Goal: Task Accomplishment & Management: Complete application form

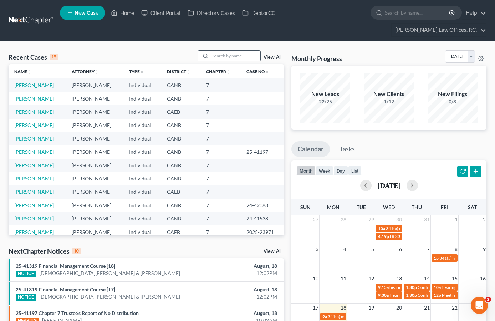
click at [237, 50] on div at bounding box center [230, 55] width 64 height 11
click at [237, 51] on input "search" at bounding box center [236, 56] width 50 height 10
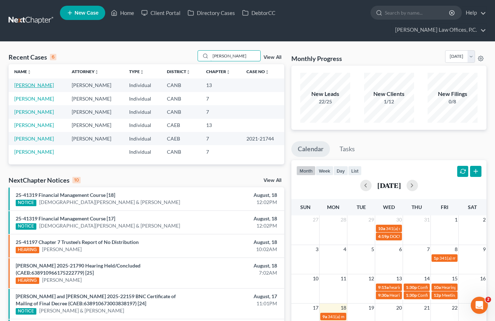
type input "joseph"
click at [37, 82] on link "Taylor, Joseph" at bounding box center [34, 85] width 40 height 6
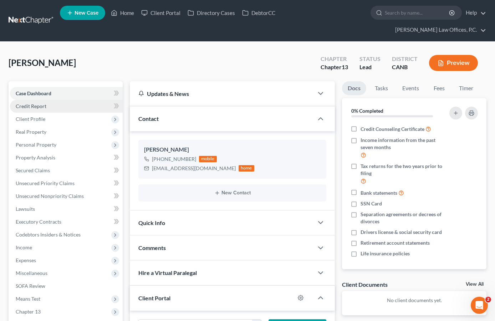
click at [38, 100] on link "Credit Report" at bounding box center [66, 106] width 113 height 13
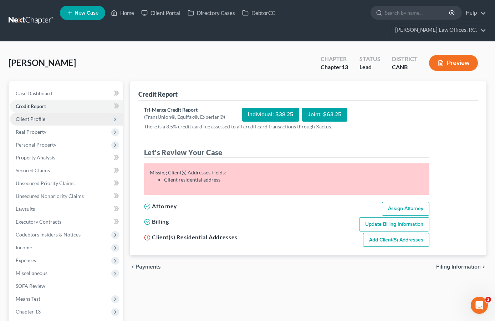
click at [46, 113] on span "Client Profile" at bounding box center [66, 119] width 113 height 13
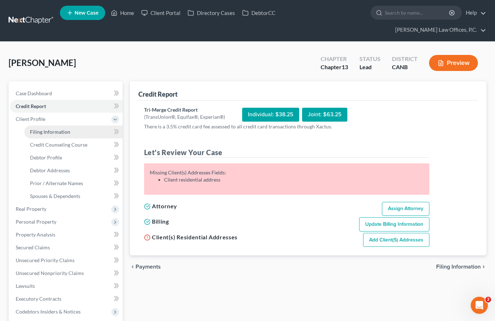
click at [52, 129] on span "Filing Information" at bounding box center [50, 132] width 40 height 6
select select "1"
select select "0"
select select "3"
select select "4"
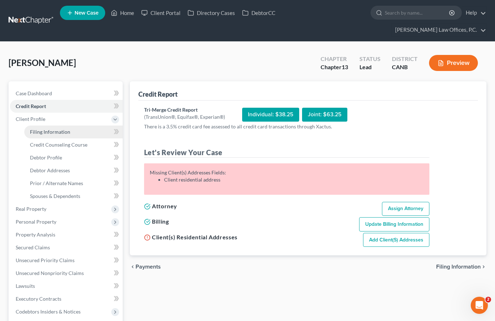
select select "0"
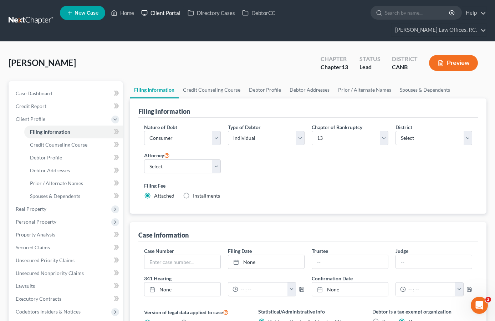
click at [174, 17] on link "Client Portal" at bounding box center [161, 12] width 46 height 13
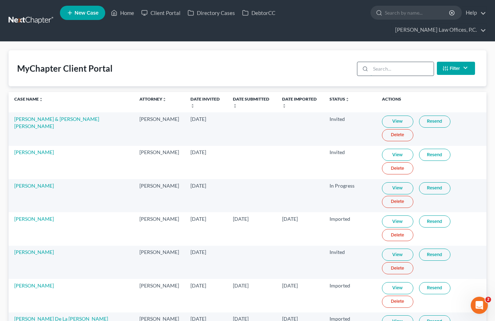
click at [380, 62] on input "search" at bounding box center [402, 69] width 63 height 14
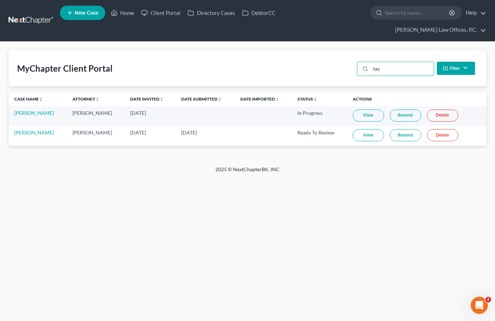
type input "tay"
click at [356, 129] on link "View" at bounding box center [368, 135] width 31 height 12
click at [121, 17] on link "Home" at bounding box center [122, 12] width 30 height 13
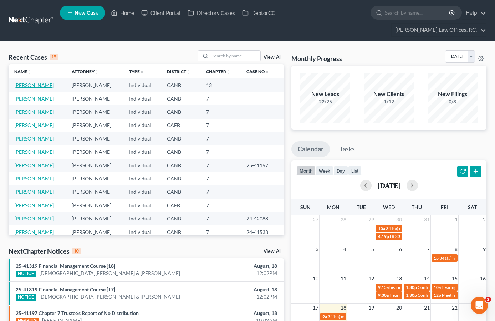
click at [38, 82] on link "Taylor, Joseph" at bounding box center [34, 85] width 40 height 6
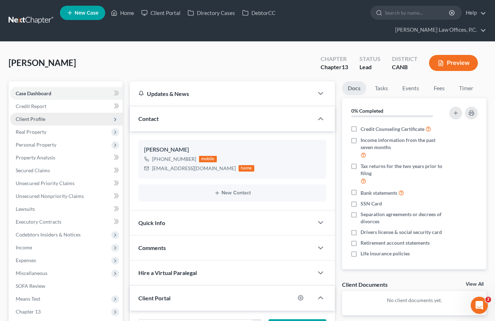
click at [67, 113] on span "Client Profile" at bounding box center [66, 119] width 113 height 13
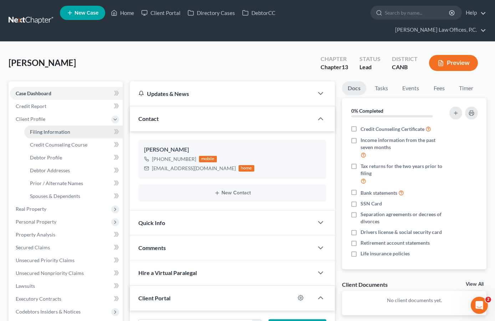
click at [69, 126] on link "Filing Information" at bounding box center [73, 132] width 98 height 13
select select "1"
select select "0"
select select "3"
select select "9"
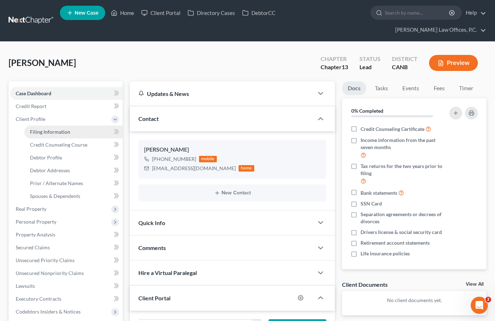
select select "0"
select select "4"
select select "0"
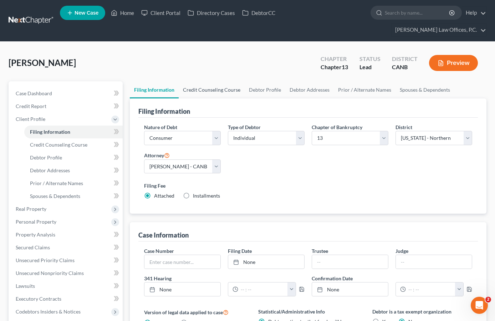
click at [193, 81] on link "Credit Counseling Course" at bounding box center [212, 89] width 66 height 17
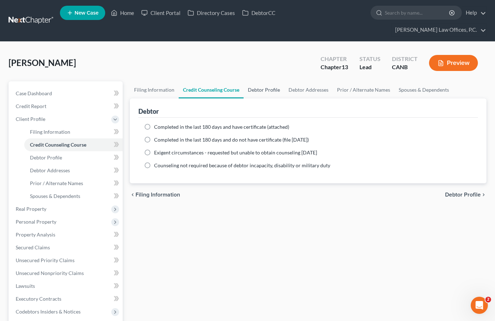
click at [254, 81] on link "Debtor Profile" at bounding box center [264, 89] width 41 height 17
select select "0"
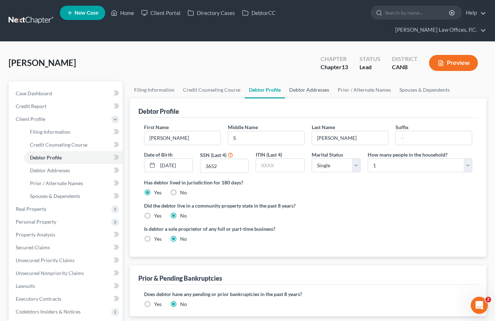
click at [310, 81] on link "Debtor Addresses" at bounding box center [309, 89] width 49 height 17
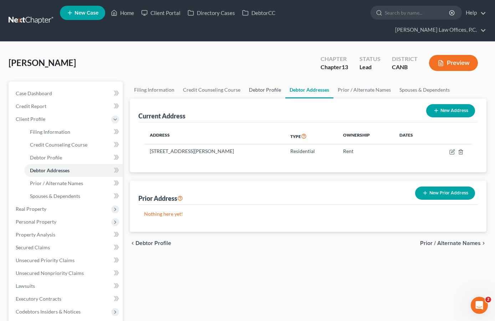
click at [245, 81] on link "Debtor Profile" at bounding box center [265, 89] width 41 height 17
select select "0"
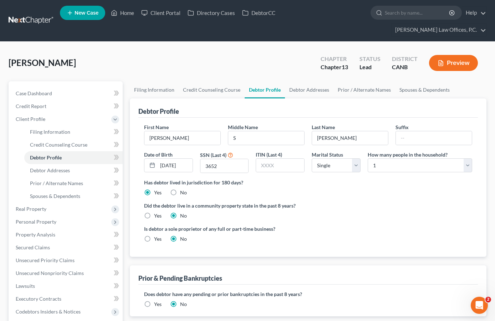
click at [154, 212] on label "Yes" at bounding box center [157, 215] width 7 height 7
click at [157, 212] on input "Yes" at bounding box center [159, 214] width 5 height 5
radio input "true"
radio input "false"
click at [162, 81] on link "Filing Information" at bounding box center [154, 89] width 49 height 17
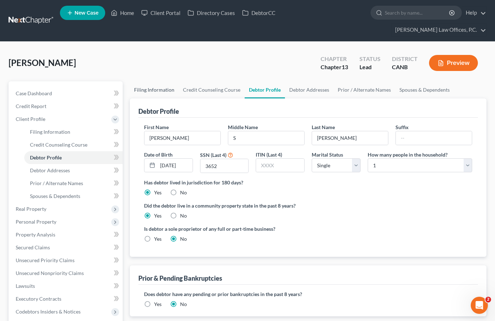
select select "1"
select select "0"
select select "3"
select select "9"
select select "0"
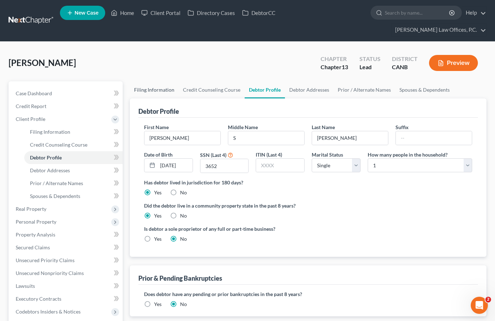
select select "4"
select select "0"
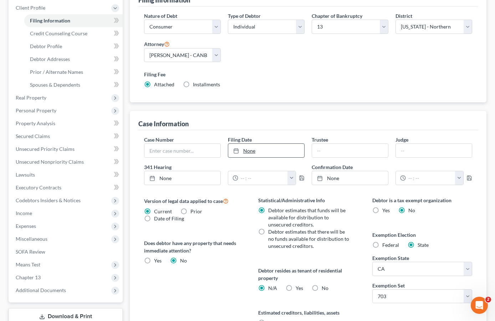
scroll to position [130, 0]
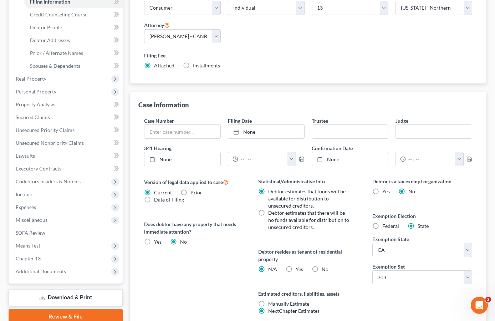
click at [296, 266] on label "Yes Yes" at bounding box center [299, 269] width 7 height 7
click at [299, 266] on input "Yes Yes" at bounding box center [301, 268] width 5 height 5
radio input "true"
radio input "false"
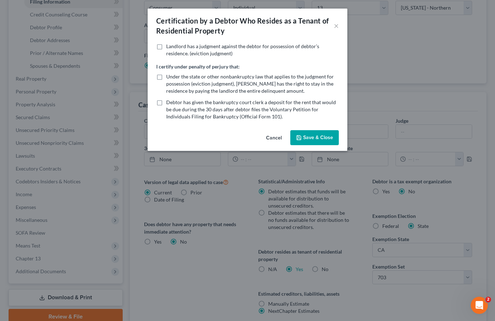
click at [311, 136] on button "Save & Close" at bounding box center [314, 137] width 49 height 15
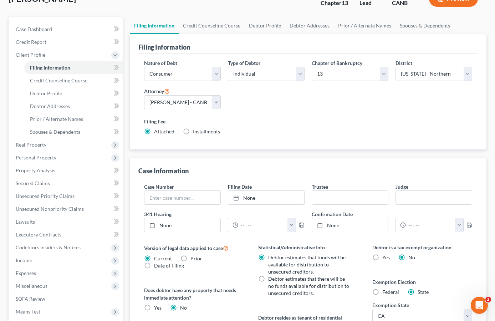
scroll to position [0, 0]
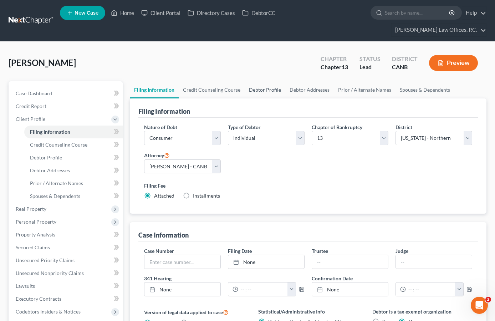
click at [259, 81] on link "Debtor Profile" at bounding box center [265, 89] width 41 height 17
select select "0"
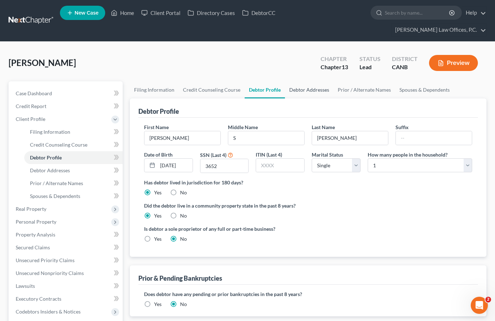
click at [301, 81] on link "Debtor Addresses" at bounding box center [309, 89] width 49 height 17
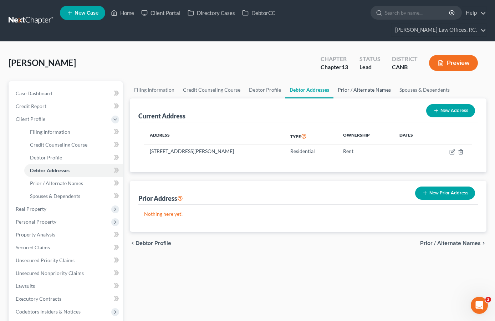
click at [354, 84] on link "Prior / Alternate Names" at bounding box center [365, 89] width 62 height 17
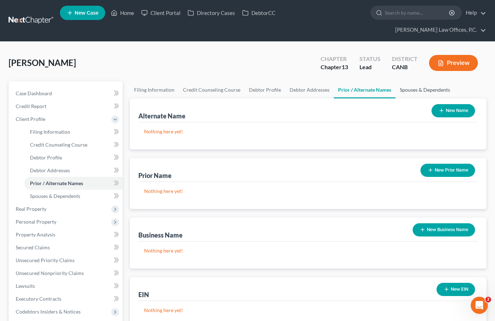
click at [402, 81] on link "Spouses & Dependents" at bounding box center [425, 89] width 59 height 17
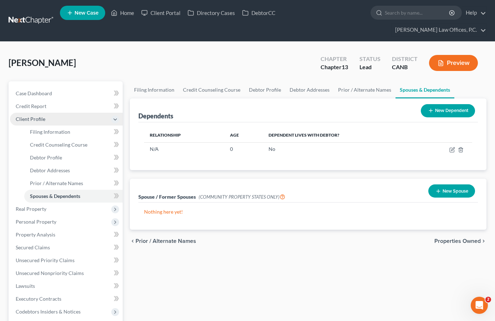
click at [68, 113] on span "Client Profile" at bounding box center [66, 119] width 113 height 13
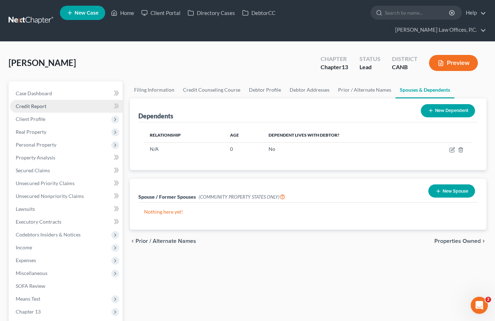
click at [62, 100] on link "Credit Report" at bounding box center [66, 106] width 113 height 13
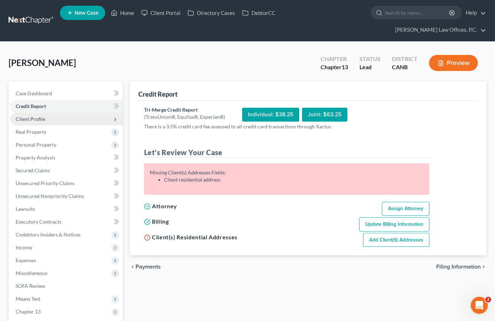
click at [89, 113] on span "Client Profile" at bounding box center [66, 119] width 113 height 13
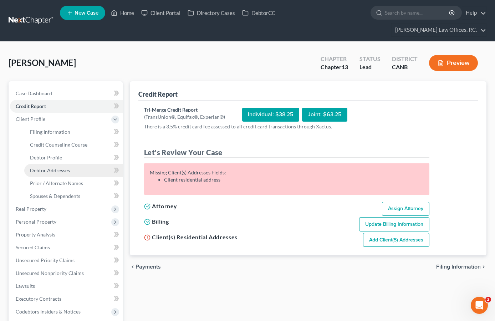
click at [69, 167] on span "Debtor Addresses" at bounding box center [50, 170] width 40 height 6
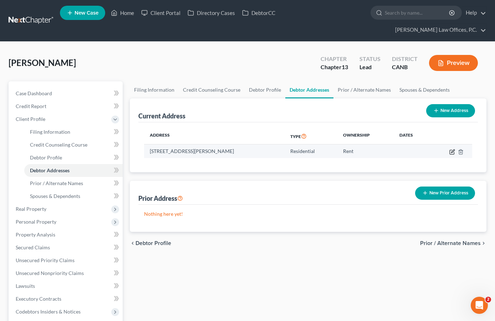
click at [451, 149] on icon "button" at bounding box center [453, 152] width 6 height 6
select select "4"
select select "0"
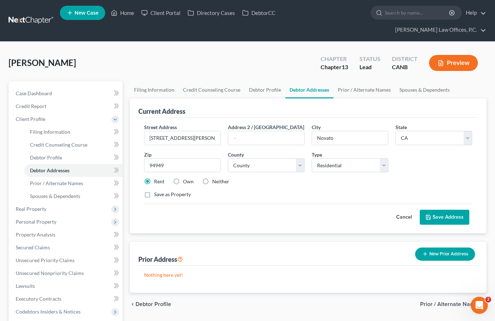
click at [453, 210] on button "Save Address" at bounding box center [445, 217] width 50 height 15
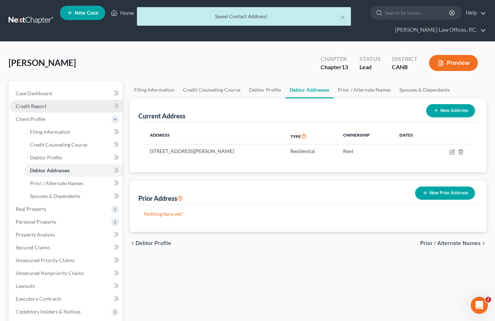
click at [51, 100] on link "Credit Report" at bounding box center [66, 106] width 113 height 13
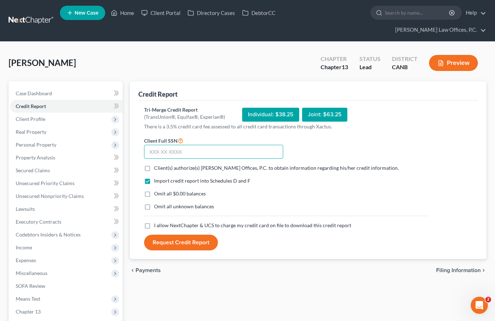
click at [186, 145] on input "text" at bounding box center [213, 152] width 139 height 14
paste input "551-23-3652"
type input "551-23-3652"
click at [154, 164] on label "Client(s) authorize(s) Keenan Law Offices, P.C. to obtain information regarding…" at bounding box center [276, 167] width 245 height 7
click at [157, 164] on input "Client(s) authorize(s) Keenan Law Offices, P.C. to obtain information regarding…" at bounding box center [159, 166] width 5 height 5
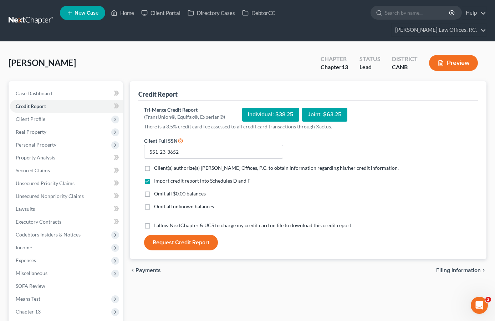
checkbox input "true"
click at [154, 190] on label "Omit all $0.00 balances" at bounding box center [180, 193] width 52 height 7
click at [157, 190] on input "Omit all $0.00 balances" at bounding box center [159, 192] width 5 height 5
checkbox input "true"
click at [154, 222] on label "I allow NextChapter & UCS to charge my credit card on file to download this cre…" at bounding box center [252, 225] width 197 height 7
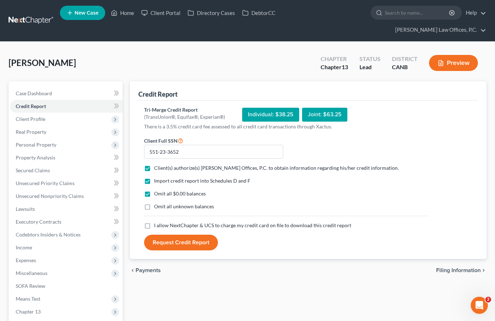
click at [157, 222] on input "I allow NextChapter & UCS to charge my credit card on file to download this cre…" at bounding box center [159, 224] width 5 height 5
checkbox input "true"
click at [174, 235] on button "Request Credit Report" at bounding box center [181, 243] width 74 height 16
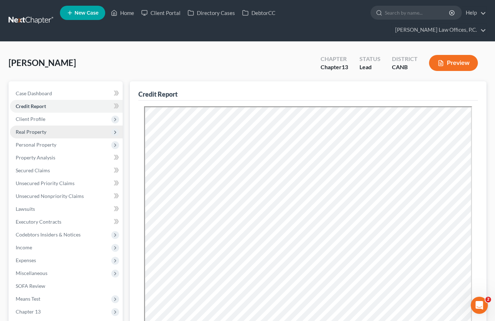
click at [57, 126] on span "Real Property" at bounding box center [66, 132] width 113 height 13
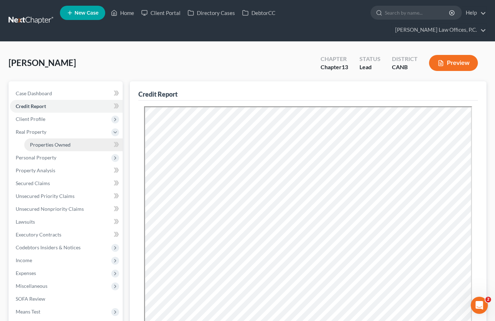
click at [56, 142] on span "Properties Owned" at bounding box center [50, 145] width 41 height 6
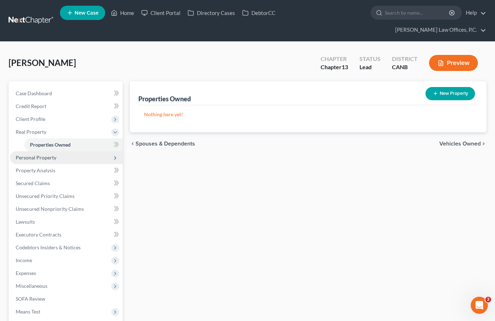
click at [52, 154] on span "Personal Property" at bounding box center [36, 157] width 41 height 6
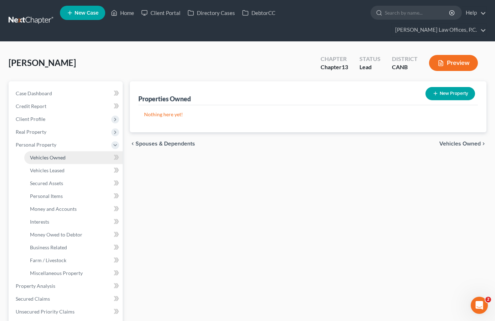
click at [52, 154] on span "Vehicles Owned" at bounding box center [48, 157] width 36 height 6
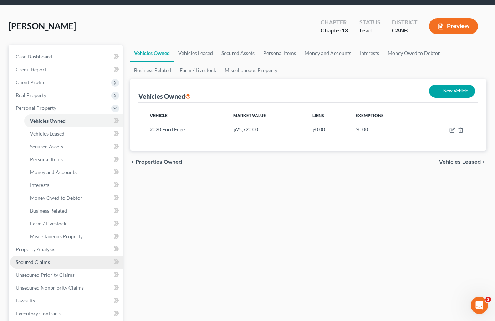
click at [49, 256] on link "Secured Claims" at bounding box center [66, 262] width 113 height 13
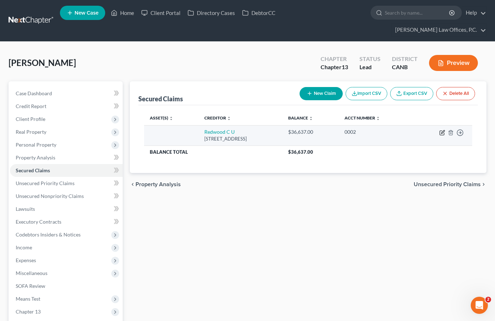
click at [442, 130] on icon "button" at bounding box center [443, 133] width 6 height 6
select select "4"
select select "0"
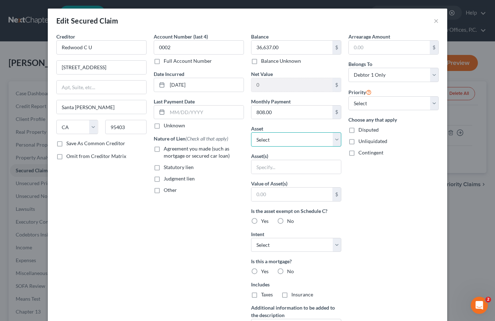
click at [304, 139] on select "Select Other Multiple Assets Redwood City Credit Union (Checking Account) - $10…" at bounding box center [296, 139] width 90 height 14
select select "3"
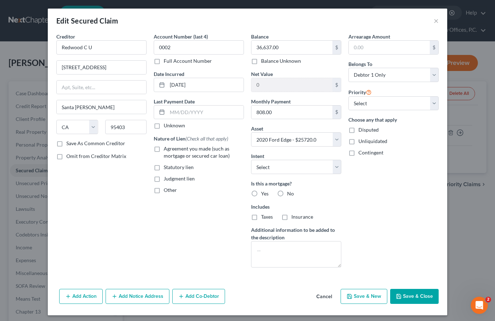
click at [366, 113] on div "Arrearage Amount $ Belongs To * Select Debtor 1 Only Debtor 2 Only Debtor 1 And…" at bounding box center [393, 153] width 97 height 240
click at [287, 191] on label "No" at bounding box center [290, 193] width 7 height 7
click at [290, 191] on input "No" at bounding box center [292, 192] width 5 height 5
radio input "true"
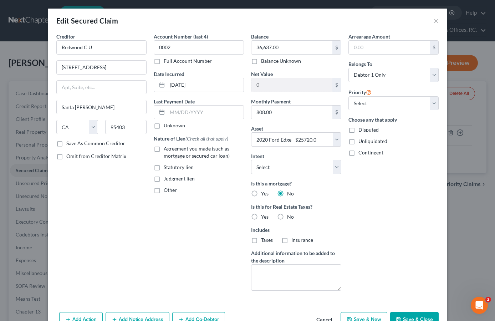
click at [183, 153] on span "Agreement you made (such as mortgage or secured car loan)" at bounding box center [197, 152] width 66 height 13
click at [171, 150] on input "Agreement you made (such as mortgage or secured car loan)" at bounding box center [169, 147] width 5 height 5
checkbox input "true"
click at [287, 219] on label "No" at bounding box center [290, 216] width 7 height 7
click at [290, 218] on input "No" at bounding box center [292, 215] width 5 height 5
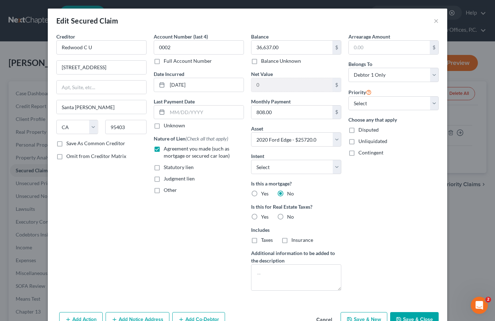
radio input "true"
click at [285, 160] on select "Select Surrender Redeem Reaffirm Avoid Other" at bounding box center [296, 167] width 90 height 14
select select "2"
click at [424, 316] on button "Save & Close" at bounding box center [414, 319] width 49 height 15
select select
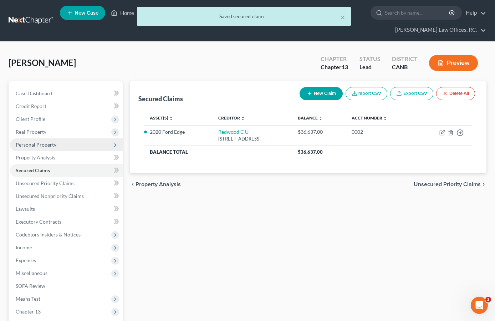
click at [59, 138] on span "Personal Property" at bounding box center [66, 144] width 113 height 13
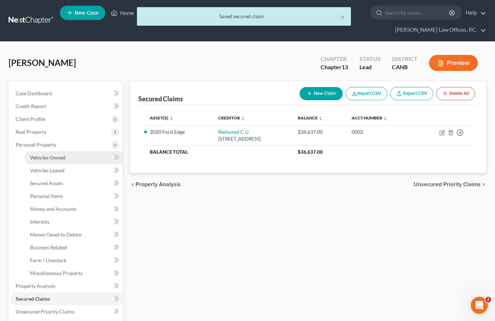
click at [58, 154] on span "Vehicles Owned" at bounding box center [48, 157] width 36 height 6
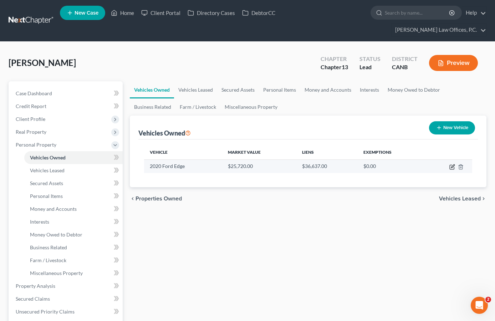
click at [452, 164] on icon "button" at bounding box center [452, 165] width 3 height 3
select select "0"
select select "6"
select select "1"
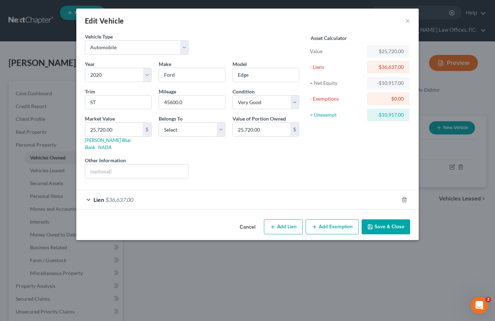
click at [340, 219] on button "Add Exemption" at bounding box center [332, 226] width 53 height 15
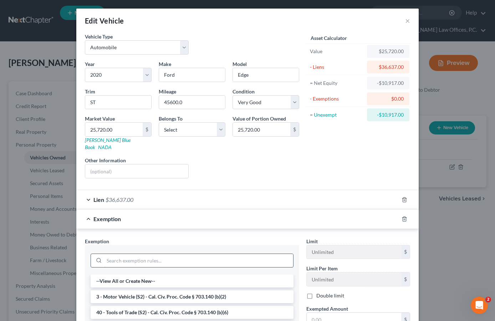
click at [219, 254] on input "search" at bounding box center [198, 261] width 189 height 14
type input "a"
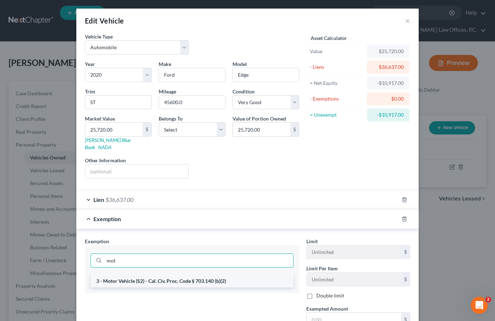
type input "mot"
click at [222, 275] on li "3 - Motor Vehicle (S2) - Cal. Civ. Proc. Code § 703.140 (b)(2)" at bounding box center [192, 281] width 203 height 13
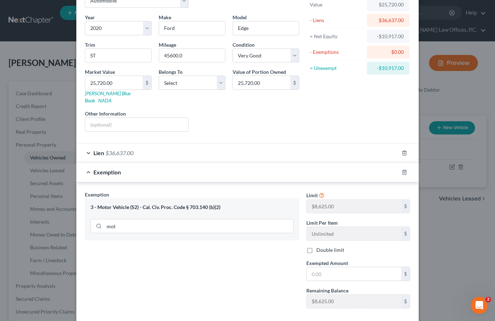
scroll to position [65, 0]
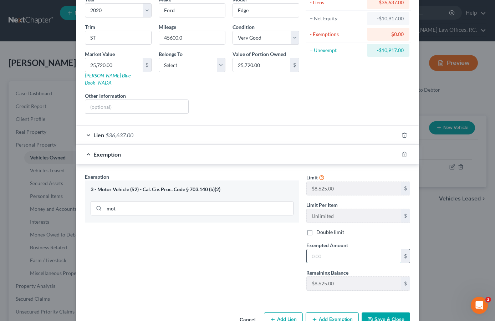
click at [344, 249] on input "text" at bounding box center [354, 256] width 95 height 14
type input "8,625"
click at [385, 314] on button "Save & Close" at bounding box center [386, 320] width 49 height 15
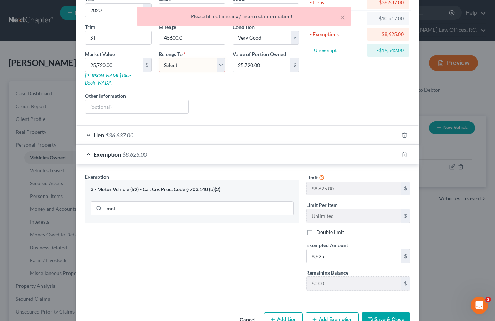
click at [198, 67] on select "Select Debtor 1 Only Debtor 2 Only Debtor 1 And Debtor 2 Only At Least One Of T…" at bounding box center [192, 65] width 67 height 14
select select "0"
click at [157, 100] on div at bounding box center [137, 107] width 104 height 14
click at [152, 100] on input "text" at bounding box center [136, 107] width 103 height 14
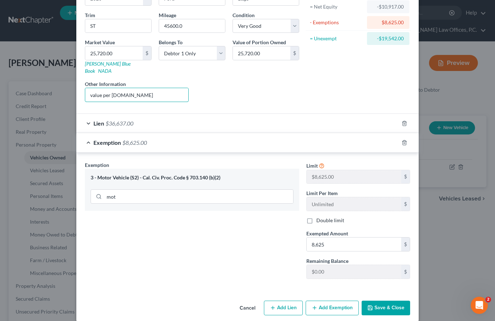
scroll to position [78, 0]
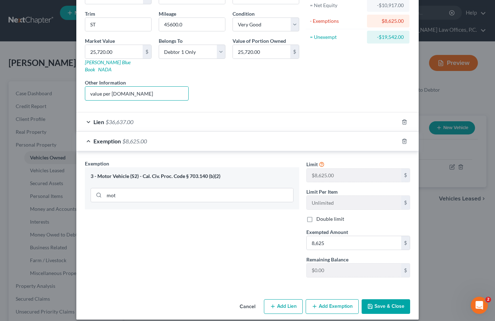
type input "value per nadaguides.com"
click at [379, 303] on button "Save & Close" at bounding box center [386, 306] width 49 height 15
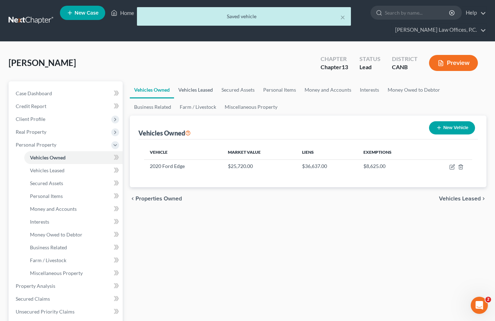
click at [203, 81] on link "Vehicles Leased" at bounding box center [195, 89] width 43 height 17
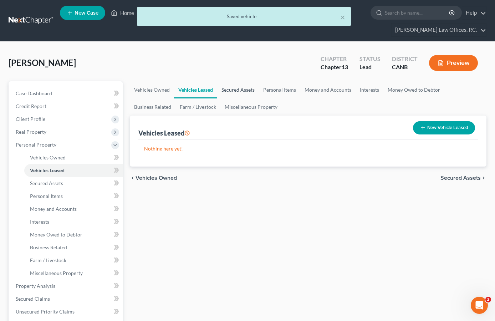
click at [227, 81] on link "Secured Assets" at bounding box center [238, 89] width 42 height 17
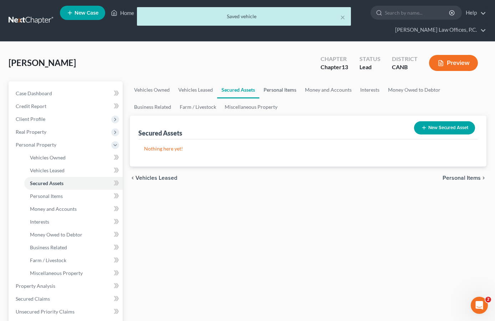
click at [278, 81] on link "Personal Items" at bounding box center [279, 89] width 41 height 17
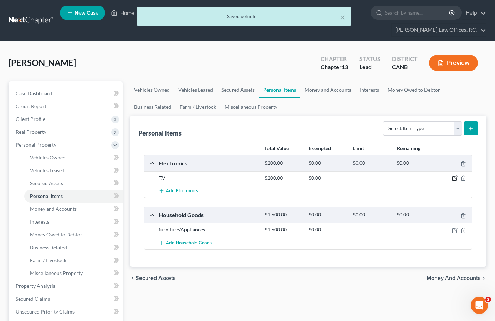
click at [453, 176] on icon "button" at bounding box center [455, 179] width 6 height 6
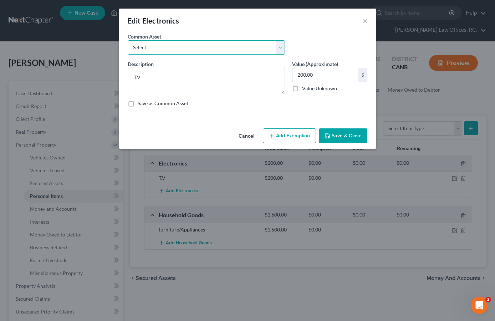
click at [223, 49] on select "Select Electronics" at bounding box center [206, 47] width 157 height 14
select select "0"
type textarea "Electronics"
click at [326, 76] on input "text" at bounding box center [326, 75] width 66 height 14
type input "200"
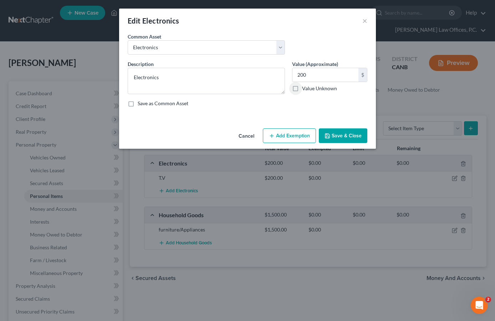
click at [288, 135] on button "Add Exemption" at bounding box center [289, 135] width 53 height 15
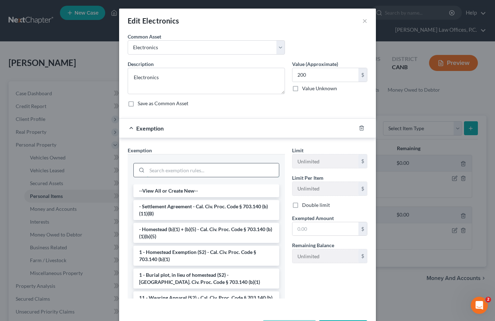
click at [239, 168] on input "search" at bounding box center [213, 170] width 132 height 14
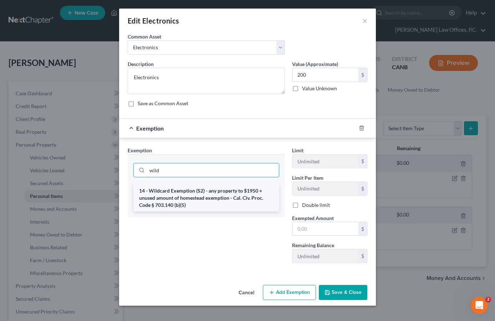
type input "wild"
click at [230, 204] on li "14 - Wildcard Exemption (S2) - any property to $1950 + unused amount of homeste…" at bounding box center [206, 197] width 146 height 27
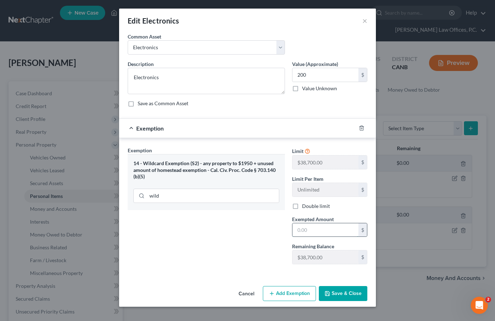
click at [310, 229] on input "text" at bounding box center [326, 230] width 66 height 14
type input "200"
click at [337, 289] on button "Save & Close" at bounding box center [343, 293] width 49 height 15
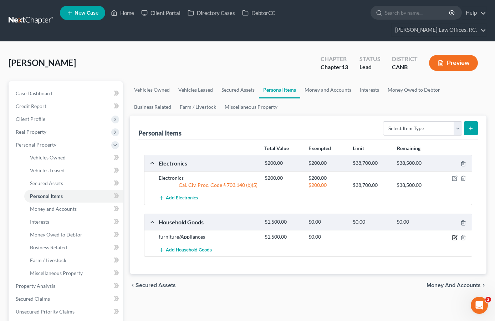
click at [453, 235] on icon "button" at bounding box center [455, 238] width 6 height 6
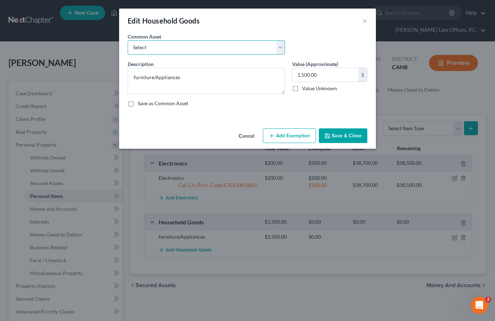
click at [212, 49] on select "Select Household Goods and Furniture" at bounding box center [206, 47] width 157 height 14
select select "0"
type textarea "Household Goods and Furniture"
click at [296, 71] on input "text" at bounding box center [326, 75] width 66 height 14
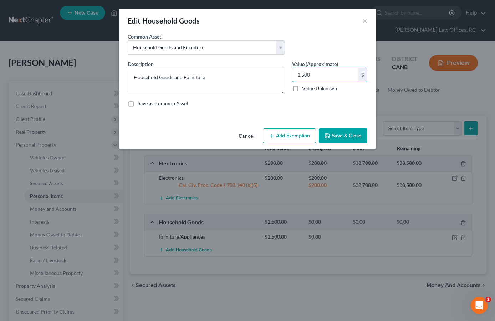
type input "1,500"
click at [301, 133] on button "Add Exemption" at bounding box center [289, 135] width 53 height 15
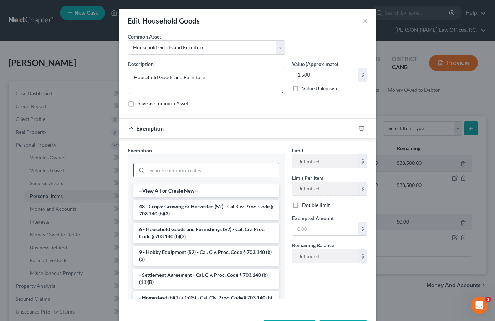
click at [218, 173] on input "search" at bounding box center [213, 170] width 132 height 14
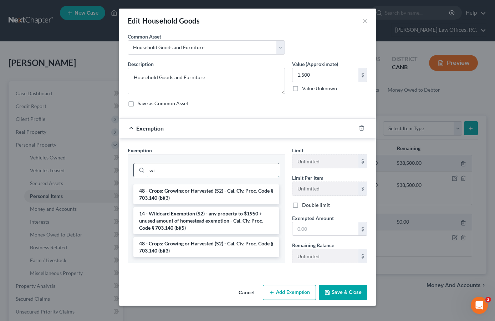
type input "w"
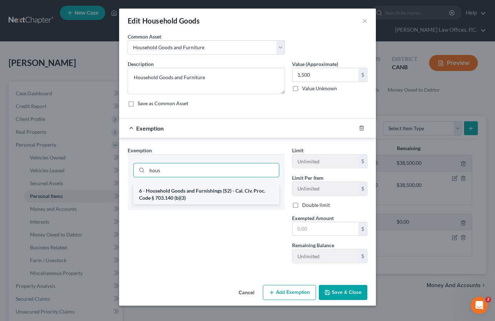
type input "hous"
click at [213, 191] on li "6 - Household Goods and Furnishings (S2) - Cal. Civ. Proc. Code § 703.140 (b)(3)" at bounding box center [206, 194] width 146 height 20
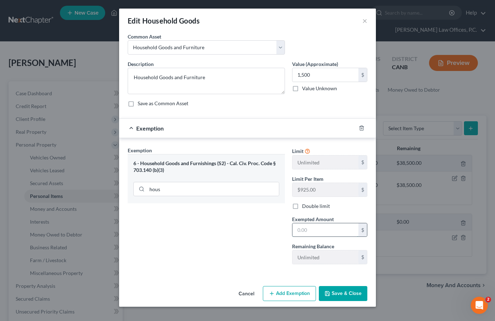
click at [307, 227] on input "text" at bounding box center [326, 230] width 66 height 14
type input "1,500"
click at [346, 295] on button "Save & Close" at bounding box center [343, 293] width 49 height 15
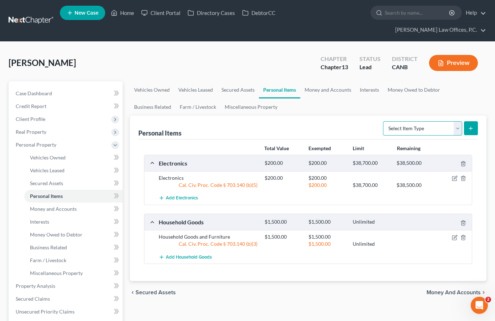
click at [409, 121] on select "Select Item Type Clothing Collectibles Of Value Electronics Firearms Household …" at bounding box center [422, 128] width 79 height 14
select select "clothing"
click at [470, 121] on button "submit" at bounding box center [471, 128] width 14 height 14
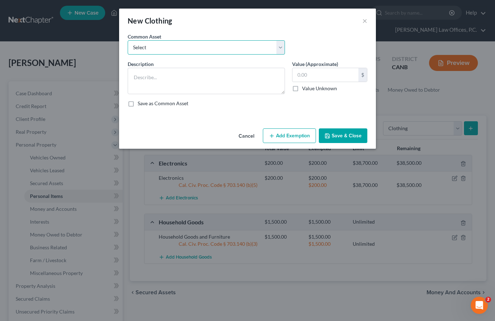
click at [263, 40] on select "Select Clothing" at bounding box center [206, 47] width 157 height 14
select select "0"
type textarea "Clothing"
click at [344, 134] on button "Save & Close" at bounding box center [343, 135] width 49 height 15
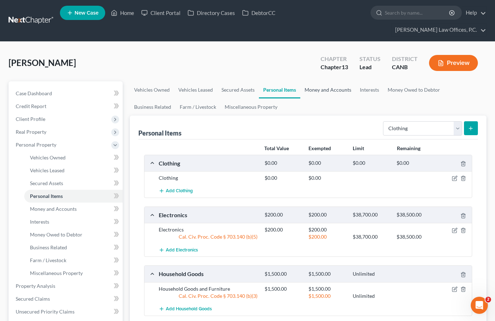
click at [335, 81] on link "Money and Accounts" at bounding box center [327, 89] width 55 height 17
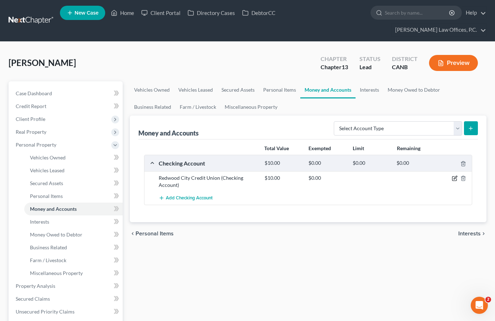
click at [455, 177] on icon "button" at bounding box center [454, 179] width 4 height 4
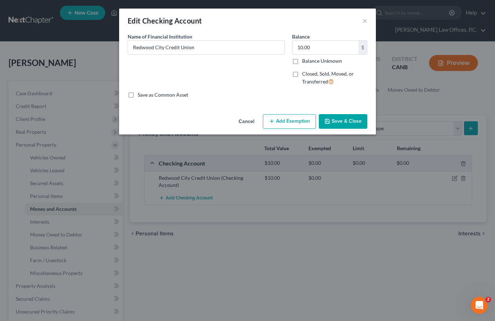
click at [290, 118] on button "Add Exemption" at bounding box center [289, 121] width 53 height 15
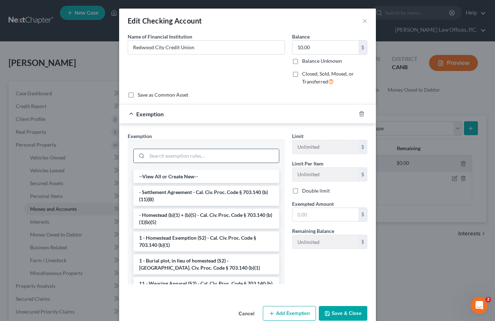
click at [220, 161] on input "search" at bounding box center [213, 156] width 132 height 14
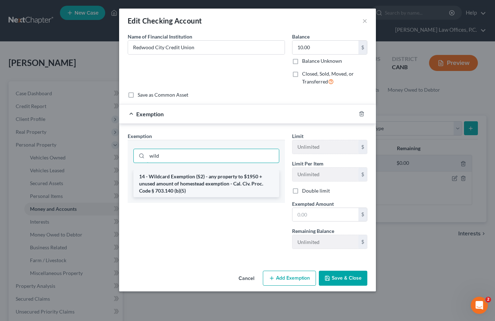
type input "wild"
click at [219, 194] on li "14 - Wildcard Exemption (S2) - any property to $1950 + unused amount of homeste…" at bounding box center [206, 183] width 146 height 27
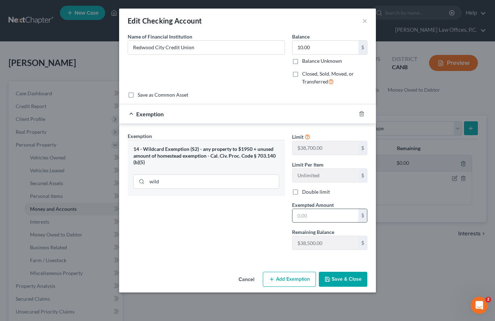
click at [324, 219] on input "text" at bounding box center [326, 216] width 66 height 14
type input "10"
click at [337, 277] on button "Save & Close" at bounding box center [343, 279] width 49 height 15
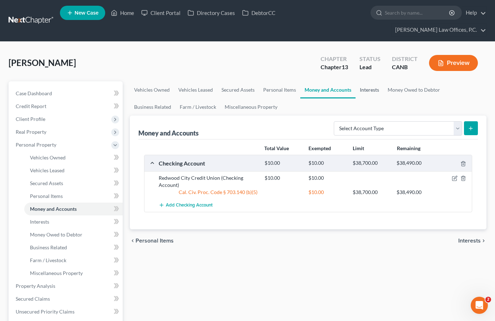
click at [369, 81] on link "Interests" at bounding box center [370, 89] width 28 height 17
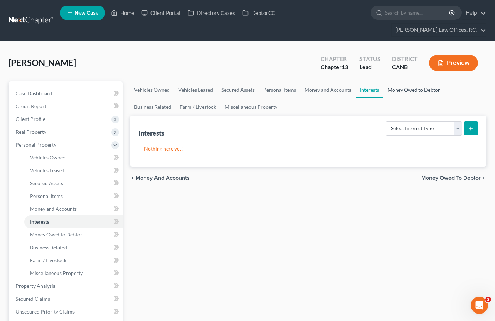
click at [403, 81] on link "Money Owed to Debtor" at bounding box center [414, 89] width 61 height 17
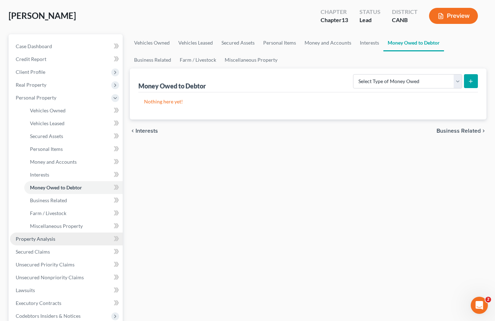
scroll to position [47, 0]
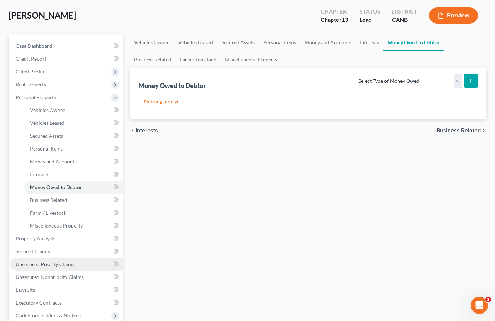
click at [65, 258] on link "Unsecured Priority Claims" at bounding box center [66, 264] width 113 height 13
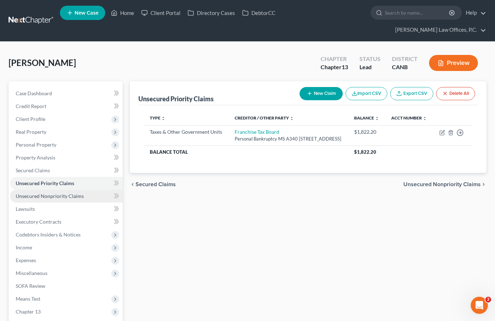
click at [73, 193] on span "Unsecured Nonpriority Claims" at bounding box center [50, 196] width 68 height 6
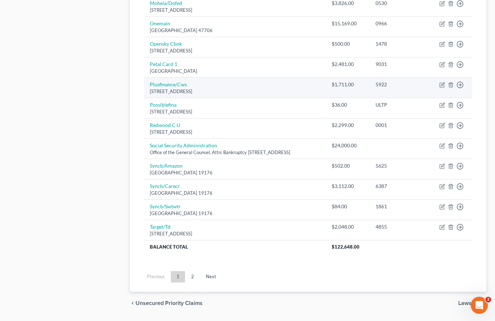
scroll to position [502, 0]
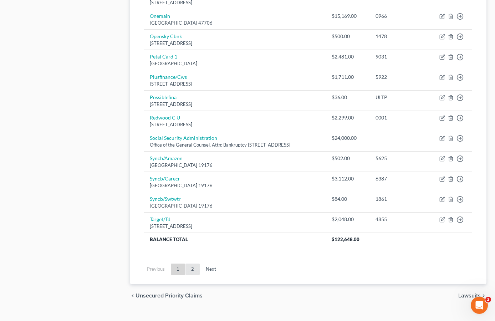
click at [193, 264] on link "2" at bounding box center [193, 269] width 14 height 11
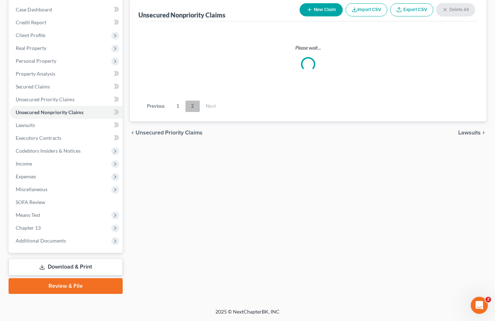
scroll to position [70, 0]
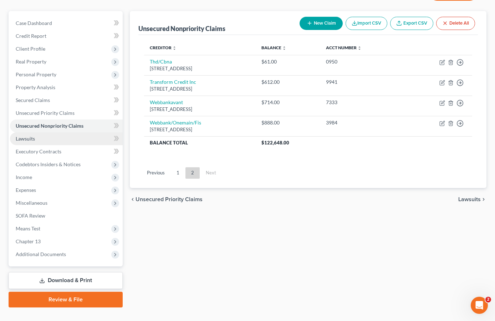
click at [59, 132] on link "Lawsuits" at bounding box center [66, 138] width 113 height 13
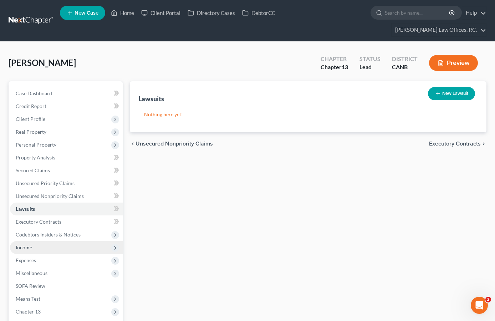
click at [46, 241] on span "Income" at bounding box center [66, 247] width 113 height 13
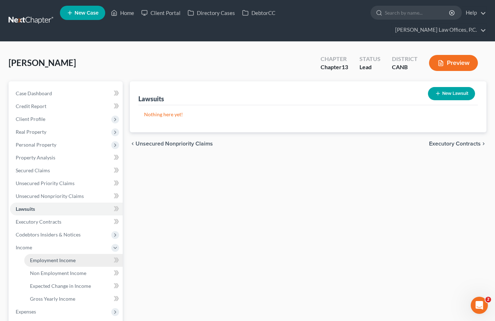
click at [50, 257] on span "Employment Income" at bounding box center [53, 260] width 46 height 6
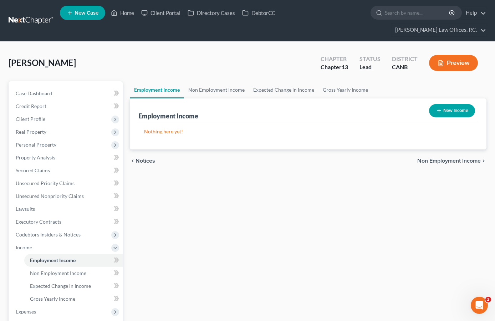
click at [458, 104] on button "New Income" at bounding box center [452, 110] width 46 height 13
select select "0"
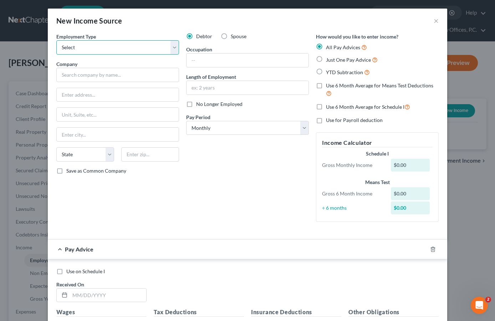
click at [148, 54] on select "Select Full or Part Time Employment Self Employment" at bounding box center [117, 47] width 123 height 14
select select "0"
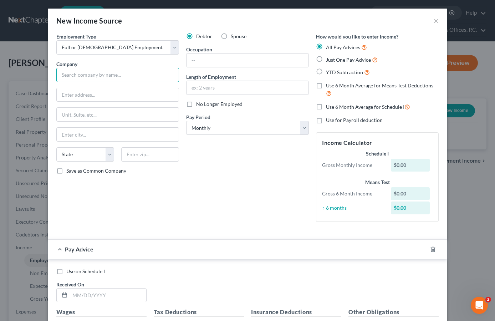
click at [93, 79] on input "text" at bounding box center [117, 75] width 123 height 14
type input "Homeward Bound of Marin"
type input "1385 N. Hamilton Parkway"
type input "94949"
type input "Novato"
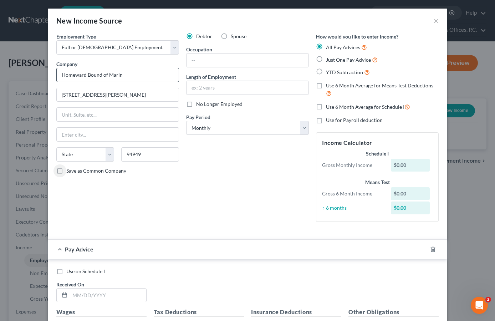
select select "4"
click at [224, 122] on select "Select Monthly Twice Monthly Every Other Week Weekly" at bounding box center [247, 128] width 123 height 14
select select "2"
click at [346, 84] on span "Use 6 Month Average for Means Test Deductions" at bounding box center [379, 85] width 107 height 6
click at [334, 84] on input "Use 6 Month Average for Means Test Deductions" at bounding box center [331, 84] width 5 height 5
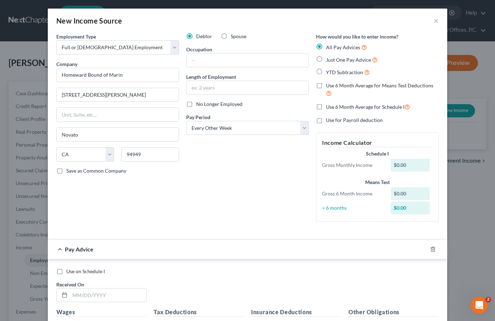
checkbox input "true"
click at [340, 107] on span "Use 6 Month Average for Schedule I" at bounding box center [365, 107] width 78 height 6
click at [334, 107] on input "Use 6 Month Average for Schedule I" at bounding box center [331, 105] width 5 height 5
checkbox input "true"
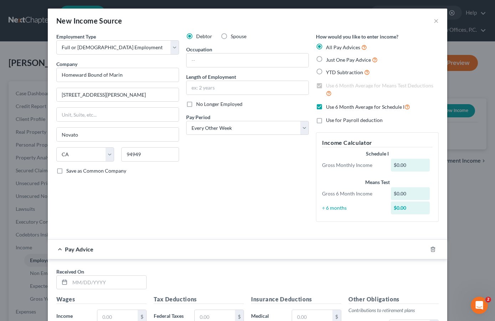
click at [334, 73] on span "YTD Subtraction" at bounding box center [344, 72] width 37 height 6
click at [334, 73] on input "YTD Subtraction" at bounding box center [331, 70] width 5 height 5
radio input "true"
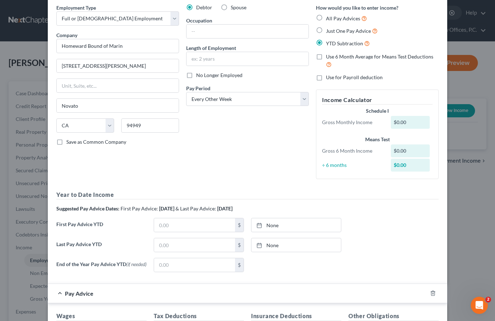
scroll to position [31, 0]
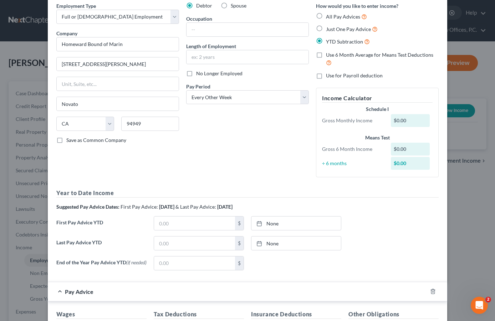
click at [343, 57] on span "Use 6 Month Average for Means Test Deductions" at bounding box center [379, 55] width 107 height 6
click at [334, 56] on input "Use 6 Month Average for Means Test Deductions" at bounding box center [331, 53] width 5 height 5
checkbox input "true"
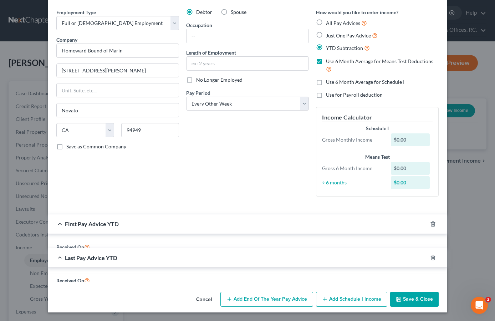
scroll to position [0, 0]
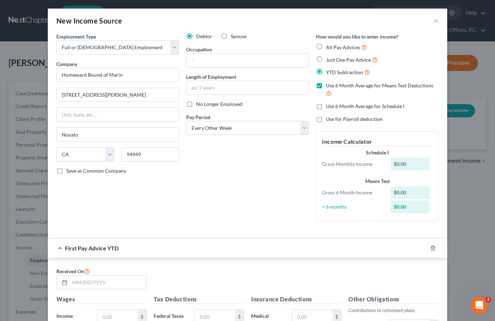
click at [343, 106] on span "Use 6 Month Average for Schedule I" at bounding box center [365, 106] width 78 height 6
click at [334, 106] on input "Use 6 Month Average for Schedule I" at bounding box center [331, 105] width 5 height 5
checkbox input "true"
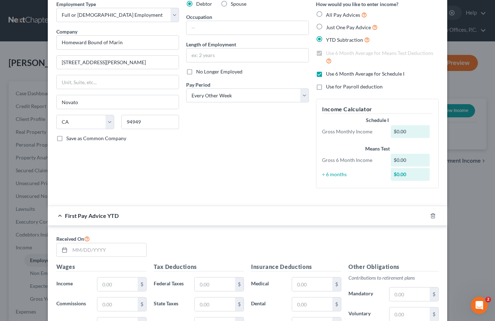
click at [350, 85] on span "Use for Payroll deduction" at bounding box center [354, 86] width 57 height 6
click at [334, 85] on input "Use for Payroll deduction" at bounding box center [331, 85] width 5 height 5
checkbox input "true"
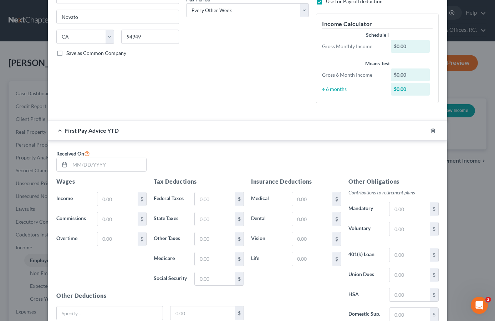
scroll to position [202, 0]
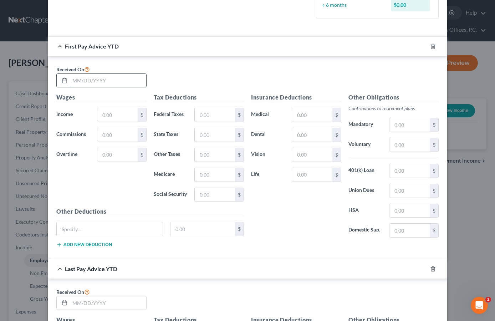
click at [127, 81] on input "text" at bounding box center [108, 81] width 76 height 14
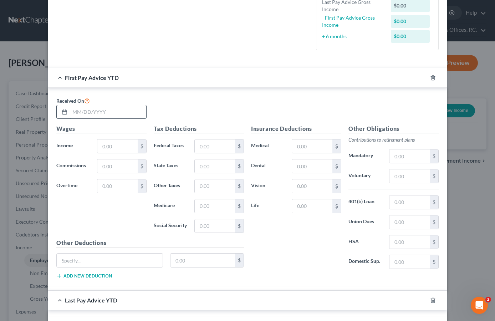
click at [100, 109] on input "text" at bounding box center [108, 112] width 76 height 14
type input "01/31/2025"
type input "6,586"
type input "452"
type input "168"
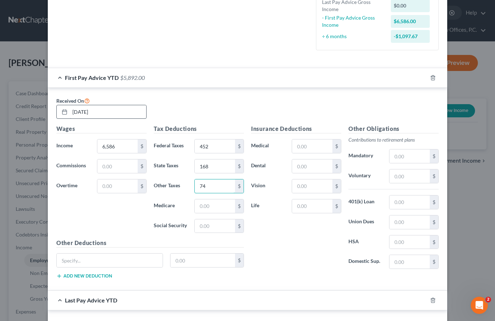
type input "74"
type input "90"
type input "385"
click at [402, 239] on input "text" at bounding box center [410, 242] width 40 height 14
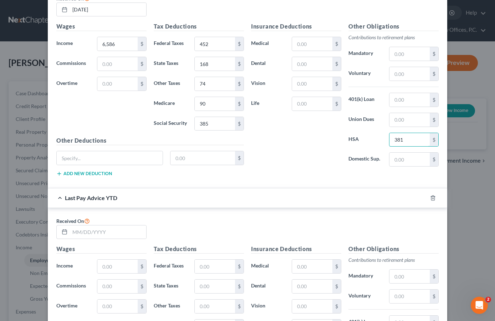
scroll to position [316, 0]
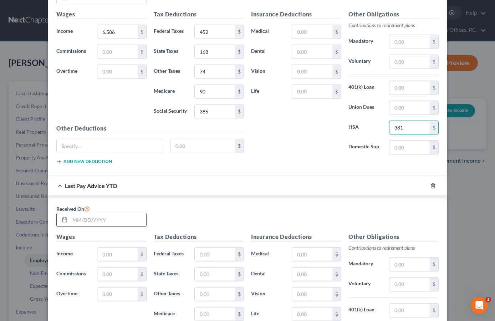
type input "381"
click at [125, 219] on input "text" at bounding box center [108, 220] width 76 height 14
type input "07/18/2025"
click at [106, 257] on input "text" at bounding box center [117, 255] width 40 height 14
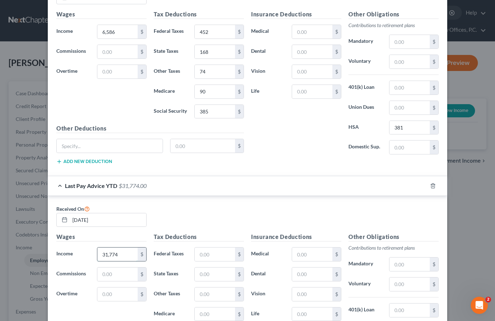
type input "31,774"
type input "2,116"
type input "762"
type input "358"
type input "433"
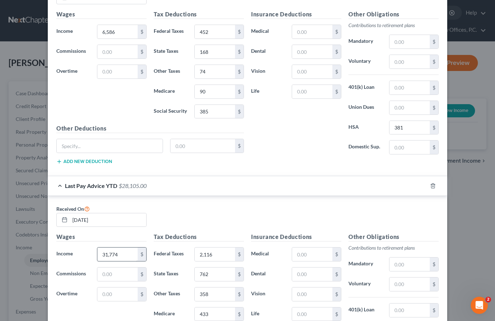
scroll to position [433, 0]
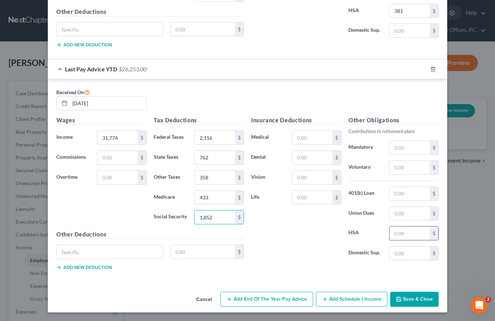
type input "1,852"
click at [401, 230] on input "text" at bounding box center [410, 234] width 40 height 14
type input "1,903"
click at [414, 299] on button "Save & Close" at bounding box center [414, 299] width 49 height 15
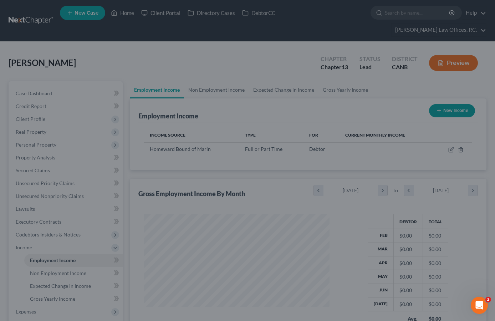
scroll to position [128, 200]
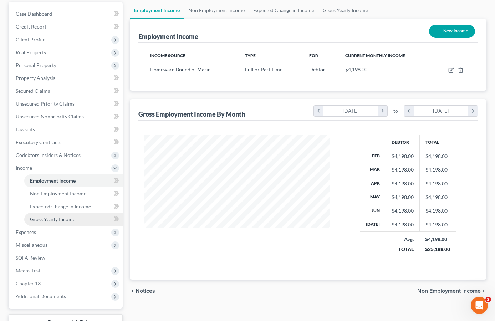
click at [94, 213] on link "Gross Yearly Income" at bounding box center [73, 219] width 98 height 13
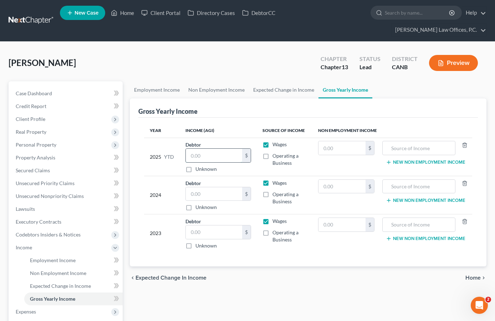
click at [210, 149] on input "text" at bounding box center [214, 156] width 56 height 14
type input "31,774"
click at [473, 275] on span "Home" at bounding box center [473, 278] width 15 height 6
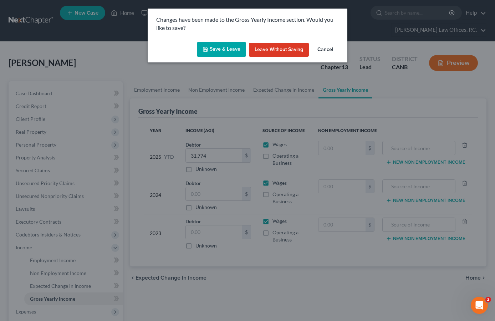
click at [211, 48] on button "Save & Leave" at bounding box center [221, 49] width 49 height 15
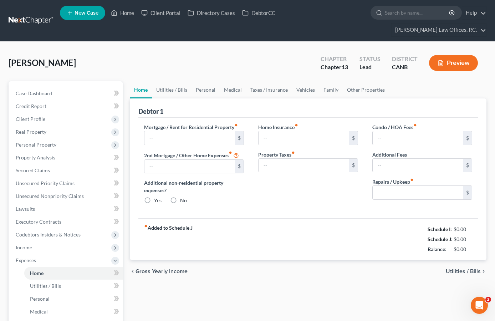
type input "1,064.00"
type input "0.00"
radio input "true"
type input "20.00"
type input "0.00"
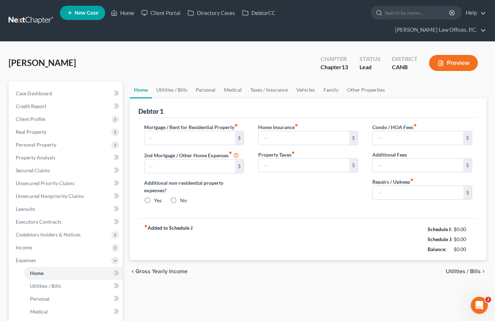
type input "0.00"
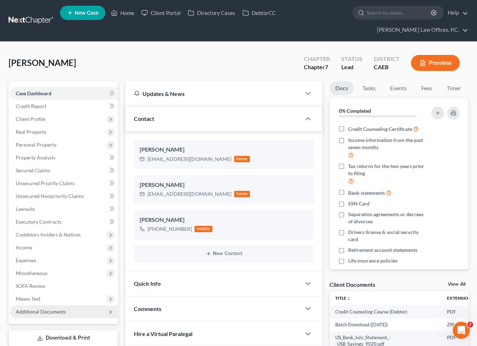
click at [71, 305] on span "Additional Documents" at bounding box center [64, 311] width 108 height 13
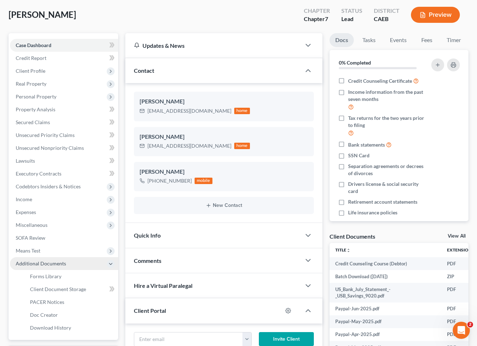
scroll to position [61, 0]
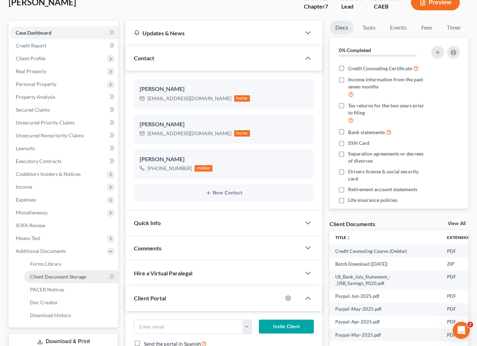
click at [81, 274] on span "Client Document Storage" at bounding box center [58, 277] width 56 height 6
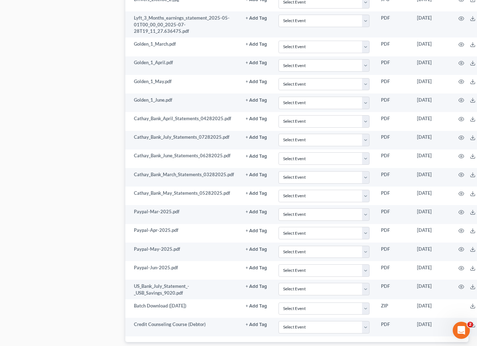
scroll to position [561, 0]
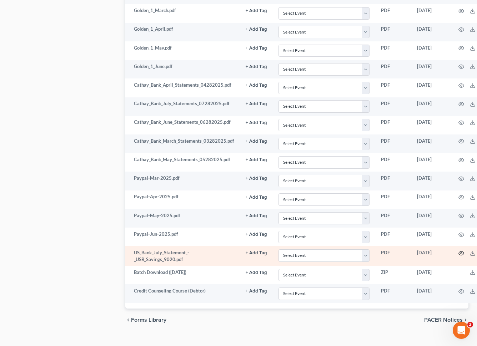
click at [459, 250] on icon "button" at bounding box center [461, 253] width 6 height 6
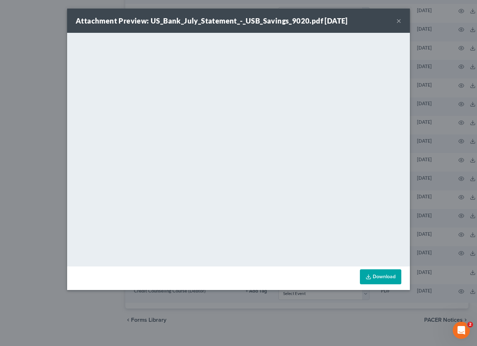
click at [392, 22] on div "Attachment Preview: US_Bank_July_Statement_-_USB_Savings_9020.pdf 08/06/2025 ×" at bounding box center [238, 21] width 343 height 24
click at [397, 22] on button "×" at bounding box center [398, 20] width 5 height 9
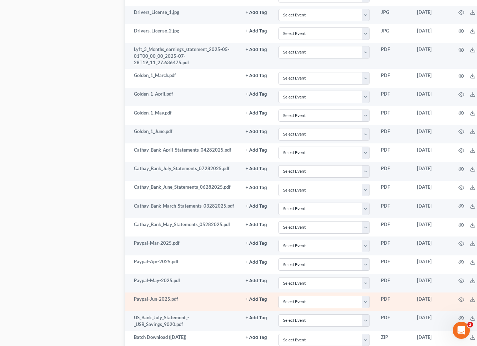
scroll to position [471, 0]
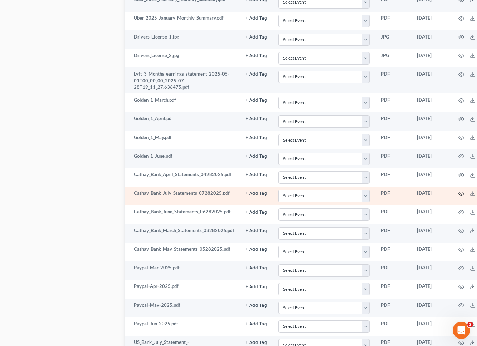
click at [458, 191] on icon "button" at bounding box center [461, 194] width 6 height 6
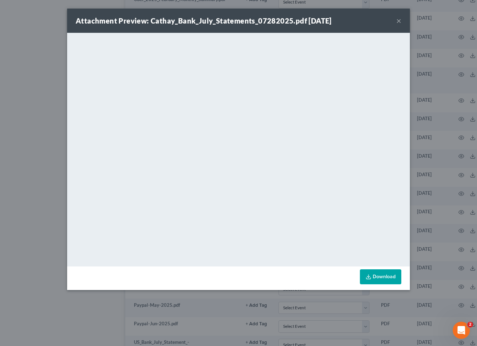
click at [397, 24] on button "×" at bounding box center [398, 20] width 5 height 9
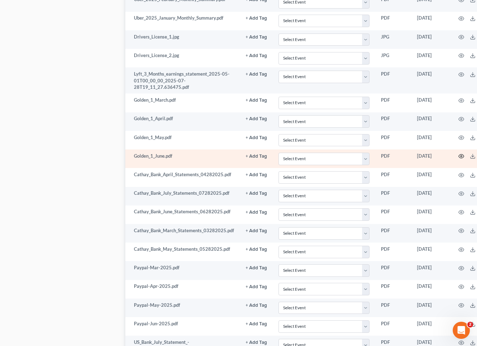
click at [460, 156] on circle "button" at bounding box center [460, 156] width 1 height 1
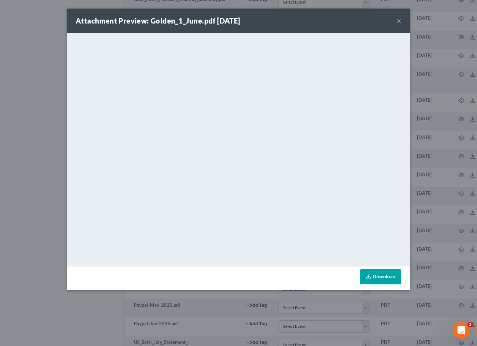
click at [398, 22] on button "×" at bounding box center [398, 20] width 5 height 9
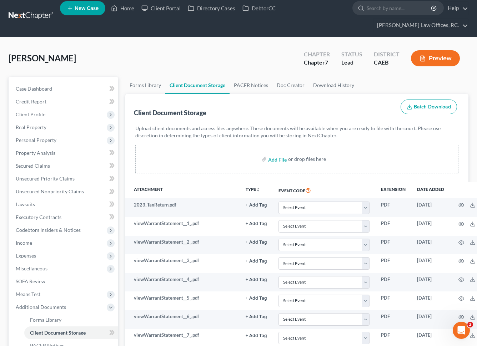
scroll to position [0, 0]
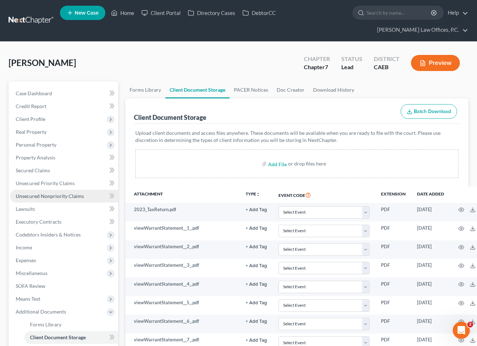
click at [80, 193] on span "Unsecured Nonpriority Claims" at bounding box center [50, 196] width 68 height 6
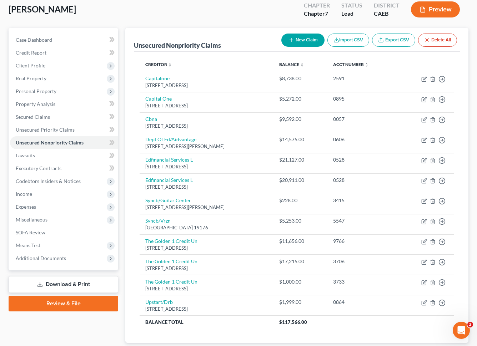
scroll to position [53, 0]
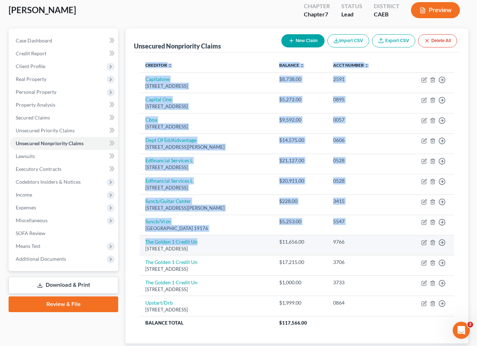
drag, startPoint x: 141, startPoint y: 51, endPoint x: 198, endPoint y: 229, distance: 186.3
click at [198, 229] on table "Creditor expand_more expand_less unfold_more Balance expand_more expand_less un…" at bounding box center [297, 194] width 314 height 272
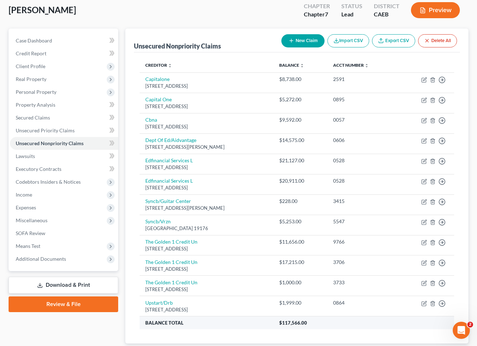
click at [209, 316] on th "Balance Total" at bounding box center [207, 322] width 134 height 13
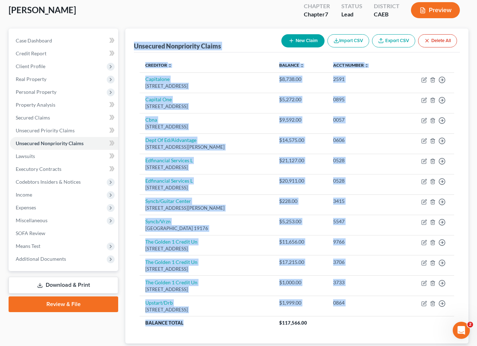
drag, startPoint x: 209, startPoint y: 310, endPoint x: 128, endPoint y: 28, distance: 293.5
click at [128, 29] on div "Unsecured Nonpriority Claims New Claim Import CSV Export CSV Delete All Credito…" at bounding box center [296, 186] width 343 height 315
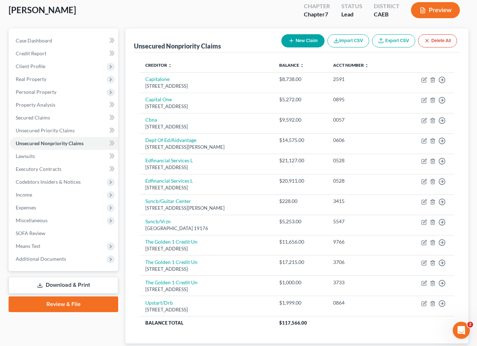
click at [130, 29] on div "Unsecured Nonpriority Claims New Claim Import CSV Export CSV Delete All Credito…" at bounding box center [296, 186] width 343 height 315
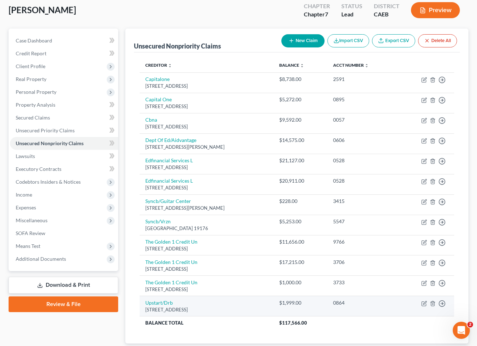
drag, startPoint x: 130, startPoint y: 29, endPoint x: 205, endPoint y: 295, distance: 277.0
click at [205, 295] on div "Unsecured Nonpriority Claims New Claim Import CSV Export CSV Delete All Credito…" at bounding box center [296, 186] width 343 height 315
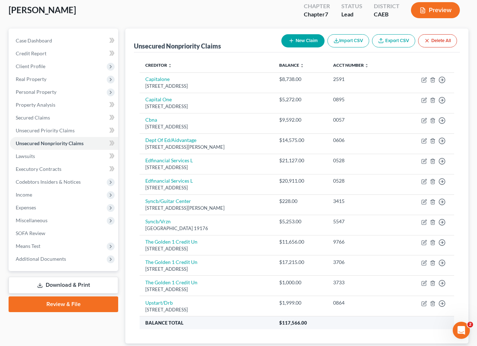
click at [203, 316] on th "Balance Total" at bounding box center [207, 322] width 134 height 13
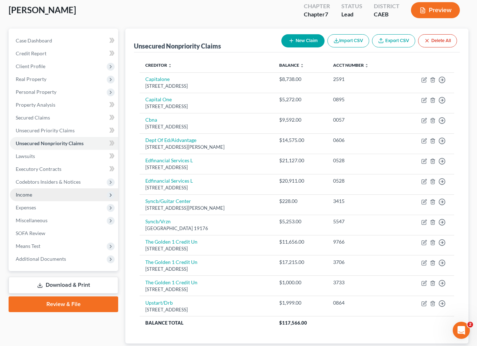
click at [49, 188] on span "Income" at bounding box center [64, 194] width 108 height 13
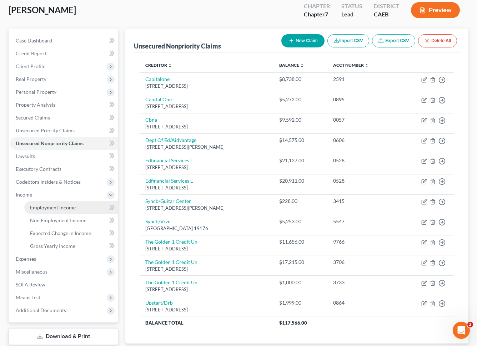
click at [47, 204] on span "Employment Income" at bounding box center [53, 207] width 46 height 6
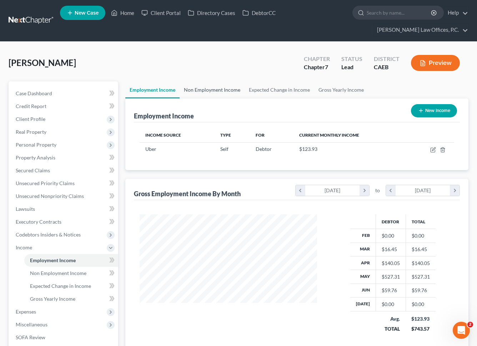
scroll to position [128, 192]
click at [201, 81] on link "Non Employment Income" at bounding box center [211, 89] width 65 height 17
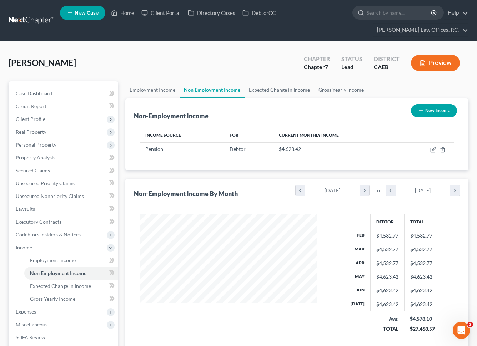
scroll to position [128, 192]
click at [278, 81] on link "Expected Change in Income" at bounding box center [279, 89] width 70 height 17
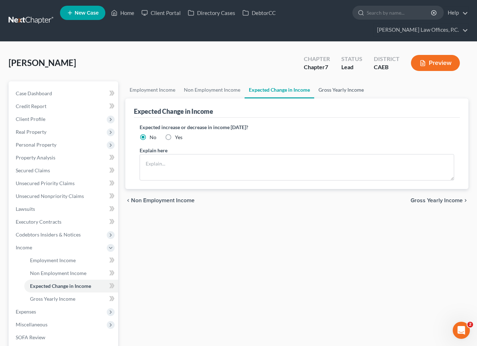
click at [331, 81] on link "Gross Yearly Income" at bounding box center [341, 89] width 54 height 17
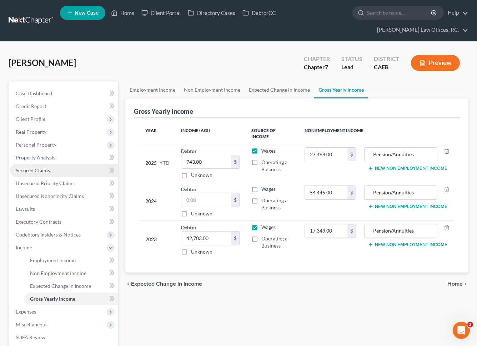
click at [54, 164] on link "Secured Claims" at bounding box center [64, 170] width 108 height 13
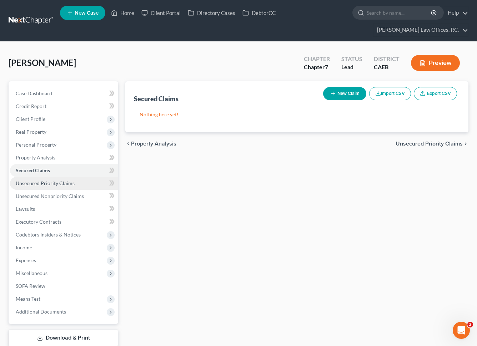
click at [57, 180] on span "Unsecured Priority Claims" at bounding box center [45, 183] width 59 height 6
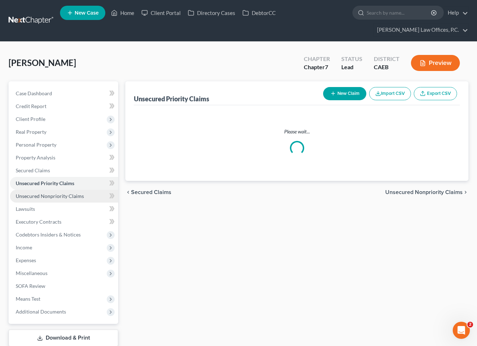
click at [57, 193] on span "Unsecured Nonpriority Claims" at bounding box center [50, 196] width 68 height 6
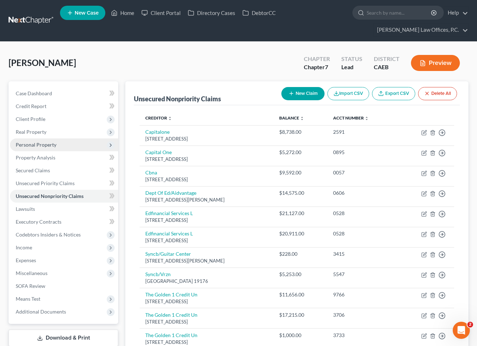
click at [57, 138] on span "Personal Property" at bounding box center [64, 144] width 108 height 13
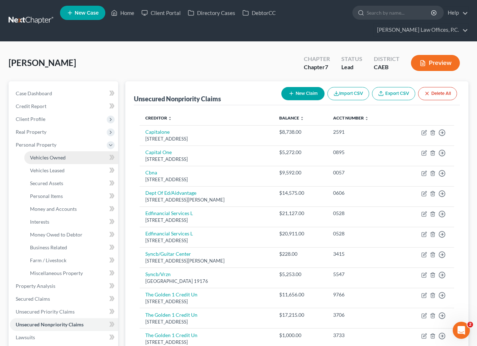
click at [55, 154] on span "Vehicles Owned" at bounding box center [48, 157] width 36 height 6
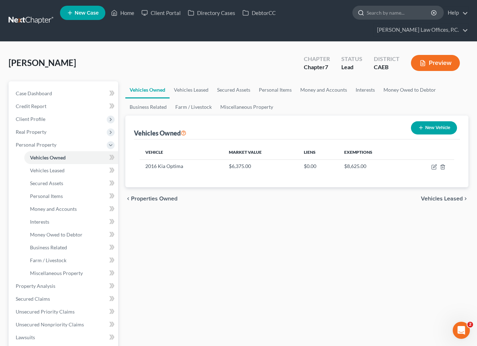
click at [366, 15] on input "search" at bounding box center [398, 12] width 65 height 13
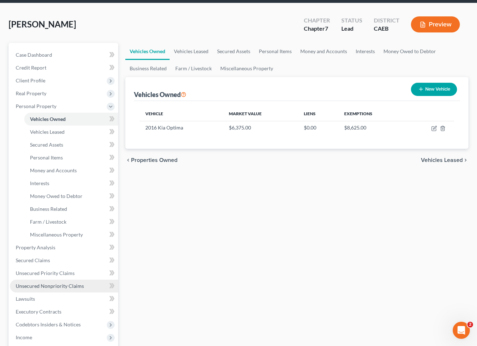
click at [72, 283] on span "Unsecured Nonpriority Claims" at bounding box center [50, 286] width 68 height 6
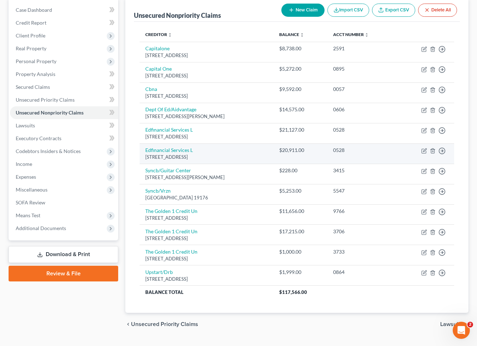
scroll to position [87, 0]
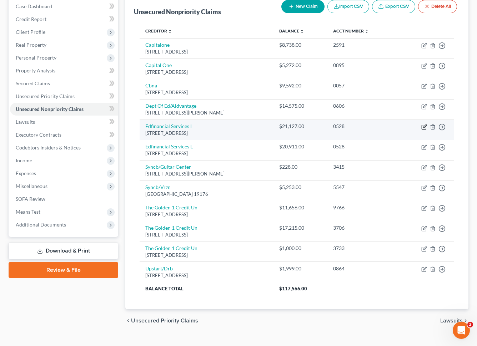
click at [424, 124] on icon "button" at bounding box center [424, 127] width 6 height 6
select select "44"
select select "17"
select select "0"
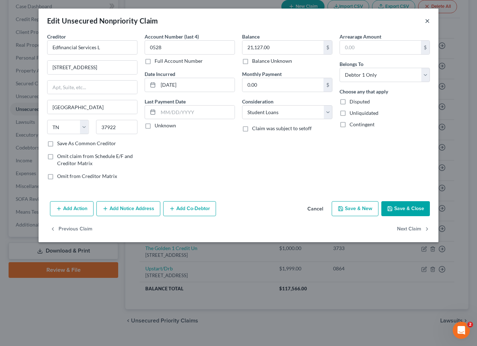
click at [427, 21] on button "×" at bounding box center [427, 20] width 5 height 9
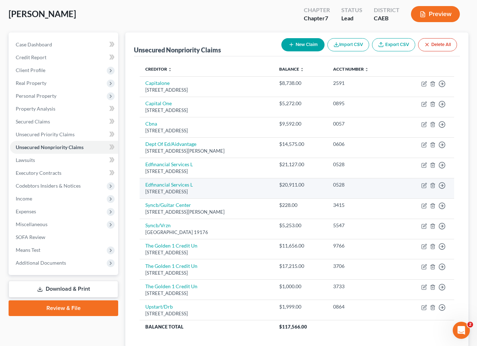
scroll to position [29, 0]
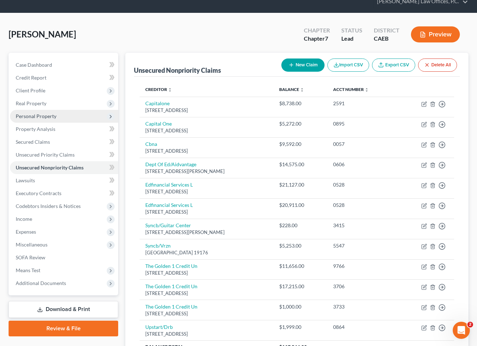
click at [82, 110] on span "Personal Property" at bounding box center [64, 116] width 108 height 13
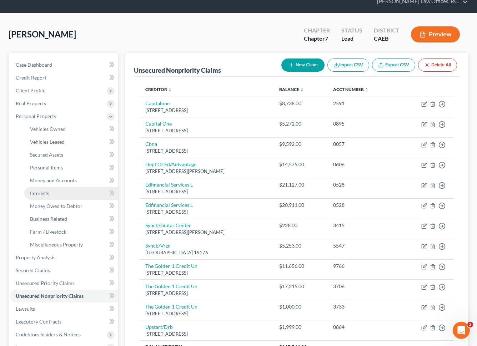
click at [63, 187] on link "Interests" at bounding box center [71, 193] width 94 height 13
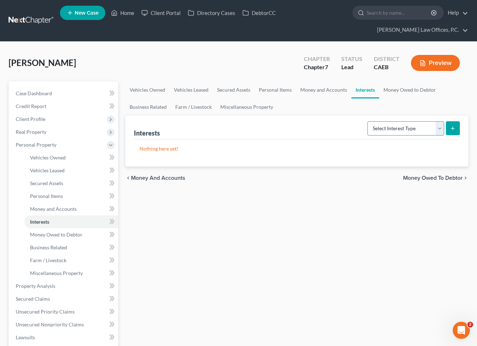
click at [399, 121] on select "Select Interest Type 401K Annuity Bond Education IRA Government Bond Government…" at bounding box center [405, 128] width 77 height 14
select select "pension_plan"
click at [453, 121] on button "submit" at bounding box center [453, 128] width 14 height 14
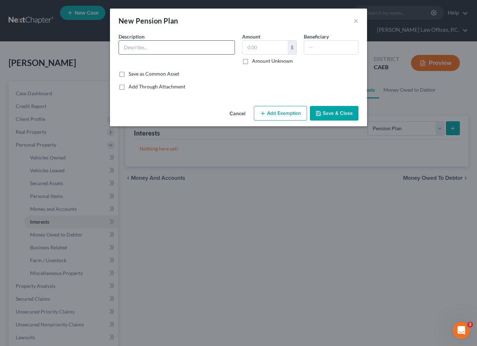
click at [196, 52] on input "text" at bounding box center [177, 48] width 116 height 14
type input "CALPERS Pension"
click at [299, 110] on button "Add Exemption" at bounding box center [280, 113] width 53 height 15
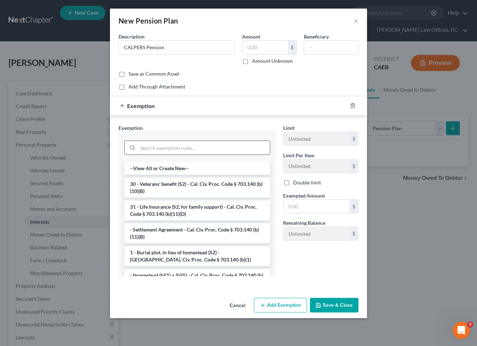
click at [218, 147] on input "search" at bounding box center [204, 148] width 132 height 14
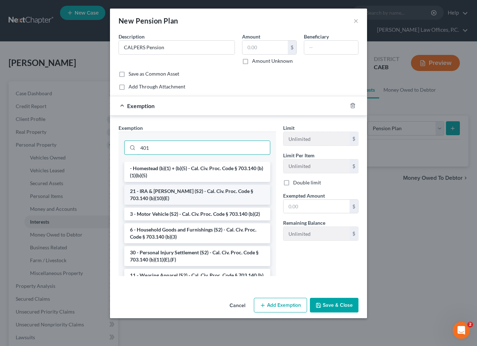
type input "401"
click at [208, 198] on li "21 - IRA & Roth IRA (S2) - Cal. Civ. Proc. Code § 703.140 (b)(10)(E)" at bounding box center [197, 195] width 146 height 20
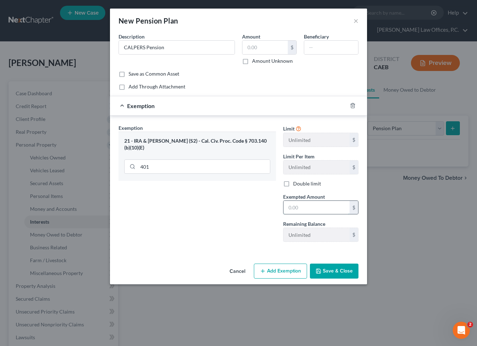
click at [314, 206] on input "text" at bounding box center [316, 208] width 66 height 14
type input "1"
click at [339, 270] on button "Save & Close" at bounding box center [334, 271] width 49 height 15
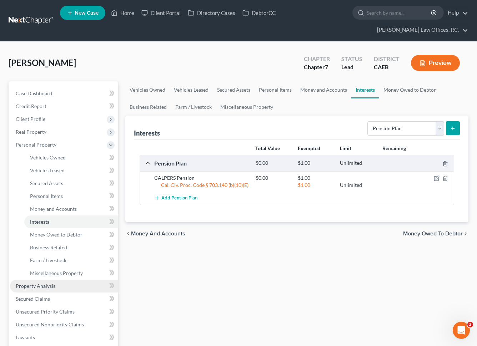
click at [78, 280] on link "Property Analysis" at bounding box center [64, 286] width 108 height 13
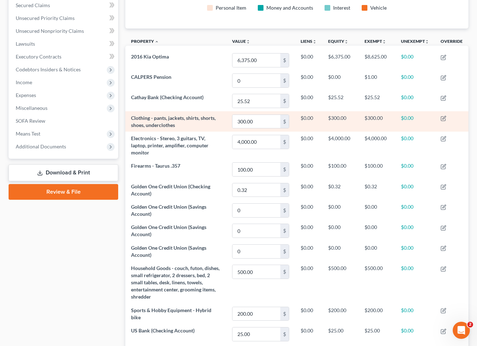
scroll to position [164, 0]
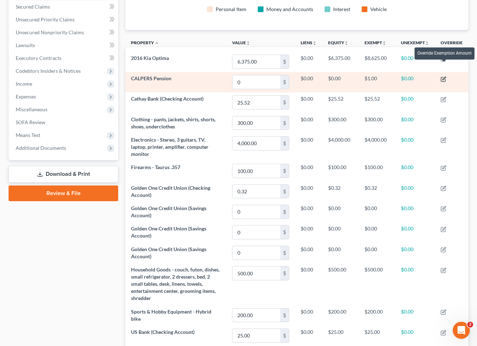
click at [444, 77] on icon "button" at bounding box center [443, 78] width 3 height 3
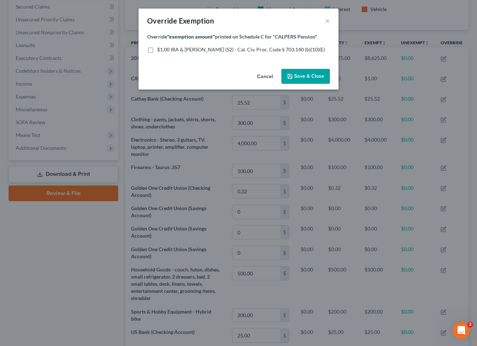
click at [213, 51] on span "$1.00 IRA & Roth IRA (S2) - Cal. Civ. Proc. Code § 703.140 (b)(10)(E)" at bounding box center [241, 49] width 168 height 6
click at [164, 51] on input "$1.00 IRA & Roth IRA (S2) - Cal. Civ. Proc. Code § 703.140 (b)(10)(E)" at bounding box center [162, 48] width 5 height 5
checkbox input "true"
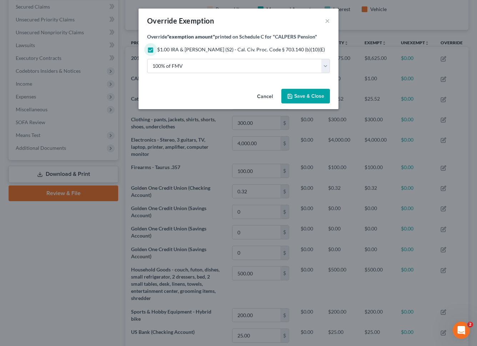
click at [310, 97] on span "Save & Close" at bounding box center [309, 96] width 30 height 6
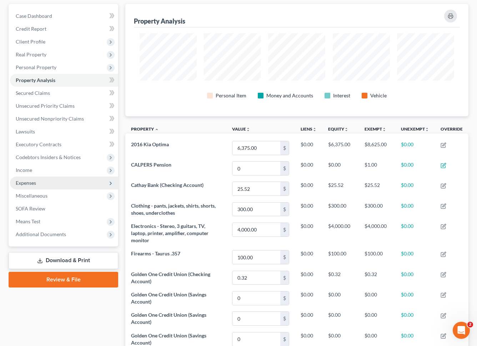
scroll to position [4, 0]
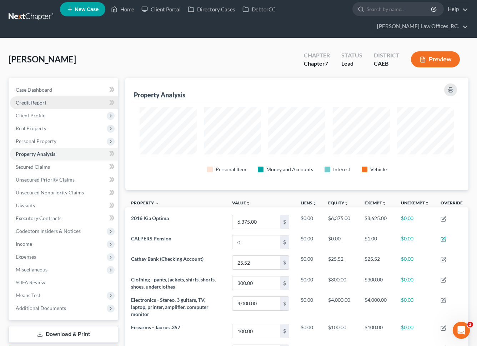
click at [67, 96] on link "Credit Report" at bounding box center [64, 102] width 108 height 13
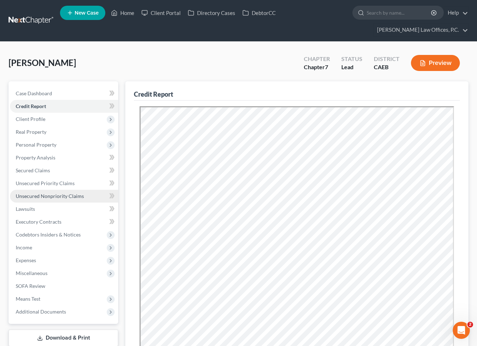
click at [64, 193] on span "Unsecured Nonpriority Claims" at bounding box center [50, 196] width 68 height 6
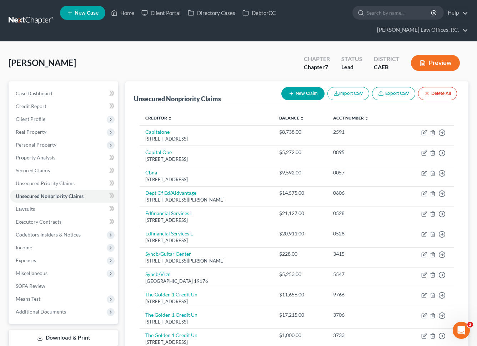
click at [309, 87] on button "New Claim" at bounding box center [302, 93] width 43 height 13
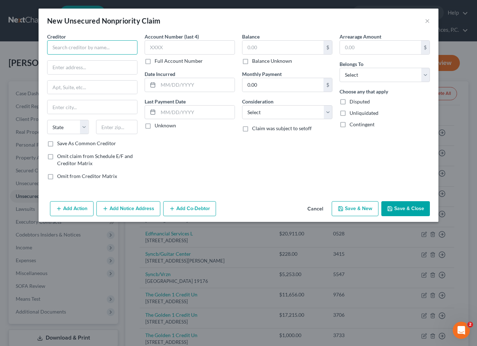
click at [117, 44] on input "text" at bounding box center [92, 47] width 90 height 14
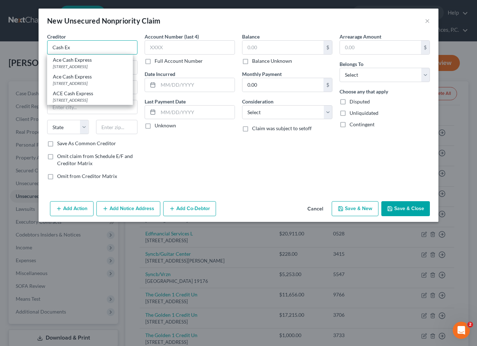
click at [101, 48] on input "Cash Ex" at bounding box center [92, 47] width 90 height 14
click at [100, 103] on div "[STREET_ADDRESS]" at bounding box center [90, 100] width 74 height 6
type input "ACE Cash Express"
type input "[STREET_ADDRESS]"
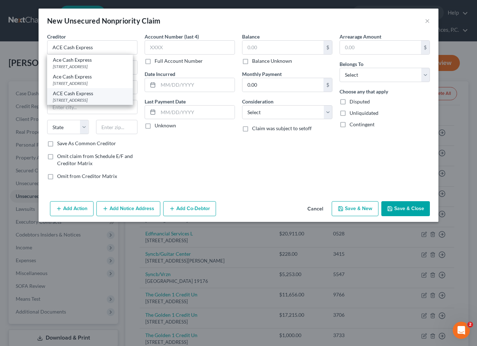
type input "Suite 600"
type input "[PERSON_NAME]"
select select "45"
type input "75038-0000"
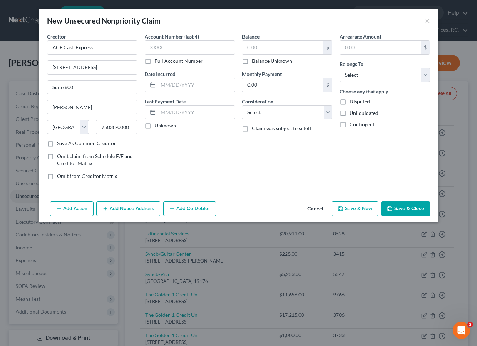
click at [284, 40] on div "Balance $ Balance Unknown Balance Undetermined $ Balance Unknown" at bounding box center [287, 49] width 90 height 32
click at [279, 43] on input "text" at bounding box center [282, 48] width 81 height 14
type input "300"
click at [297, 112] on select "Select Cable / Satellite Services Collection Agency Credit Card Debt Debt Couns…" at bounding box center [287, 112] width 90 height 14
select select "10"
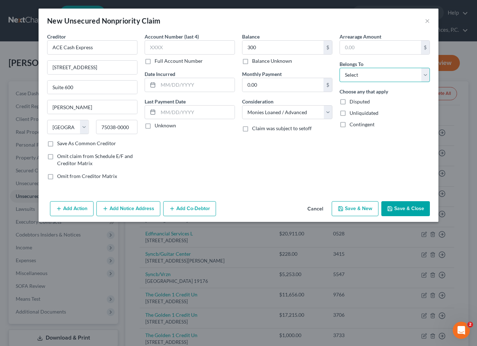
click at [360, 80] on select "Select Debtor 1 Only Debtor 2 Only Debtor 1 And Debtor 2 Only At Least One Of T…" at bounding box center [384, 75] width 90 height 14
select select "0"
click at [397, 207] on button "Save & Close" at bounding box center [405, 208] width 49 height 15
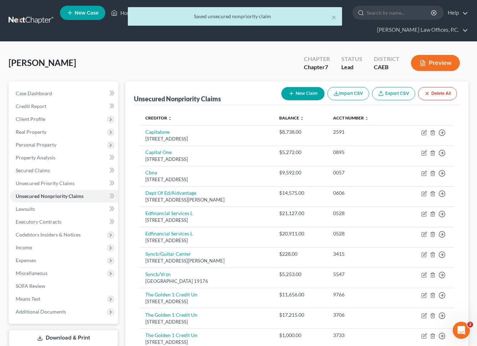
click at [301, 87] on button "New Claim" at bounding box center [302, 93] width 43 height 13
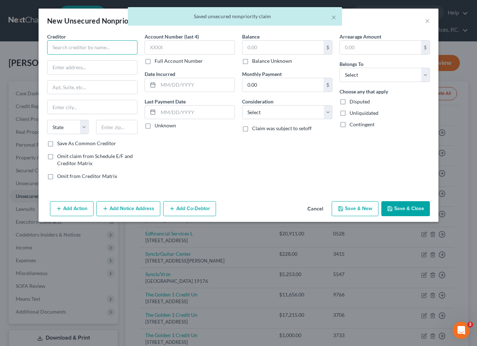
click at [92, 44] on input "text" at bounding box center [92, 47] width 90 height 14
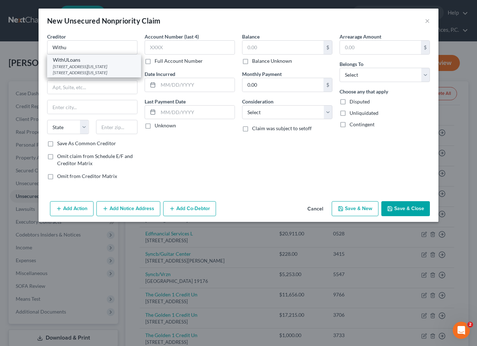
click at [93, 57] on div "WithULoans" at bounding box center [94, 59] width 82 height 7
type input "WithULoans"
type input "10600 S. Pennsylvania Ave."
type input "Ste 16 #828"
type input "Oklahoma City"
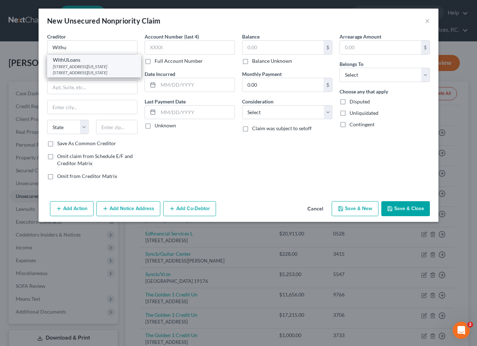
select select "37"
type input "73170"
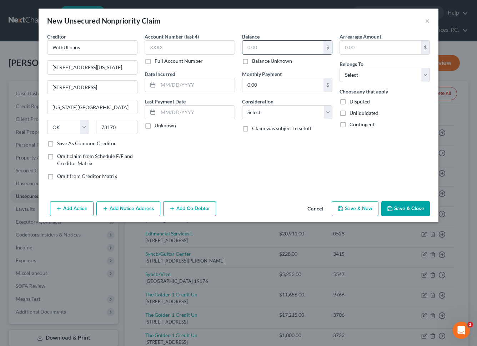
click at [282, 50] on input "text" at bounding box center [282, 48] width 81 height 14
type input "1,200"
click at [283, 115] on select "Select Cable / Satellite Services Collection Agency Credit Card Debt Debt Couns…" at bounding box center [287, 112] width 90 height 14
select select "10"
click at [371, 79] on select "Select Debtor 1 Only Debtor 2 Only Debtor 1 And Debtor 2 Only At Least One Of T…" at bounding box center [384, 75] width 90 height 14
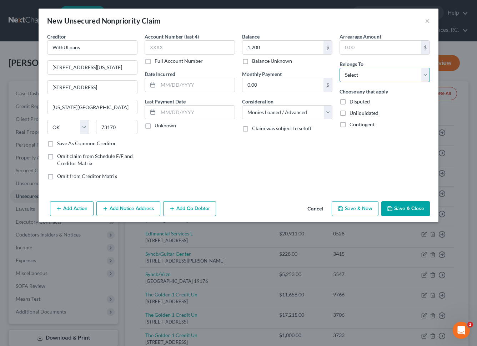
select select "0"
click at [420, 209] on button "Save & Close" at bounding box center [405, 208] width 49 height 15
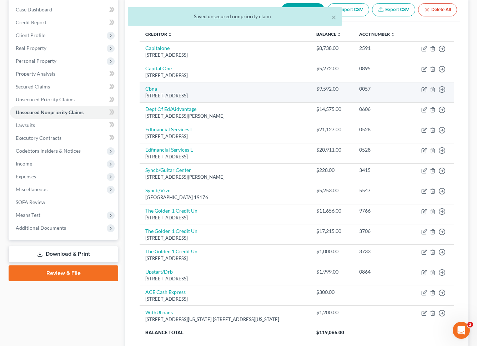
scroll to position [94, 0]
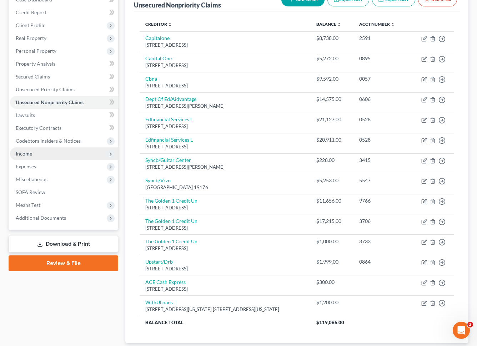
click at [74, 147] on span "Income" at bounding box center [64, 153] width 108 height 13
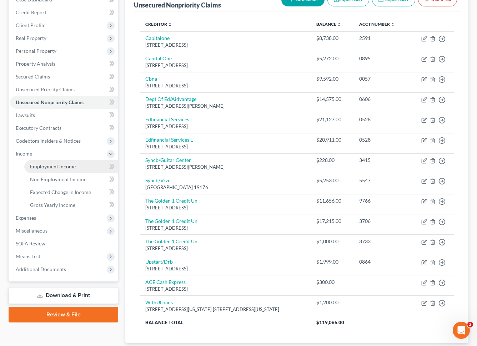
click at [74, 163] on span "Employment Income" at bounding box center [53, 166] width 46 height 6
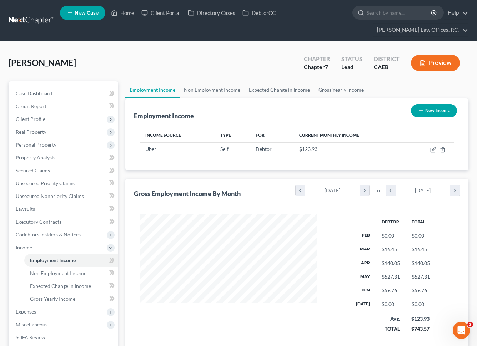
scroll to position [128, 192]
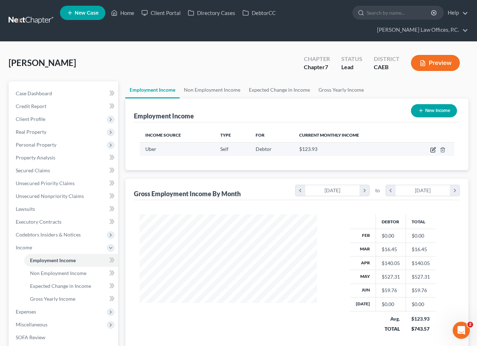
click at [432, 147] on icon "button" at bounding box center [433, 150] width 6 height 6
select select "1"
select select "0"
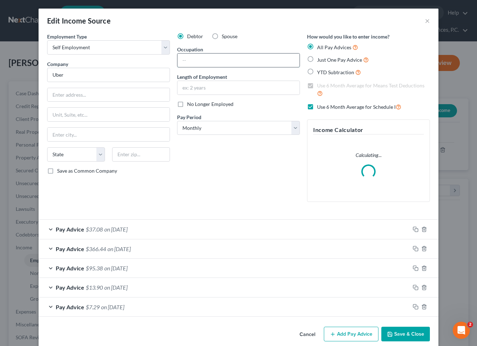
click at [203, 62] on input "text" at bounding box center [238, 61] width 122 height 14
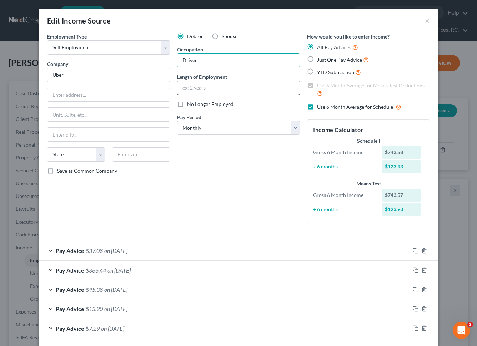
type input "Driver"
click at [202, 91] on input "text" at bounding box center [238, 88] width 122 height 14
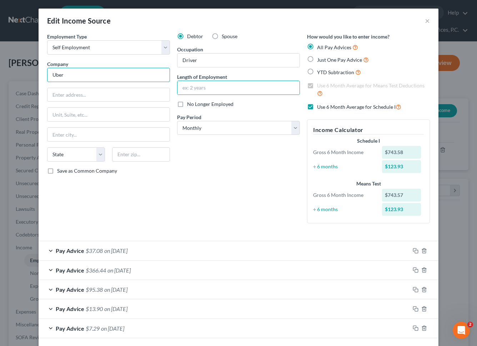
click at [130, 76] on input "Uber" at bounding box center [108, 75] width 123 height 14
type input "UBER"
click at [199, 86] on input "text" at bounding box center [238, 88] width 122 height 14
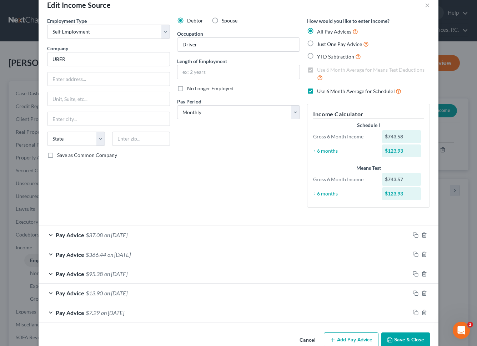
scroll to position [19, 0]
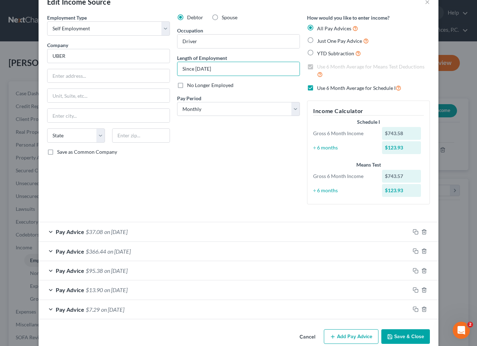
type input "Since January 2025"
click at [406, 334] on button "Save & Close" at bounding box center [405, 336] width 49 height 15
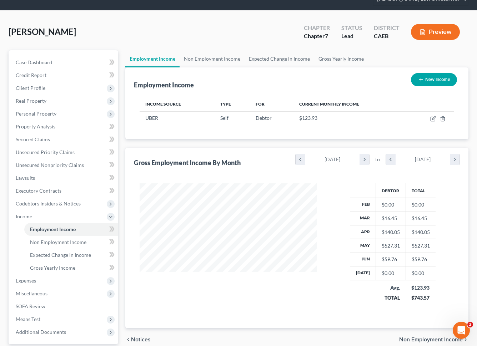
scroll to position [32, 0]
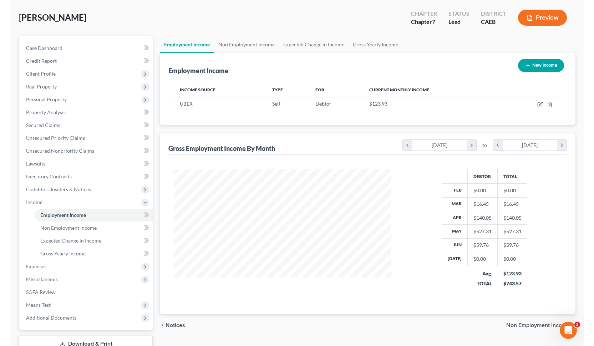
scroll to position [128, 243]
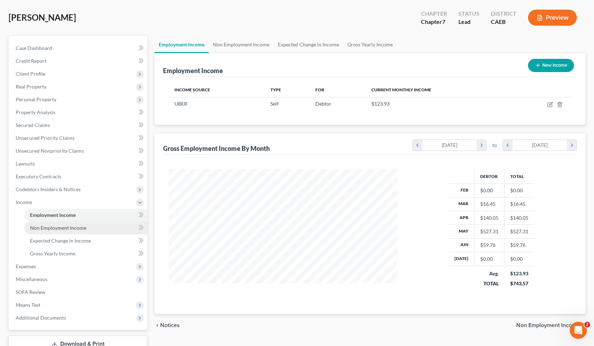
click at [74, 225] on span "Non Employment Income" at bounding box center [58, 228] width 56 height 6
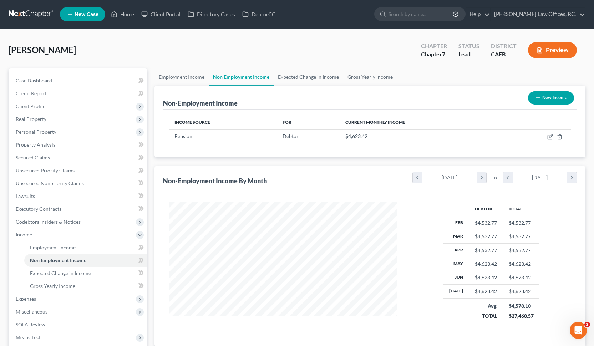
scroll to position [128, 243]
drag, startPoint x: 496, startPoint y: 292, endPoint x: 475, endPoint y: 293, distance: 21.1
click at [399, 293] on td "$4,623.42" at bounding box center [486, 292] width 34 height 14
copy div "4,623.42"
click at [55, 133] on span "Personal Property" at bounding box center [36, 132] width 41 height 6
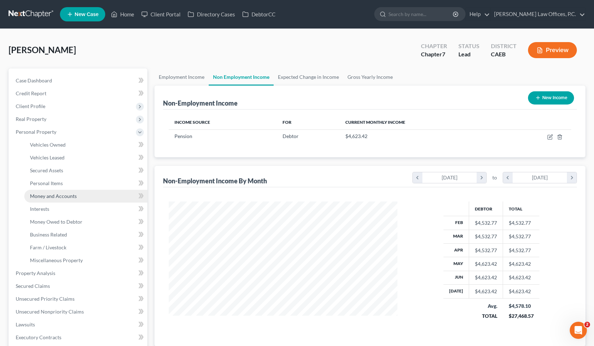
click at [56, 194] on span "Money and Accounts" at bounding box center [53, 196] width 47 height 6
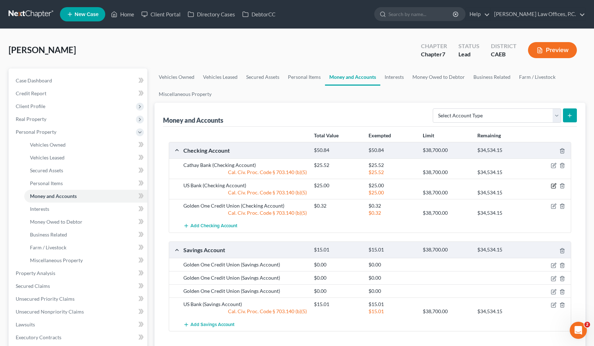
click at [399, 185] on icon "button" at bounding box center [554, 186] width 6 height 6
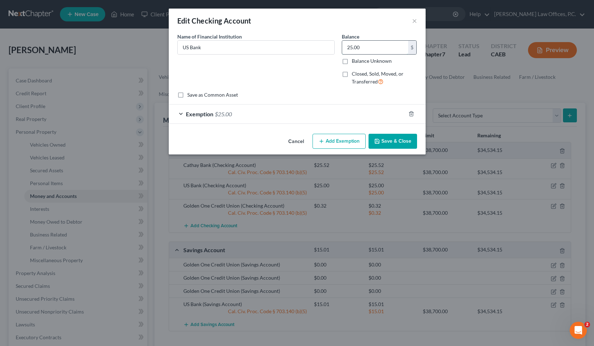
click at [367, 51] on input "25.00" at bounding box center [375, 48] width 66 height 14
paste input "4,623.42"
type input "4,623.42"
click at [327, 116] on div "Exemption $25.00" at bounding box center [287, 114] width 237 height 19
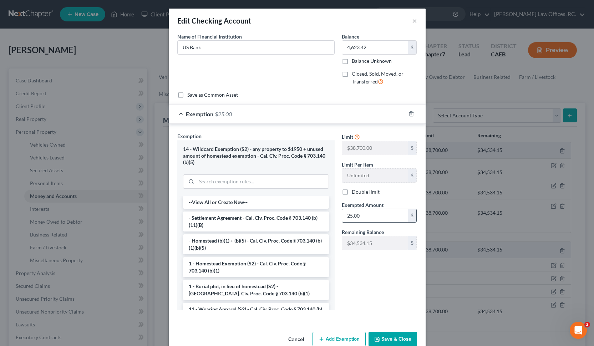
click at [360, 216] on input "25.00" at bounding box center [375, 216] width 66 height 14
paste input "4,623.42"
type input "4,623.42"
click at [387, 339] on button "Save & Close" at bounding box center [393, 339] width 49 height 15
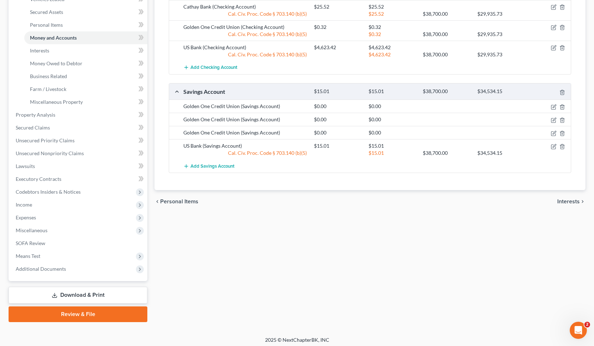
click at [399, 199] on span "Interests" at bounding box center [568, 202] width 22 height 6
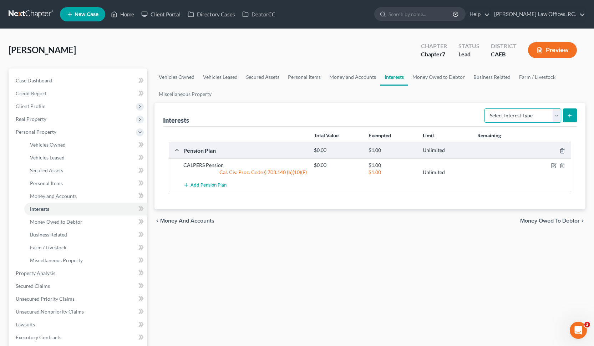
click at [399, 112] on select "Select Interest Type 401K Annuity Bond Education IRA Government Bond Government…" at bounding box center [523, 115] width 77 height 14
click at [399, 77] on link "Business Related" at bounding box center [492, 77] width 46 height 17
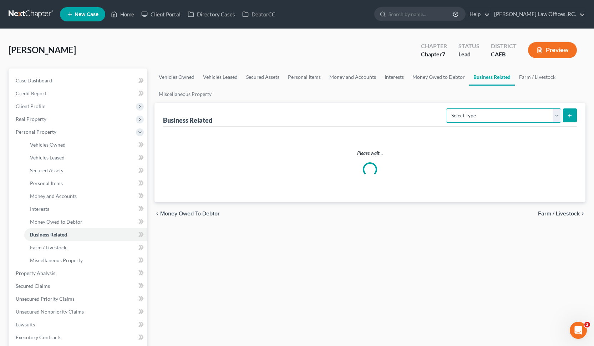
click at [399, 116] on select "Select Type Customer Lists Franchises Inventory Licenses Machinery Office Equip…" at bounding box center [503, 115] width 115 height 14
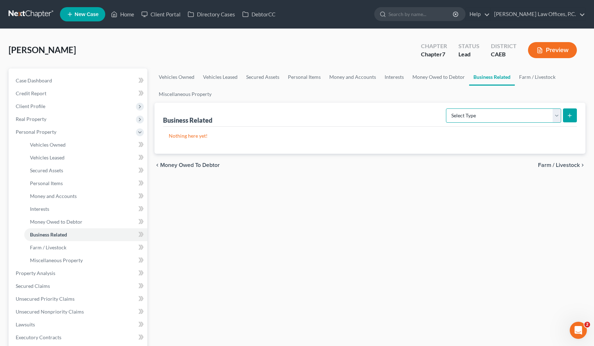
select select "license"
click at [399, 115] on icon "submit" at bounding box center [570, 116] width 6 height 6
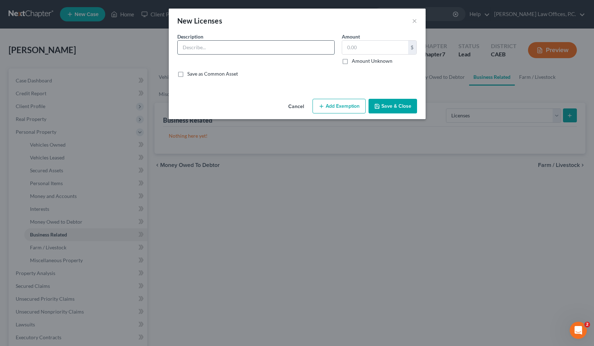
click at [217, 44] on input "text" at bounding box center [256, 48] width 157 height 14
paste input "psychiatric technician license"
click at [185, 47] on input "psychiatric technician license" at bounding box center [256, 48] width 157 height 14
click at [210, 49] on input "Psychiatric technician license" at bounding box center [256, 48] width 157 height 14
click at [232, 49] on input "Psychiatric Technician license" at bounding box center [256, 48] width 157 height 14
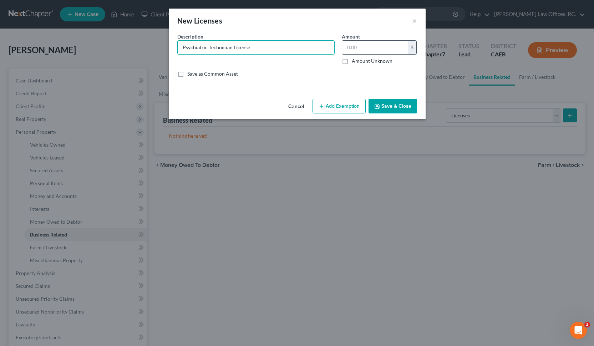
type input "Psychiatric Technician License"
click at [378, 52] on input "text" at bounding box center [375, 48] width 66 height 14
click at [343, 111] on button "Add Exemption" at bounding box center [339, 106] width 53 height 15
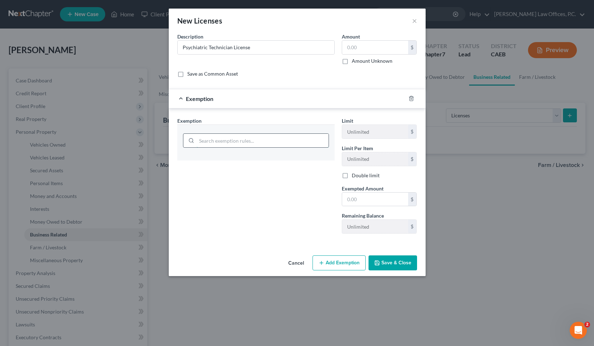
click at [266, 146] on input "search" at bounding box center [263, 141] width 132 height 14
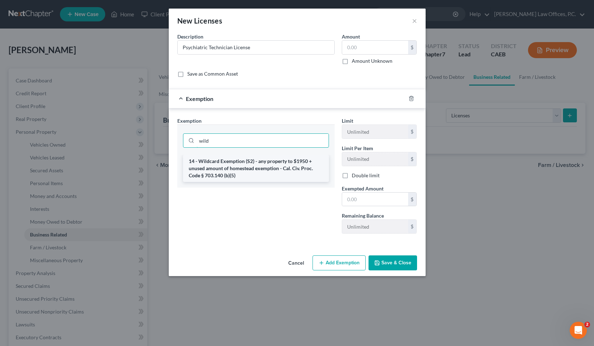
type input "wild"
click at [267, 168] on li "14 - Wildcard Exemption (S2) - any property to $1950 + unused amount of homeste…" at bounding box center [256, 168] width 146 height 27
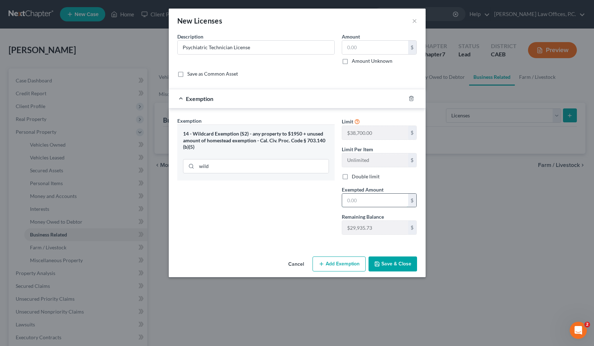
click at [356, 198] on input "text" at bounding box center [375, 201] width 66 height 14
type input "1,000"
click at [388, 259] on button "Save & Close" at bounding box center [393, 264] width 49 height 15
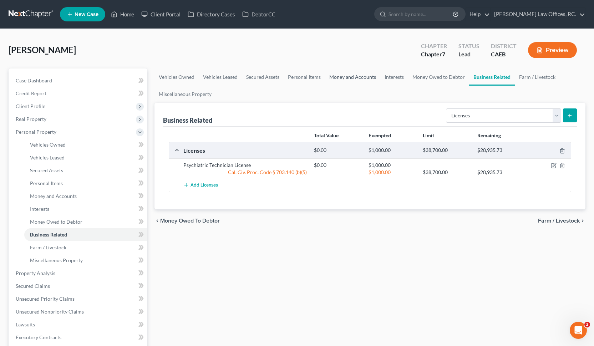
click at [363, 76] on link "Money and Accounts" at bounding box center [352, 77] width 55 height 17
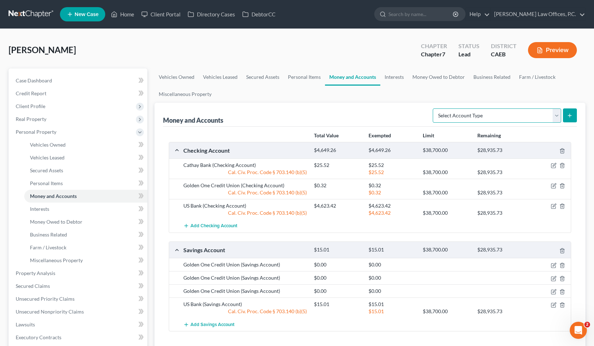
click at [399, 120] on select "Select Account Type Brokerage Cash on Hand Certificates of Deposit Checking Acc…" at bounding box center [497, 115] width 128 height 14
select select "security_deposits"
click at [399, 117] on icon "submit" at bounding box center [570, 116] width 6 height 6
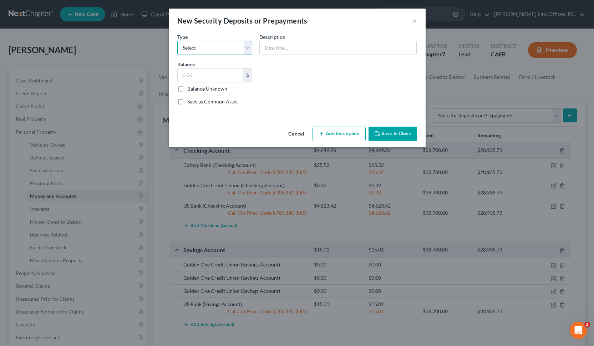
click at [222, 46] on select "Select Electric Gas Heating Oil Security Deposit On Rental Unit Prepaid Rent Te…" at bounding box center [214, 48] width 75 height 14
select select "3"
click at [285, 49] on input "text" at bounding box center [338, 48] width 157 height 14
type input "Security Deposit With Landlord"
type input "500"
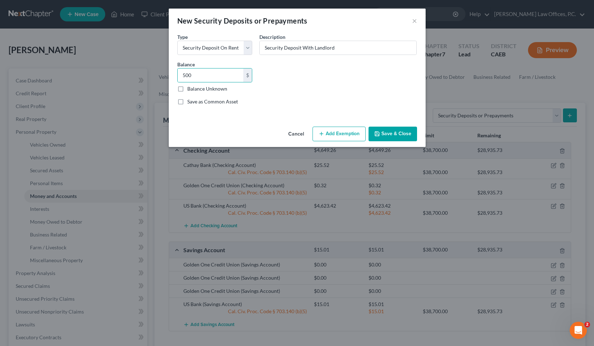
click at [335, 133] on button "Add Exemption" at bounding box center [339, 134] width 53 height 15
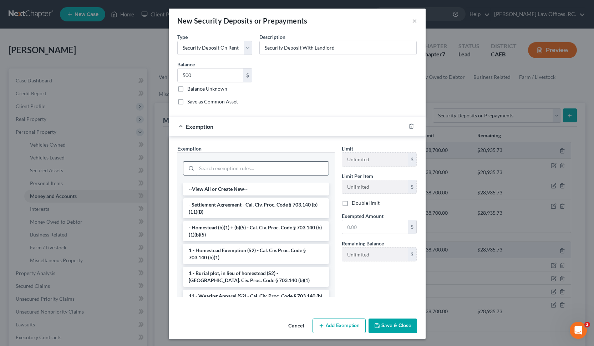
click at [254, 170] on input "search" at bounding box center [263, 169] width 132 height 14
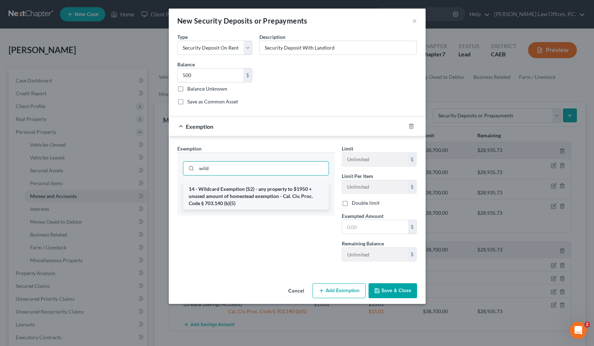
type input "wild"
click at [263, 194] on li "14 - Wildcard Exemption (S2) - any property to $1950 + unused amount of homeste…" at bounding box center [256, 196] width 146 height 27
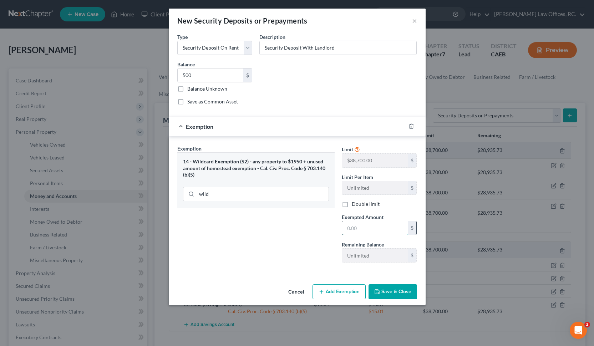
click at [369, 226] on input "text" at bounding box center [375, 228] width 66 height 14
type input "500"
click at [397, 294] on button "Save & Close" at bounding box center [393, 291] width 49 height 15
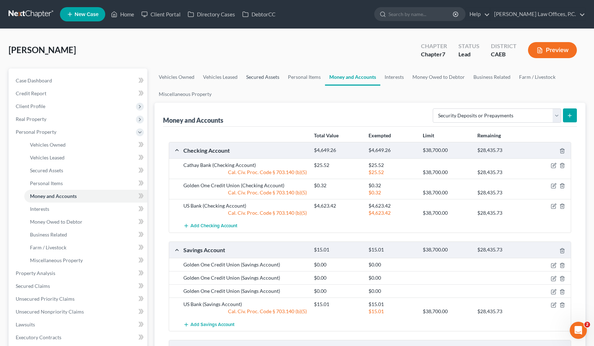
click at [269, 78] on link "Secured Assets" at bounding box center [263, 77] width 42 height 17
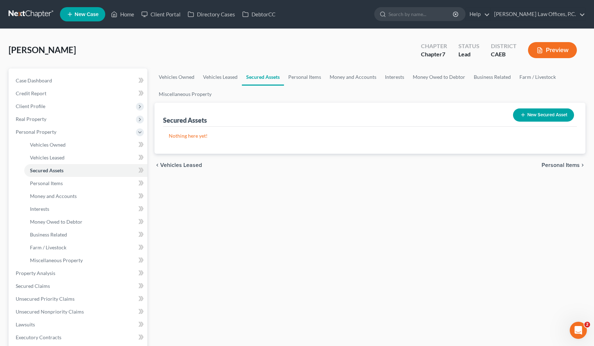
click at [399, 112] on button "New Secured Asset" at bounding box center [543, 114] width 61 height 13
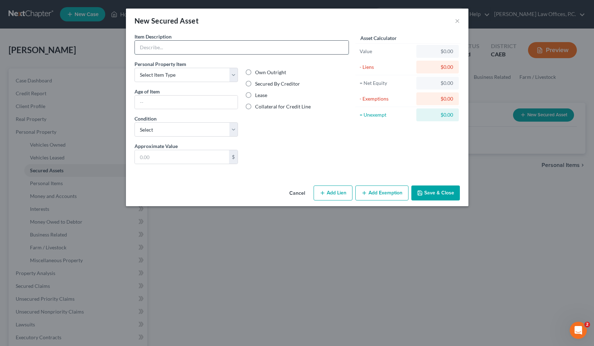
click at [193, 42] on input "text" at bounding box center [242, 48] width 214 height 14
click at [186, 49] on input "Gibson Les Paul and Gild X350" at bounding box center [242, 48] width 214 height 14
type input "Gibson Les Paul and Guild X350"
click at [196, 79] on select "Select Item Type Clothing Collectibles Of Value Electronics Firearms Household …" at bounding box center [187, 75] width 104 height 14
select select "sports_and_hobby_equipment"
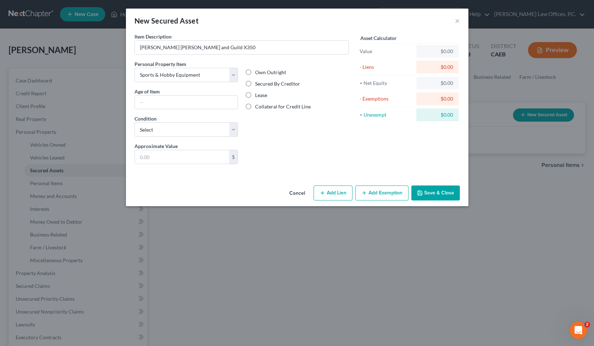
click at [258, 108] on label "Collateral for Credit Line" at bounding box center [283, 106] width 56 height 7
click at [258, 108] on input "Collateral for Credit Line" at bounding box center [260, 105] width 5 height 5
radio input "true"
click at [223, 100] on input "text" at bounding box center [186, 103] width 103 height 14
click at [207, 130] on select "Select Excellent Very Good Good Fair Poor" at bounding box center [187, 129] width 104 height 14
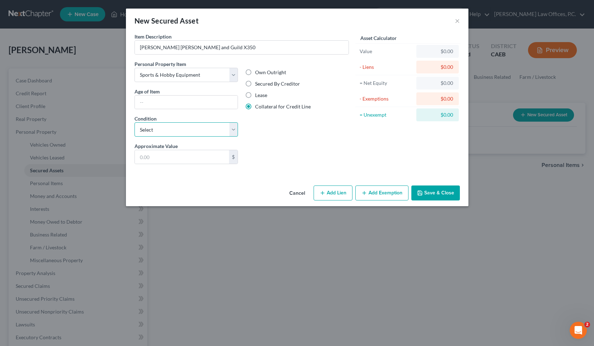
select select "2"
click at [187, 159] on input "text" at bounding box center [182, 157] width 95 height 14
type input "2,800"
click at [383, 194] on button "Add Exemption" at bounding box center [381, 193] width 53 height 15
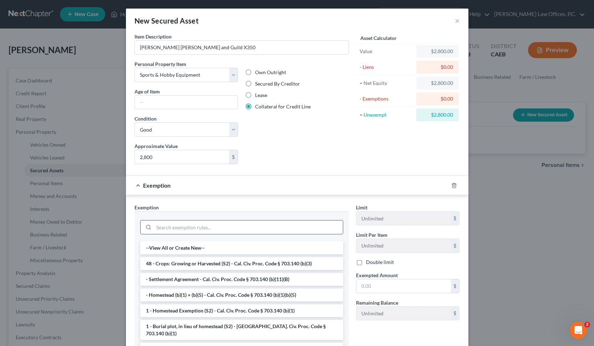
click at [191, 221] on input "search" at bounding box center [248, 228] width 189 height 14
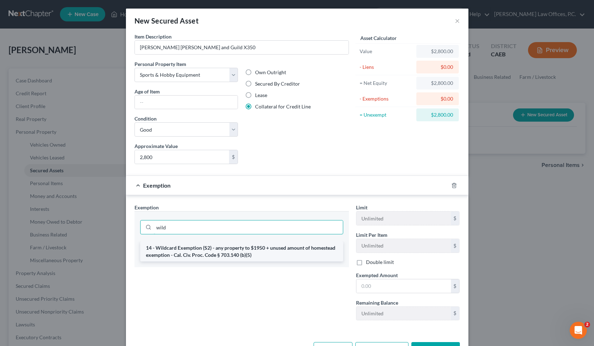
type input "wild"
click at [211, 254] on li "14 - Wildcard Exemption (S2) - any property to $1950 + unused amount of homeste…" at bounding box center [241, 252] width 203 height 20
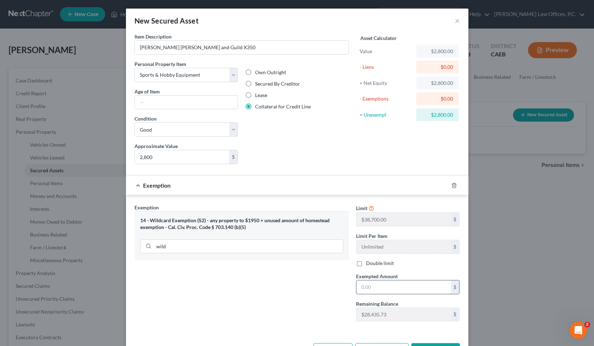
click at [399, 290] on input "text" at bounding box center [403, 287] width 95 height 14
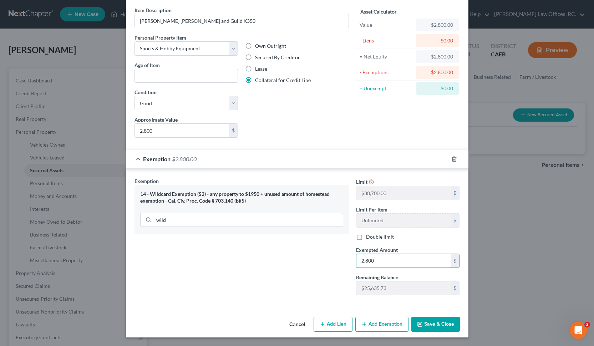
type input "2,800"
click at [332, 324] on button "Add Lien" at bounding box center [333, 324] width 39 height 15
select select "0"
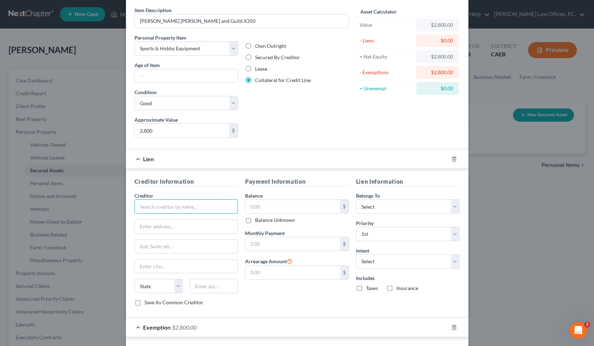
click at [203, 205] on input "text" at bounding box center [187, 206] width 104 height 14
type input "Loyalty Pawn Shop"
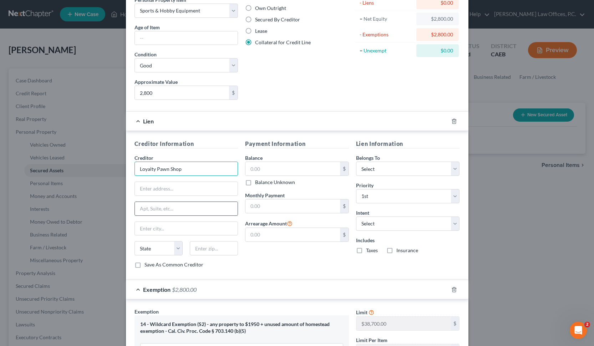
scroll to position [86, 0]
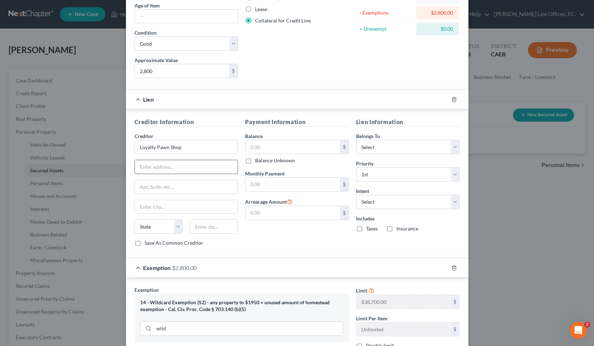
click at [163, 169] on input "text" at bounding box center [186, 167] width 103 height 14
paste input "1708 Broadway, Sacramento, CA 95818 ... At Loyalty Pawn we ..."
drag, startPoint x: 187, startPoint y: 167, endPoint x: 336, endPoint y: 157, distance: 149.1
click at [332, 159] on div "Creditor Information Creditor * Loyalty Pawn Shop 1708 Broadway, Sacramento, CA…" at bounding box center [297, 185] width 333 height 135
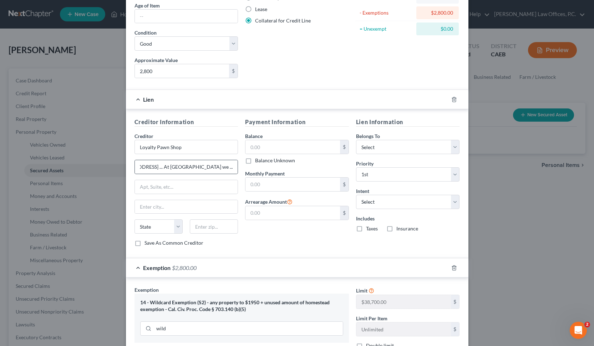
scroll to position [0, 0]
click at [220, 160] on div "1708 Broadway, Sacramento, CA 95818 ... At Loyalty Pawn we ..." at bounding box center [187, 167] width 104 height 14
drag, startPoint x: 233, startPoint y: 167, endPoint x: 251, endPoint y: 167, distance: 18.2
click at [251, 167] on div "Creditor Information Creditor * Loyalty Pawn Shop 1708 Broadway, Sacramento, CA…" at bounding box center [297, 185] width 333 height 135
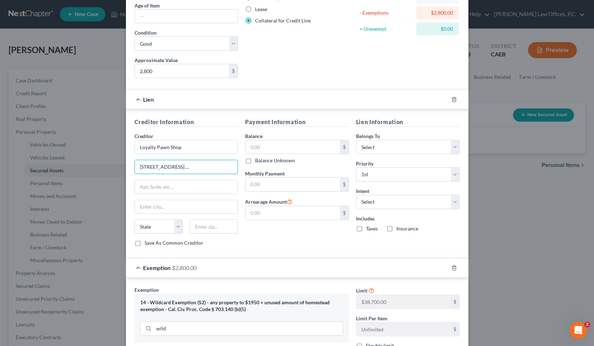
scroll to position [0, 0]
click at [222, 167] on input "1708 Broadway, Sacramento, CA 95818" at bounding box center [186, 167] width 103 height 14
type input "1708 Broadway, Sacramento, CA"
click at [211, 226] on input "text" at bounding box center [214, 226] width 48 height 14
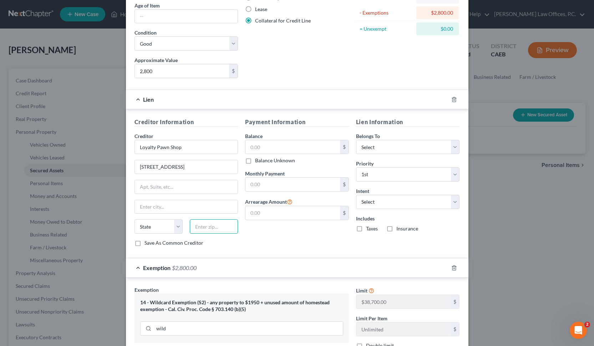
paste input "95818"
type input "95818"
type input "Sacramento"
select select "4"
click at [184, 168] on input "1708 Broadway, Sacramento, CA" at bounding box center [186, 167] width 103 height 14
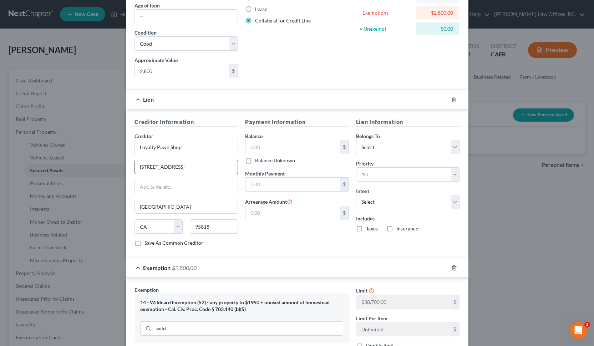
click at [184, 168] on input "1708 Broadway, Sacramento, CA" at bounding box center [186, 167] width 103 height 14
click at [196, 169] on input "1708 Broadway, CA" at bounding box center [186, 167] width 103 height 14
type input "1708 Broadway"
click at [257, 151] on input "text" at bounding box center [292, 147] width 95 height 14
click at [286, 147] on input "text" at bounding box center [292, 147] width 95 height 14
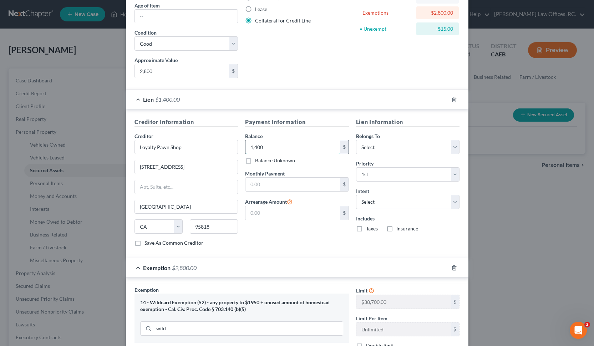
type input "1,400"
type input "82"
click at [399, 202] on select "Select Surrender Redeem Reaffirm Avoid Other" at bounding box center [408, 202] width 104 height 14
select select "2"
click at [306, 238] on div "Payment Information Balance 1,400.00 $ Balance Unknown Balance Undetermined 1,4…" at bounding box center [297, 185] width 111 height 135
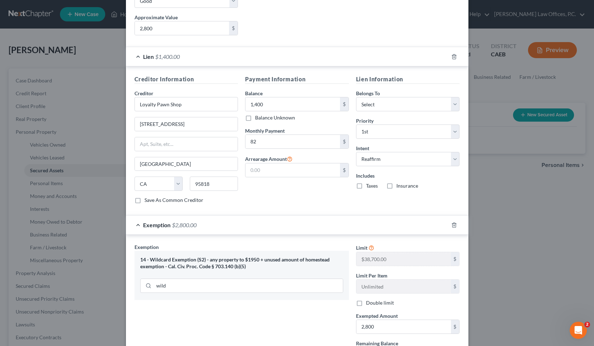
scroll to position [195, 0]
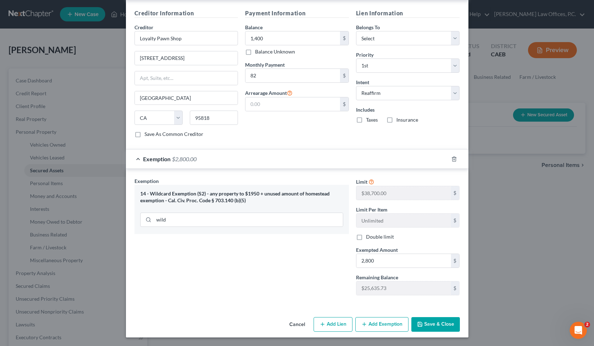
click at [399, 323] on button "Save & Close" at bounding box center [435, 324] width 49 height 15
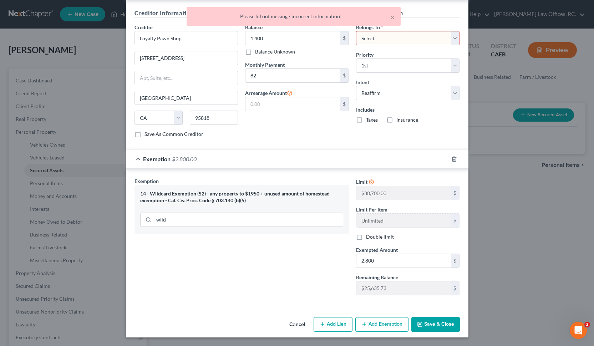
click at [398, 37] on select "Select Debtor 1 Only Debtor 2 Only Debtor 1 And Debtor 2 Only At Least One Of T…" at bounding box center [408, 38] width 104 height 14
select select "0"
click at [399, 322] on button "Save & Close" at bounding box center [435, 324] width 49 height 15
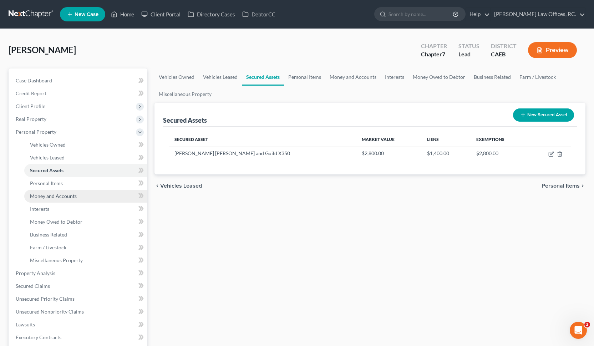
click at [82, 197] on link "Money and Accounts" at bounding box center [85, 196] width 123 height 13
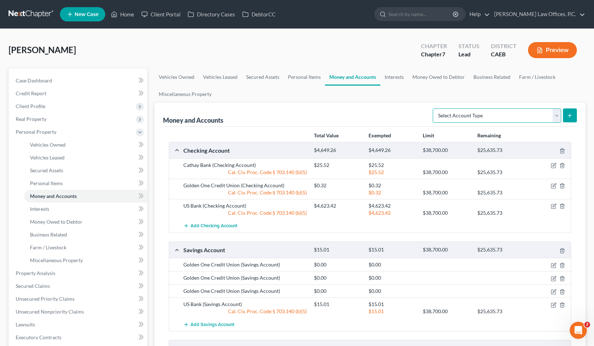
click at [399, 116] on select "Select Account Type Brokerage Cash on Hand Certificates of Deposit Checking Acc…" at bounding box center [497, 115] width 128 height 14
select select "brokerage"
click at [399, 114] on icon "submit" at bounding box center [570, 116] width 6 height 6
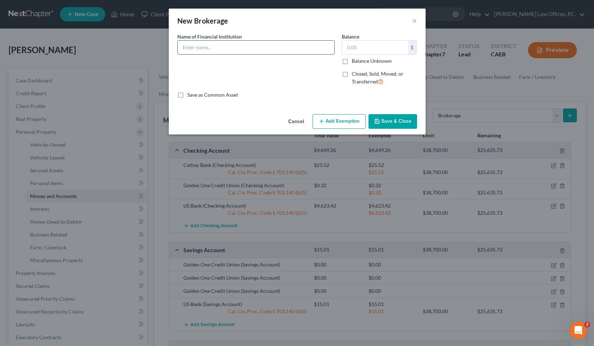
click at [255, 47] on input "text" at bounding box center [256, 48] width 157 height 14
type input "A"
type input "Stash"
click at [359, 75] on span "Closed, Sold, Moved, or Transferred" at bounding box center [378, 78] width 52 height 14
click at [359, 75] on input "Closed, Sold, Moved, or Transferred" at bounding box center [357, 72] width 5 height 5
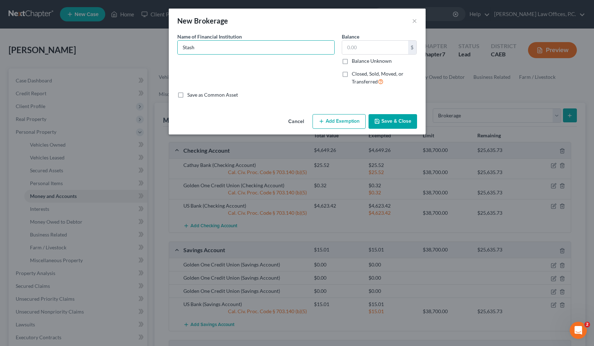
checkbox input "true"
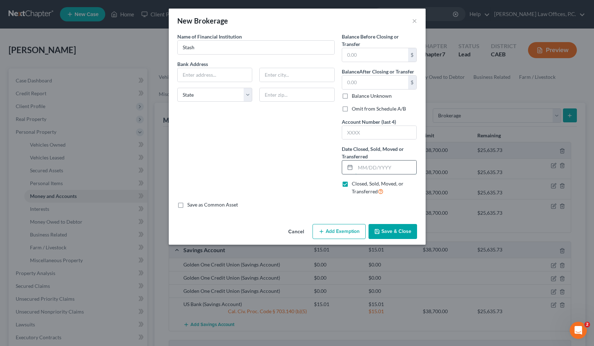
click at [363, 170] on input "text" at bounding box center [385, 168] width 61 height 14
type input "01/01/2025"
click at [375, 80] on input "text" at bounding box center [375, 83] width 66 height 14
type input "0"
click at [371, 54] on input "text" at bounding box center [375, 55] width 66 height 14
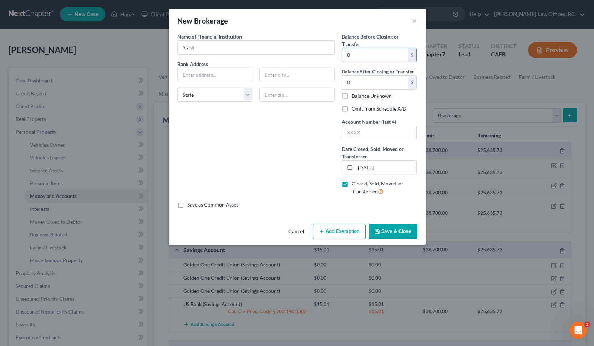
type input "0"
click at [394, 234] on button "Save & Close" at bounding box center [393, 231] width 49 height 15
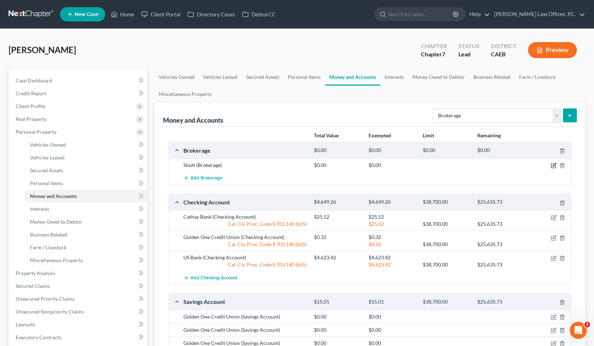
click at [399, 164] on icon "button" at bounding box center [554, 166] width 6 height 6
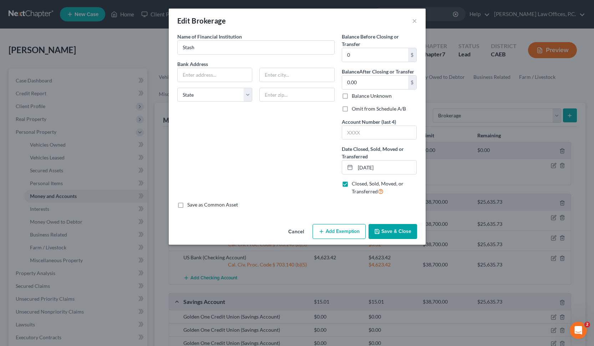
click at [388, 107] on label "Omit from Schedule A/B" at bounding box center [379, 108] width 54 height 7
click at [359, 107] on input "Omit from Schedule A/B" at bounding box center [357, 107] width 5 height 5
checkbox input "true"
click at [399, 233] on button "Save & Close" at bounding box center [393, 231] width 49 height 15
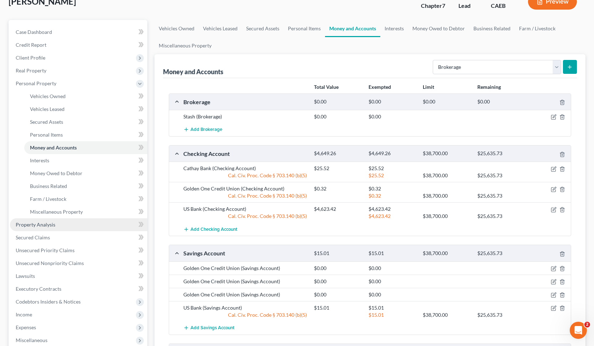
scroll to position [67, 0]
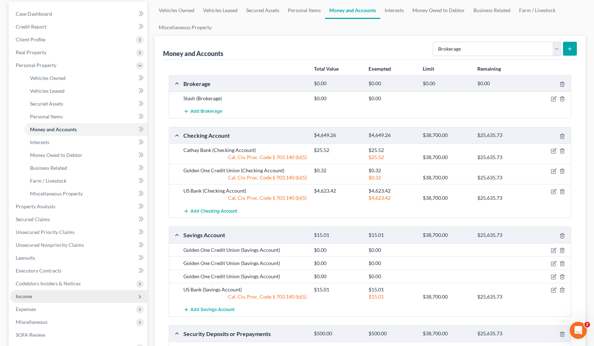
click at [51, 298] on span "Income" at bounding box center [78, 296] width 137 height 13
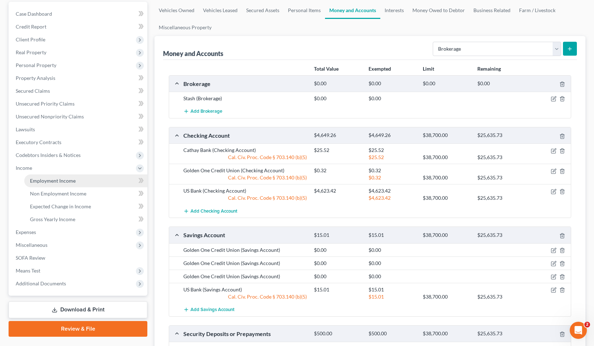
click at [52, 184] on link "Employment Income" at bounding box center [85, 180] width 123 height 13
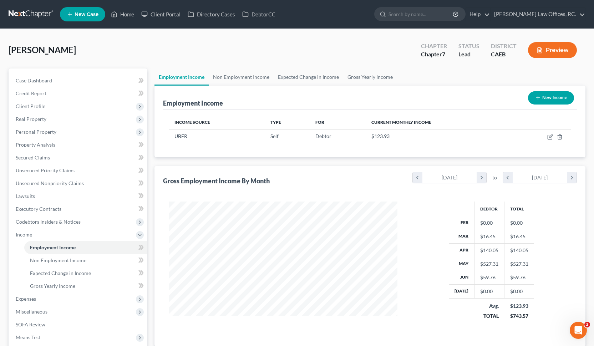
scroll to position [128, 243]
click at [399, 97] on button "New Income" at bounding box center [551, 97] width 46 height 13
select select "0"
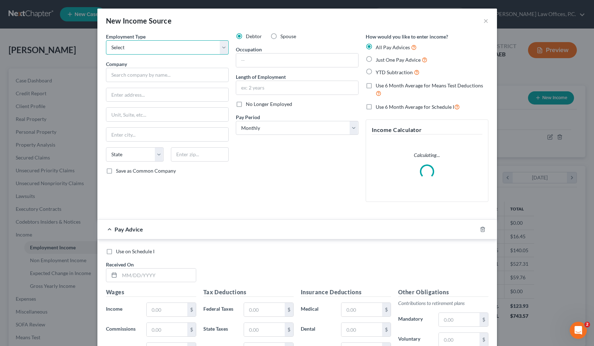
click at [173, 48] on select "Select Full or Part Time Employment Self Employment" at bounding box center [167, 47] width 123 height 14
select select "0"
click at [161, 70] on input "text" at bounding box center [167, 75] width 123 height 14
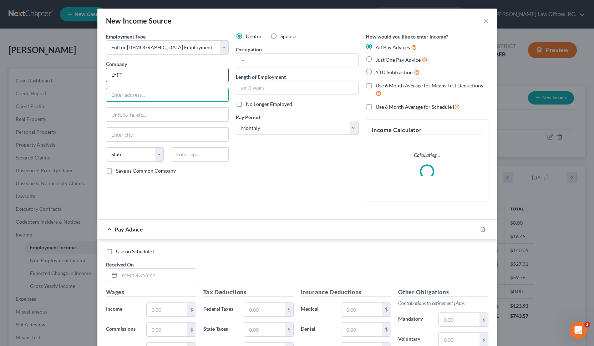
type input "LYFT"
click at [266, 60] on input "text" at bounding box center [297, 61] width 122 height 14
type input "Driver"
type input "s"
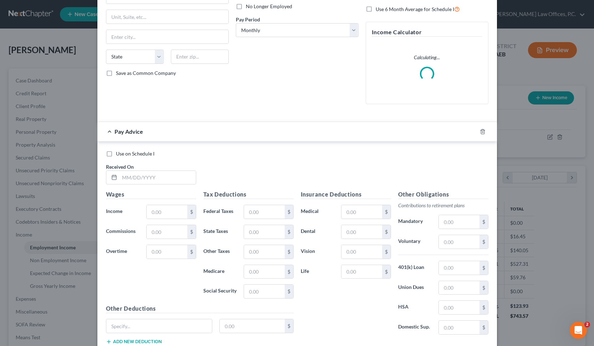
scroll to position [98, 0]
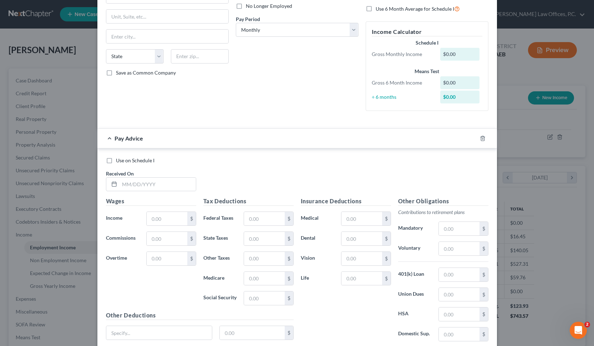
type input "Since April 2025"
click at [399, 139] on div at bounding box center [487, 138] width 20 height 11
click at [399, 138] on icon "button" at bounding box center [483, 139] width 6 height 6
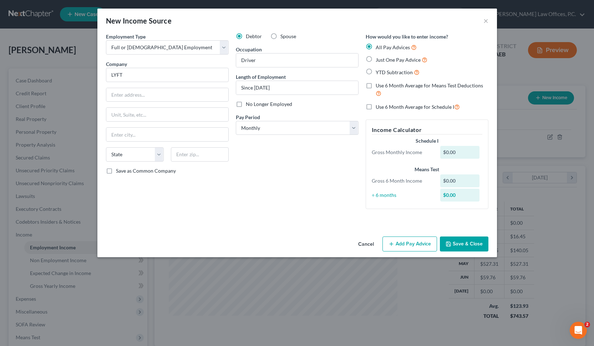
scroll to position [0, 0]
click at [399, 239] on button "Add Pay Advice" at bounding box center [409, 244] width 55 height 15
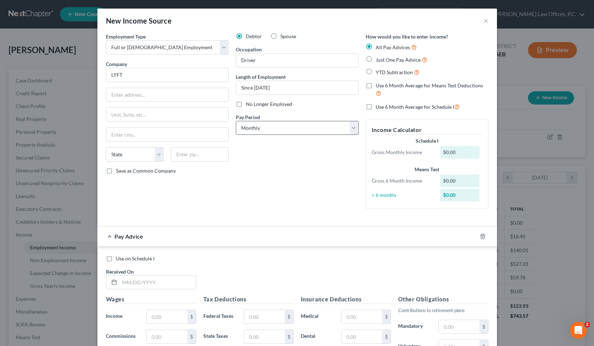
scroll to position [0, 0]
click at [216, 52] on select "Select Full or Part Time Employment Self Employment" at bounding box center [167, 47] width 123 height 14
select select "1"
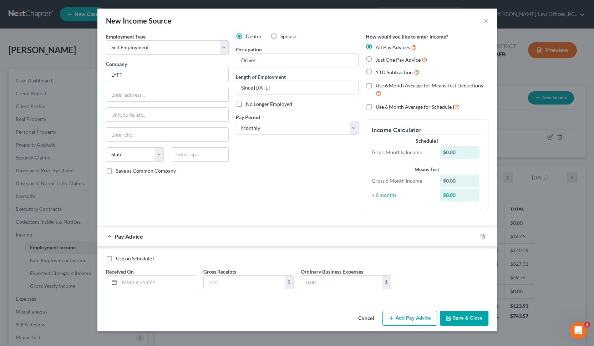
click at [150, 275] on div "Received On *" at bounding box center [150, 279] width 97 height 22
click at [148, 284] on input "text" at bounding box center [158, 283] width 76 height 14
type input "05/2025"
click at [260, 86] on input "Since April 2025" at bounding box center [297, 88] width 122 height 14
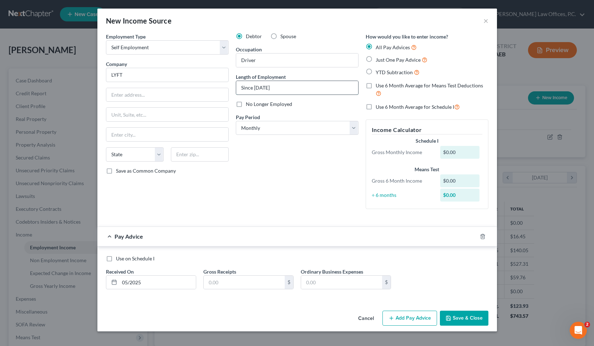
type input "Since May 2025"
click at [242, 278] on input "text" at bounding box center [244, 283] width 81 height 14
type input "188.87"
click at [399, 322] on button "Add Pay Advice" at bounding box center [409, 318] width 55 height 15
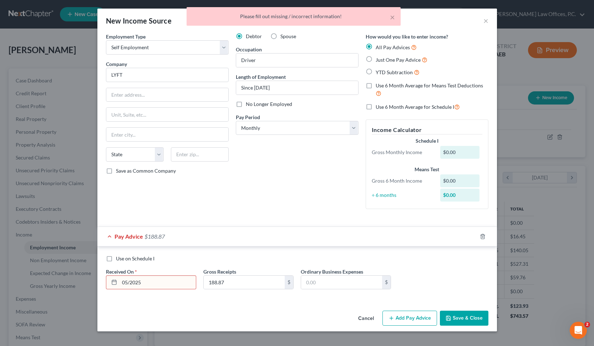
click at [169, 277] on input "05/2025" at bounding box center [158, 283] width 76 height 14
click at [160, 279] on input "05/2025" at bounding box center [158, 283] width 76 height 14
click at [148, 279] on input "05/2025" at bounding box center [158, 283] width 76 height 14
type input "0"
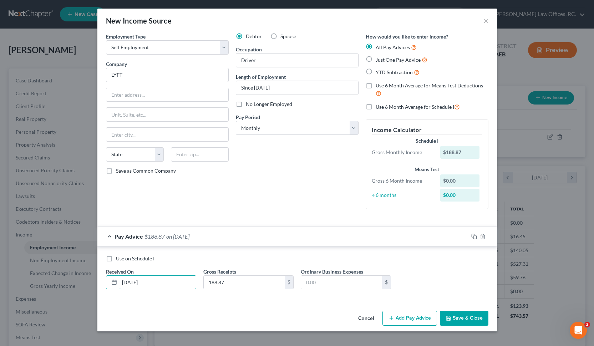
type input "05/30/2025"
click at [399, 318] on button "Add Pay Advice" at bounding box center [409, 318] width 55 height 15
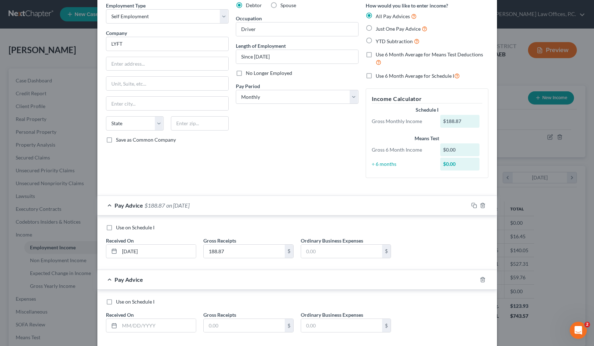
scroll to position [68, 0]
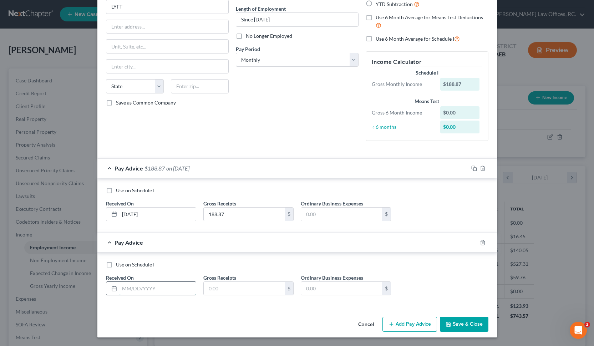
click at [158, 288] on input "text" at bounding box center [158, 289] width 76 height 14
type input "[DATE]"
type input "20"
click at [399, 318] on button "Add Pay Advice" at bounding box center [409, 324] width 55 height 15
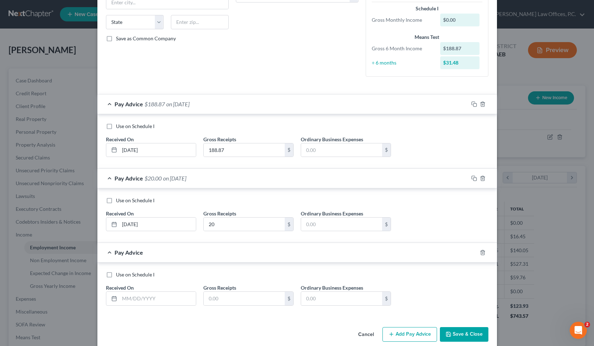
scroll to position [142, 0]
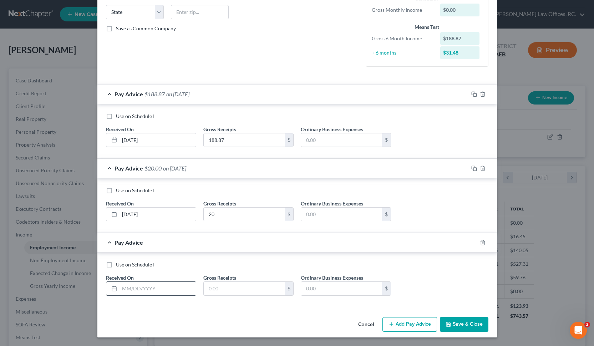
click at [165, 284] on input "text" at bounding box center [158, 289] width 76 height 14
type input "07/30/2025"
type input "23"
click at [399, 326] on button "Save & Close" at bounding box center [464, 324] width 49 height 15
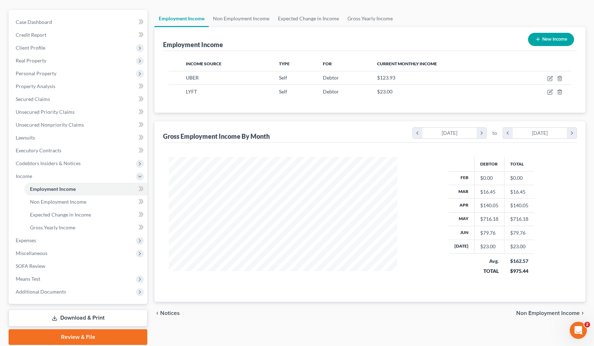
scroll to position [61, 0]
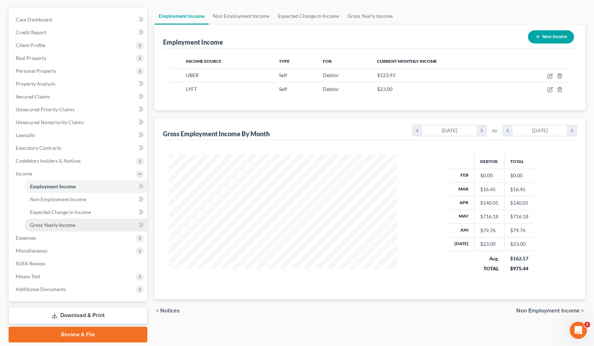
click at [79, 224] on link "Gross Yearly Income" at bounding box center [85, 225] width 123 height 13
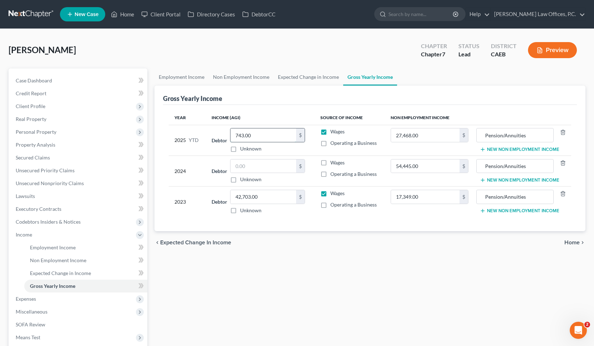
click at [271, 135] on input "743.00" at bounding box center [263, 135] width 66 height 14
type input "975"
click at [399, 241] on span "Home" at bounding box center [571, 243] width 15 height 6
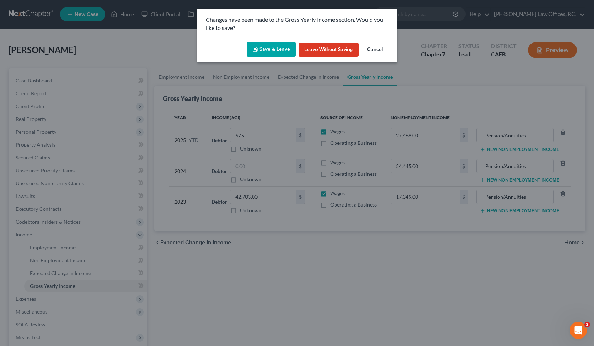
click at [274, 45] on button "Save & Leave" at bounding box center [271, 49] width 49 height 15
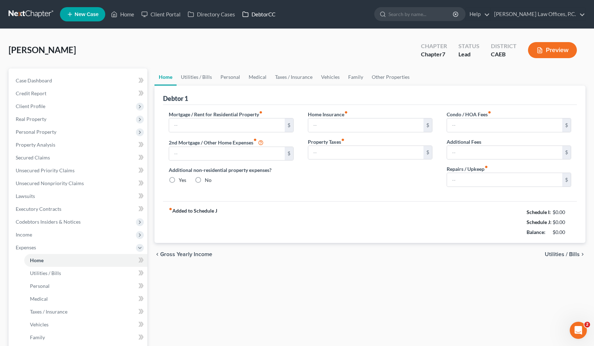
type input "1,773.00"
type input "0.00"
radio input "true"
type input "15.00"
type input "0.00"
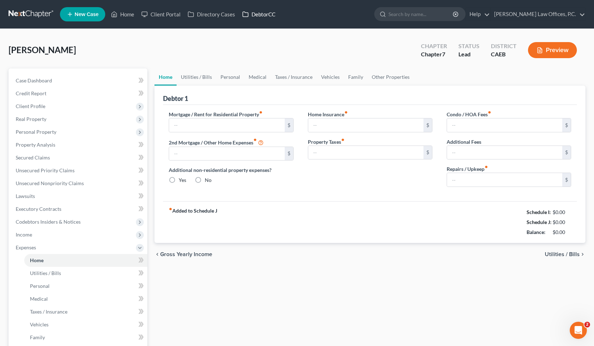
type input "0.00"
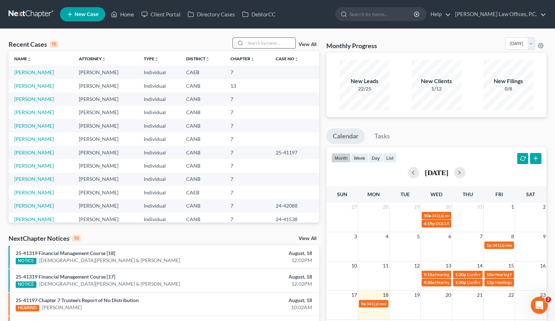
click at [289, 40] on input "search" at bounding box center [270, 43] width 50 height 10
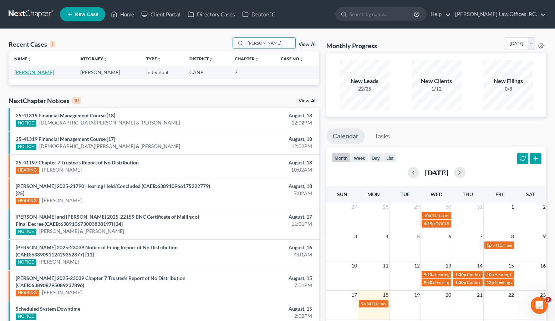
type input "[PERSON_NAME]"
click at [45, 72] on link "[PERSON_NAME]" at bounding box center [34, 72] width 40 height 6
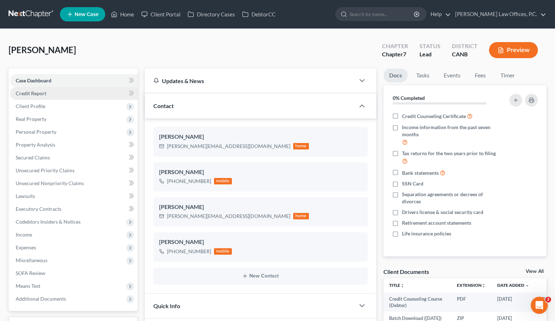
click at [65, 95] on link "Credit Report" at bounding box center [74, 93] width 128 height 13
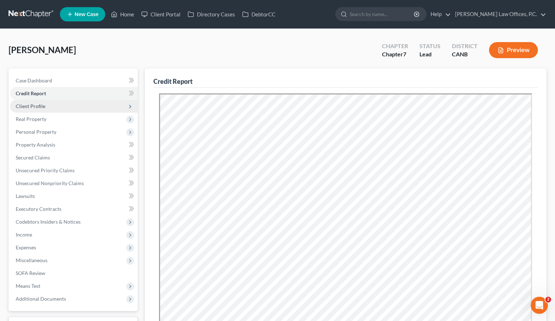
click at [66, 107] on span "Client Profile" at bounding box center [74, 106] width 128 height 13
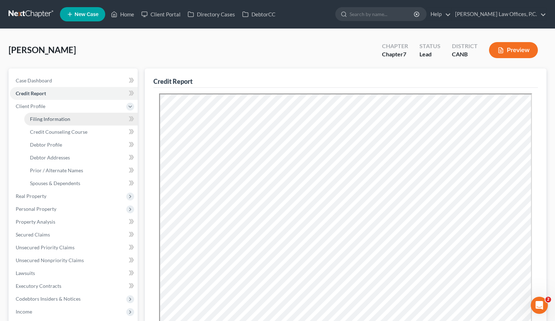
click at [65, 116] on span "Filing Information" at bounding box center [50, 119] width 40 height 6
select select "1"
select select "0"
select select "4"
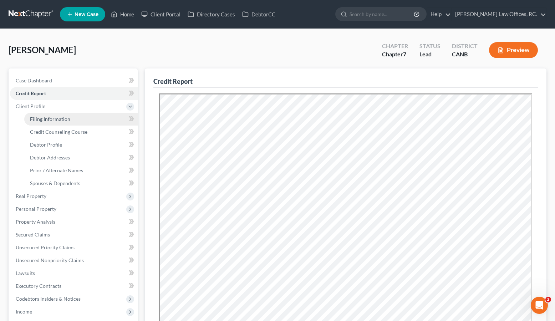
select select "0"
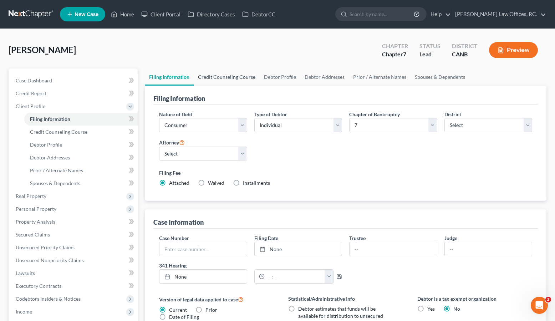
click at [225, 79] on link "Credit Counseling Course" at bounding box center [227, 77] width 66 height 17
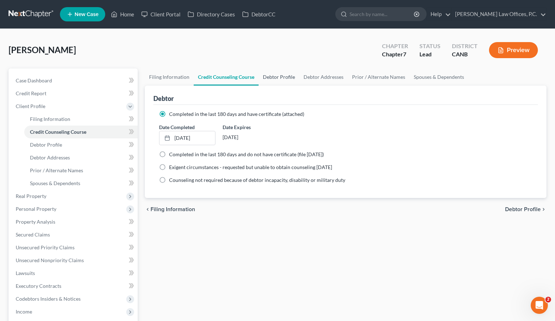
click at [290, 80] on link "Debtor Profile" at bounding box center [279, 77] width 41 height 17
select select "0"
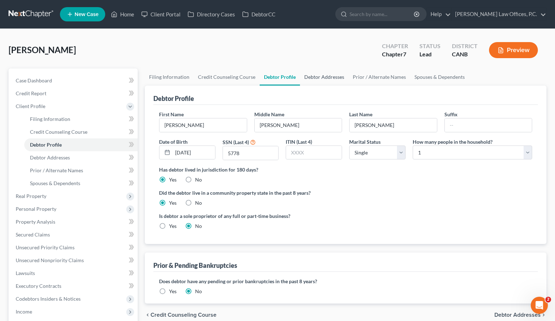
click at [320, 79] on link "Debtor Addresses" at bounding box center [324, 77] width 49 height 17
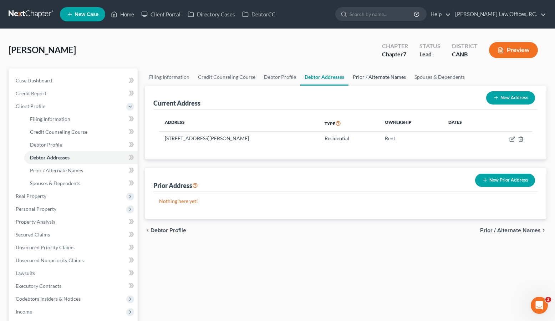
click at [360, 78] on link "Prior / Alternate Names" at bounding box center [380, 77] width 62 height 17
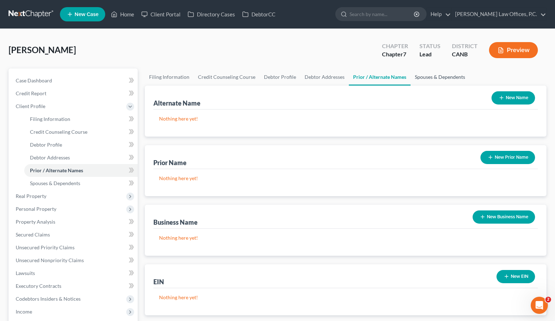
click at [421, 76] on link "Spouses & Dependents" at bounding box center [440, 77] width 59 height 17
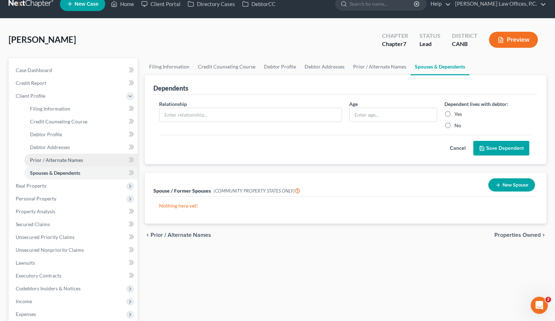
scroll to position [21, 0]
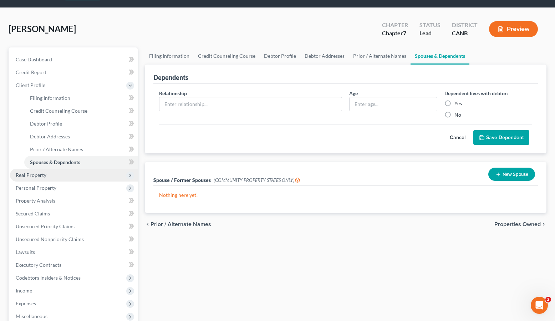
click at [59, 178] on span "Real Property" at bounding box center [74, 175] width 128 height 13
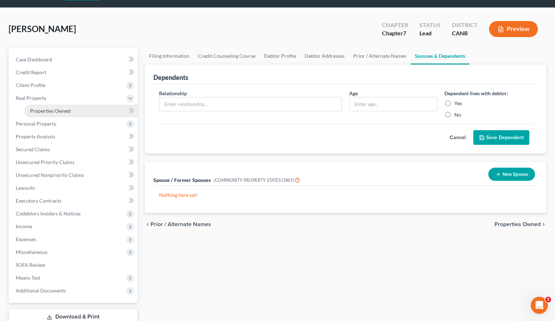
click at [65, 114] on link "Properties Owned" at bounding box center [80, 111] width 113 height 13
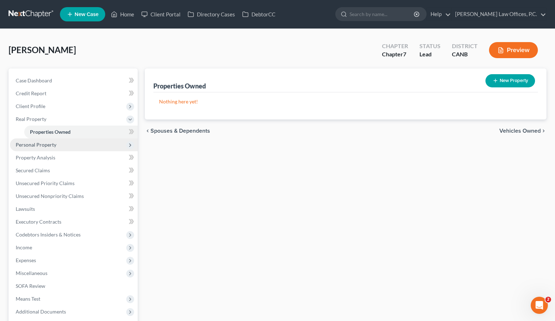
click at [65, 143] on span "Personal Property" at bounding box center [74, 144] width 128 height 13
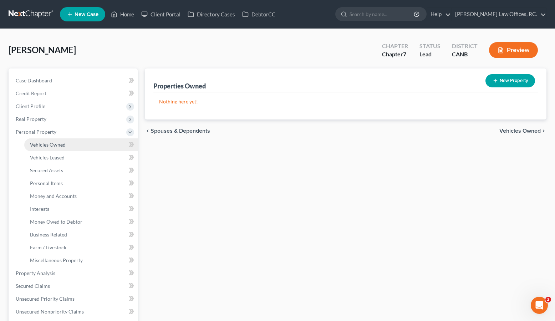
click at [64, 146] on span "Vehicles Owned" at bounding box center [48, 145] width 36 height 6
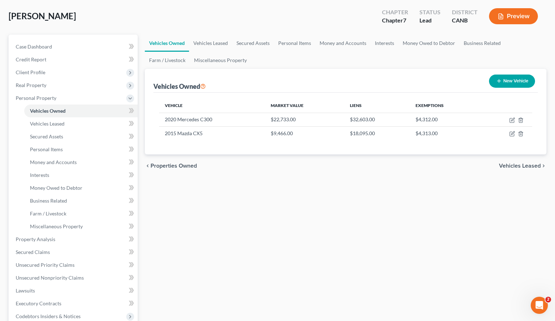
scroll to position [36, 0]
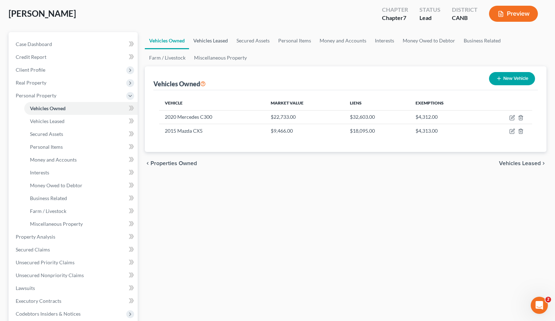
click at [209, 39] on link "Vehicles Leased" at bounding box center [210, 40] width 43 height 17
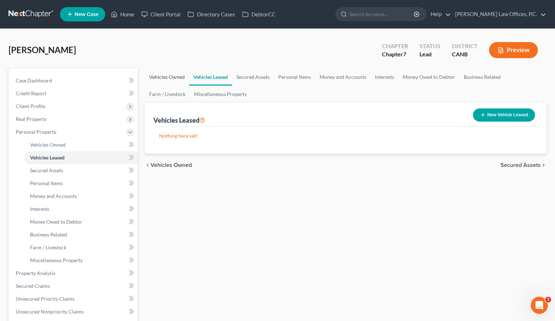
click at [166, 76] on link "Vehicles Owned" at bounding box center [167, 77] width 44 height 17
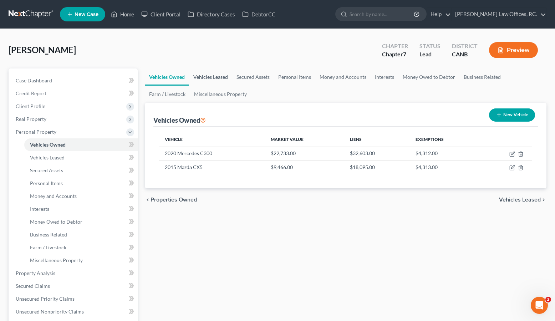
click at [216, 77] on link "Vehicles Leased" at bounding box center [210, 77] width 43 height 17
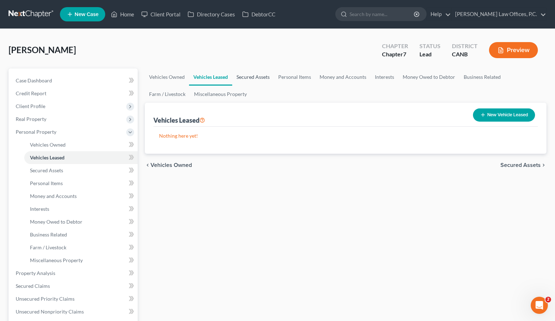
click at [244, 78] on link "Secured Assets" at bounding box center [253, 77] width 42 height 17
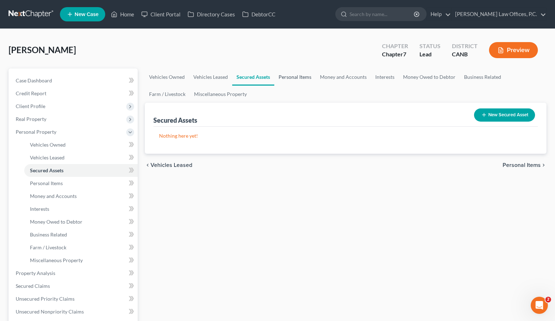
click at [299, 76] on link "Personal Items" at bounding box center [294, 77] width 41 height 17
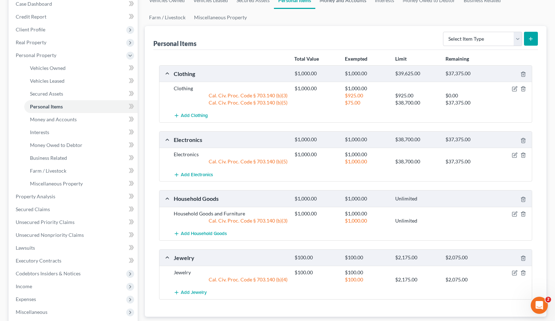
scroll to position [77, 0]
click at [516, 90] on icon "button" at bounding box center [515, 89] width 6 height 6
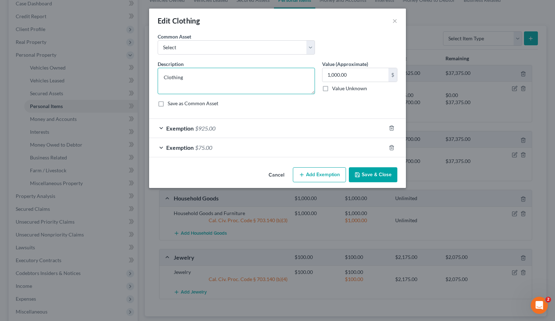
click at [268, 86] on textarea "Clothing" at bounding box center [236, 81] width 157 height 26
drag, startPoint x: 281, startPoint y: 80, endPoint x: 184, endPoint y: 79, distance: 97.1
click at [184, 79] on textarea "Clothing. no single item valud at more than $925." at bounding box center [236, 81] width 157 height 26
type textarea "Clothing. no single item valud at more than $925."
click at [393, 148] on icon "button" at bounding box center [391, 147] width 3 height 5
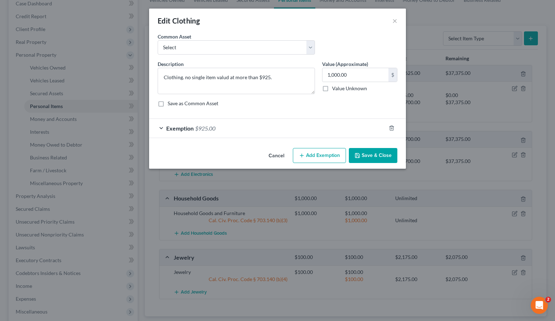
click at [346, 131] on div "Exemption $925.00" at bounding box center [267, 128] width 237 height 19
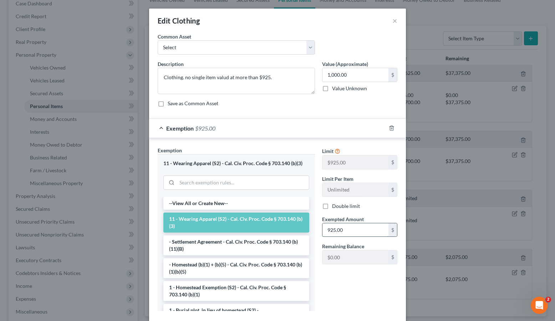
click at [361, 229] on input "925.00" at bounding box center [356, 230] width 66 height 14
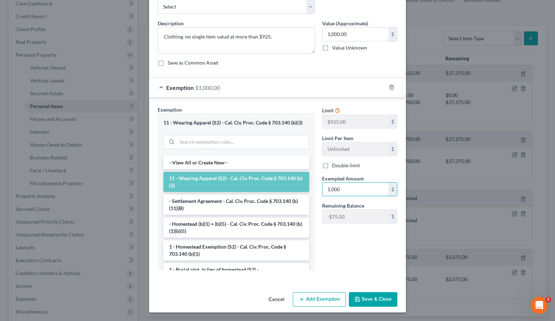
type input "1,000"
click at [382, 294] on button "Save & Close" at bounding box center [373, 299] width 49 height 15
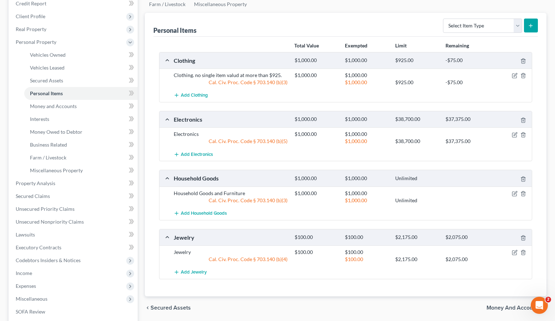
scroll to position [91, 0]
click at [514, 196] on div "$1,000.00 Unlimited" at bounding box center [412, 199] width 242 height 7
click at [514, 191] on icon "button" at bounding box center [514, 193] width 4 height 4
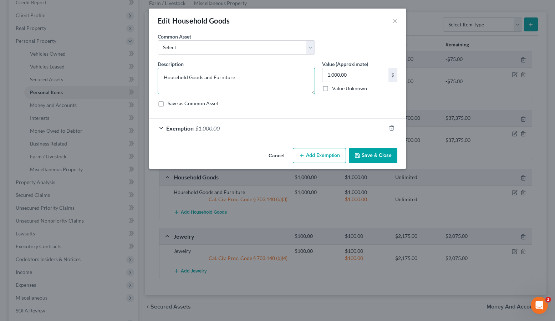
click at [253, 77] on textarea "Household Goods and Furniture" at bounding box center [236, 81] width 157 height 26
paste textarea "no single item valud at more than $925."
type textarea "Household Goods and Furniture. no single item valud at more than $925."
click at [369, 153] on button "Save & Close" at bounding box center [373, 155] width 49 height 15
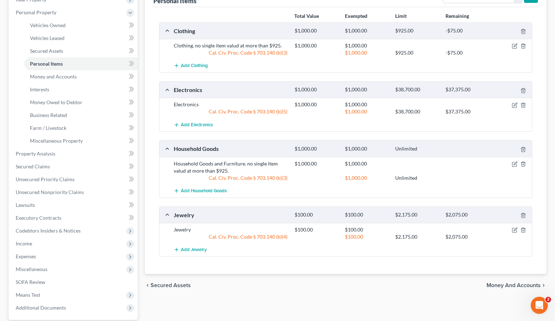
scroll to position [127, 0]
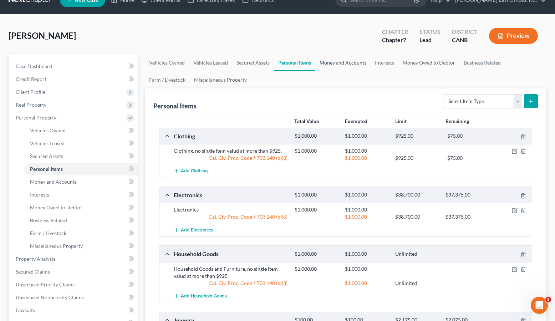
click at [332, 62] on link "Money and Accounts" at bounding box center [342, 62] width 55 height 17
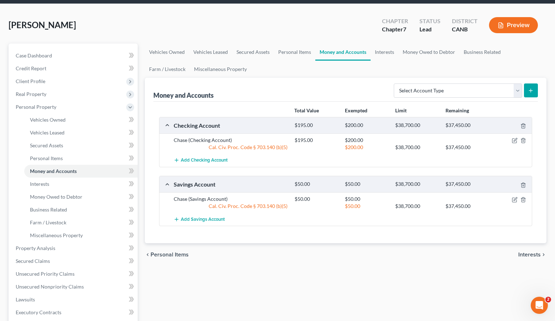
scroll to position [20, 0]
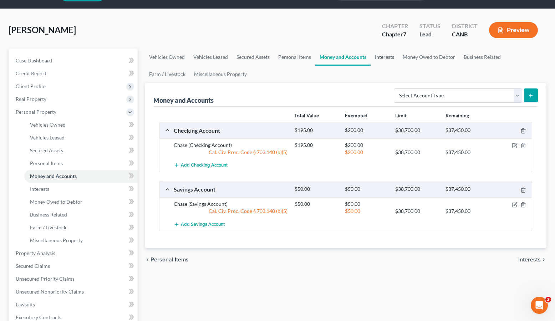
click at [386, 61] on link "Interests" at bounding box center [385, 57] width 28 height 17
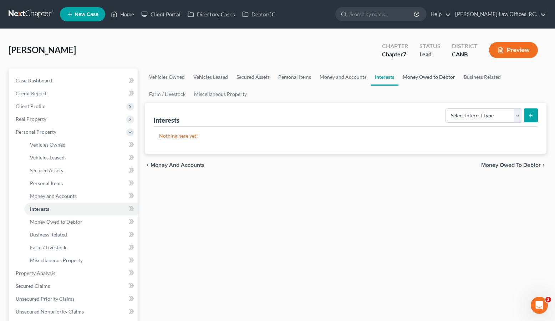
click at [419, 77] on link "Money Owed to Debtor" at bounding box center [429, 77] width 61 height 17
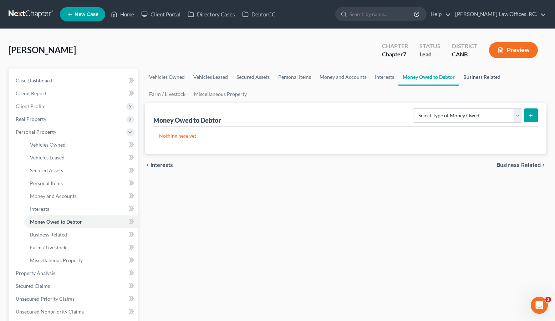
click at [469, 80] on link "Business Related" at bounding box center [482, 77] width 46 height 17
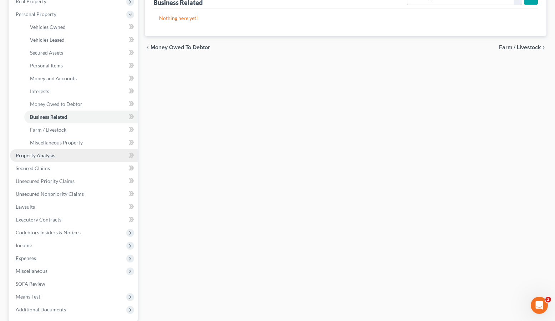
click at [75, 156] on link "Property Analysis" at bounding box center [74, 155] width 128 height 13
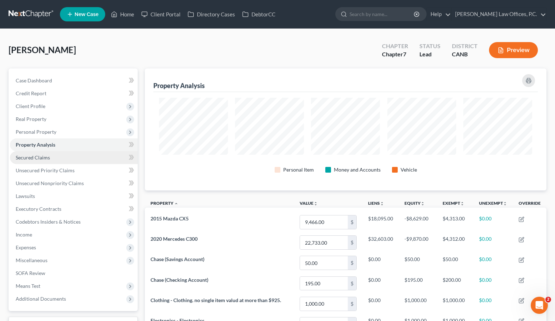
click at [77, 153] on link "Secured Claims" at bounding box center [74, 157] width 128 height 13
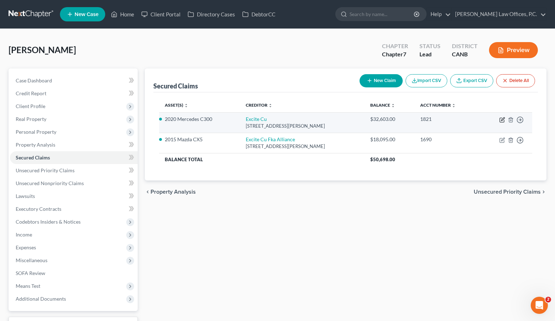
click at [500, 118] on icon "button" at bounding box center [503, 120] width 6 height 6
select select "4"
select select "2"
select select "0"
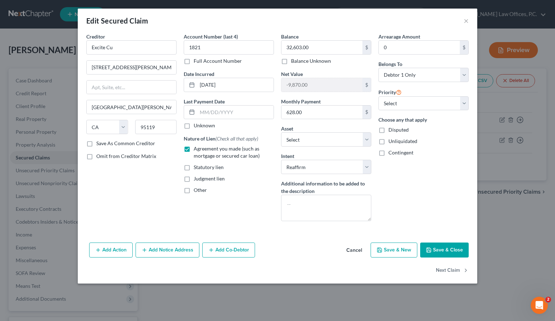
click at [440, 248] on button "Save & Close" at bounding box center [444, 250] width 49 height 15
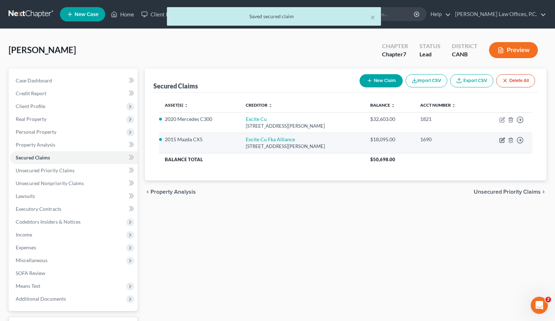
click at [501, 143] on icon "button" at bounding box center [503, 140] width 6 height 6
select select "4"
select select "2"
select select "0"
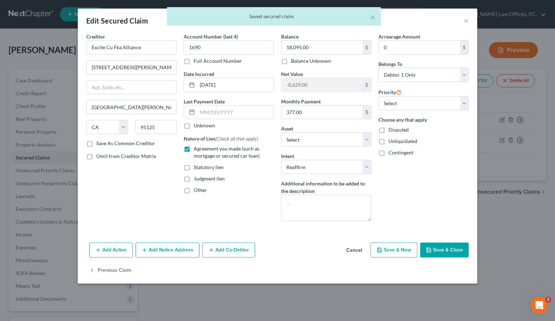
click at [443, 252] on button "Save & Close" at bounding box center [444, 250] width 49 height 15
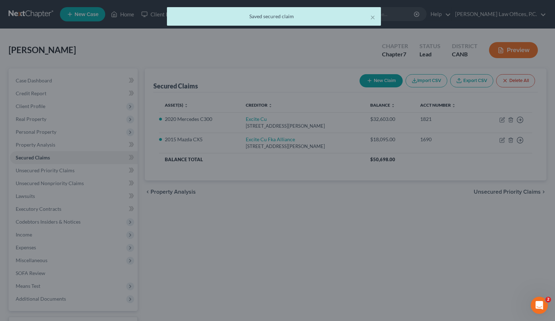
select select "9"
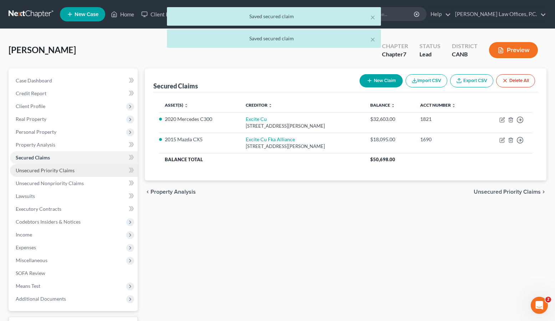
click at [67, 168] on span "Unsecured Priority Claims" at bounding box center [45, 170] width 59 height 6
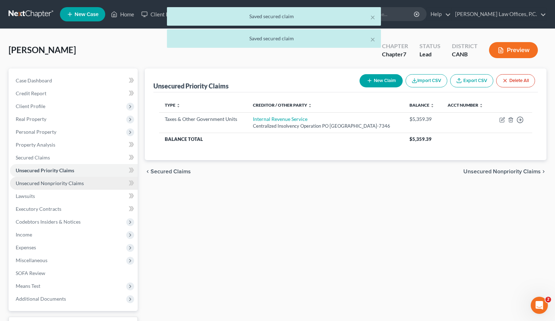
click at [67, 179] on link "Unsecured Nonpriority Claims" at bounding box center [74, 183] width 128 height 13
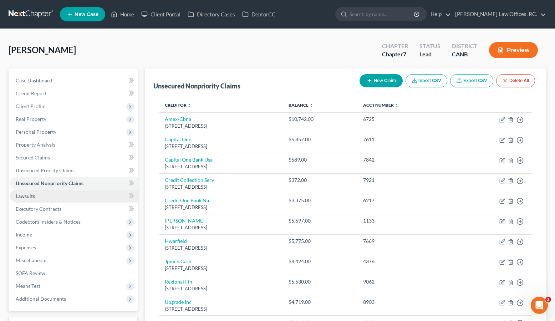
click at [61, 194] on link "Lawsuits" at bounding box center [74, 196] width 128 height 13
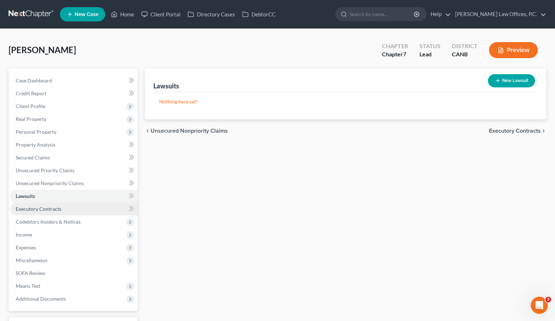
click at [59, 206] on span "Executory Contracts" at bounding box center [39, 209] width 46 height 6
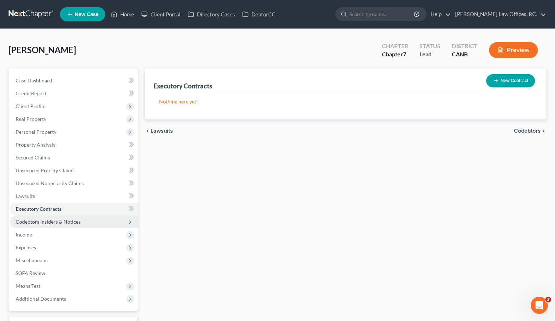
click at [61, 226] on span "Codebtors Insiders & Notices" at bounding box center [74, 222] width 128 height 13
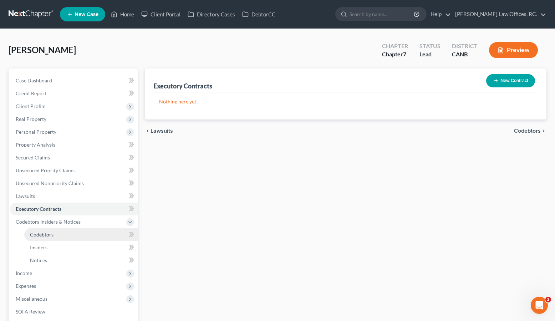
click at [59, 229] on link "Codebtors" at bounding box center [80, 234] width 113 height 13
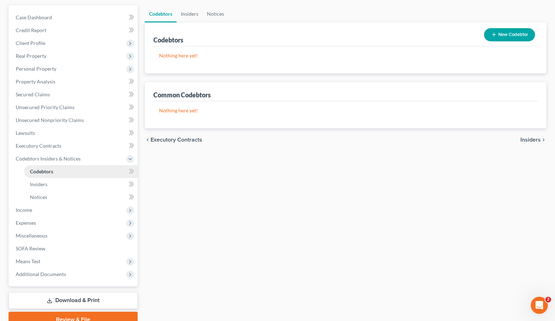
scroll to position [74, 0]
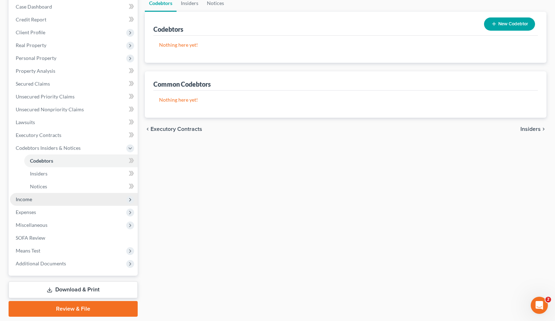
click at [49, 199] on span "Income" at bounding box center [74, 199] width 128 height 13
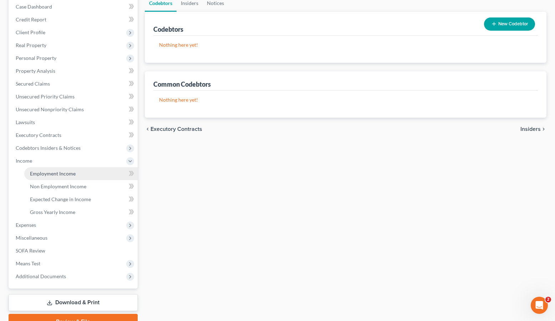
click at [52, 171] on span "Employment Income" at bounding box center [53, 174] width 46 height 6
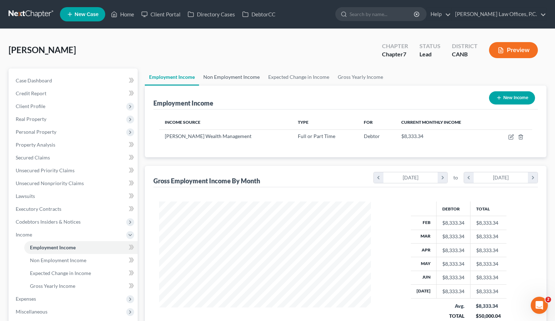
click at [227, 79] on link "Non Employment Income" at bounding box center [231, 77] width 65 height 17
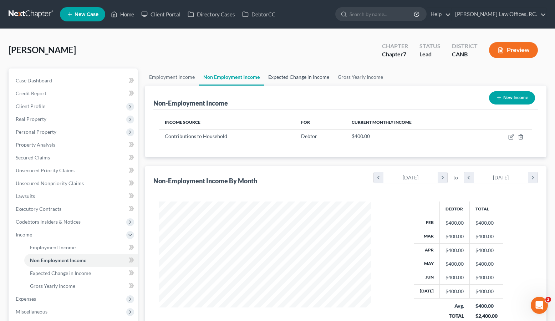
scroll to position [128, 226]
click at [272, 80] on link "Expected Change in Income" at bounding box center [299, 77] width 70 height 17
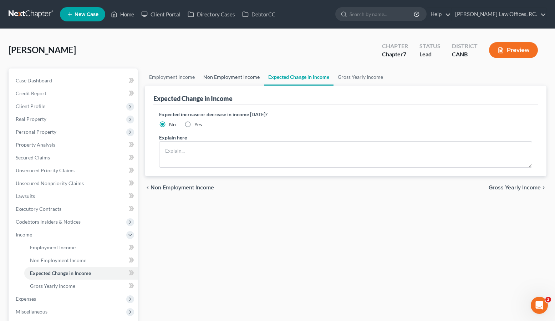
click at [235, 80] on link "Non Employment Income" at bounding box center [231, 77] width 65 height 17
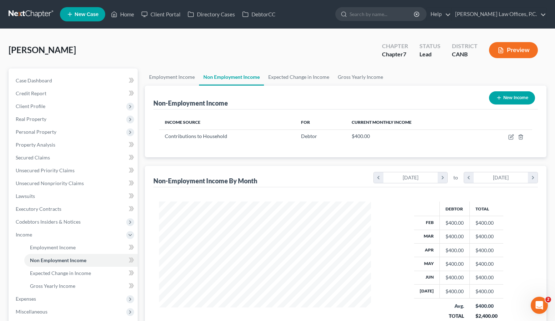
scroll to position [356673, 356575]
click at [291, 69] on link "Expected Change in Income" at bounding box center [299, 77] width 70 height 17
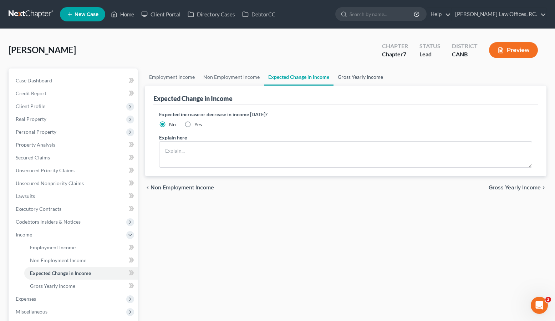
click at [343, 76] on link "Gross Yearly Income" at bounding box center [361, 77] width 54 height 17
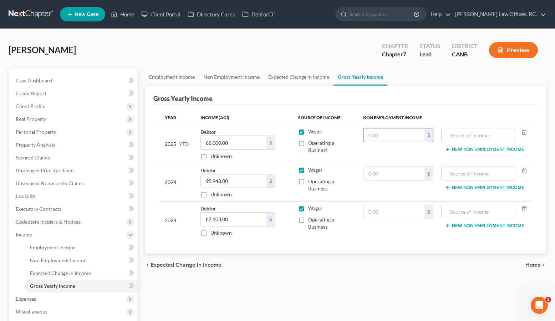
click at [386, 132] on input "text" at bounding box center [394, 135] width 61 height 14
type input "2400"
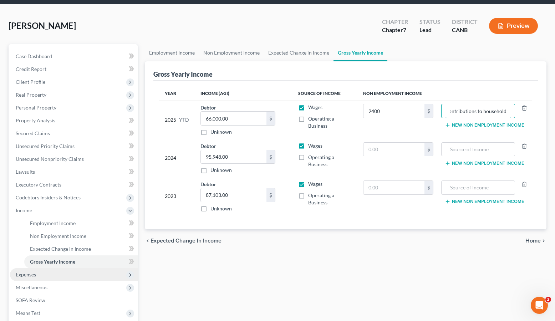
type input "Contributions to household"
click at [74, 273] on span "Expenses" at bounding box center [74, 274] width 128 height 13
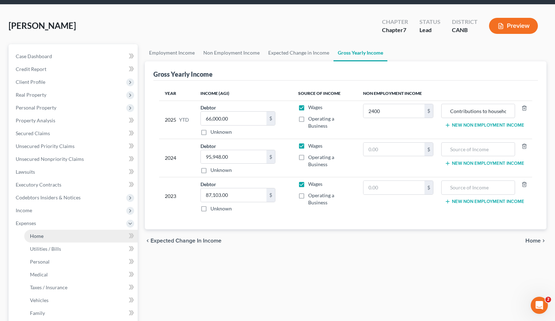
click at [62, 239] on link "Home" at bounding box center [80, 236] width 113 height 13
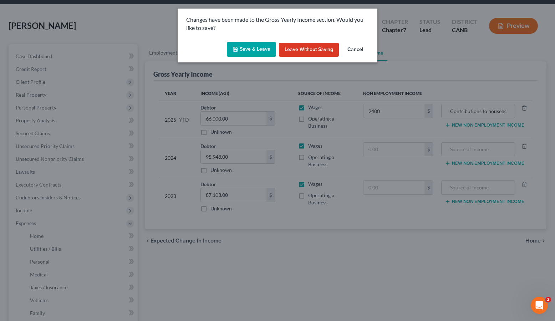
click at [250, 45] on button "Save & Leave" at bounding box center [251, 49] width 49 height 15
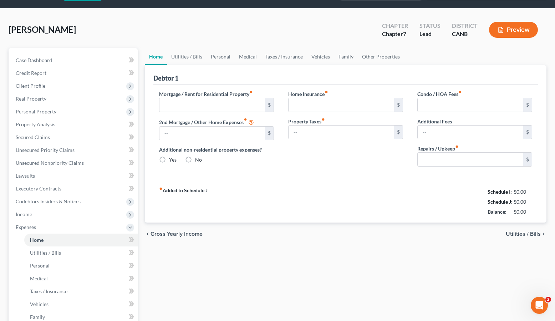
type input "3,075.00"
type input "0.00"
radio input "true"
type input "22.00"
type input "0.00"
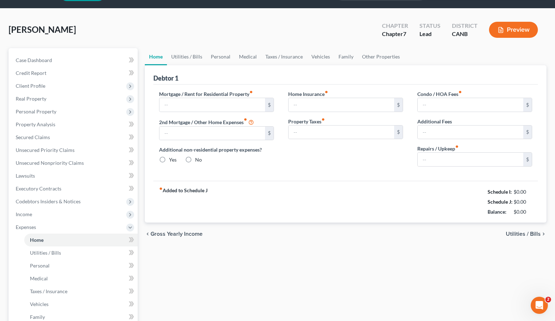
type input "0.00"
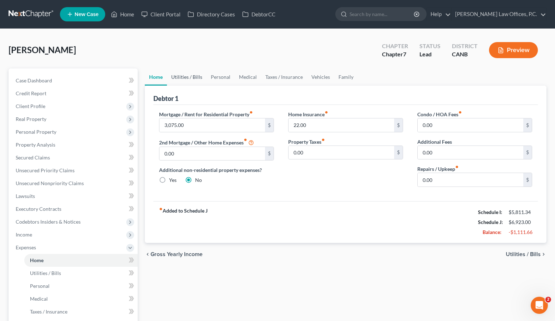
click at [190, 75] on link "Utilities / Bills" at bounding box center [187, 77] width 40 height 17
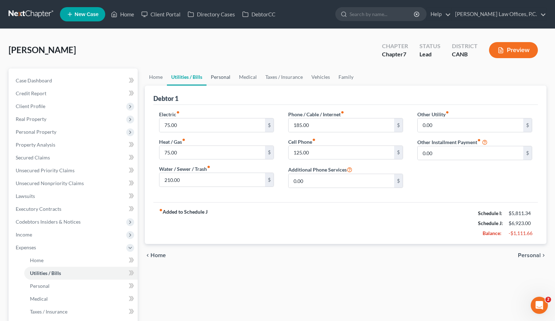
click at [233, 75] on link "Personal" at bounding box center [221, 77] width 28 height 17
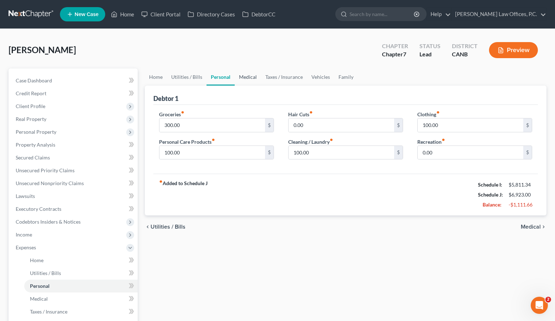
click at [258, 74] on link "Medical" at bounding box center [248, 77] width 26 height 17
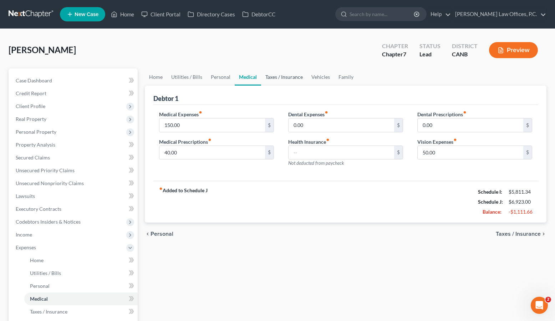
click at [283, 77] on link "Taxes / Insurance" at bounding box center [284, 77] width 46 height 17
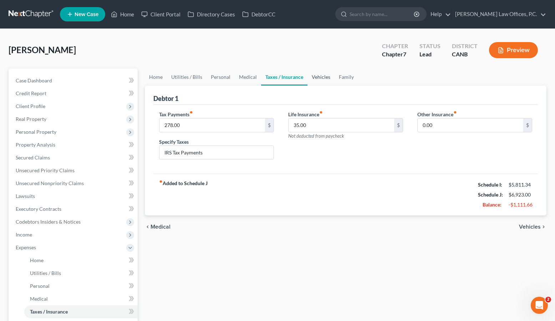
click at [320, 79] on link "Vehicles" at bounding box center [321, 77] width 27 height 17
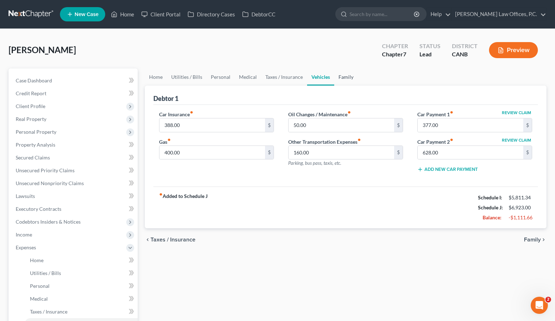
click at [343, 78] on link "Family" at bounding box center [346, 77] width 24 height 17
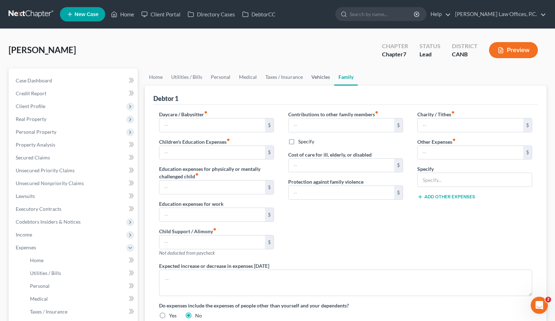
click at [325, 79] on link "Vehicles" at bounding box center [320, 77] width 27 height 17
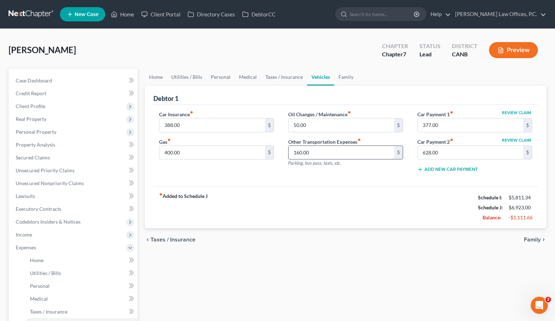
click at [324, 148] on input "160.00" at bounding box center [342, 153] width 106 height 14
click at [350, 75] on link "Family" at bounding box center [346, 77] width 24 height 17
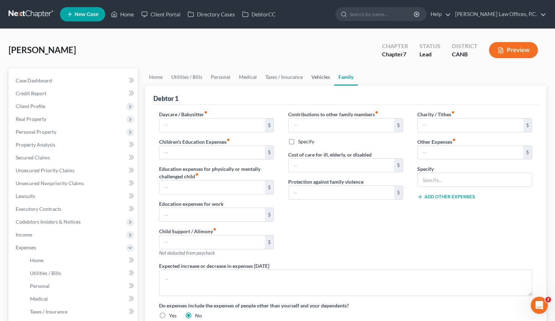
click at [307, 79] on link "Vehicles" at bounding box center [320, 77] width 27 height 17
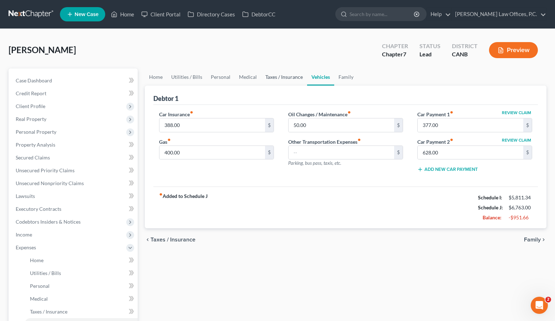
click at [289, 79] on link "Taxes / Insurance" at bounding box center [284, 77] width 46 height 17
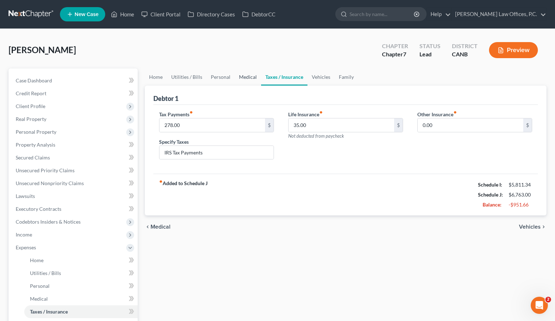
click at [251, 80] on link "Medical" at bounding box center [248, 77] width 26 height 17
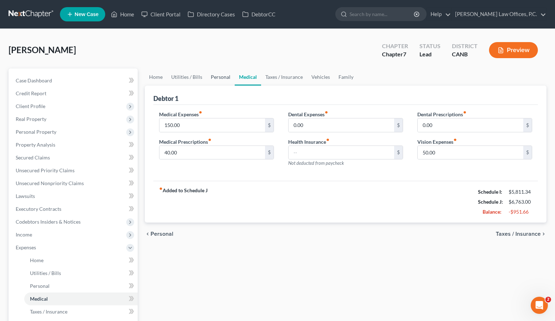
click at [216, 80] on link "Personal" at bounding box center [221, 77] width 28 height 17
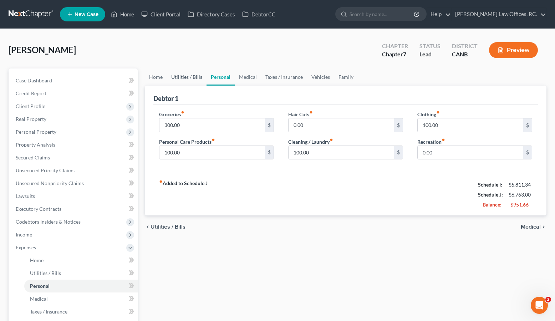
click at [190, 80] on link "Utilities / Bills" at bounding box center [187, 77] width 40 height 17
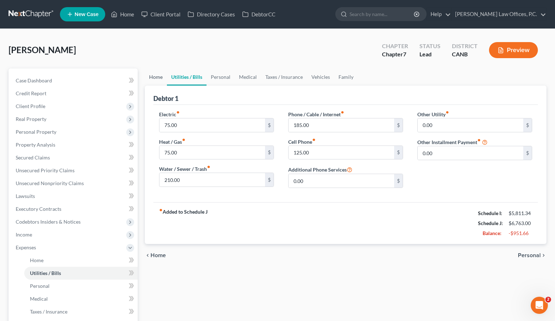
click at [157, 78] on link "Home" at bounding box center [156, 77] width 22 height 17
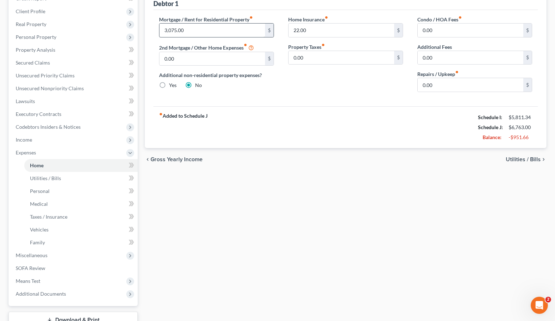
scroll to position [111, 0]
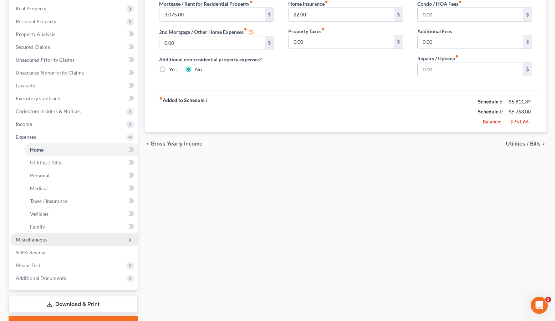
click at [58, 243] on span "Miscellaneous" at bounding box center [74, 239] width 128 height 13
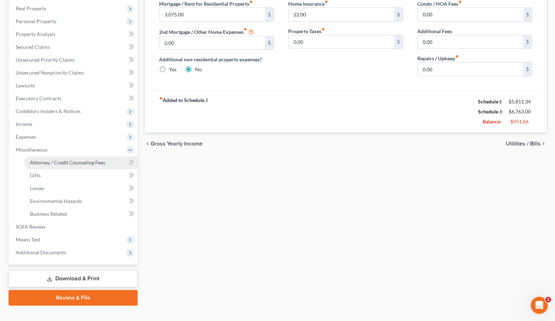
click at [69, 162] on span "Attorney / Credit Counseling Fees" at bounding box center [67, 162] width 75 height 6
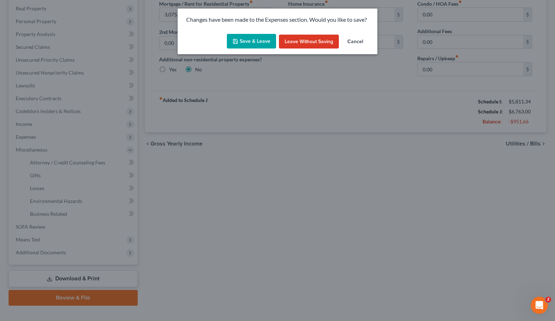
click at [248, 47] on button "Save & Leave" at bounding box center [251, 41] width 49 height 15
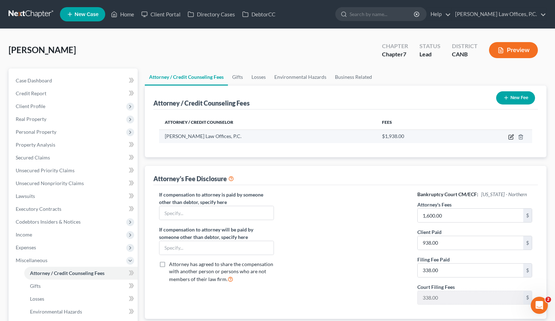
click at [512, 137] on icon "button" at bounding box center [511, 137] width 6 height 6
select select "4"
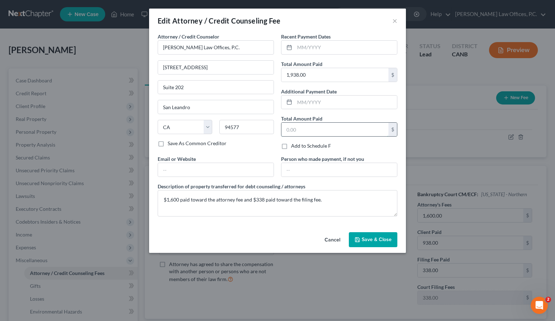
click at [337, 126] on input "text" at bounding box center [335, 130] width 107 height 14
click at [328, 100] on input "text" at bounding box center [346, 103] width 102 height 14
click at [320, 45] on input "text" at bounding box center [346, 48] width 102 height 14
type input "08/2025"
click at [376, 237] on span "Save & Close" at bounding box center [377, 240] width 30 height 6
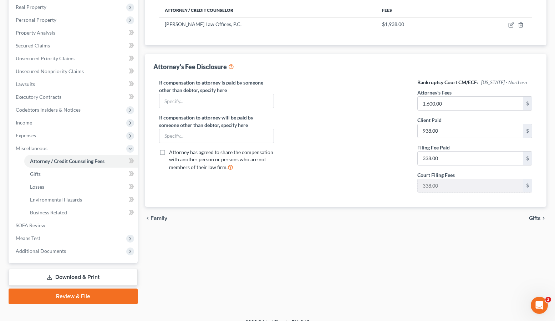
scroll to position [117, 0]
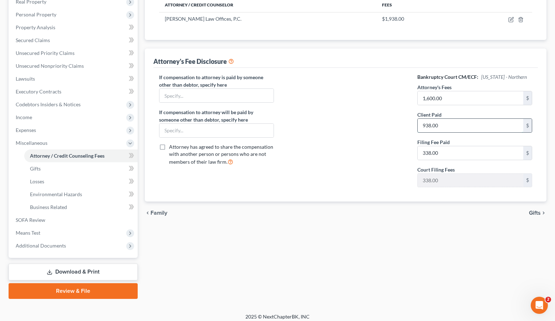
click at [449, 125] on input "938.00" at bounding box center [471, 126] width 106 height 14
type input "1,600"
click at [535, 212] on span "Gifts" at bounding box center [535, 213] width 12 height 6
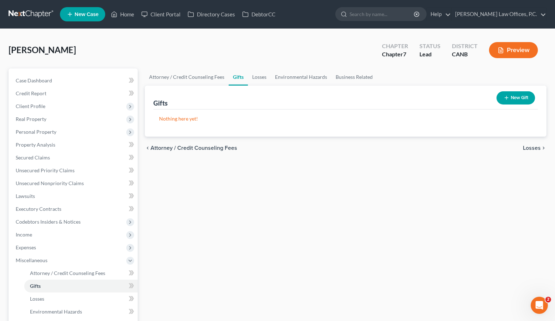
click at [540, 145] on span "Losses" at bounding box center [532, 148] width 18 height 6
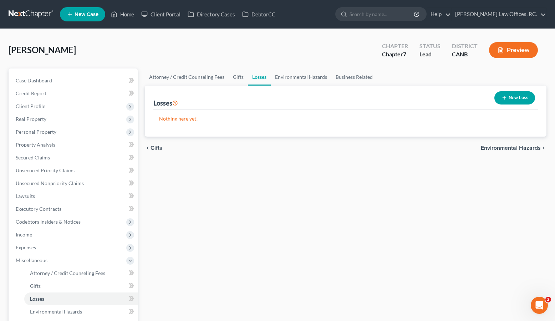
click at [523, 148] on span "Environmental Hazards" at bounding box center [511, 148] width 60 height 6
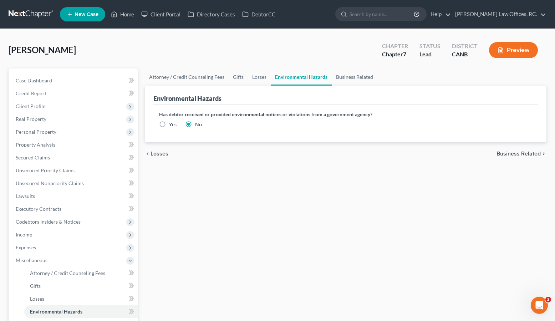
click at [514, 154] on span "Business Related" at bounding box center [519, 154] width 44 height 6
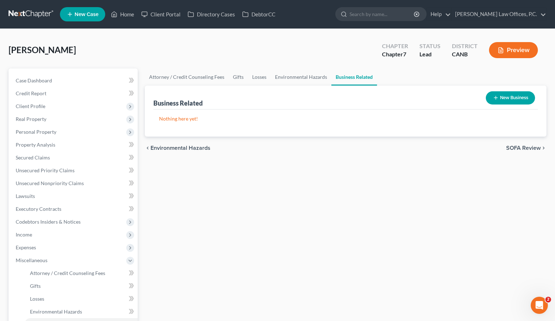
click at [516, 148] on span "SOFA Review" at bounding box center [523, 148] width 35 height 6
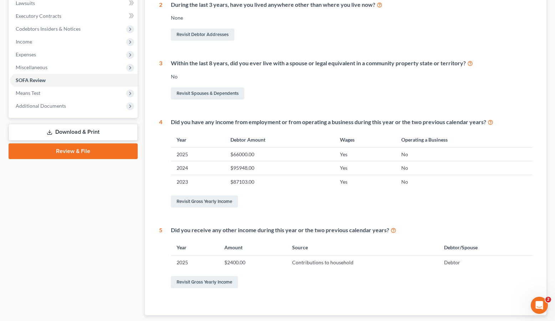
scroll to position [237, 0]
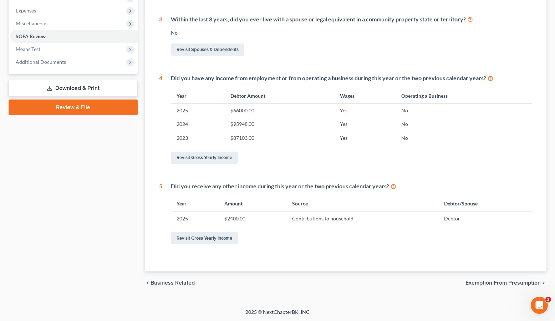
click at [483, 282] on span "Exemption from Presumption" at bounding box center [503, 283] width 75 height 6
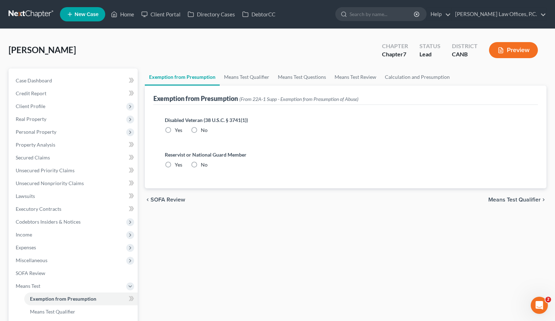
radio input "true"
click at [232, 82] on link "Means Test Qualifier" at bounding box center [247, 77] width 54 height 17
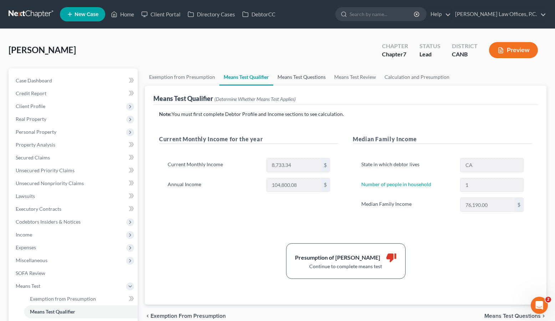
click at [286, 76] on link "Means Test Questions" at bounding box center [301, 77] width 57 height 17
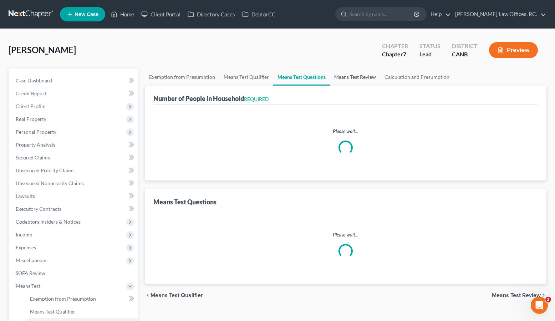
select select "1"
select select "60"
select select "1"
select select "60"
select select "1"
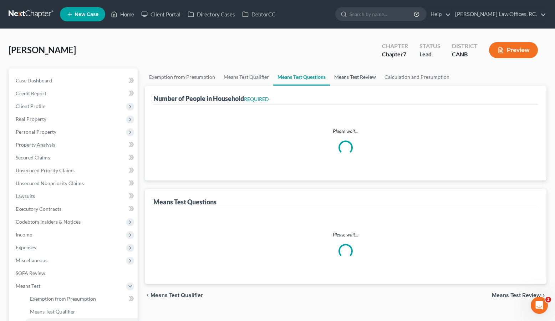
select select "1"
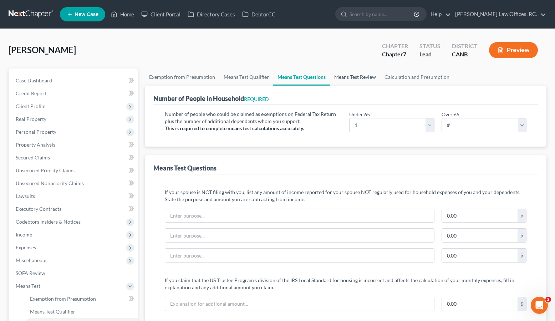
click at [350, 76] on link "Means Test Review" at bounding box center [355, 77] width 50 height 17
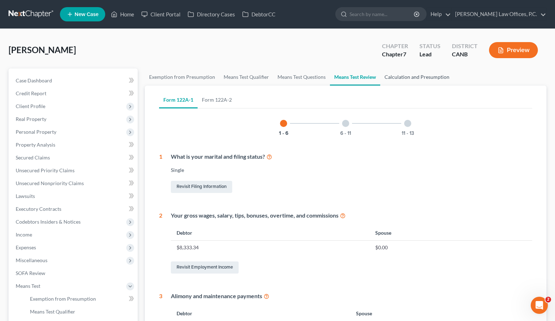
click at [392, 78] on link "Calculation and Presumption" at bounding box center [417, 77] width 74 height 17
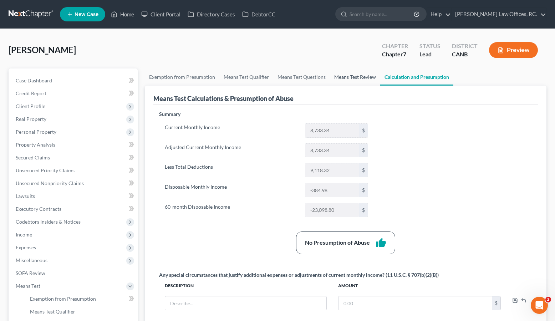
click at [347, 75] on link "Means Test Review" at bounding box center [355, 77] width 50 height 17
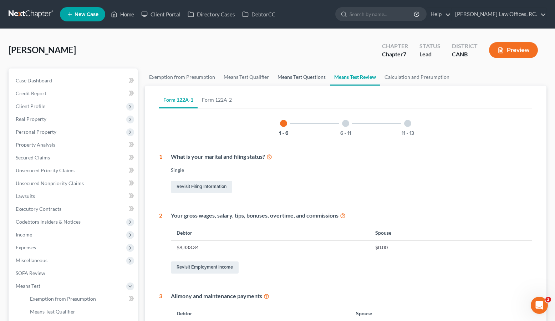
click at [308, 78] on link "Means Test Questions" at bounding box center [301, 77] width 57 height 17
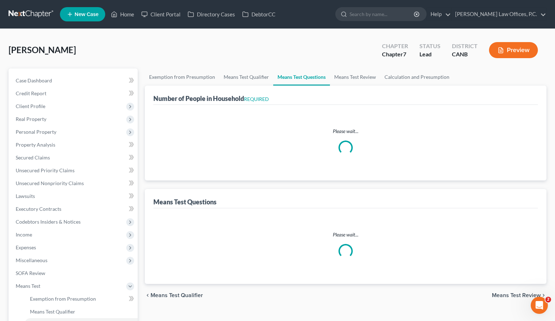
select select "1"
select select "60"
select select "1"
select select "60"
select select "1"
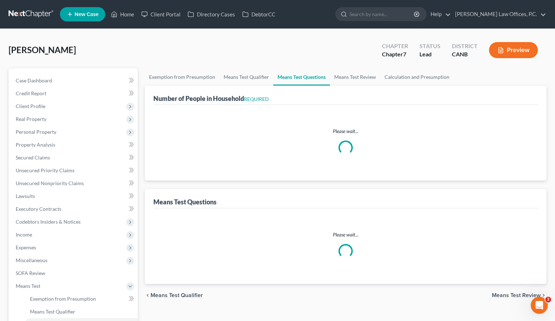
select select "1"
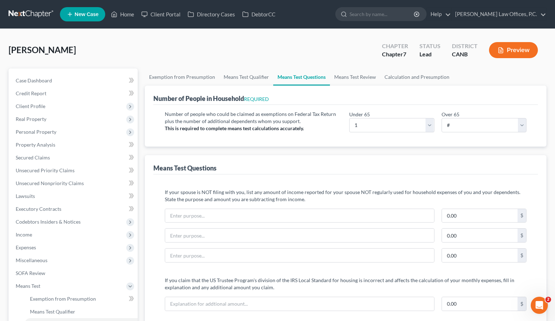
click at [508, 48] on button "Preview" at bounding box center [513, 50] width 49 height 16
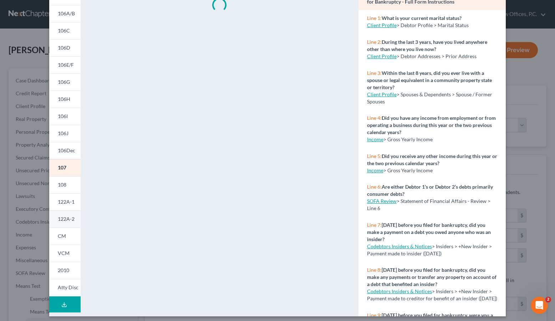
scroll to position [75, 0]
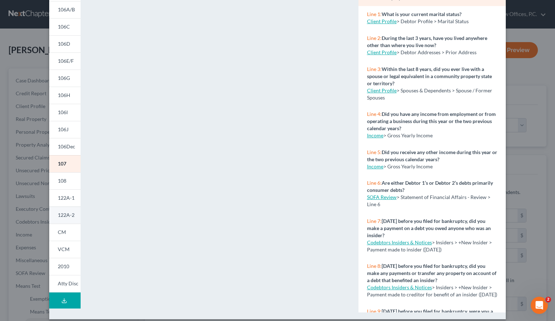
click at [75, 216] on link "122A-2" at bounding box center [64, 215] width 31 height 17
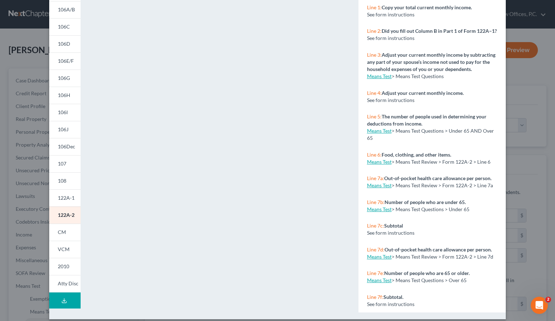
scroll to position [0, 0]
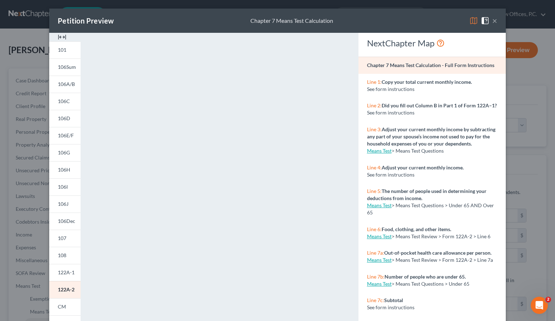
click at [497, 17] on button "×" at bounding box center [494, 20] width 5 height 9
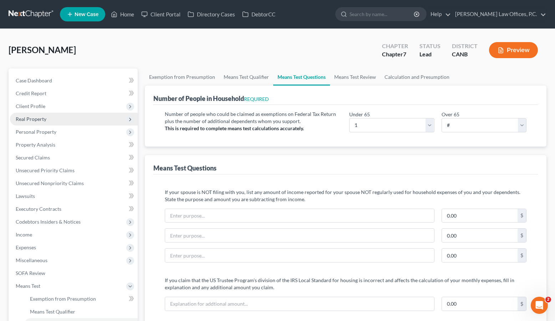
click at [40, 113] on span "Real Property" at bounding box center [74, 119] width 128 height 13
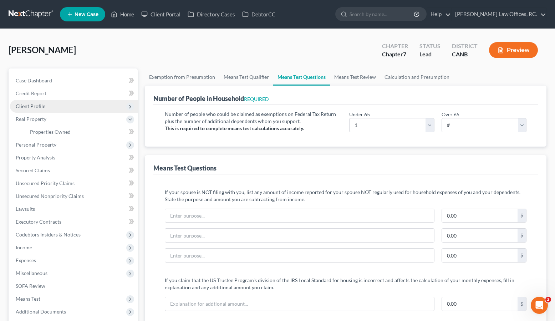
click at [49, 107] on span "Client Profile" at bounding box center [74, 106] width 128 height 13
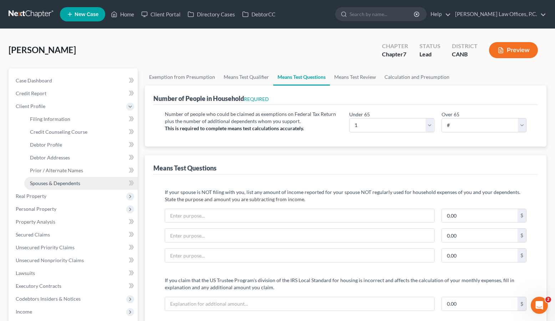
click at [58, 187] on link "Spouses & Dependents" at bounding box center [80, 183] width 113 height 13
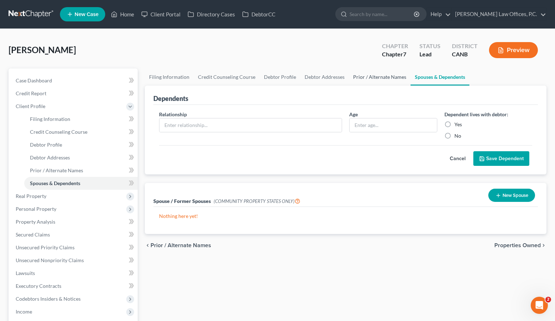
click at [358, 77] on link "Prior / Alternate Names" at bounding box center [380, 77] width 62 height 17
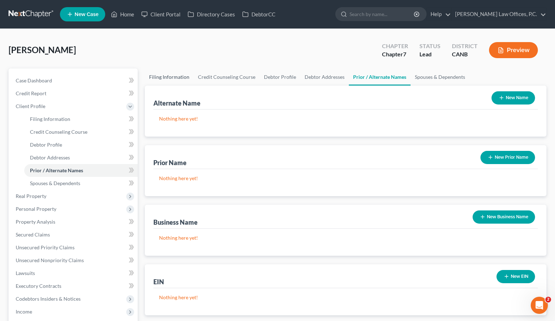
click at [152, 71] on link "Filing Information" at bounding box center [169, 77] width 49 height 17
select select "1"
select select "0"
select select "9"
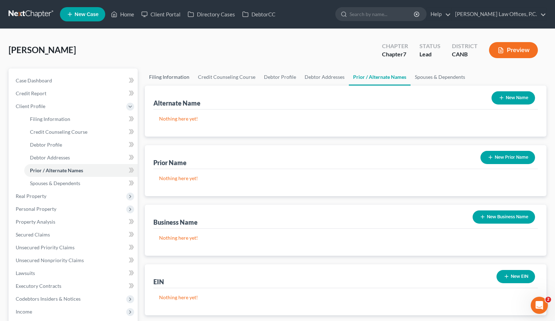
select select "0"
select select "4"
select select "0"
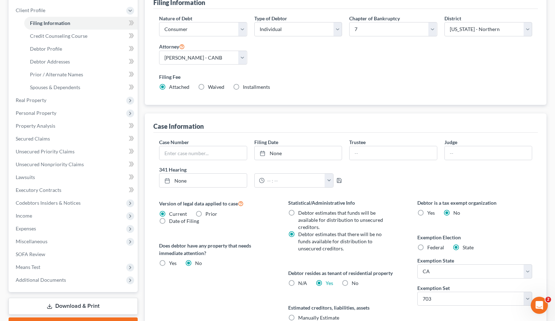
scroll to position [170, 0]
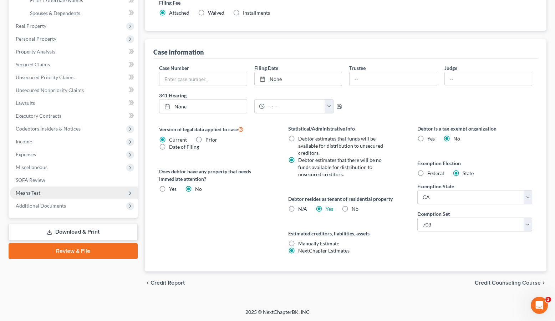
click at [77, 196] on span "Means Test" at bounding box center [74, 193] width 128 height 13
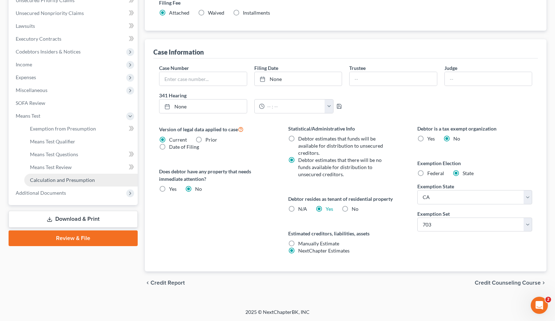
click at [78, 181] on span "Calculation and Presumption" at bounding box center [62, 180] width 65 height 6
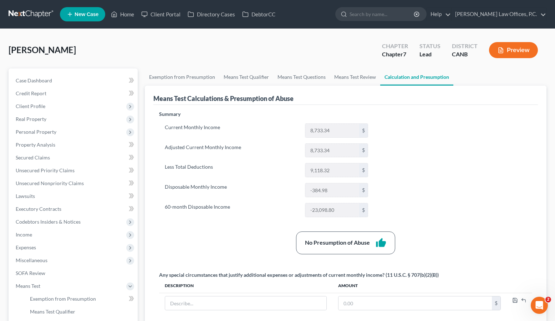
click at [511, 45] on button "Preview" at bounding box center [513, 50] width 49 height 16
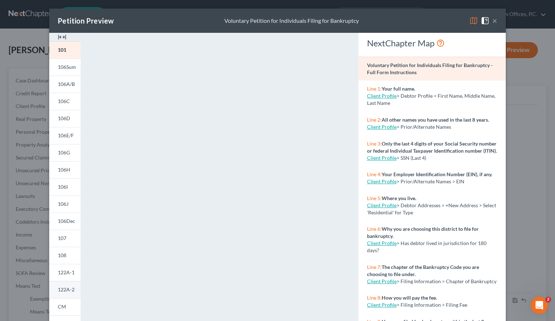
click at [70, 286] on link "122A-2" at bounding box center [64, 289] width 31 height 17
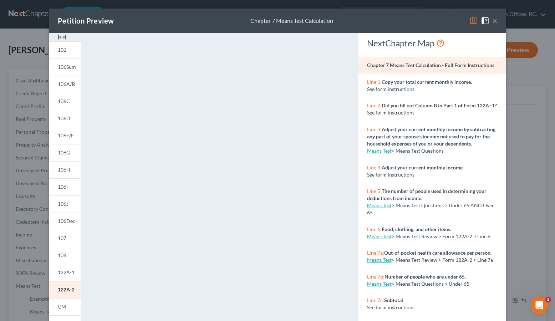
click at [499, 18] on div "Petition Preview Chapter 7 Means Test Calculation ×" at bounding box center [277, 21] width 457 height 24
click at [495, 22] on button "×" at bounding box center [494, 20] width 5 height 9
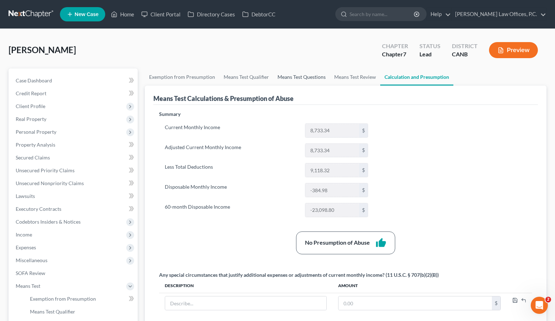
click at [289, 79] on link "Means Test Questions" at bounding box center [301, 77] width 57 height 17
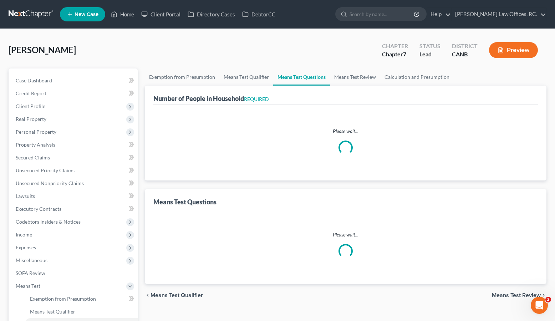
select select "1"
select select "60"
select select "1"
select select "60"
select select "1"
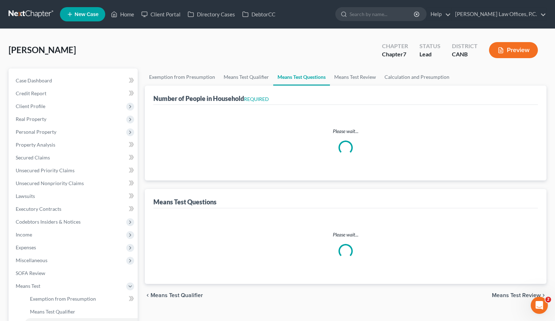
select select "1"
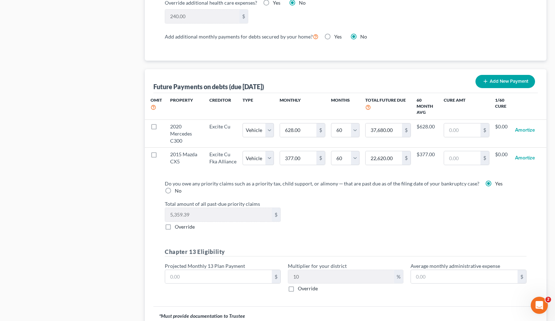
scroll to position [654, 0]
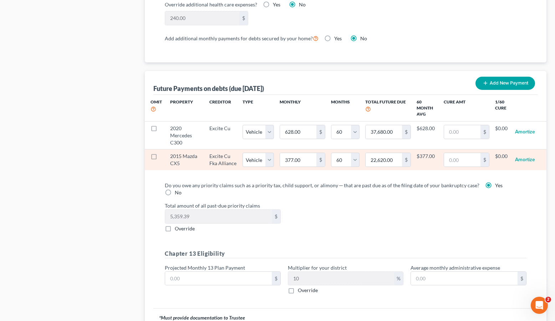
click at [161, 158] on label at bounding box center [161, 158] width 0 height 0
click at [163, 156] on input "checkbox" at bounding box center [165, 155] width 5 height 5
checkbox input "true"
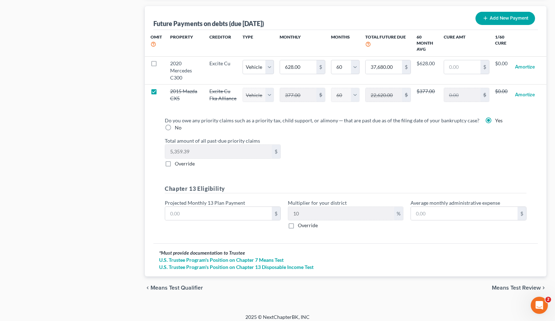
scroll to position [724, 0]
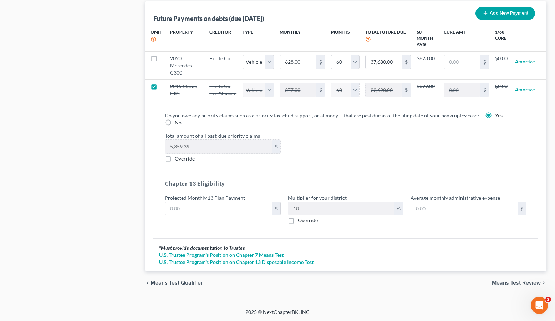
click at [493, 274] on div "chevron_left Means Test Qualifier Means Test Review chevron_right" at bounding box center [346, 283] width 402 height 23
select select "1"
select select "60"
click at [497, 280] on span "Means Test Review" at bounding box center [516, 283] width 49 height 6
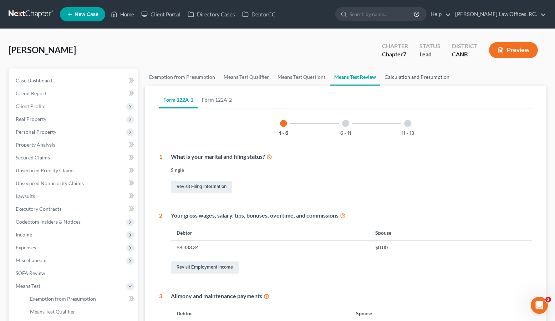
click at [409, 75] on link "Calculation and Presumption" at bounding box center [417, 77] width 74 height 17
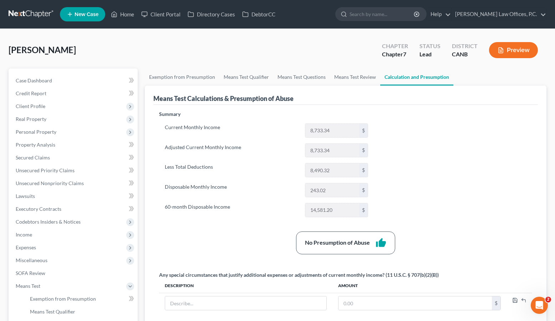
click at [518, 47] on button "Preview" at bounding box center [513, 50] width 49 height 16
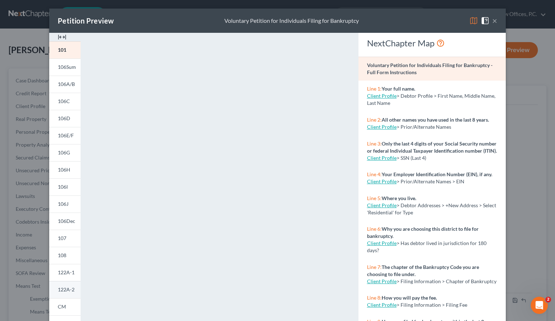
click at [75, 290] on link "122A-2" at bounding box center [64, 289] width 31 height 17
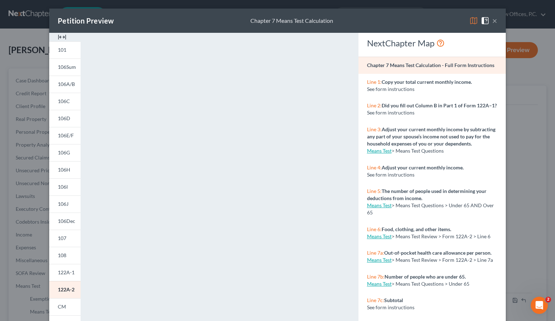
click at [496, 19] on button "×" at bounding box center [494, 20] width 5 height 9
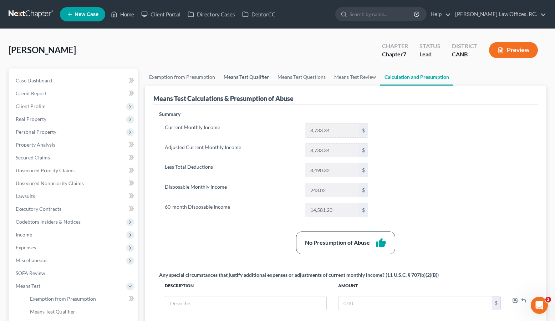
click at [251, 80] on link "Means Test Qualifier" at bounding box center [246, 77] width 54 height 17
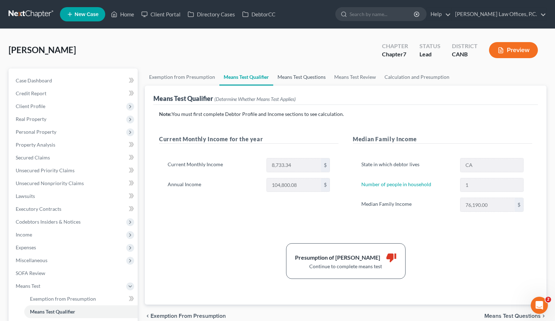
click at [285, 77] on link "Means Test Questions" at bounding box center [301, 77] width 57 height 17
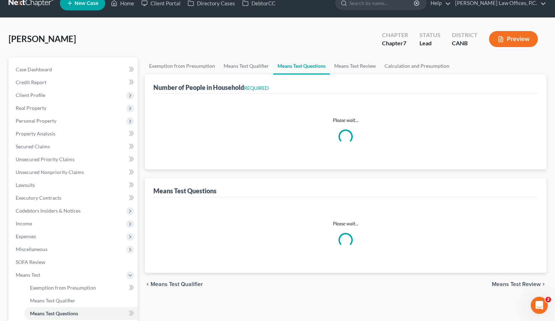
select select "1"
select select "60"
select select "1"
select select "60"
select select "1"
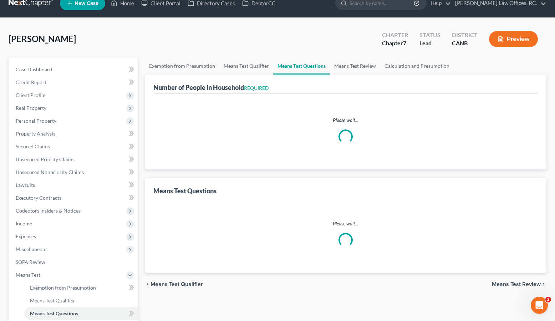
select select "1"
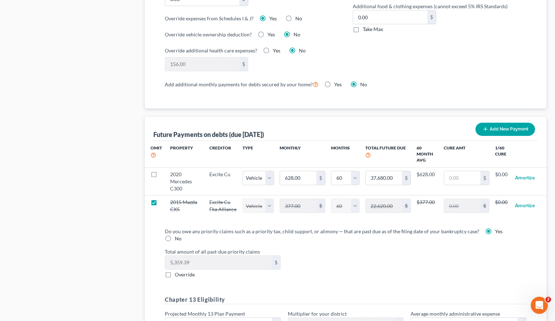
scroll to position [724, 0]
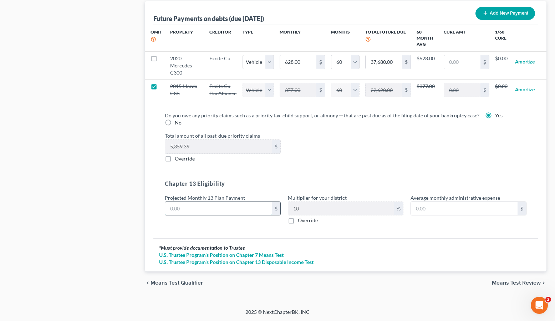
click at [212, 213] on input "text" at bounding box center [218, 209] width 107 height 14
type input "8"
type input "0.80"
type input "80"
type input "8.00"
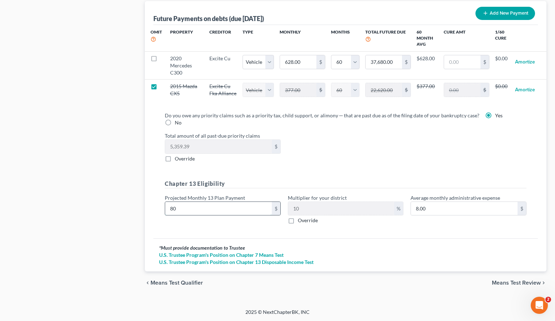
type input "800"
type input "80.00"
type input "800"
click at [503, 284] on span "Means Test Review" at bounding box center [516, 283] width 49 height 6
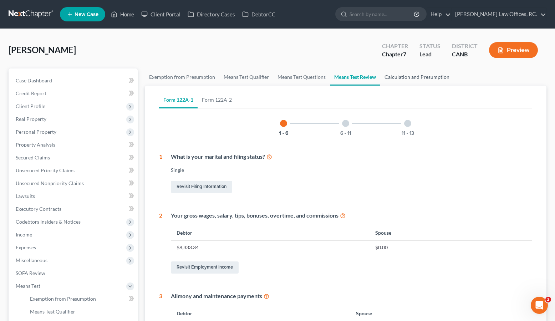
click at [408, 80] on link "Calculation and Presumption" at bounding box center [417, 77] width 74 height 17
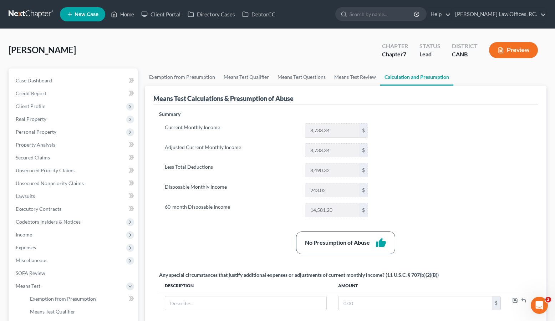
click at [514, 47] on button "Preview" at bounding box center [513, 50] width 49 height 16
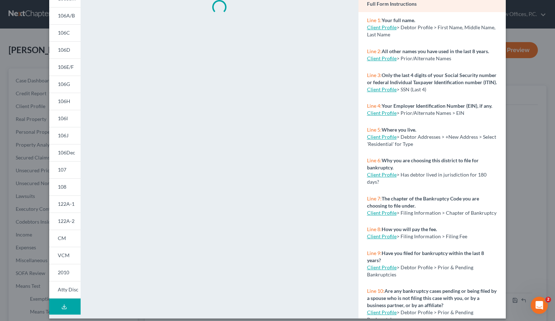
scroll to position [75, 0]
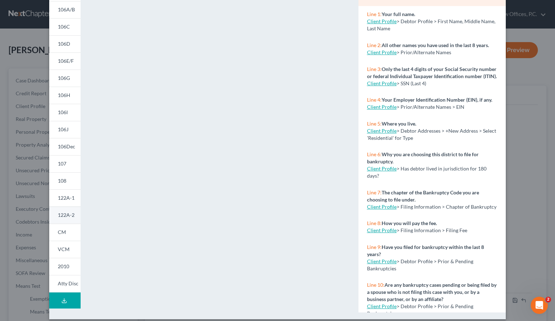
click at [68, 215] on span "122A-2" at bounding box center [66, 215] width 17 height 6
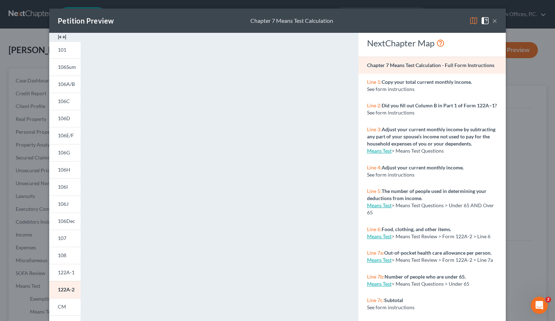
click at [495, 20] on button "×" at bounding box center [494, 20] width 5 height 9
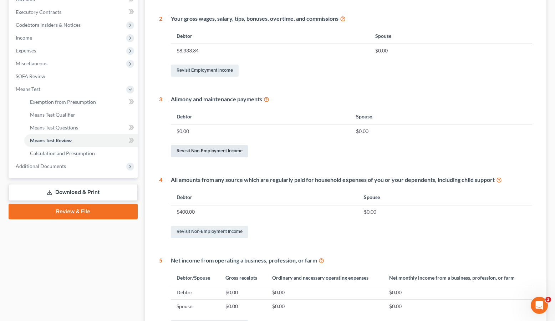
scroll to position [210, 0]
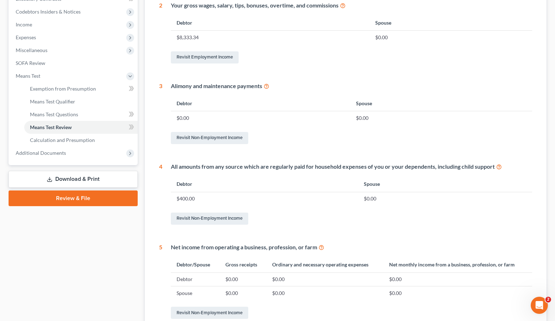
click at [89, 178] on link "Download & Print" at bounding box center [73, 179] width 129 height 17
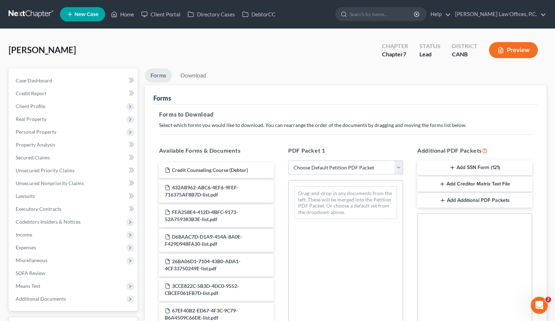
click at [338, 168] on select "Choose Default Petition PDF Packet Complete Bankruptcy Petition (all forms and …" at bounding box center [345, 168] width 115 height 14
select select "0"
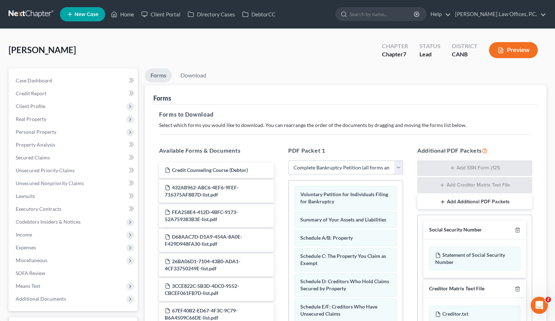
scroll to position [120, 0]
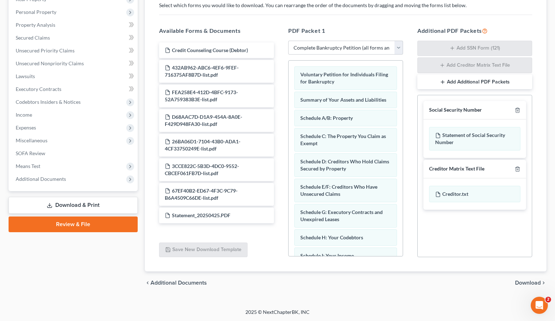
click at [527, 282] on span "Download" at bounding box center [528, 283] width 26 height 6
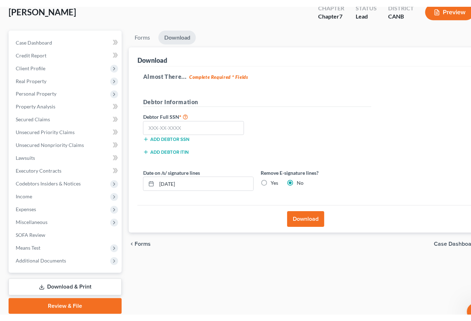
scroll to position [70, 0]
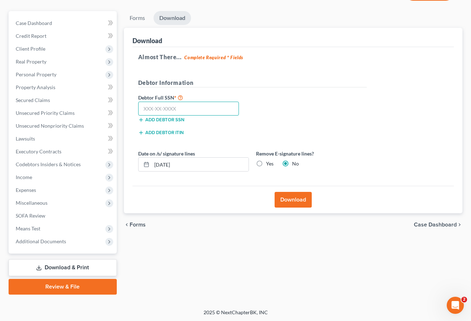
click at [221, 110] on input "text" at bounding box center [188, 109] width 101 height 14
type input "553-53-5778"
click at [217, 167] on input "[DATE]" at bounding box center [200, 165] width 97 height 14
click at [218, 166] on input "[DATE]" at bounding box center [200, 165] width 97 height 14
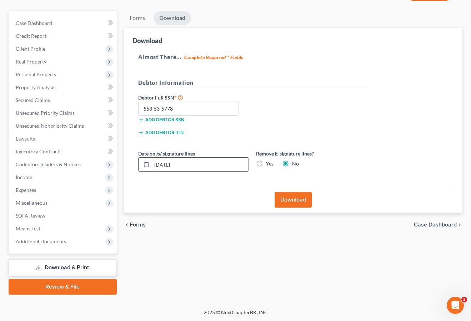
type input "08/18/202"
click at [266, 164] on label "Yes" at bounding box center [269, 163] width 7 height 7
click at [269, 164] on input "Yes" at bounding box center [271, 162] width 5 height 5
radio input "true"
radio input "false"
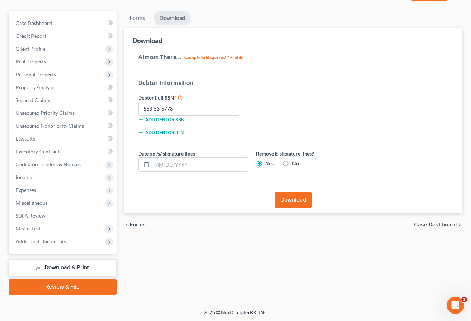
click at [266, 162] on label "Yes" at bounding box center [269, 163] width 7 height 7
click at [269, 162] on input "Yes" at bounding box center [271, 162] width 5 height 5
click at [286, 201] on button "Download" at bounding box center [292, 200] width 37 height 16
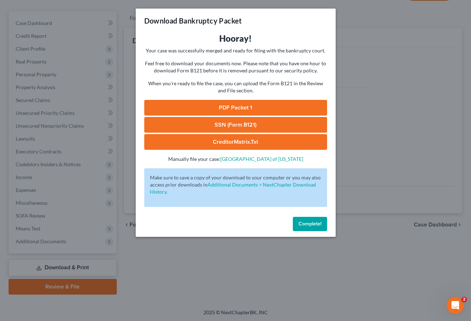
click at [257, 105] on link "PDF Packet 1" at bounding box center [235, 108] width 183 height 16
click at [208, 125] on link "SSN (Form B121)" at bounding box center [235, 125] width 183 height 16
click at [304, 225] on span "Complete!" at bounding box center [309, 224] width 23 height 6
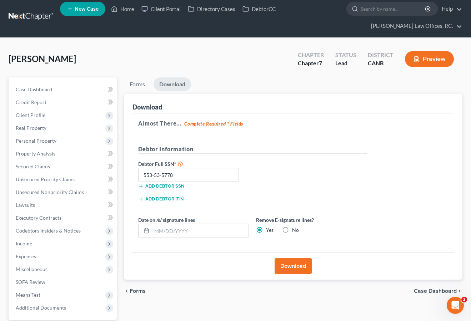
scroll to position [0, 0]
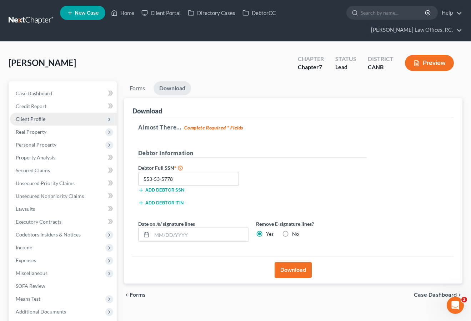
click at [52, 125] on span "Client Profile" at bounding box center [63, 119] width 107 height 13
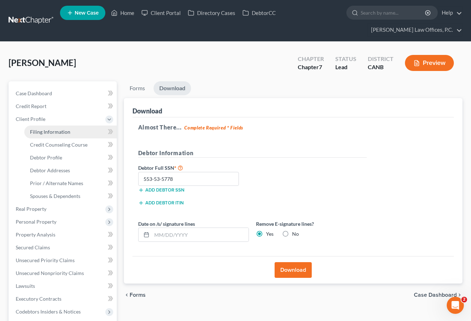
click at [64, 130] on span "Filing Information" at bounding box center [50, 132] width 40 height 6
select select "1"
select select "0"
select select "9"
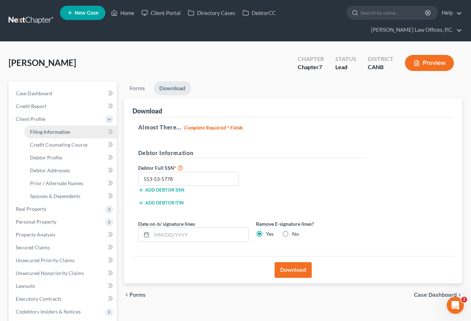
select select "0"
select select "4"
select select "0"
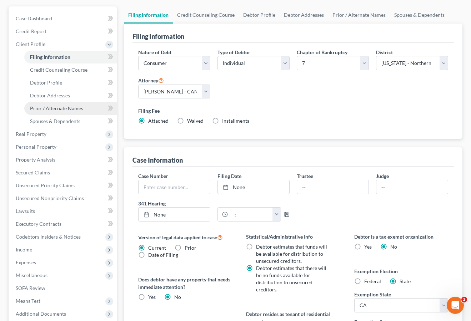
scroll to position [85, 0]
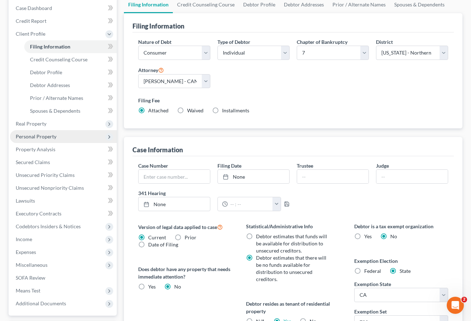
click at [56, 137] on span "Personal Property" at bounding box center [63, 136] width 107 height 13
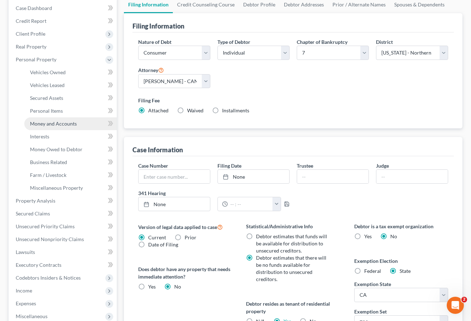
click at [70, 126] on link "Money and Accounts" at bounding box center [70, 123] width 92 height 13
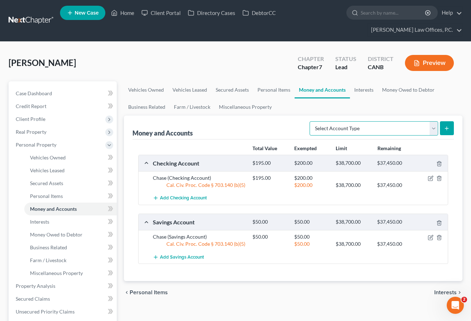
click at [364, 128] on select "Select Account Type Brokerage Cash on Hand Certificates of Deposit Checking Acc…" at bounding box center [373, 128] width 128 height 14
select select "checking"
click at [447, 128] on line "submit" at bounding box center [446, 128] width 3 height 0
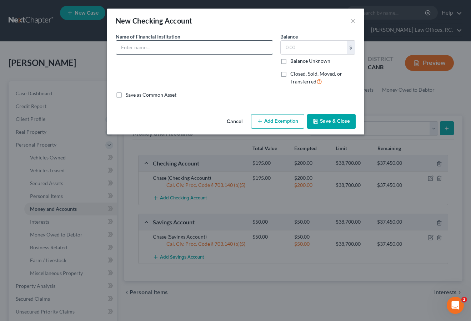
click at [168, 50] on input "text" at bounding box center [194, 48] width 157 height 14
type input "UTMA Account for Grandson with Chase Bank"
click at [237, 122] on button "Cancel" at bounding box center [234, 122] width 27 height 14
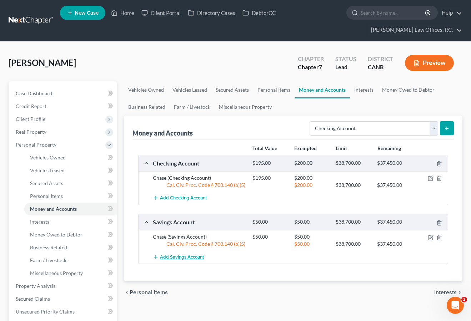
click at [187, 258] on span "Add Savings Account" at bounding box center [182, 257] width 44 height 6
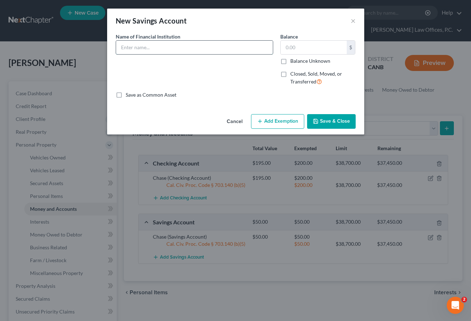
click at [158, 46] on input "text" at bounding box center [194, 48] width 157 height 14
paste input "UTMA Account for Grandson with Chase Bank"
type input "UTMA Account for Grandson with Chase Bank"
click at [296, 45] on input "text" at bounding box center [313, 48] width 66 height 14
click at [300, 56] on div "$ Balance Unknown" at bounding box center [317, 52] width 75 height 24
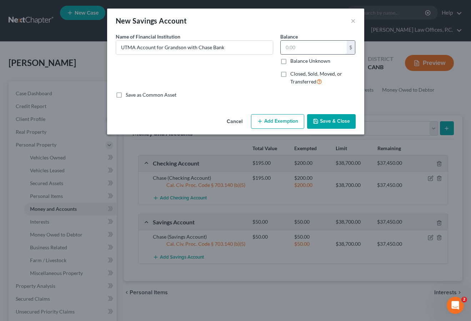
click at [302, 45] on input "text" at bounding box center [313, 48] width 66 height 14
type input "2,900"
click at [274, 120] on button "Add Exemption" at bounding box center [277, 121] width 53 height 15
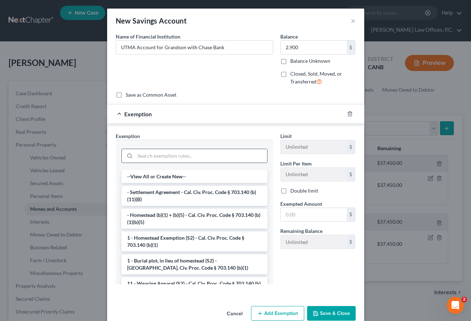
click at [189, 160] on input "search" at bounding box center [201, 156] width 132 height 14
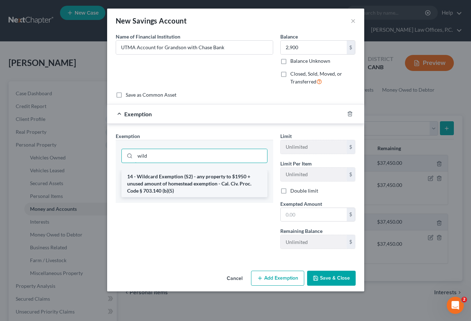
type input "wild"
click at [192, 191] on li "14 - Wildcard Exemption (S2) - any property to $1950 + unused amount of homeste…" at bounding box center [194, 183] width 146 height 27
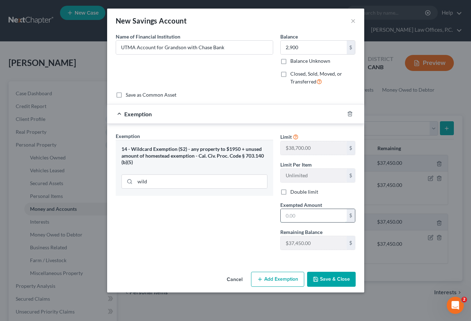
click at [304, 218] on input "text" at bounding box center [313, 216] width 66 height 14
type input "2,900"
click at [329, 282] on button "Save & Close" at bounding box center [331, 279] width 49 height 15
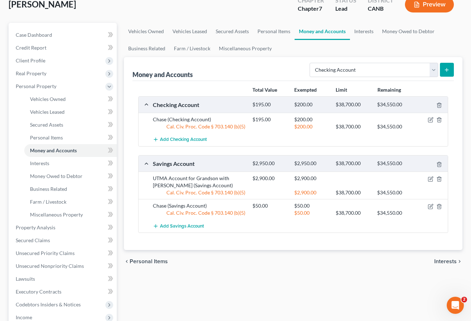
scroll to position [65, 0]
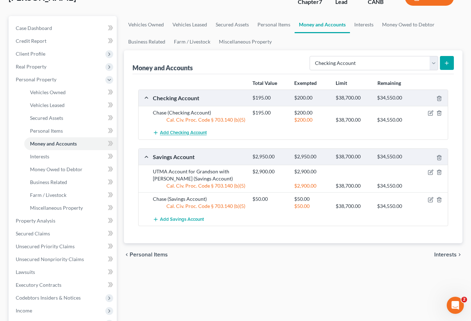
click at [198, 134] on span "Add Checking Account" at bounding box center [183, 133] width 47 height 6
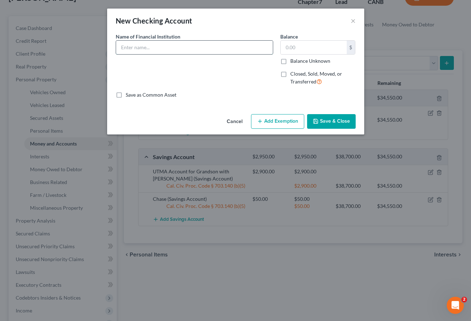
click at [177, 45] on input "text" at bounding box center [194, 48] width 157 height 14
type input "Chase Checking Account - Daughter's Teen account that Debtor is still on title"
click at [299, 44] on input "text" at bounding box center [313, 48] width 66 height 14
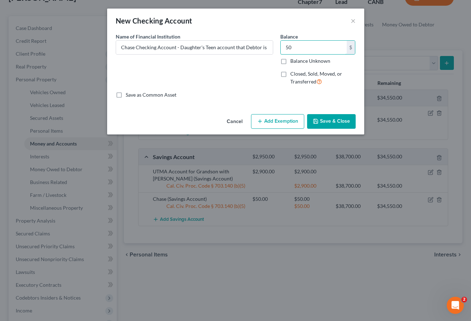
type input "50"
click at [274, 124] on button "Add Exemption" at bounding box center [277, 121] width 53 height 15
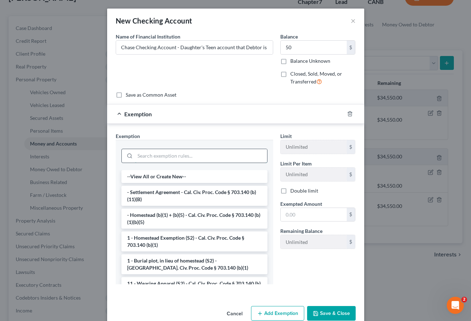
click at [201, 150] on input "search" at bounding box center [201, 156] width 132 height 14
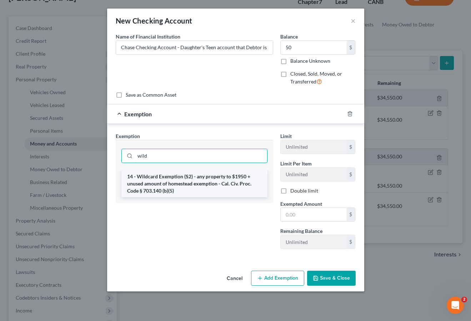
type input "wild"
click at [198, 188] on li "14 - Wildcard Exemption (S2) - any property to $1950 + unused amount of homeste…" at bounding box center [194, 183] width 146 height 27
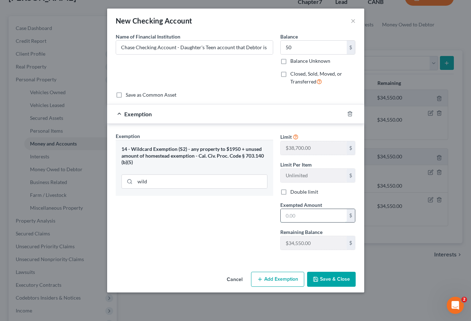
click at [298, 215] on input "text" at bounding box center [313, 216] width 66 height 14
type input "50"
click at [330, 279] on button "Save & Close" at bounding box center [331, 279] width 49 height 15
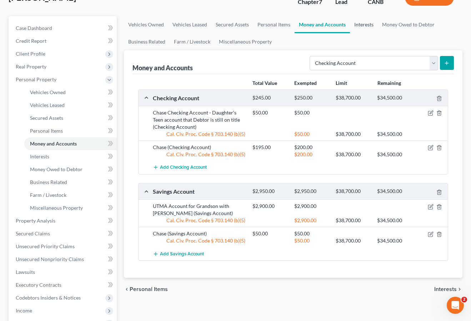
click at [369, 27] on link "Interests" at bounding box center [364, 24] width 28 height 17
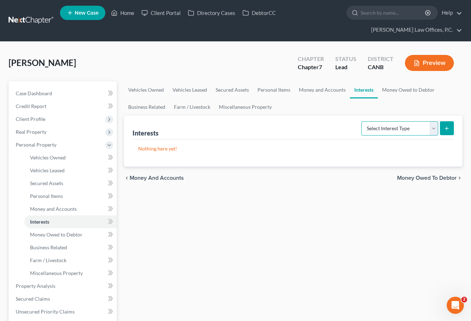
click at [397, 132] on select "Select Interest Type 401K Annuity Bond Education IRA Government Bond Government…" at bounding box center [399, 128] width 77 height 14
select select "401k"
click at [444, 128] on icon "submit" at bounding box center [447, 129] width 6 height 6
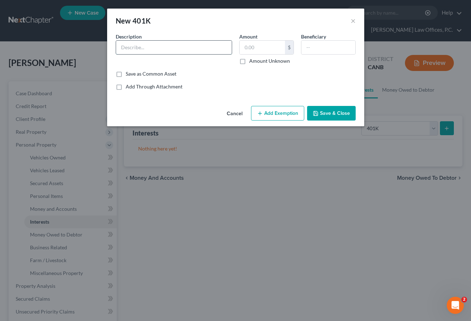
click at [177, 43] on input "text" at bounding box center [174, 48] width 116 height 14
click at [249, 48] on input "text" at bounding box center [261, 48] width 45 height 14
type input "65,000"
click at [267, 111] on button "Add Exemption" at bounding box center [277, 113] width 53 height 15
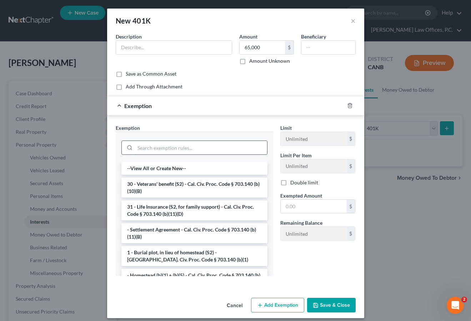
click at [214, 145] on input "search" at bounding box center [201, 148] width 132 height 14
type input "w"
type input "r"
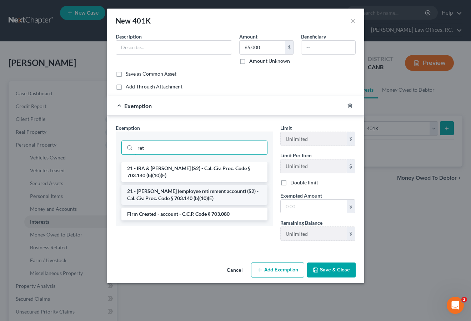
type input "ret"
click at [212, 196] on li "21 - [PERSON_NAME] (employee retirement account) (S2) - Cal. Civ. Proc. Code § …" at bounding box center [194, 195] width 146 height 20
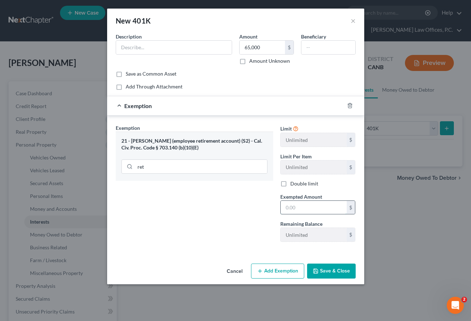
click at [302, 212] on input "text" at bounding box center [313, 208] width 66 height 14
type input "65,000"
click at [140, 49] on input "text" at bounding box center [174, 48] width 116 height 14
click at [181, 50] on input "E-Plan 401(k)" at bounding box center [174, 48] width 116 height 14
type input "E-Plan 401(k) Plan"
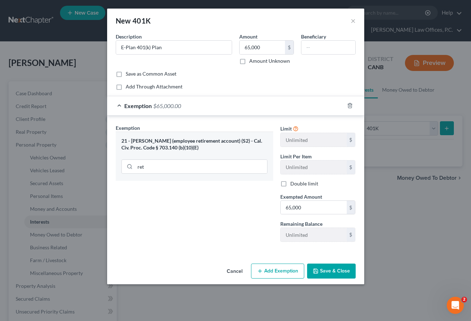
click at [336, 271] on button "Save & Close" at bounding box center [331, 271] width 49 height 15
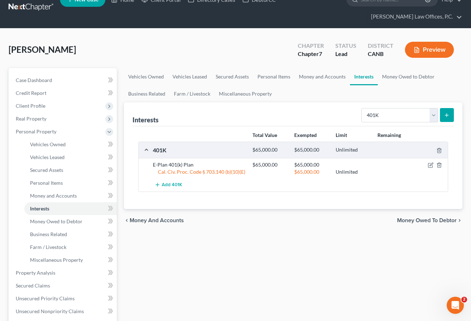
scroll to position [16, 0]
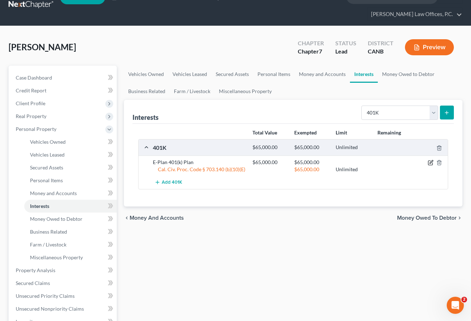
click at [430, 161] on icon "button" at bounding box center [430, 163] width 6 height 6
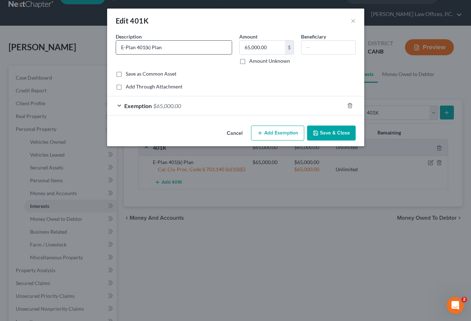
click at [137, 45] on input "E-Plan 401(k) Plan" at bounding box center [174, 48] width 116 height 14
type input "E-Plan Services 401(k) Plan"
click at [330, 135] on button "Save & Close" at bounding box center [331, 133] width 49 height 15
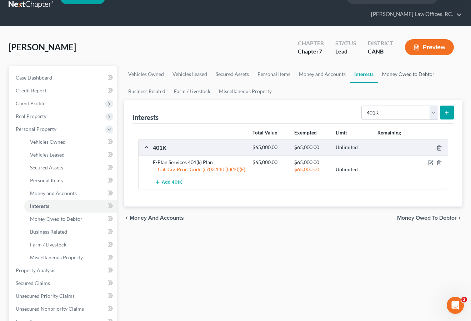
click at [400, 70] on link "Money Owed to Debtor" at bounding box center [407, 74] width 61 height 17
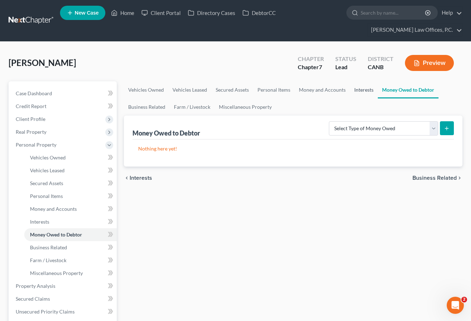
click at [358, 87] on link "Interests" at bounding box center [364, 89] width 28 height 17
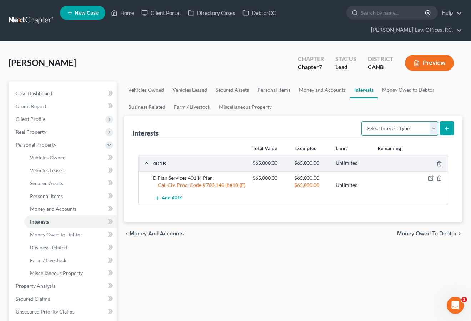
click at [388, 133] on select "Select Interest Type 401K Annuity Bond Education IRA Government Bond Government…" at bounding box center [399, 128] width 77 height 14
select select "term_life_insurance"
click at [444, 132] on button "submit" at bounding box center [447, 128] width 14 height 14
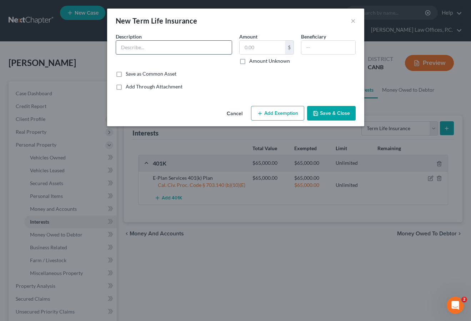
click at [191, 49] on input "text" at bounding box center [174, 48] width 116 height 14
type input "[PERSON_NAME] Term Life Insurance Policy"
click at [293, 111] on button "Add Exemption" at bounding box center [277, 113] width 53 height 15
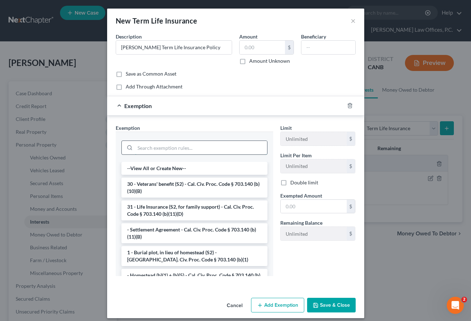
click at [206, 145] on input "search" at bounding box center [201, 148] width 132 height 14
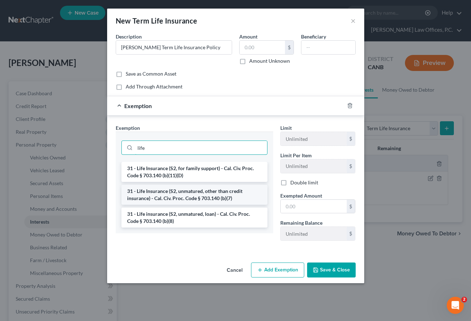
type input "life"
click at [226, 193] on li "31 - Life Insurance (S2, unmatured, other than credit insurance) - Cal. Civ. Pr…" at bounding box center [194, 195] width 146 height 20
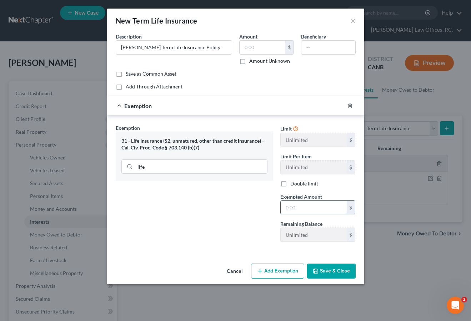
click at [292, 208] on input "text" at bounding box center [313, 208] width 66 height 14
type input "1"
click at [342, 268] on button "Save & Close" at bounding box center [331, 271] width 49 height 15
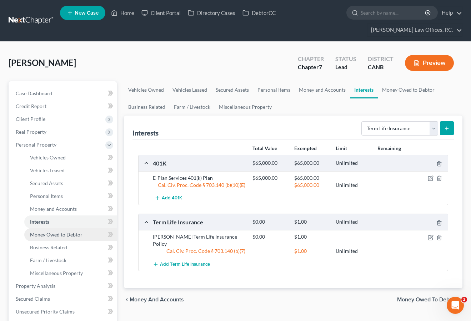
scroll to position [7, 0]
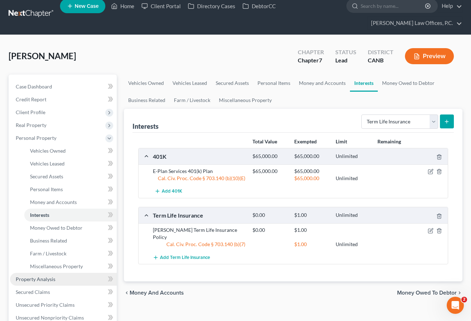
click at [52, 278] on span "Property Analysis" at bounding box center [36, 279] width 40 height 6
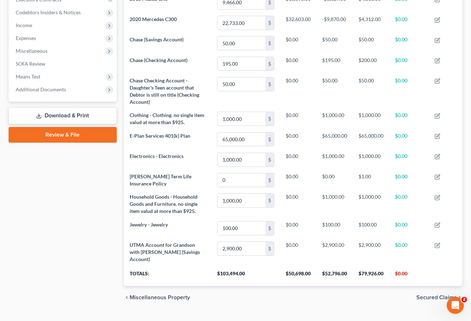
scroll to position [215, 0]
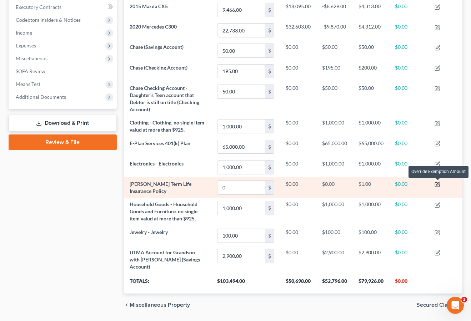
click at [438, 185] on icon "button" at bounding box center [437, 185] width 6 height 6
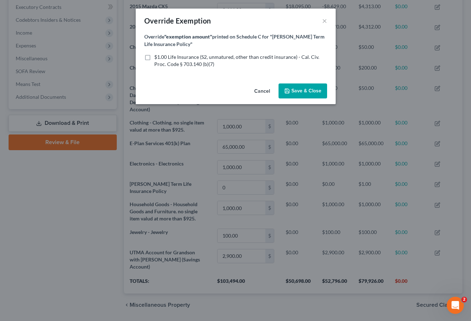
click at [189, 61] on span "$1.00 Life Insurance (S2, unmatured, other than credit insurance) - Cal. Civ. P…" at bounding box center [236, 60] width 165 height 13
click at [162, 58] on input "$1.00 Life Insurance (S2, unmatured, other than credit insurance) - Cal. Civ. P…" at bounding box center [159, 56] width 5 height 5
checkbox input "true"
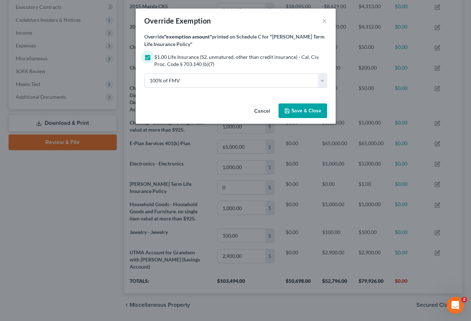
click at [314, 112] on span "Save & Close" at bounding box center [306, 111] width 30 height 6
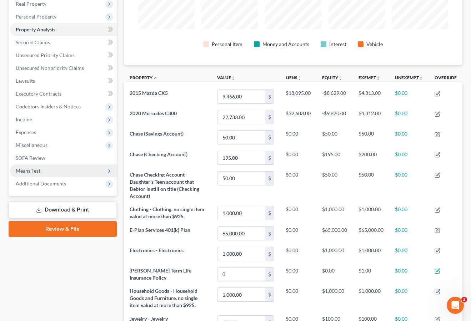
scroll to position [119, 0]
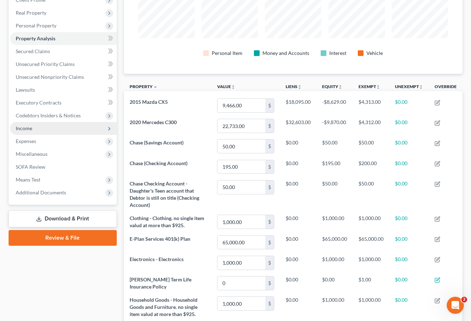
click at [68, 125] on span "Income" at bounding box center [63, 128] width 107 height 13
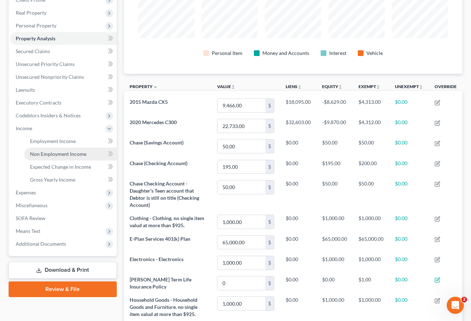
click at [77, 153] on span "Non Employment Income" at bounding box center [58, 154] width 56 height 6
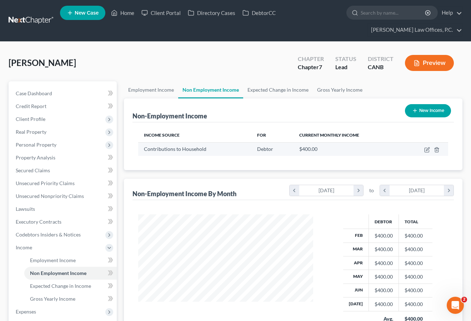
scroll to position [128, 189]
click at [425, 148] on icon "button" at bounding box center [427, 150] width 6 height 6
select select "8"
select select "0"
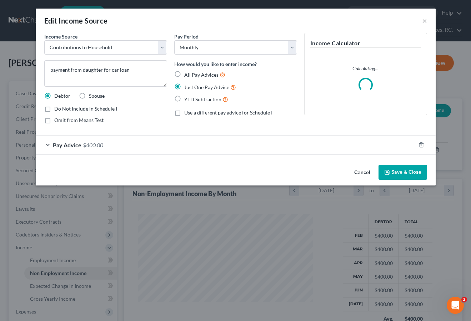
click at [365, 171] on button "Cancel" at bounding box center [361, 173] width 27 height 14
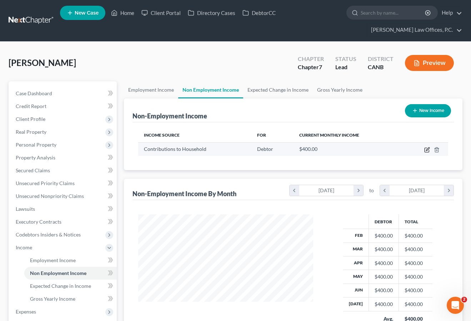
click at [425, 150] on icon "button" at bounding box center [427, 150] width 6 height 6
select select "8"
select select "0"
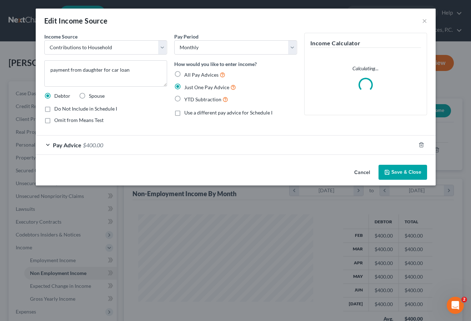
click at [358, 169] on button "Cancel" at bounding box center [361, 173] width 27 height 14
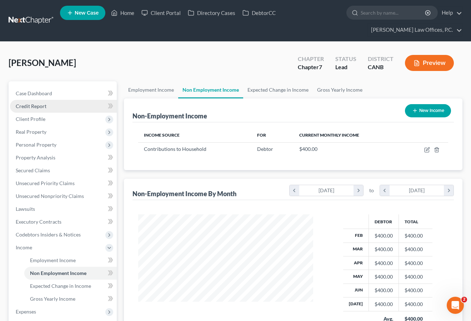
click at [74, 106] on link "Credit Report" at bounding box center [63, 106] width 107 height 13
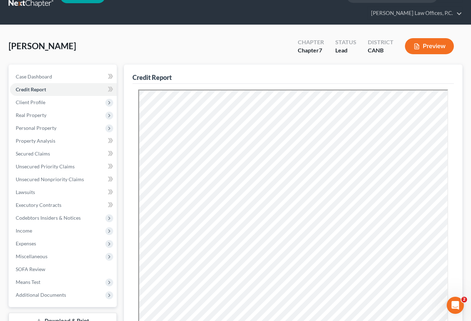
scroll to position [19, 0]
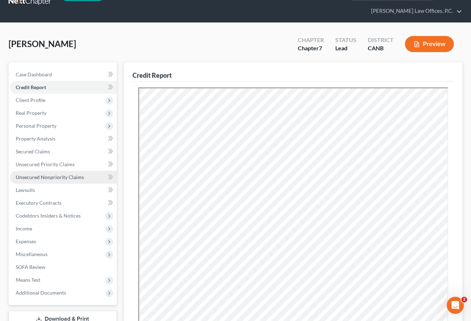
click at [72, 180] on link "Unsecured Nonpriority Claims" at bounding box center [63, 177] width 107 height 13
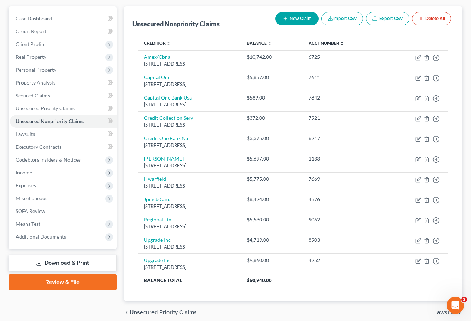
scroll to position [74, 0]
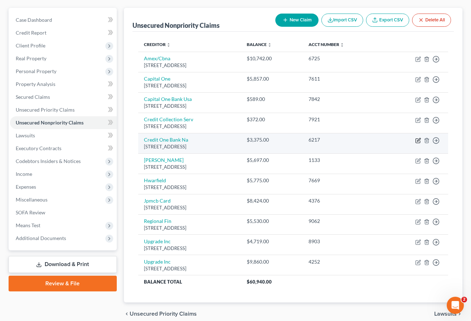
click at [417, 139] on icon "button" at bounding box center [418, 141] width 6 height 6
select select "31"
select select "2"
select select "0"
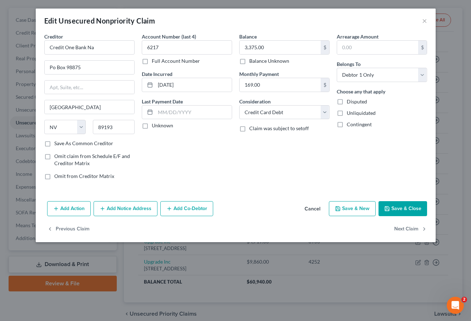
click at [349, 102] on span "Disputed" at bounding box center [356, 101] width 20 height 6
click at [349, 102] on input "Disputed" at bounding box center [351, 100] width 5 height 5
checkbox input "true"
click at [407, 210] on button "Save & Close" at bounding box center [402, 208] width 49 height 15
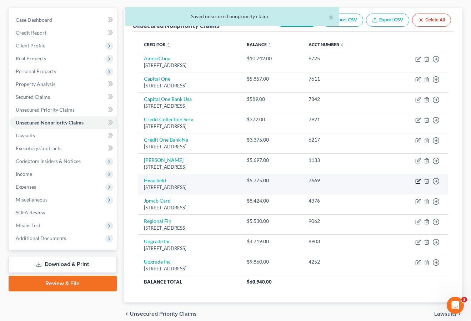
click at [418, 182] on icon "button" at bounding box center [418, 181] width 6 height 6
select select "9"
select select "0"
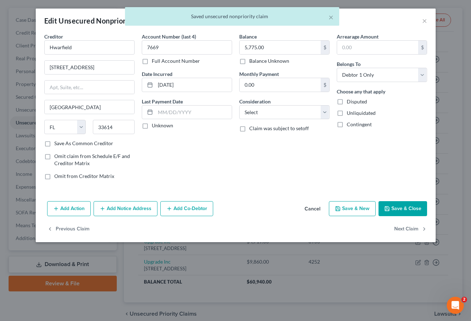
click at [360, 101] on span "Disputed" at bounding box center [356, 101] width 20 height 6
click at [354, 101] on input "Disputed" at bounding box center [351, 100] width 5 height 5
checkbox input "true"
click at [298, 118] on select "Select Cable / Satellite Services Collection Agency Credit Card Debt Debt Couns…" at bounding box center [284, 112] width 90 height 14
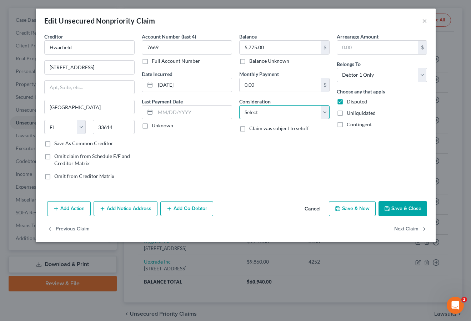
select select "14"
click at [419, 212] on button "Save & Close" at bounding box center [402, 208] width 49 height 15
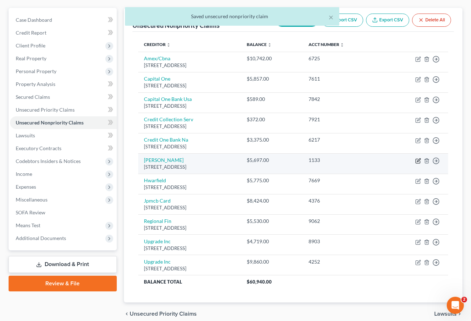
click at [418, 160] on icon "button" at bounding box center [418, 161] width 6 height 6
select select "9"
select select "1"
select select "0"
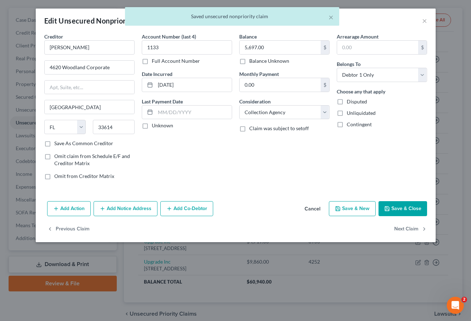
click at [358, 104] on span "Disputed" at bounding box center [356, 101] width 20 height 6
click at [354, 103] on input "Disputed" at bounding box center [351, 100] width 5 height 5
checkbox input "true"
click at [405, 211] on button "Save & Close" at bounding box center [402, 208] width 49 height 15
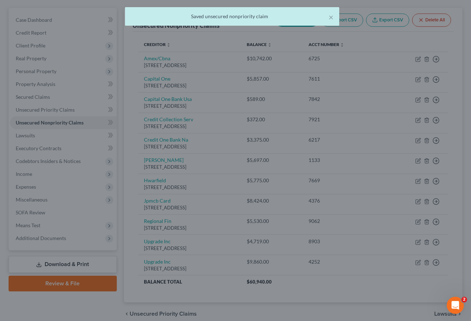
type input "0"
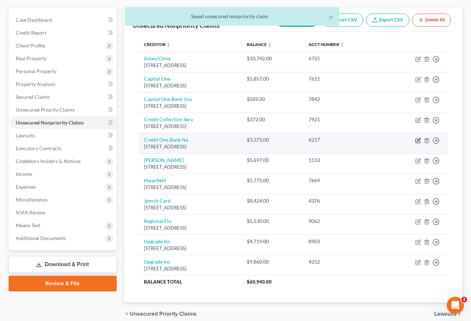
click at [416, 140] on icon "button" at bounding box center [418, 141] width 6 height 6
select select "31"
select select "2"
select select "0"
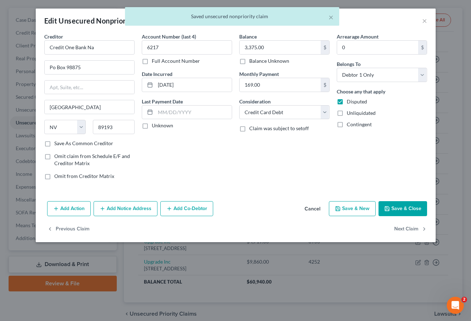
click at [363, 101] on span "Disputed" at bounding box center [356, 101] width 20 height 6
click at [354, 101] on input "Disputed" at bounding box center [351, 100] width 5 height 5
checkbox input "false"
click at [410, 208] on button "Save & Close" at bounding box center [402, 208] width 49 height 15
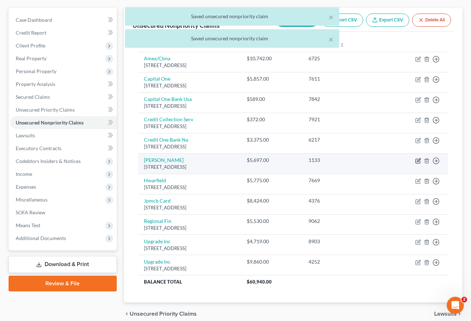
click at [416, 160] on icon "button" at bounding box center [418, 161] width 6 height 6
select select "9"
select select "1"
select select "0"
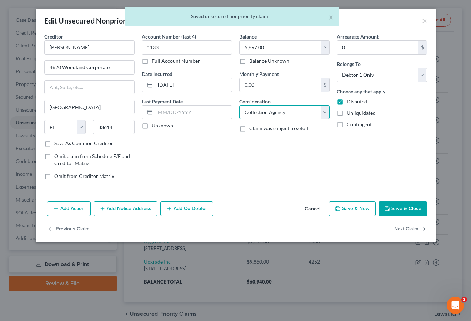
click at [298, 114] on select "Select Cable / Satellite Services Collection Agency Credit Card Debt Debt Couns…" at bounding box center [284, 112] width 90 height 14
click at [404, 212] on button "Save & Close" at bounding box center [402, 208] width 49 height 15
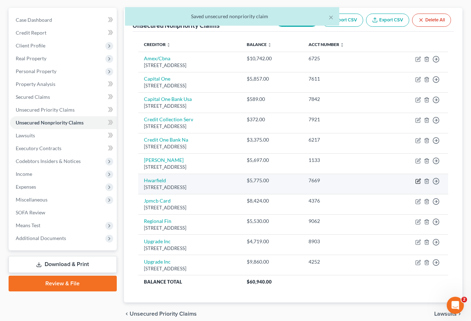
click at [416, 180] on icon "button" at bounding box center [418, 181] width 6 height 6
select select "9"
select select "14"
select select "0"
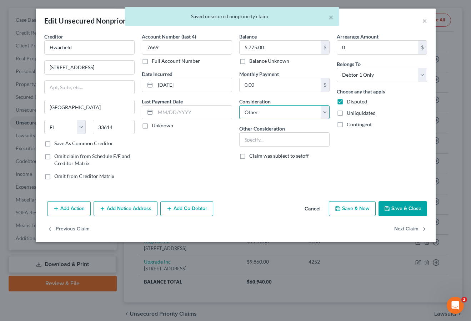
click at [289, 118] on select "Select Cable / Satellite Services Collection Agency Credit Card Debt Debt Couns…" at bounding box center [284, 112] width 90 height 14
select select "1"
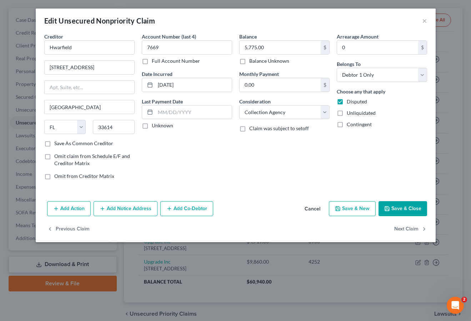
click at [402, 207] on button "Save & Close" at bounding box center [402, 208] width 49 height 15
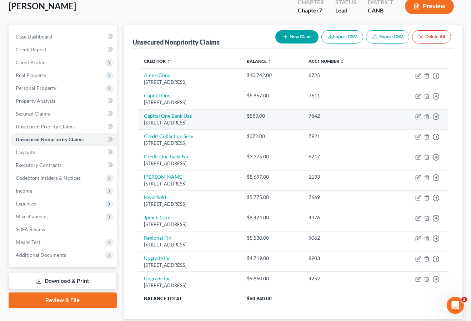
scroll to position [58, 0]
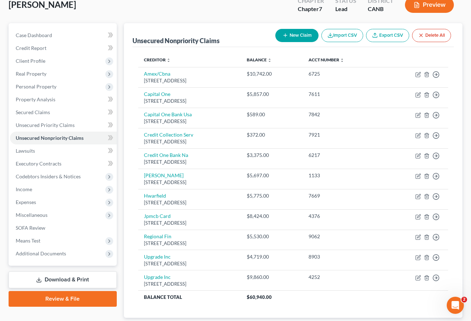
click at [301, 40] on button "New Claim" at bounding box center [296, 35] width 43 height 13
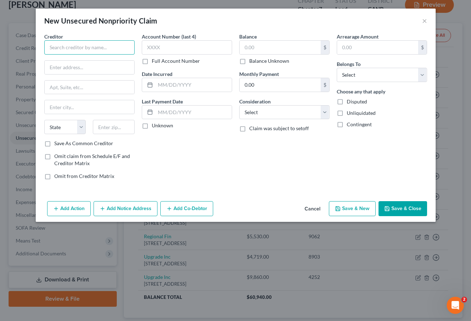
click at [106, 48] on input "text" at bounding box center [89, 47] width 90 height 14
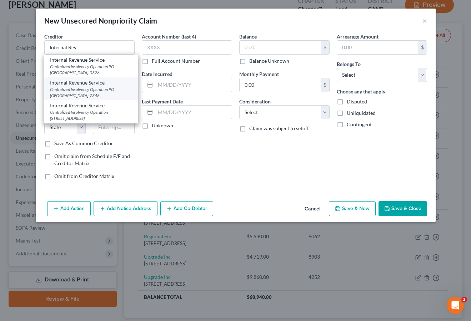
click at [91, 83] on div "Internal Revenue Service" at bounding box center [91, 82] width 82 height 7
type input "Internal Revenue Service"
type input "Centralized Insolvency Operation"
type input "PO Box 7346"
type input "[GEOGRAPHIC_DATA]"
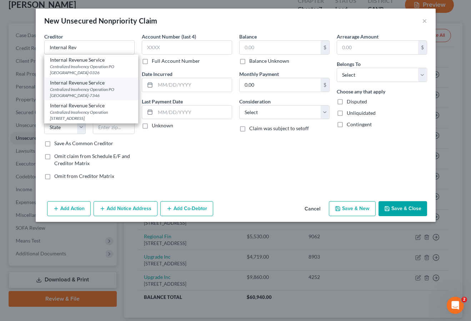
select select "39"
type input "19101-7346"
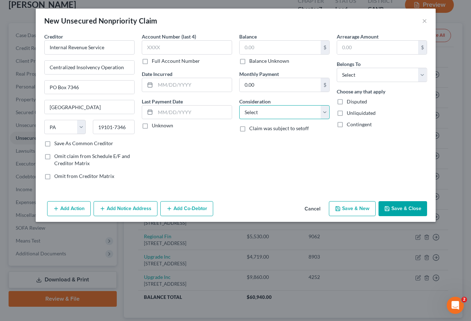
click at [257, 112] on select "Select Cable / Satellite Services Collection Agency Credit Card Debt Debt Couns…" at bounding box center [284, 112] width 90 height 14
select select "7"
click at [255, 49] on input "text" at bounding box center [279, 48] width 81 height 14
type input "15,000"
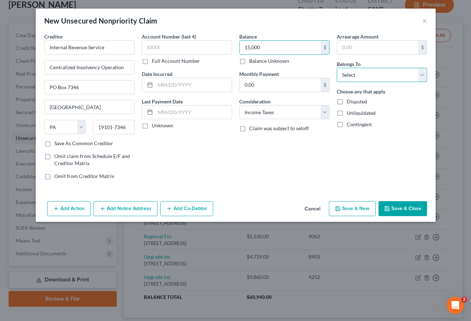
click at [362, 76] on select "Select Debtor 1 Only Debtor 2 Only Debtor 1 And Debtor 2 Only At Least One Of T…" at bounding box center [381, 75] width 90 height 14
select select "0"
click at [397, 206] on button "Save & Close" at bounding box center [402, 208] width 49 height 15
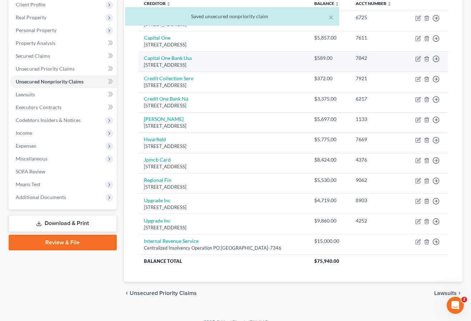
scroll to position [119, 0]
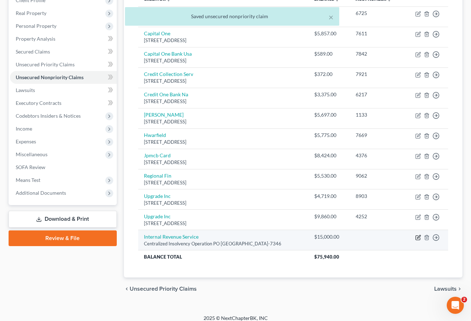
click at [416, 238] on icon "button" at bounding box center [418, 238] width 6 height 6
select select "39"
select select "7"
select select "0"
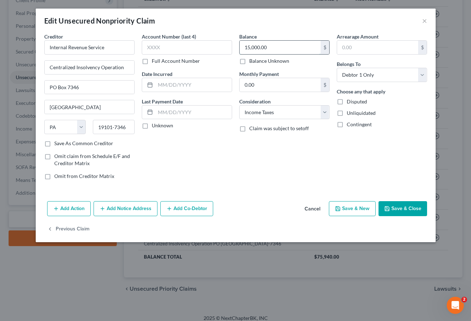
click at [257, 49] on input "15,000.00" at bounding box center [279, 48] width 81 height 14
drag, startPoint x: 270, startPoint y: 48, endPoint x: 253, endPoint y: 47, distance: 17.1
click at [253, 47] on input "15,000.00" at bounding box center [279, 48] width 81 height 14
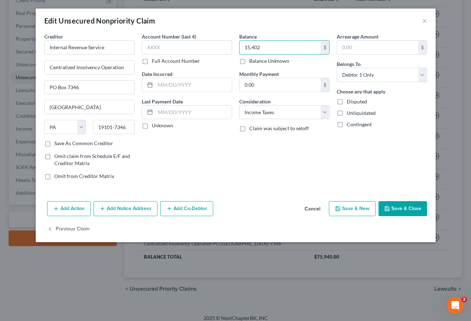
type input "15,402"
click at [409, 208] on button "Save & Close" at bounding box center [402, 208] width 49 height 15
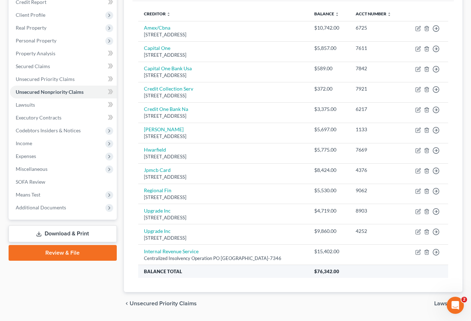
scroll to position [117, 0]
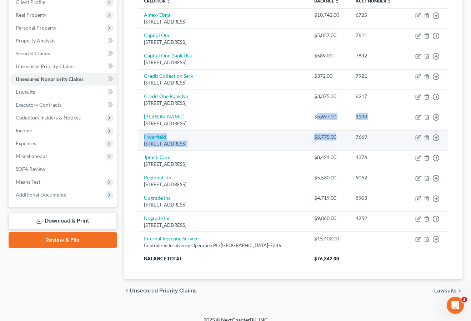
drag, startPoint x: 325, startPoint y: 116, endPoint x: 347, endPoint y: 136, distance: 29.8
click at [347, 136] on tbody "Amex/Cbna [STREET_ADDRESS] $10,742.00 6725 Move to D Move to E Move to G Move t…" at bounding box center [293, 136] width 310 height 257
click at [364, 144] on td "7669" at bounding box center [377, 140] width 54 height 20
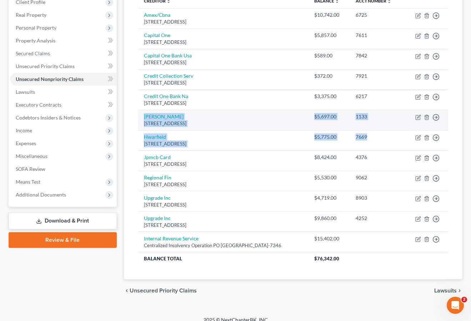
drag, startPoint x: 381, startPoint y: 137, endPoint x: 142, endPoint y: 118, distance: 239.8
click at [142, 118] on tbody "Amex/Cbna [STREET_ADDRESS] $10,742.00 6725 Move to D Move to E Move to G Move t…" at bounding box center [293, 136] width 310 height 257
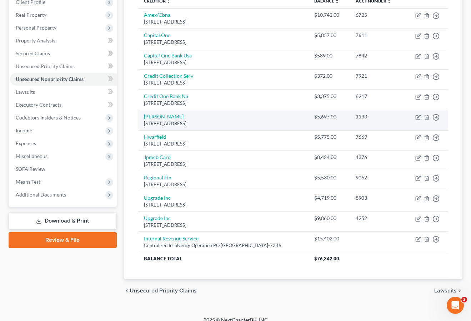
click at [234, 117] on td "[PERSON_NAME] [STREET_ADDRESS]" at bounding box center [223, 120] width 170 height 20
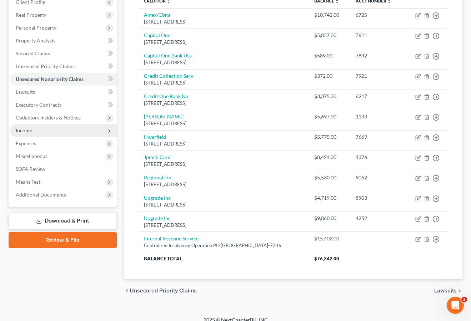
click at [59, 128] on span "Income" at bounding box center [63, 130] width 107 height 13
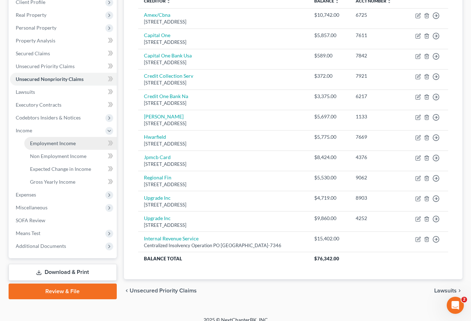
click at [59, 141] on span "Employment Income" at bounding box center [53, 143] width 46 height 6
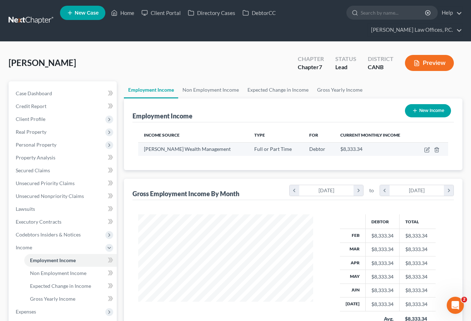
scroll to position [128, 189]
click at [425, 149] on icon "button" at bounding box center [427, 150] width 6 height 6
select select "0"
select select "4"
select select "1"
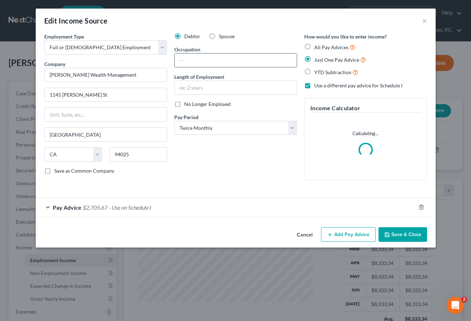
click at [208, 58] on input "text" at bounding box center [235, 61] width 122 height 14
type input "Client Associate"
type input "S"
type input "5 years"
click at [402, 233] on button "Save & Close" at bounding box center [402, 234] width 49 height 15
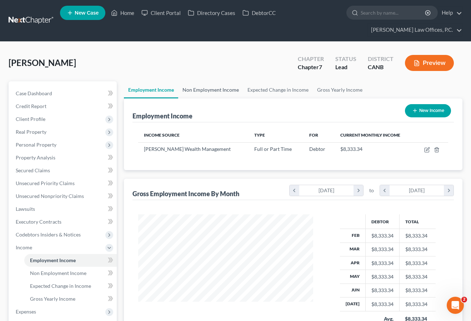
click at [209, 81] on link "Non Employment Income" at bounding box center [210, 89] width 65 height 17
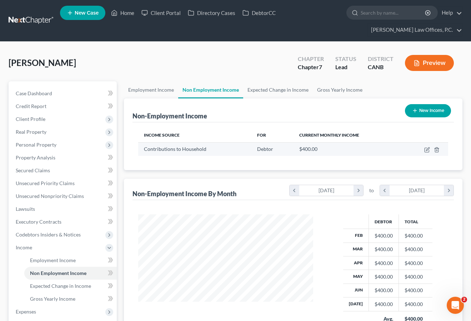
scroll to position [128, 189]
click at [426, 148] on icon "button" at bounding box center [427, 150] width 6 height 6
select select "8"
select select "0"
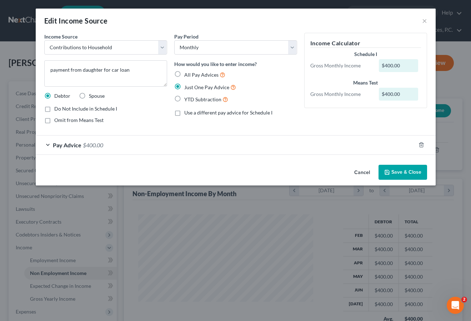
click at [198, 71] on label "All Pay Advices" at bounding box center [204, 75] width 41 height 8
click at [192, 71] on input "All Pay Advices" at bounding box center [189, 73] width 5 height 5
radio input "true"
click at [341, 168] on button "Add Pay Advice" at bounding box center [348, 172] width 55 height 15
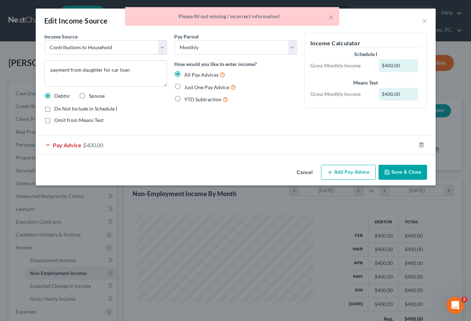
click at [148, 142] on div "Pay Advice $400.00" at bounding box center [226, 145] width 380 height 19
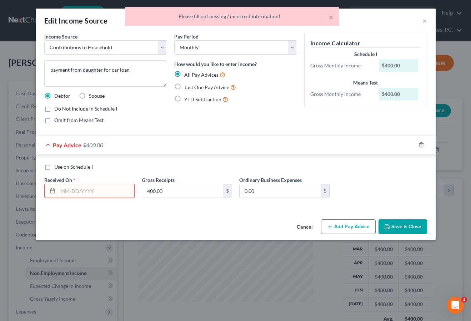
click at [100, 188] on input "text" at bounding box center [96, 191] width 76 height 14
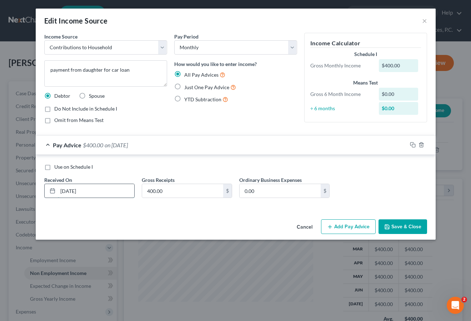
type input "[DATE]"
click at [337, 224] on button "Add Pay Advice" at bounding box center [348, 226] width 55 height 15
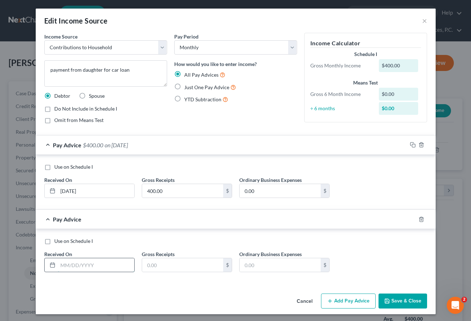
click at [93, 265] on input "text" at bounding box center [96, 265] width 76 height 14
type input "03/28/205"
type input "2"
type input "400"
click at [329, 298] on button "Add Pay Advice" at bounding box center [348, 301] width 55 height 15
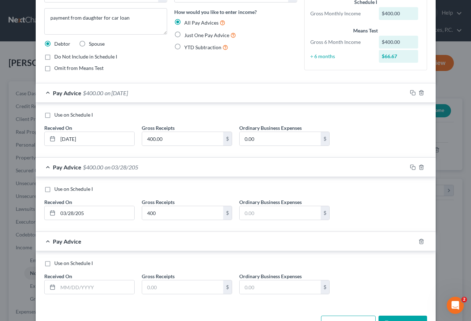
scroll to position [76, 0]
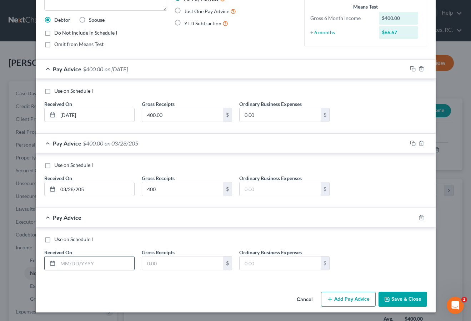
click at [102, 262] on input "text" at bounding box center [96, 264] width 76 height 14
type input "[DATE]"
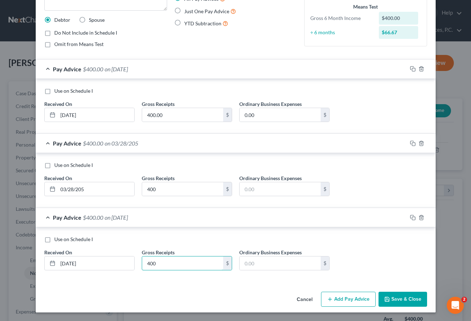
type input "400"
click at [344, 300] on button "Add Pay Advice" at bounding box center [348, 299] width 55 height 15
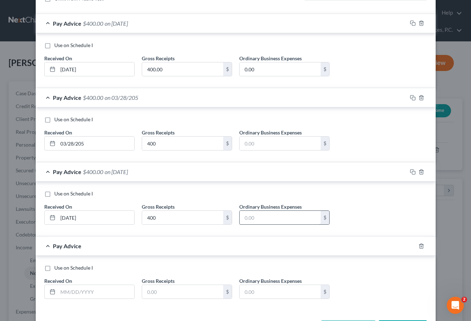
scroll to position [150, 0]
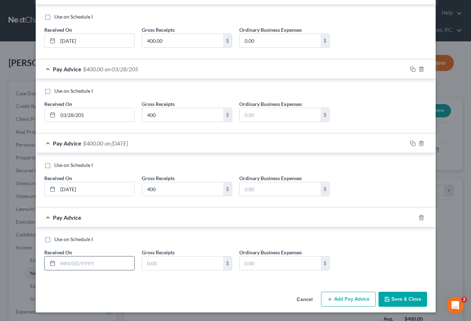
click at [95, 266] on input "text" at bounding box center [96, 264] width 76 height 14
type input "05/"
click at [164, 42] on input "400.00" at bounding box center [182, 41] width 81 height 14
type input "300"
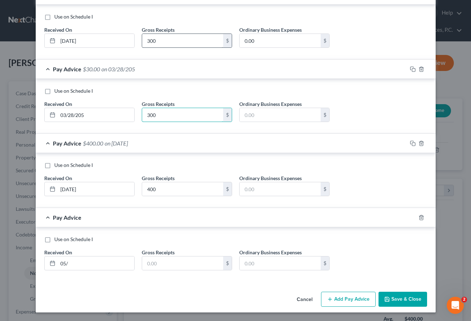
type input "300"
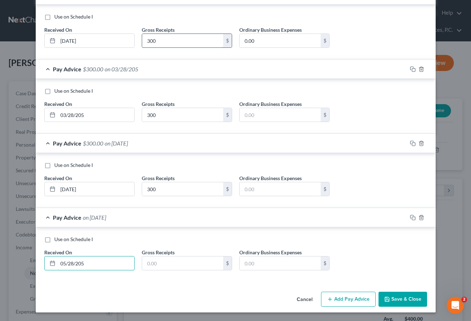
type input "05/28/205"
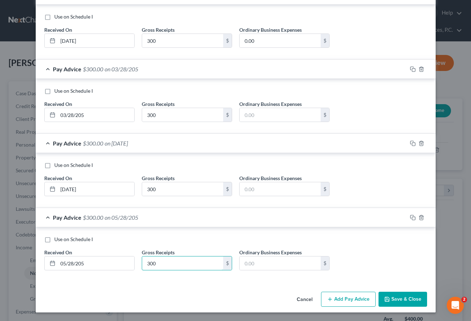
scroll to position [150, 0]
type input "300"
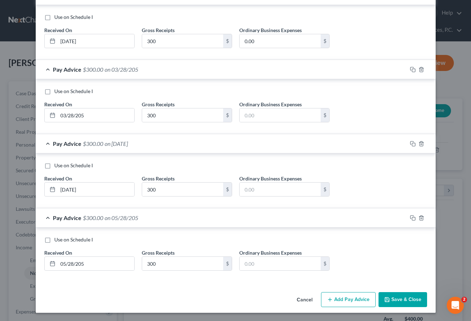
click at [345, 306] on button "Add Pay Advice" at bounding box center [348, 299] width 55 height 15
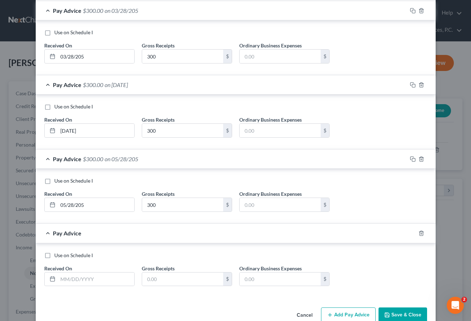
scroll to position [224, 0]
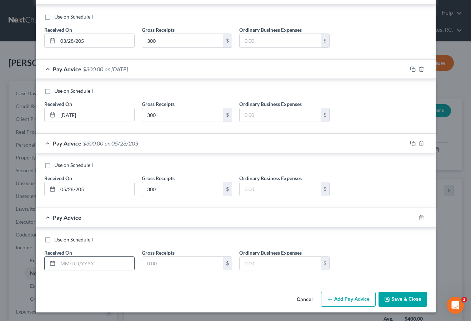
click at [99, 261] on input "text" at bounding box center [96, 264] width 76 height 14
type input "[DATE]"
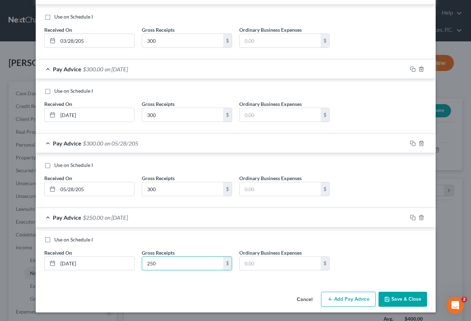
type input "250"
click at [355, 301] on button "Add Pay Advice" at bounding box center [348, 299] width 55 height 15
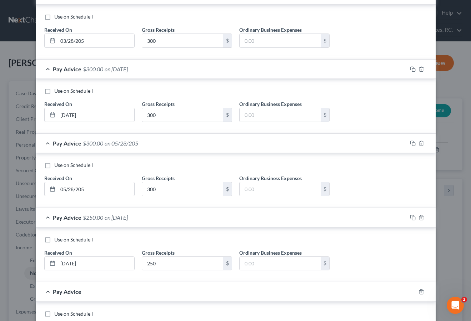
scroll to position [299, 0]
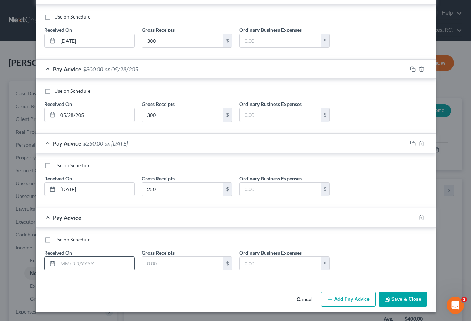
click at [91, 266] on input "text" at bounding box center [96, 264] width 76 height 14
type input "[DATE]"
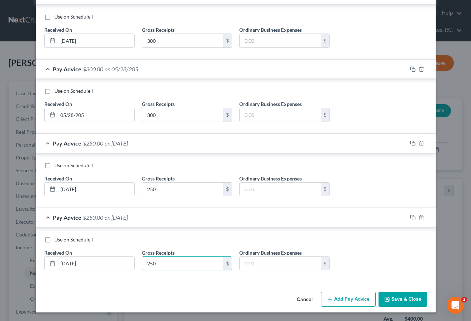
type input "250"
click at [36, 240] on div "Use on Schedule I Received On * [DATE] Gross Receipts 250 $ Ordinary Business E…" at bounding box center [236, 255] width 400 height 55
click at [54, 240] on label "Use on Schedule I" at bounding box center [73, 239] width 39 height 7
click at [57, 240] on input "Use on Schedule I" at bounding box center [59, 238] width 5 height 5
checkbox input "true"
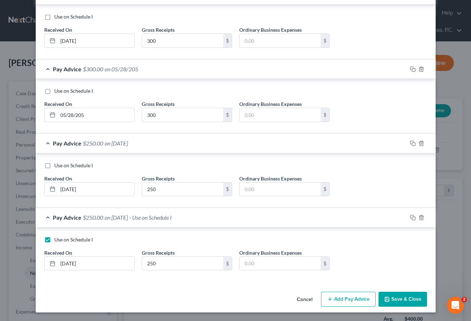
click at [395, 295] on button "Save & Close" at bounding box center [402, 299] width 49 height 15
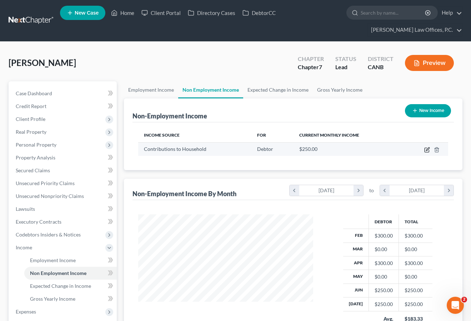
click at [427, 151] on icon "button" at bounding box center [427, 150] width 6 height 6
select select "8"
select select "0"
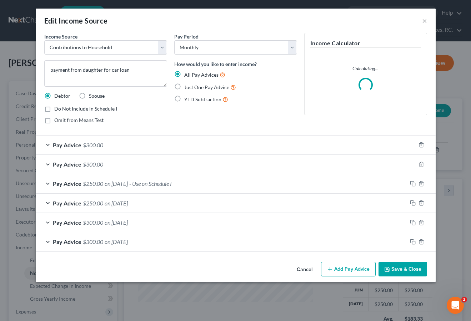
click at [259, 163] on div "Pay Advice $300.00" at bounding box center [226, 164] width 380 height 19
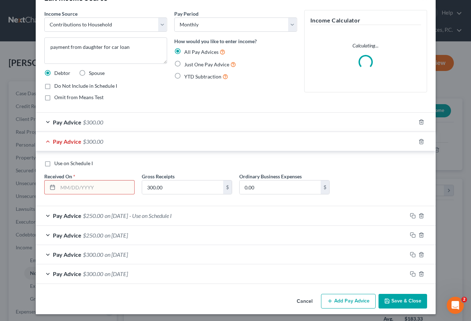
scroll to position [25, 0]
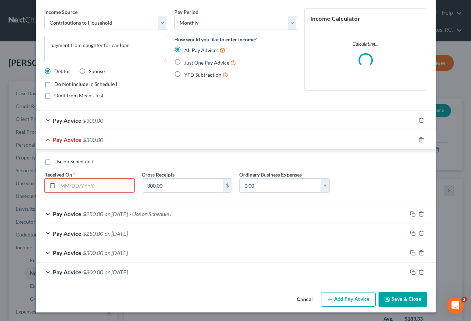
click at [98, 186] on input "text" at bounding box center [96, 186] width 76 height 14
type input "[DATE]"
click at [114, 123] on div "Pay Advice $300.00" at bounding box center [226, 120] width 380 height 19
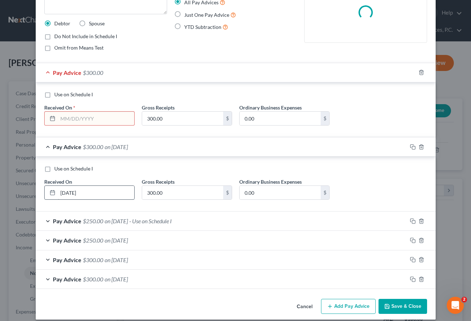
scroll to position [80, 0]
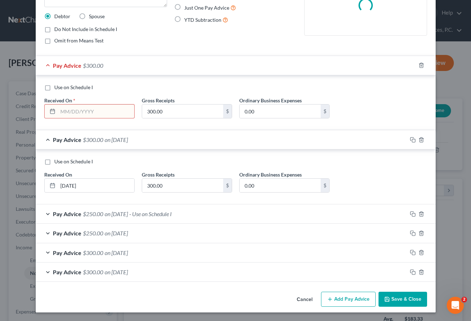
click at [88, 111] on input "text" at bounding box center [96, 112] width 76 height 14
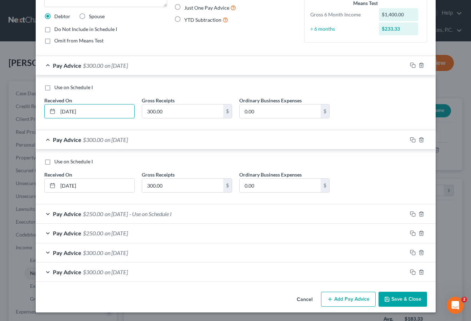
type input "[DATE]"
click at [404, 294] on button "Save & Close" at bounding box center [402, 299] width 49 height 15
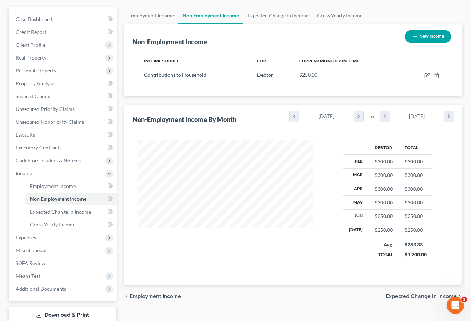
scroll to position [76, 0]
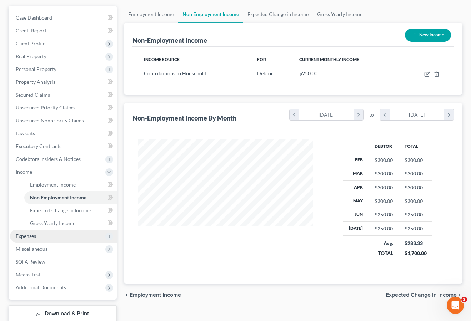
click at [72, 234] on span "Expenses" at bounding box center [63, 236] width 107 height 13
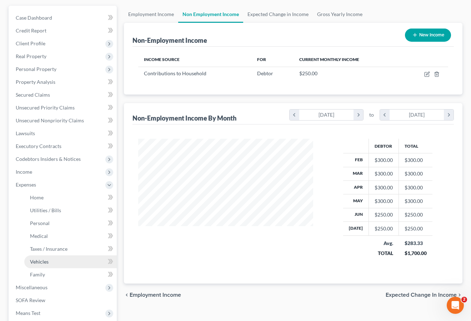
click at [70, 261] on link "Vehicles" at bounding box center [70, 261] width 92 height 13
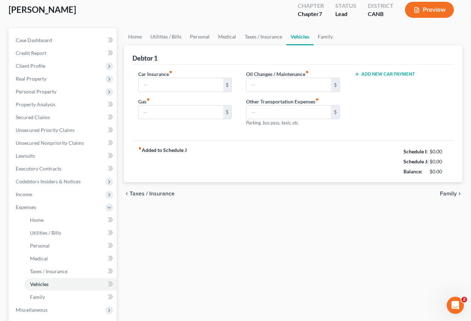
type input "388.00"
type input "400.00"
type input "50.00"
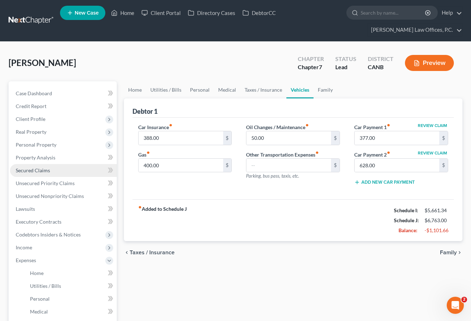
click at [56, 165] on link "Secured Claims" at bounding box center [63, 170] width 107 height 13
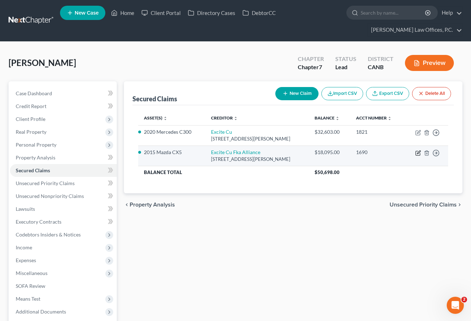
click at [417, 151] on icon "button" at bounding box center [417, 153] width 4 height 4
select select "4"
select select "2"
select select "0"
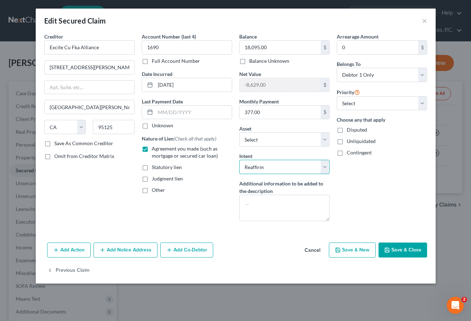
click at [301, 164] on select "Select Surrender Redeem Reaffirm Avoid Other" at bounding box center [284, 167] width 90 height 14
select select "0"
click at [297, 203] on textarea at bounding box center [284, 208] width 90 height 26
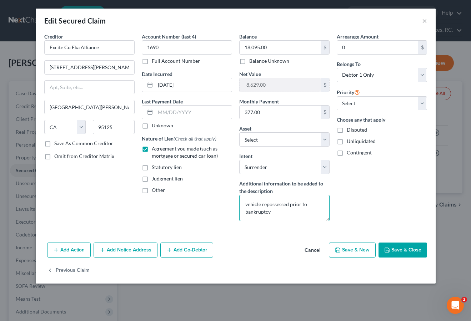
type textarea "vehicle repossessed prior to bankruptcy"
click at [408, 253] on button "Save & Close" at bounding box center [402, 250] width 49 height 15
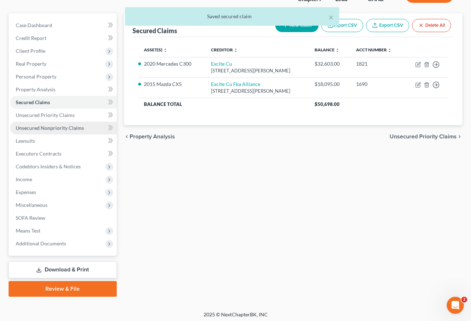
scroll to position [70, 0]
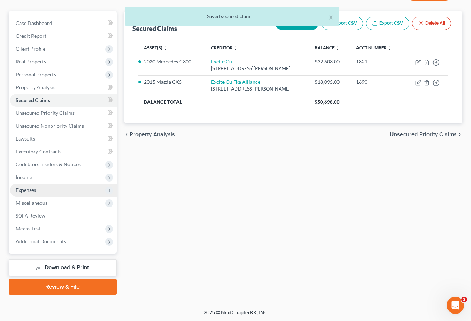
click at [41, 190] on span "Expenses" at bounding box center [63, 190] width 107 height 13
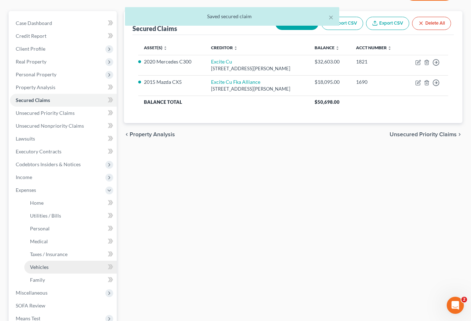
click at [56, 266] on link "Vehicles" at bounding box center [70, 267] width 92 height 13
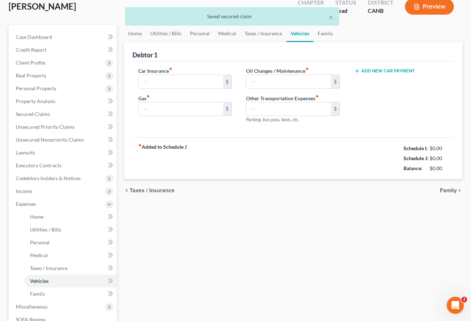
type input "388.00"
type input "400.00"
type input "50.00"
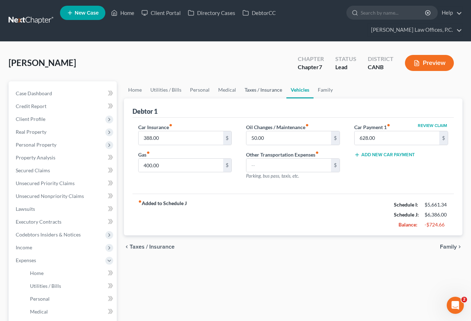
click at [262, 94] on link "Taxes / Insurance" at bounding box center [263, 89] width 46 height 17
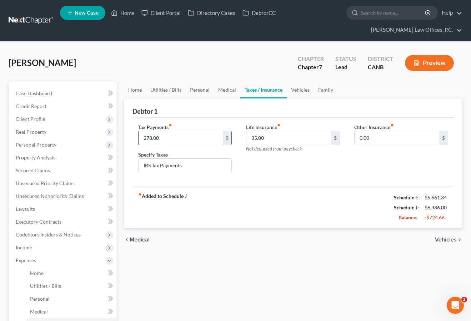
click at [177, 138] on input "278.00" at bounding box center [180, 138] width 85 height 14
click at [299, 93] on link "Vehicles" at bounding box center [300, 89] width 27 height 17
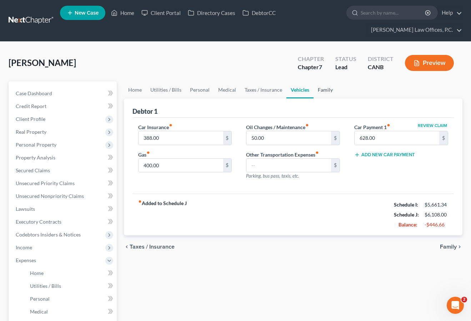
click at [329, 91] on link "Family" at bounding box center [325, 89] width 24 height 17
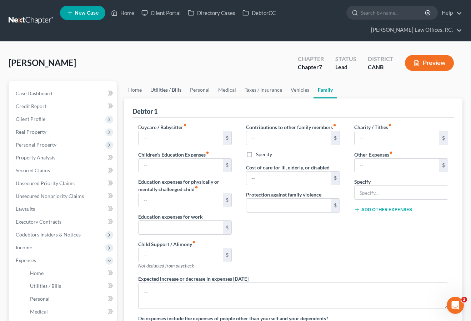
click at [147, 89] on link "Utilities / Bills" at bounding box center [166, 89] width 40 height 17
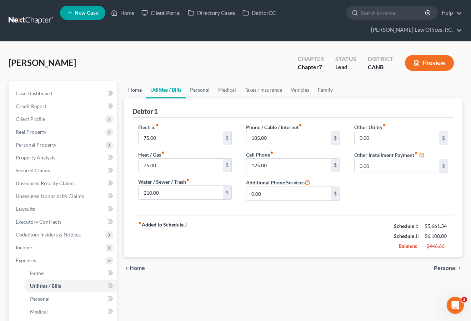
click at [134, 91] on link "Home" at bounding box center [135, 89] width 22 height 17
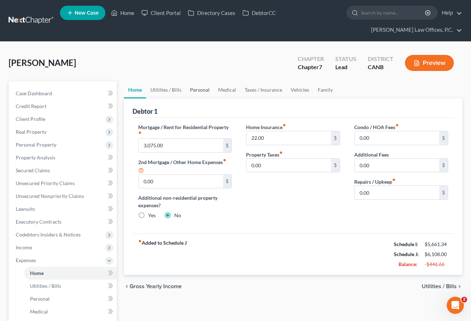
click at [200, 89] on link "Personal" at bounding box center [200, 89] width 28 height 17
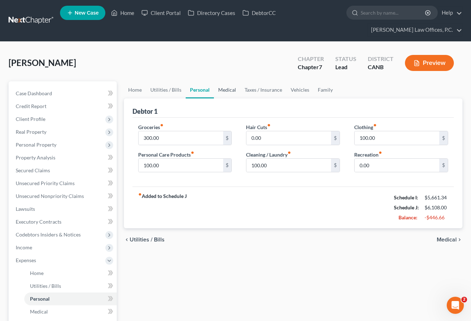
click at [227, 88] on link "Medical" at bounding box center [227, 89] width 26 height 17
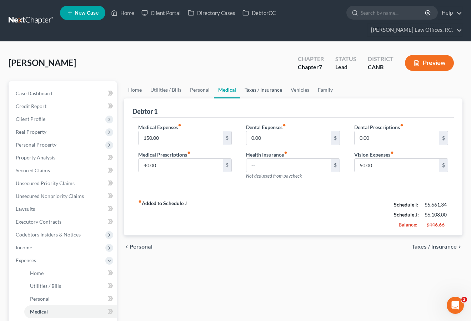
click at [256, 89] on link "Taxes / Insurance" at bounding box center [263, 89] width 46 height 17
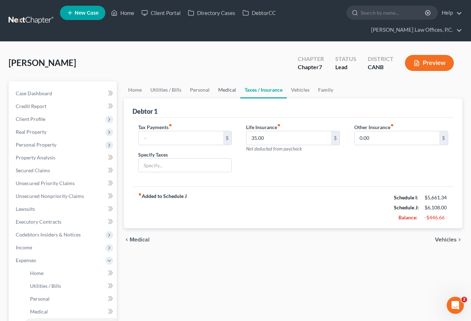
click at [224, 91] on link "Medical" at bounding box center [227, 89] width 26 height 17
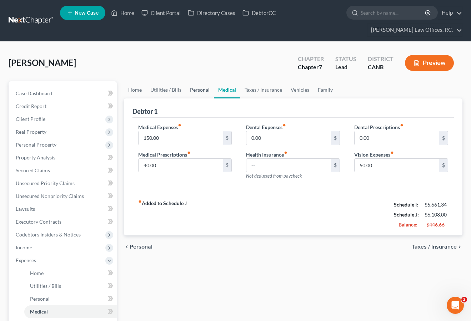
click at [204, 93] on link "Personal" at bounding box center [200, 89] width 28 height 17
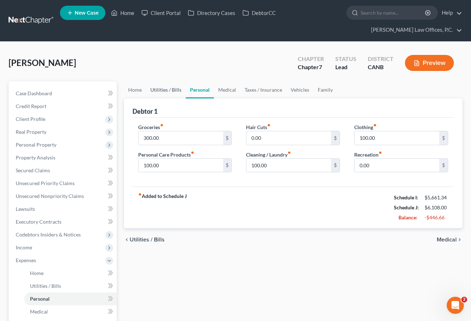
click at [174, 92] on link "Utilities / Bills" at bounding box center [166, 89] width 40 height 17
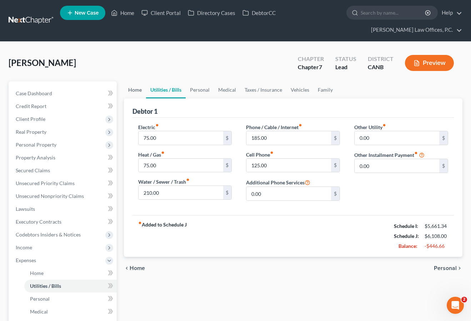
click at [137, 91] on link "Home" at bounding box center [135, 89] width 22 height 17
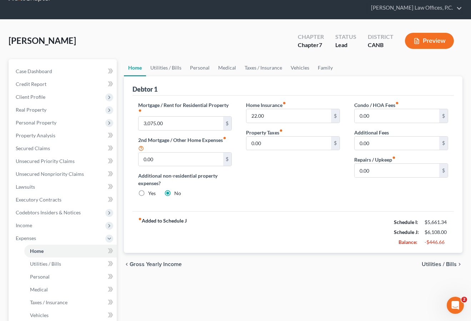
scroll to position [22, 0]
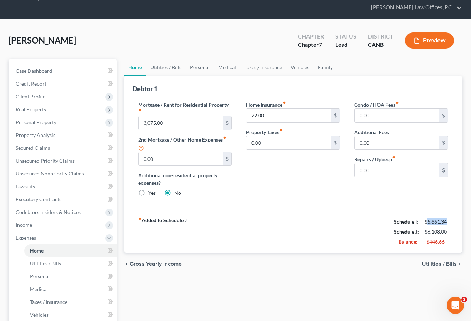
drag, startPoint x: 428, startPoint y: 224, endPoint x: 447, endPoint y: 221, distance: 19.5
click at [447, 221] on div "$5,661.34" at bounding box center [436, 221] width 24 height 7
drag, startPoint x: 446, startPoint y: 230, endPoint x: 427, endPoint y: 232, distance: 19.0
click at [427, 232] on div "$6,108.00" at bounding box center [436, 231] width 24 height 7
drag, startPoint x: 444, startPoint y: 243, endPoint x: 425, endPoint y: 243, distance: 18.9
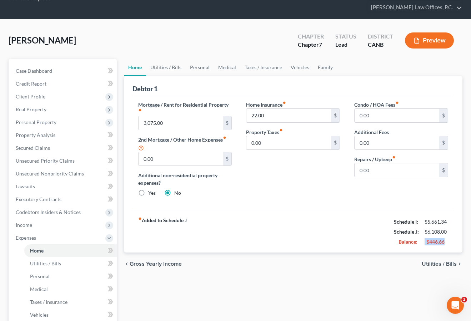
click at [425, 243] on div "-$446.66" at bounding box center [436, 241] width 24 height 7
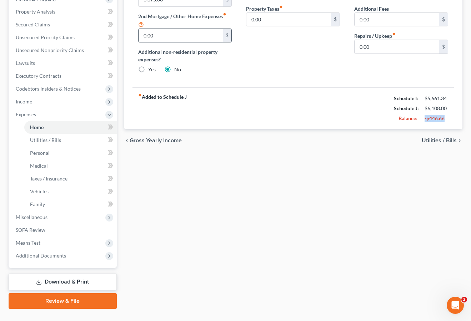
scroll to position [160, 0]
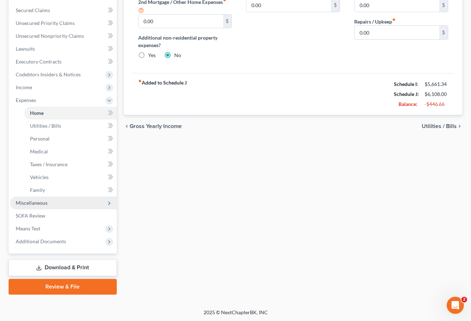
click at [80, 205] on span "Miscellaneous" at bounding box center [63, 203] width 107 height 13
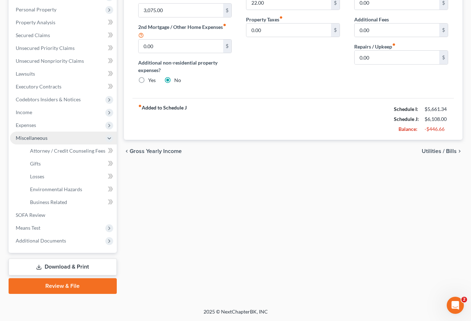
scroll to position [135, 0]
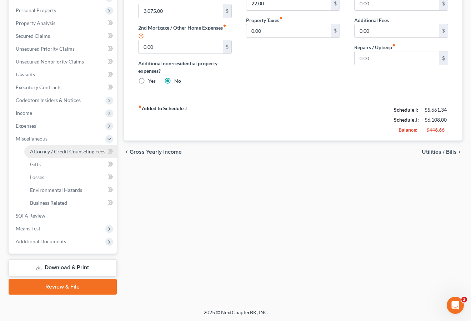
click at [79, 155] on link "Attorney / Credit Counseling Fees" at bounding box center [70, 151] width 92 height 13
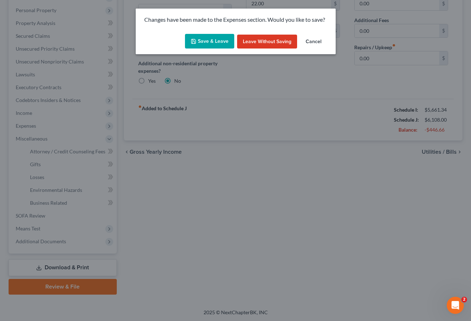
click at [209, 37] on button "Save & Leave" at bounding box center [209, 41] width 49 height 15
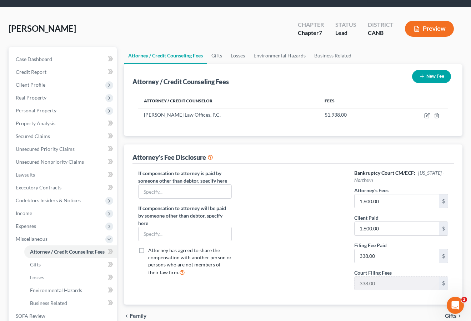
scroll to position [47, 0]
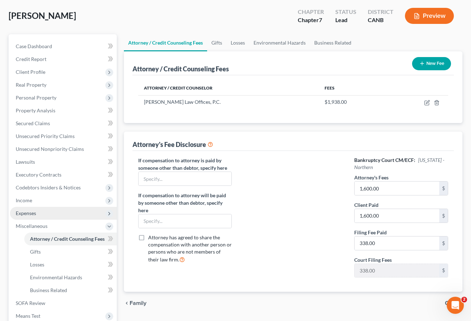
click at [74, 218] on span "Expenses" at bounding box center [63, 213] width 107 height 13
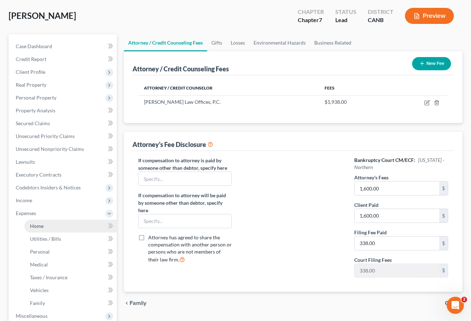
click at [66, 228] on link "Home" at bounding box center [70, 226] width 92 height 13
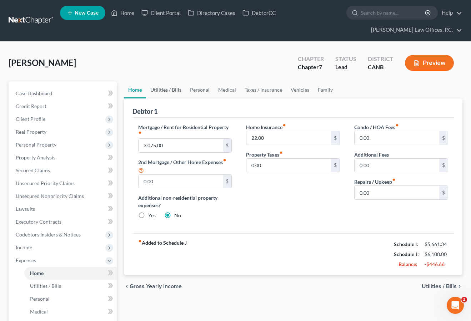
click at [169, 91] on link "Utilities / Bills" at bounding box center [166, 89] width 40 height 17
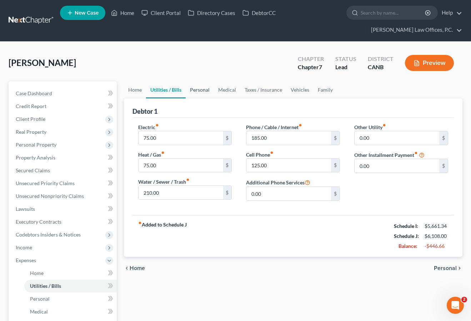
click at [201, 89] on link "Personal" at bounding box center [200, 89] width 28 height 17
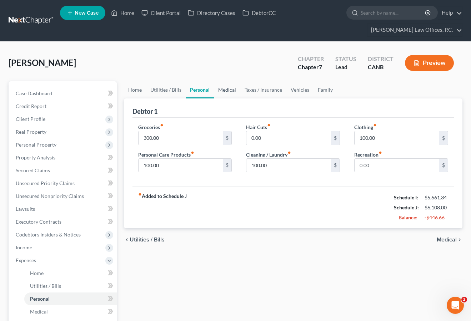
click at [228, 92] on link "Medical" at bounding box center [227, 89] width 26 height 17
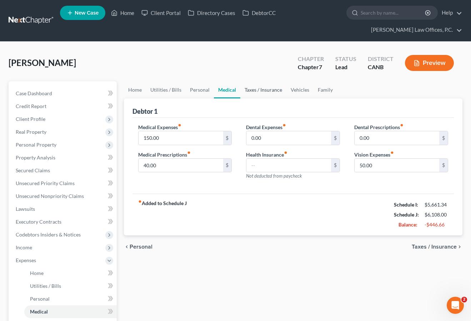
click at [268, 86] on link "Taxes / Insurance" at bounding box center [263, 89] width 46 height 17
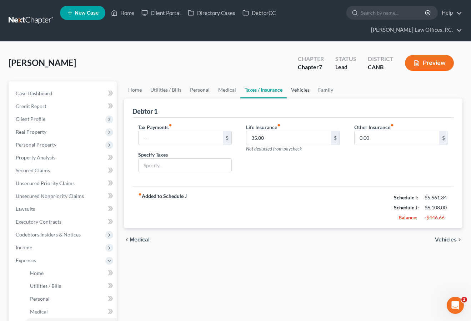
click at [288, 90] on link "Vehicles" at bounding box center [300, 89] width 27 height 17
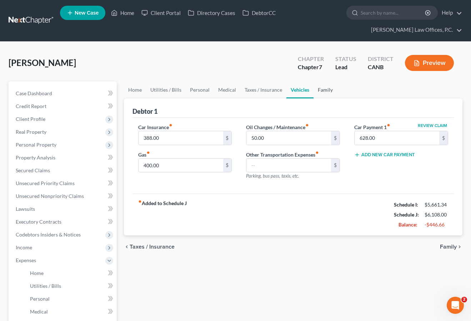
click at [325, 92] on link "Family" at bounding box center [325, 89] width 24 height 17
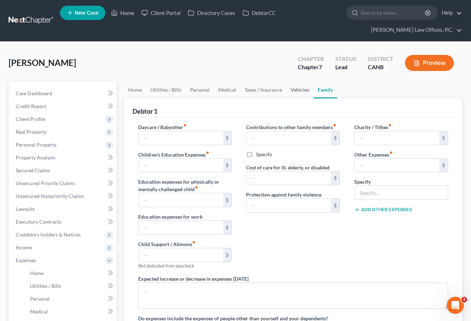
click at [299, 92] on link "Vehicles" at bounding box center [299, 89] width 27 height 17
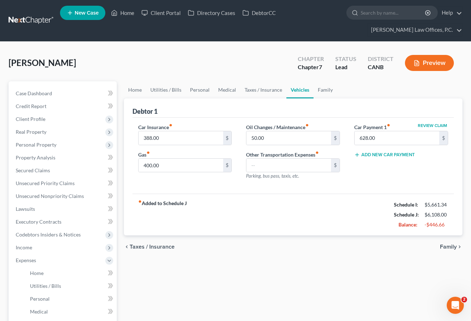
click at [445, 249] on span "Family" at bounding box center [448, 247] width 17 height 6
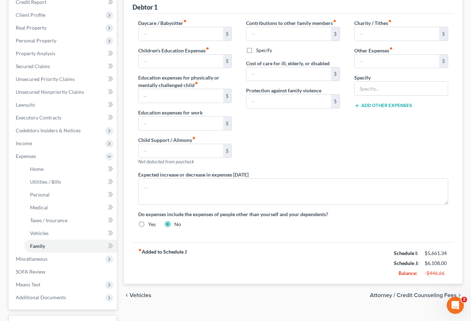
scroll to position [145, 0]
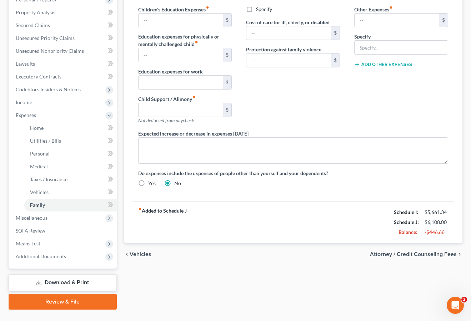
click at [425, 252] on span "Attorney / Credit Counseling Fees" at bounding box center [413, 255] width 87 height 6
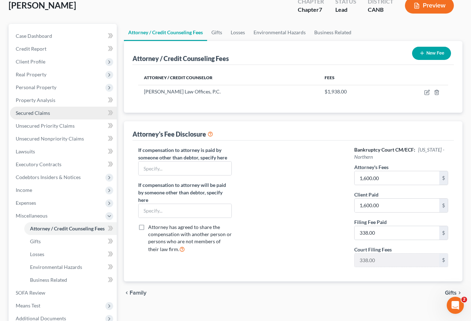
click at [62, 110] on link "Secured Claims" at bounding box center [63, 113] width 107 height 13
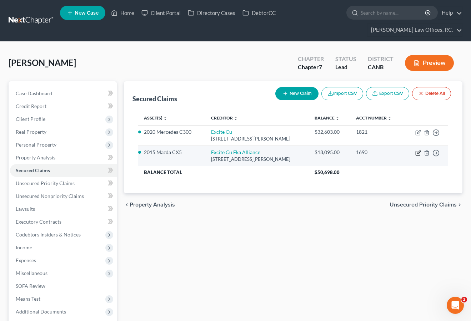
click at [417, 152] on icon "button" at bounding box center [418, 153] width 6 height 6
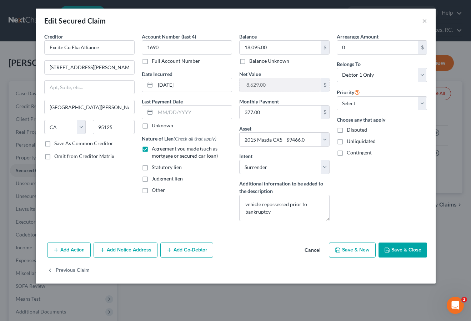
click at [75, 250] on button "Add Action" at bounding box center [69, 250] width 44 height 15
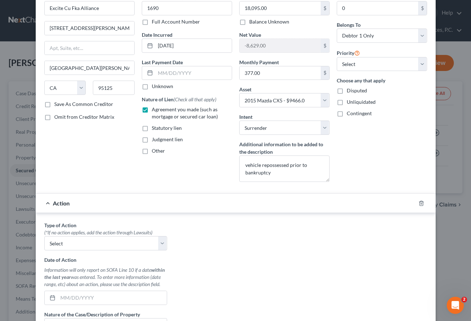
scroll to position [75, 0]
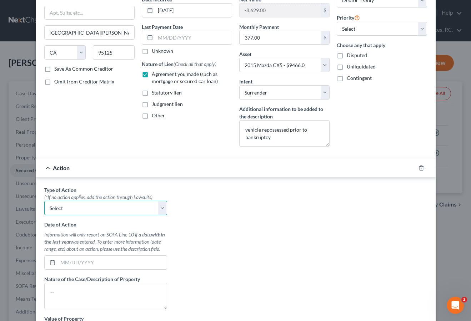
click at [122, 204] on select "Select Repossession Garnishment Foreclosure Personal Injury Attached, Seized, O…" at bounding box center [105, 208] width 123 height 14
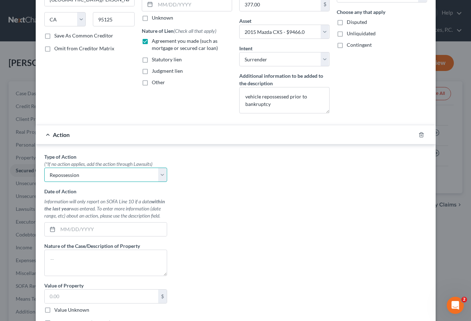
scroll to position [146, 0]
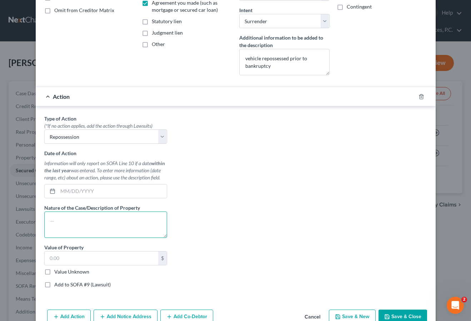
click at [94, 221] on textarea at bounding box center [105, 225] width 123 height 26
click at [106, 194] on input "text" at bounding box center [112, 191] width 109 height 14
click at [122, 226] on textarea "returned vehicle" at bounding box center [105, 225] width 123 height 26
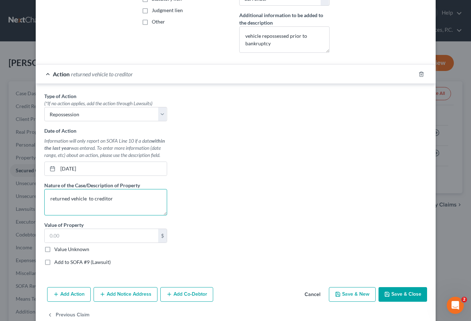
scroll to position [171, 0]
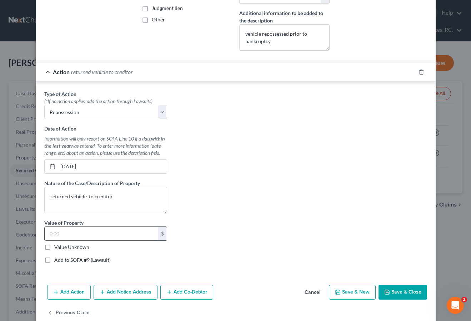
click at [125, 228] on input "text" at bounding box center [101, 234] width 113 height 14
click at [60, 234] on input "94,566" at bounding box center [101, 234] width 113 height 14
click at [417, 288] on button "Save & Close" at bounding box center [402, 292] width 49 height 15
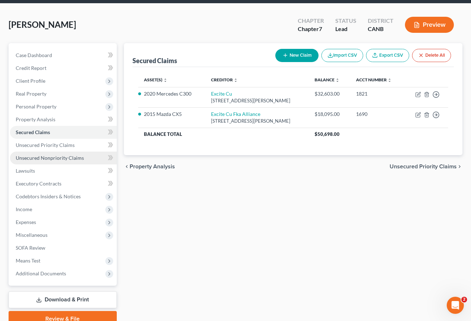
scroll to position [43, 0]
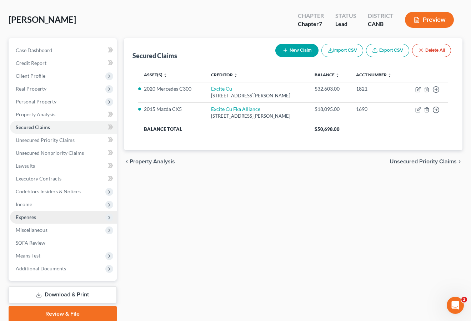
click at [73, 212] on span "Expenses" at bounding box center [63, 217] width 107 height 13
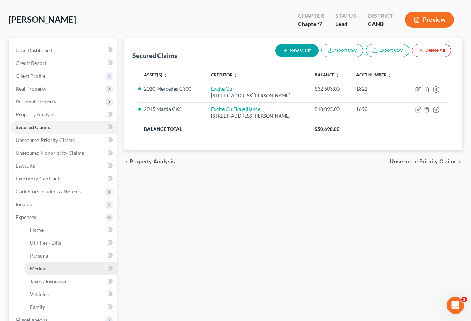
click at [77, 268] on link "Medical" at bounding box center [70, 268] width 92 height 13
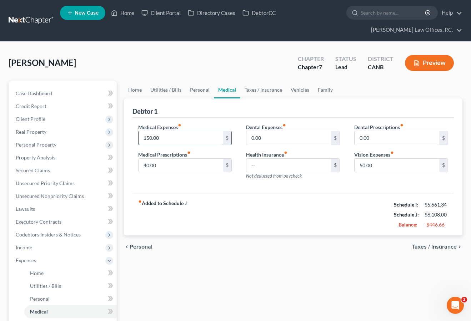
drag, startPoint x: 166, startPoint y: 137, endPoint x: 157, endPoint y: 137, distance: 8.6
click at [157, 137] on input "150.00" at bounding box center [180, 138] width 85 height 14
click at [212, 162] on input "40.00" at bounding box center [180, 166] width 85 height 14
click at [161, 164] on input "40.00" at bounding box center [180, 166] width 85 height 14
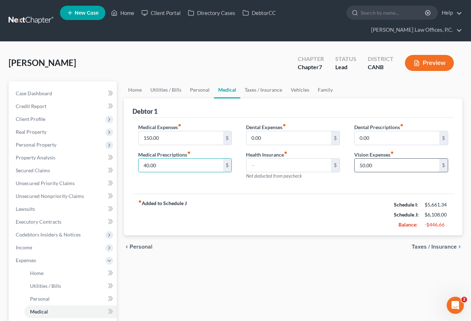
click at [373, 166] on input "50.00" at bounding box center [396, 166] width 85 height 14
click at [211, 137] on input "150.00" at bounding box center [180, 138] width 85 height 14
click at [172, 166] on input "40.00" at bounding box center [180, 166] width 85 height 14
click at [376, 165] on input "50.00" at bounding box center [396, 166] width 85 height 14
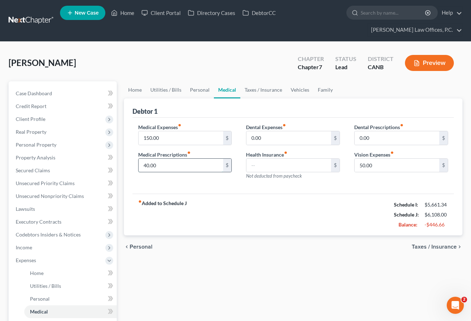
click at [192, 167] on input "40.00" at bounding box center [180, 166] width 85 height 14
click at [171, 136] on input "150.00" at bounding box center [180, 138] width 85 height 14
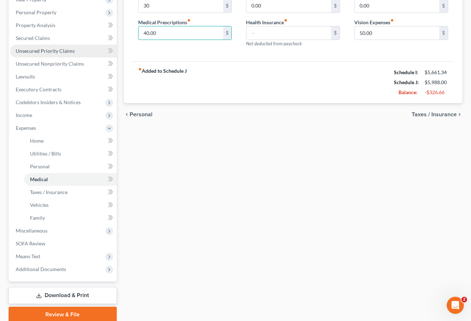
scroll to position [160, 0]
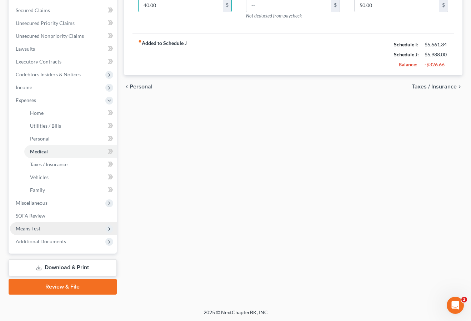
click at [60, 232] on span "Means Test" at bounding box center [63, 228] width 107 height 13
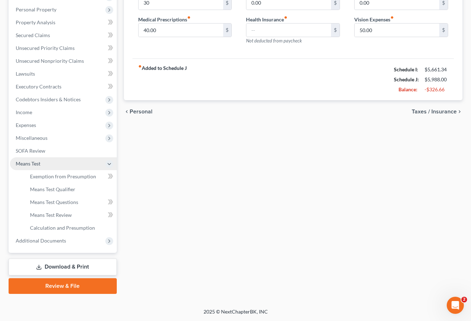
scroll to position [135, 0]
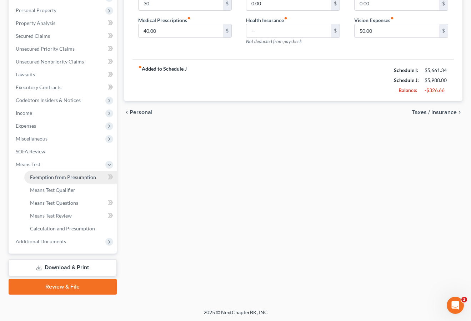
click at [56, 182] on link "Exemption from Presumption" at bounding box center [70, 177] width 92 height 13
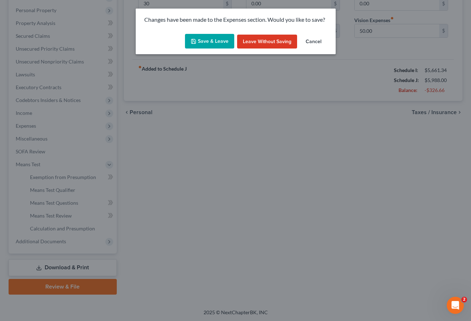
click at [199, 41] on button "Save & Leave" at bounding box center [209, 41] width 49 height 15
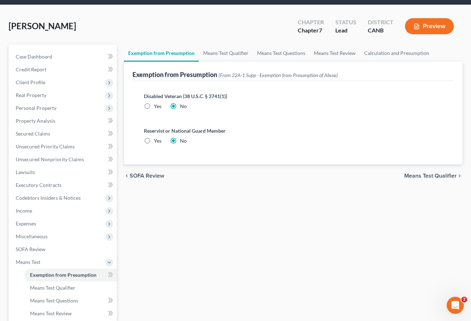
scroll to position [47, 0]
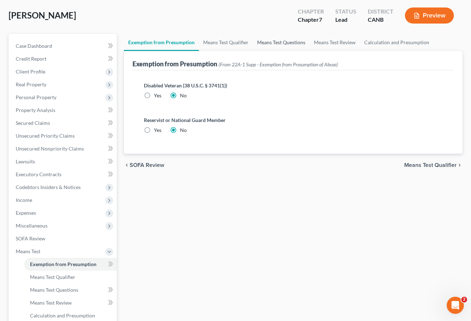
click at [260, 44] on link "Means Test Questions" at bounding box center [281, 42] width 57 height 17
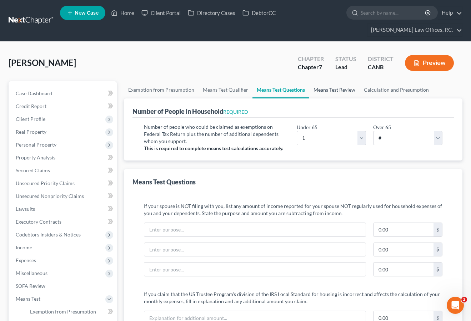
click at [330, 92] on link "Means Test Review" at bounding box center [334, 89] width 50 height 17
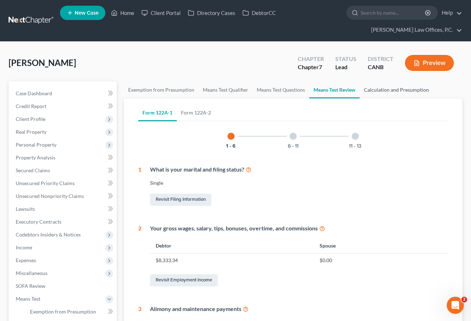
click at [385, 88] on link "Calculation and Presumption" at bounding box center [396, 89] width 74 height 17
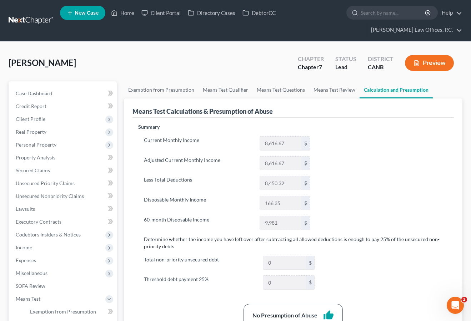
click at [425, 64] on button "Preview" at bounding box center [429, 63] width 49 height 16
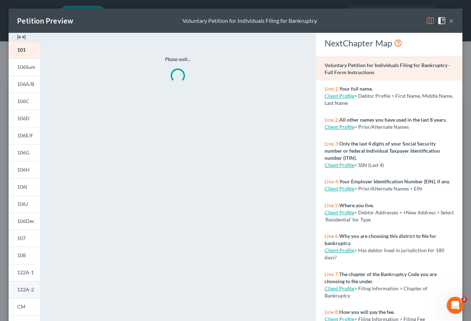
click at [33, 291] on span "122A-2" at bounding box center [25, 290] width 17 height 6
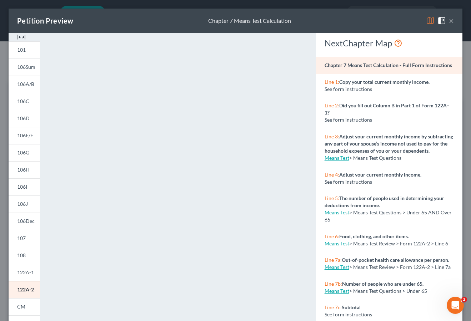
click at [454, 20] on div "Petition Preview Chapter 7 Means Test Calculation ×" at bounding box center [235, 21] width 453 height 24
click at [453, 20] on button "×" at bounding box center [450, 20] width 5 height 9
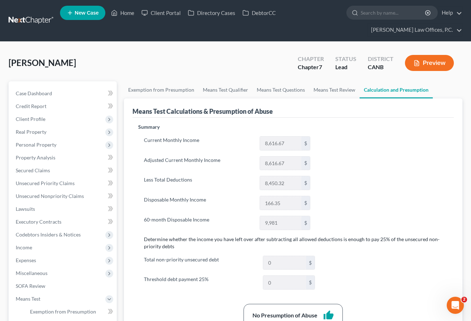
scroll to position [8, 0]
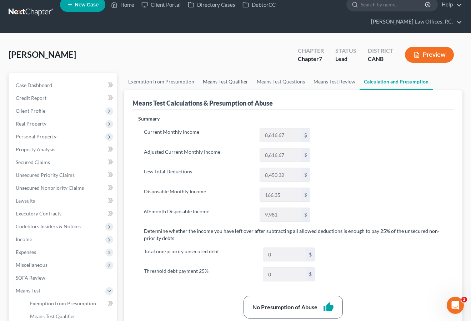
click at [232, 79] on link "Means Test Qualifier" at bounding box center [225, 81] width 54 height 17
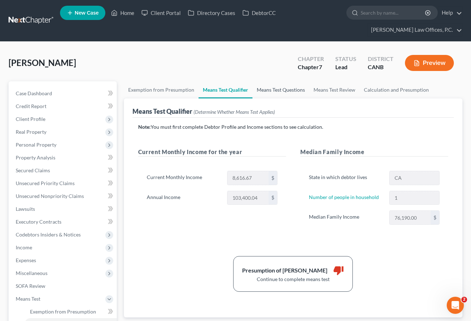
click at [279, 88] on link "Means Test Questions" at bounding box center [280, 89] width 57 height 17
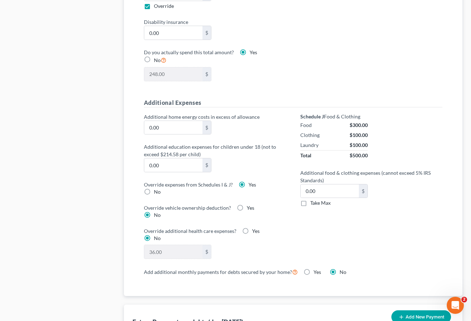
scroll to position [473, 0]
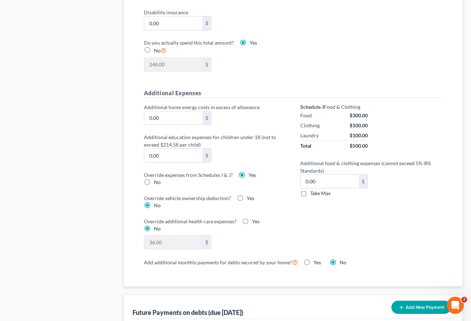
drag, startPoint x: 151, startPoint y: 184, endPoint x: 214, endPoint y: 183, distance: 63.5
click at [154, 184] on label "No" at bounding box center [157, 182] width 7 height 7
click at [157, 183] on input "No" at bounding box center [159, 181] width 5 height 5
click at [248, 178] on label "Yes" at bounding box center [251, 175] width 7 height 7
click at [251, 176] on input "Yes" at bounding box center [253, 174] width 5 height 5
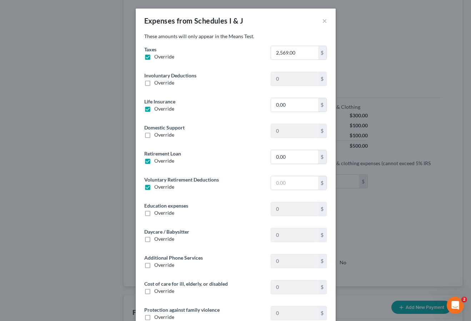
scroll to position [70, 0]
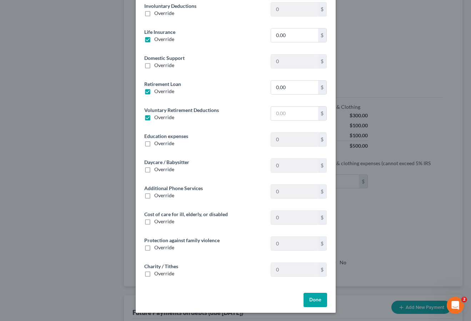
click at [317, 300] on button "Done" at bounding box center [315, 300] width 24 height 14
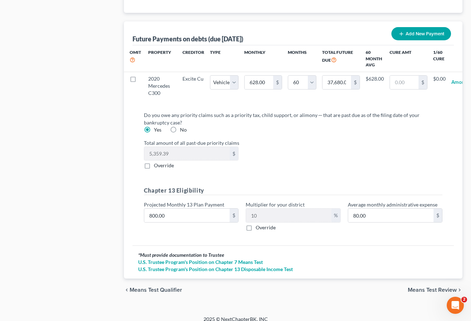
click at [417, 287] on span "Means Test Review" at bounding box center [431, 290] width 49 height 6
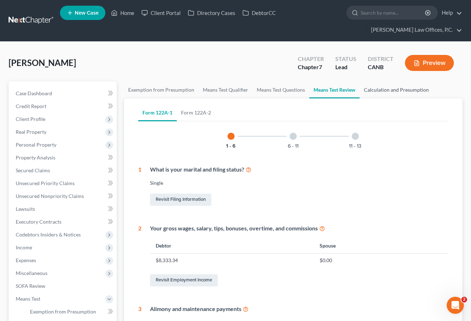
click at [374, 92] on link "Calculation and Presumption" at bounding box center [396, 89] width 74 height 17
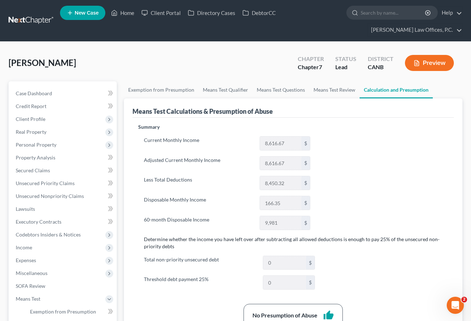
click at [429, 72] on div "Preview" at bounding box center [430, 63] width 63 height 21
click at [430, 66] on button "Preview" at bounding box center [429, 63] width 49 height 16
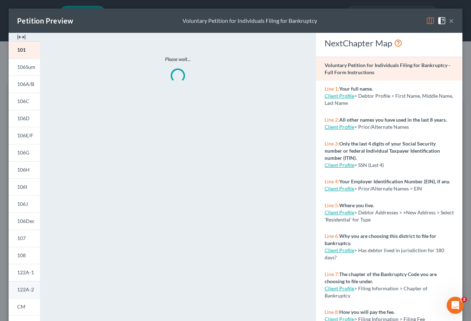
click at [25, 290] on span "122A-2" at bounding box center [25, 290] width 17 height 6
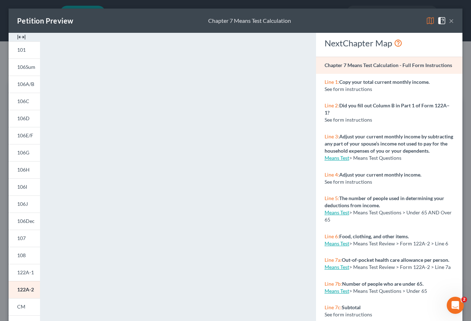
click at [29, 288] on span "122A-2" at bounding box center [25, 290] width 17 height 6
click at [451, 24] on button "×" at bounding box center [450, 20] width 5 height 9
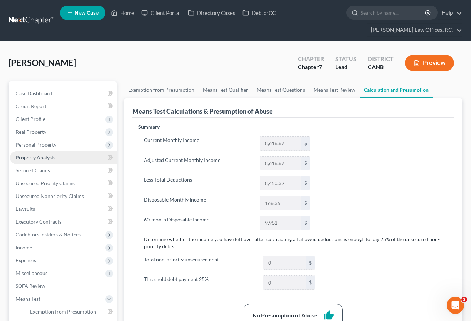
click at [64, 153] on link "Property Analysis" at bounding box center [63, 157] width 107 height 13
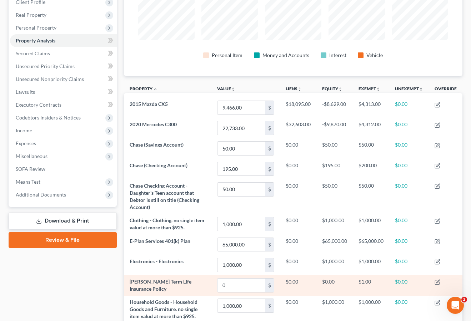
scroll to position [77, 0]
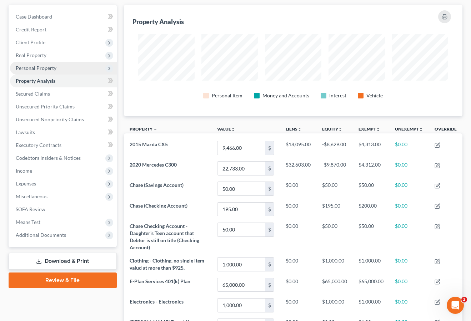
click at [53, 70] on span "Personal Property" at bounding box center [36, 68] width 41 height 6
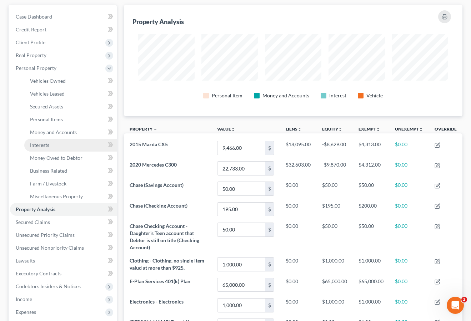
click at [55, 140] on link "Interests" at bounding box center [70, 145] width 92 height 13
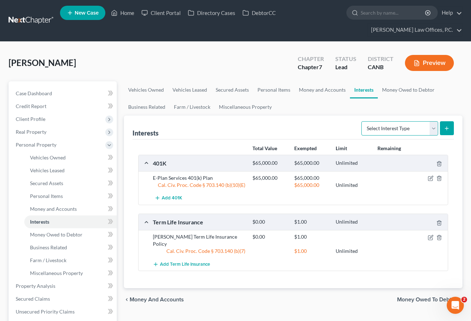
click at [400, 130] on select "Select Interest Type 401K Annuity Bond Education IRA Government Bond Government…" at bounding box center [399, 128] width 77 height 14
click at [324, 90] on link "Money and Accounts" at bounding box center [321, 89] width 55 height 17
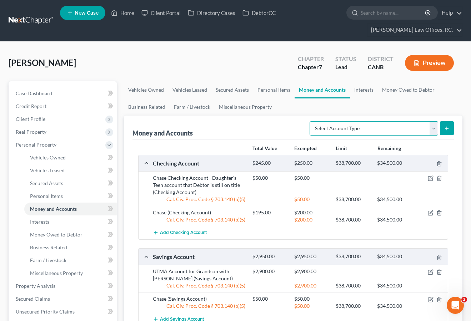
click at [350, 127] on select "Select Account Type Brokerage Cash on Hand Certificates of Deposit Checking Acc…" at bounding box center [373, 128] width 128 height 14
click at [446, 131] on button "submit" at bounding box center [447, 128] width 14 height 14
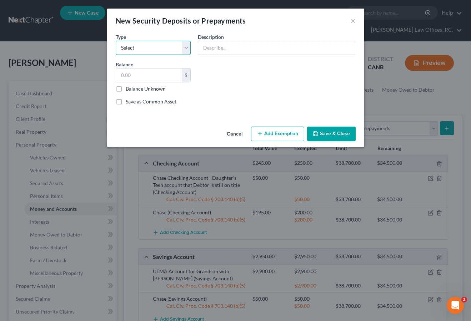
click at [169, 50] on select "Select Electric Gas Heating Oil Security Deposit On Rental Unit Prepaid Rent Te…" at bounding box center [153, 48] width 75 height 14
click at [161, 48] on select "Select Electric Gas Heating Oil Security Deposit On Rental Unit Prepaid Rent Te…" at bounding box center [153, 48] width 75 height 14
click at [217, 45] on input "text" at bounding box center [276, 48] width 157 height 14
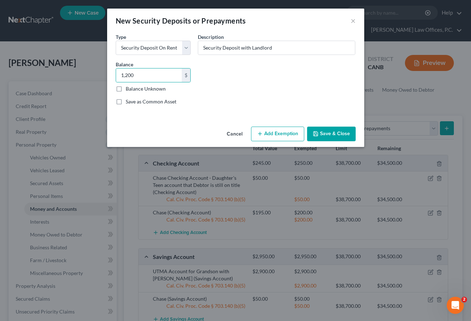
click at [276, 129] on button "Add Exemption" at bounding box center [277, 134] width 53 height 15
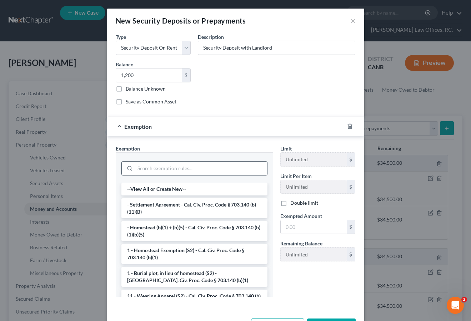
click at [217, 164] on input "search" at bounding box center [201, 169] width 132 height 14
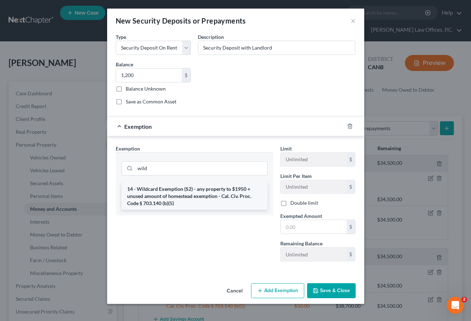
click at [211, 200] on li "14 - Wildcard Exemption (S2) - any property to $1950 + unused amount of homeste…" at bounding box center [194, 196] width 146 height 27
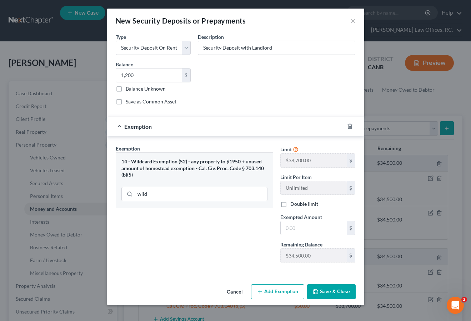
click at [297, 220] on span "Exempted Amount" at bounding box center [301, 217] width 42 height 6
click at [296, 224] on input "text" at bounding box center [313, 228] width 66 height 14
click at [344, 294] on button "Save & Close" at bounding box center [331, 291] width 49 height 15
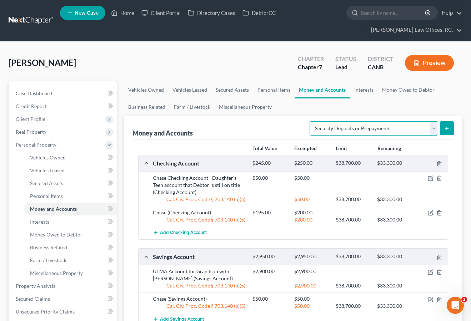
click at [352, 126] on select "Select Account Type Brokerage Cash on Hand Certificates of Deposit Checking Acc…" at bounding box center [373, 128] width 128 height 14
click at [448, 128] on line "submit" at bounding box center [446, 128] width 3 height 0
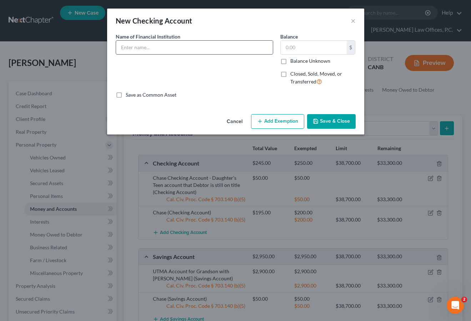
click at [239, 50] on input "text" at bounding box center [194, 48] width 157 height 14
click at [280, 115] on button "Add Exemption" at bounding box center [277, 121] width 53 height 15
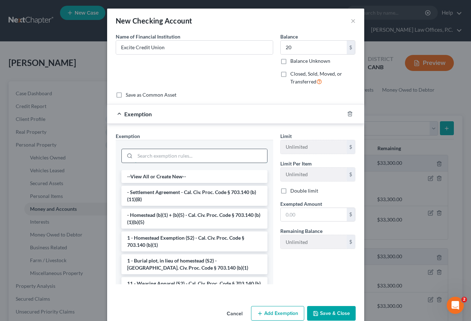
click at [227, 151] on input "search" at bounding box center [201, 156] width 132 height 14
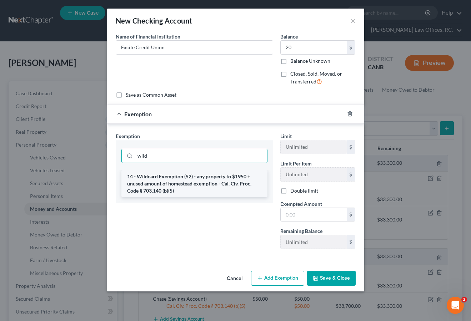
click at [229, 192] on li "14 - Wildcard Exemption (S2) - any property to $1950 + unused amount of homeste…" at bounding box center [194, 183] width 146 height 27
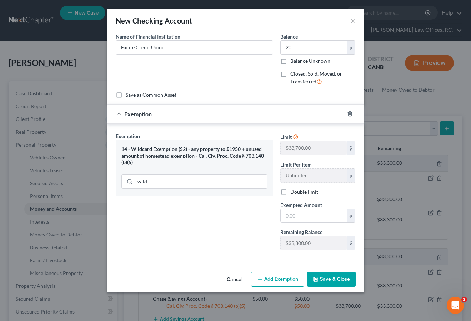
click at [301, 207] on span "Exempted Amount" at bounding box center [301, 205] width 42 height 6
click at [299, 216] on input "text" at bounding box center [313, 216] width 66 height 14
click at [333, 278] on button "Save & Close" at bounding box center [331, 279] width 49 height 15
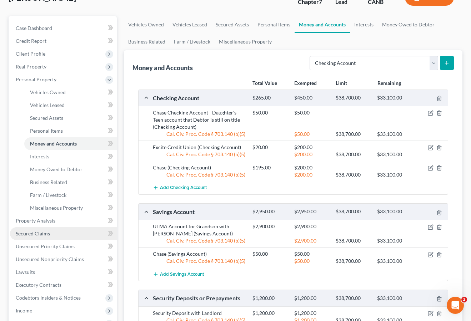
scroll to position [83, 0]
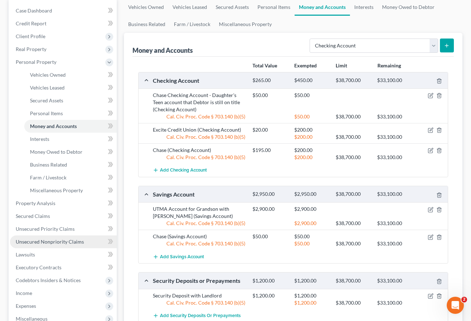
click at [64, 239] on span "Unsecured Nonpriority Claims" at bounding box center [50, 242] width 68 height 6
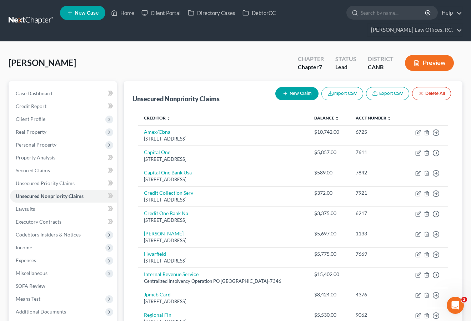
click at [298, 91] on button "New Claim" at bounding box center [296, 93] width 43 height 13
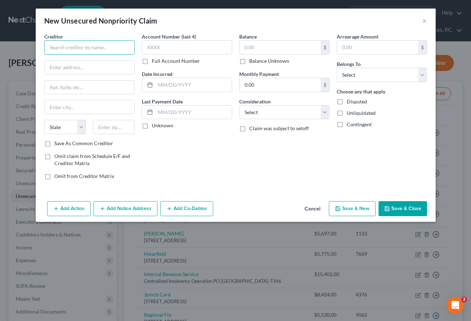
click at [104, 50] on input "text" at bounding box center [89, 47] width 90 height 14
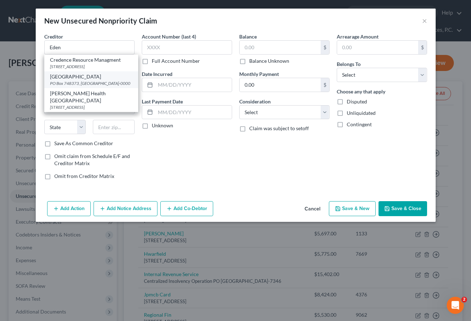
click at [104, 80] on div "[GEOGRAPHIC_DATA]" at bounding box center [91, 76] width 82 height 7
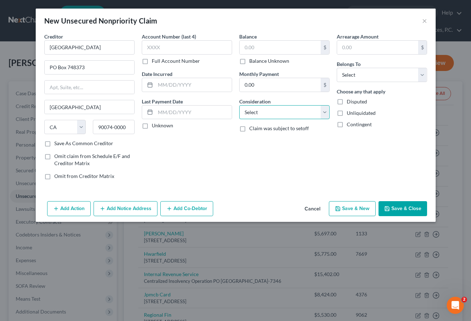
click at [258, 110] on select "Select Cable / Satellite Services Collection Agency Credit Card Debt Debt Couns…" at bounding box center [284, 112] width 90 height 14
click at [257, 49] on input "text" at bounding box center [279, 48] width 81 height 14
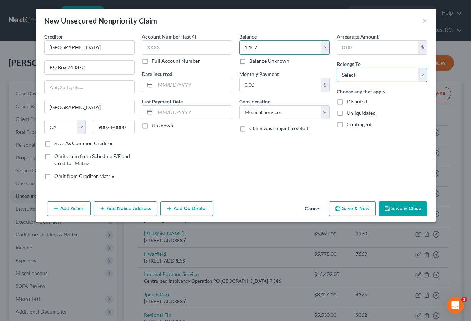
click at [369, 74] on select "Select Debtor 1 Only Debtor 2 Only Debtor 1 And Debtor 2 Only At Least One Of T…" at bounding box center [381, 75] width 90 height 14
click at [358, 204] on button "Save & New" at bounding box center [352, 208] width 47 height 15
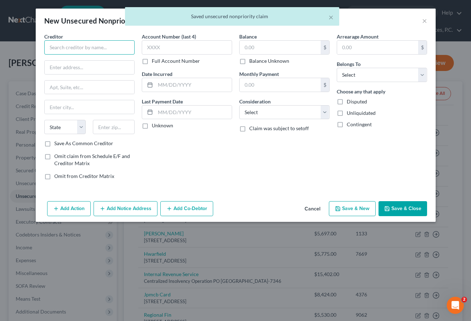
click at [86, 44] on input "text" at bounding box center [89, 47] width 90 height 14
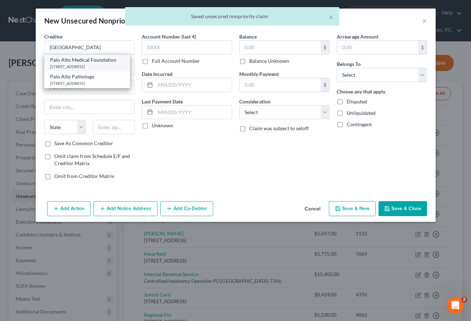
click at [89, 60] on div "Palo Alto Medical Foundation" at bounding box center [87, 59] width 74 height 7
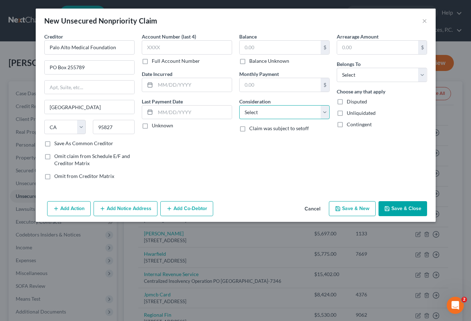
click at [263, 113] on select "Select Cable / Satellite Services Collection Agency Credit Card Debt Debt Couns…" at bounding box center [284, 112] width 90 height 14
click at [368, 73] on select "Select Debtor 1 Only Debtor 2 Only Debtor 1 And Debtor 2 Only At Least One Of T…" at bounding box center [381, 75] width 90 height 14
click at [279, 61] on label "Balance Unknown" at bounding box center [269, 60] width 40 height 7
click at [257, 61] on input "Balance Unknown" at bounding box center [254, 59] width 5 height 5
click at [410, 209] on button "Save & Close" at bounding box center [402, 208] width 49 height 15
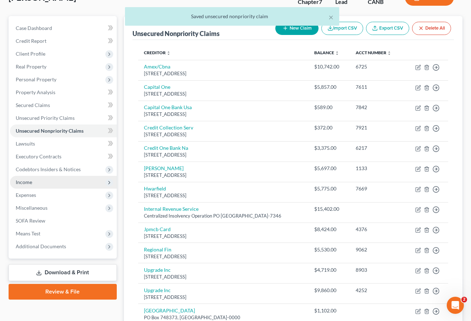
scroll to position [93, 0]
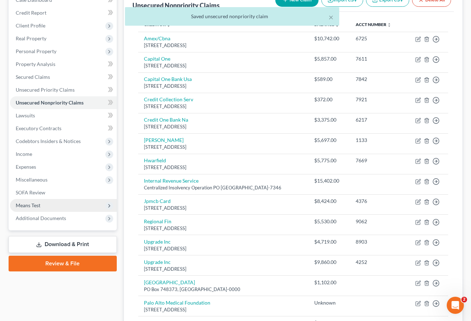
click at [45, 207] on span "Means Test" at bounding box center [63, 205] width 107 height 13
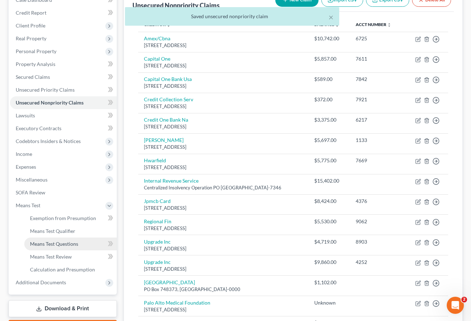
click at [63, 247] on link "Means Test Questions" at bounding box center [70, 244] width 92 height 13
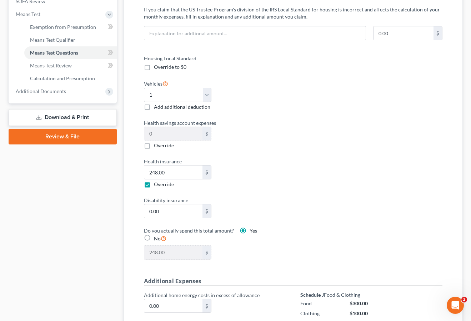
scroll to position [285, 0]
click at [164, 184] on span "Override" at bounding box center [164, 184] width 20 height 6
click at [161, 184] on input "Override" at bounding box center [159, 182] width 5 height 5
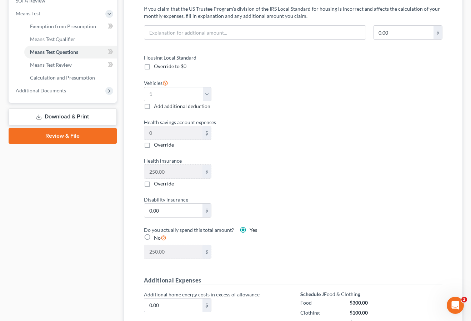
click at [159, 184] on span "Override" at bounding box center [164, 184] width 20 height 6
click at [159, 184] on input "Override" at bounding box center [159, 182] width 5 height 5
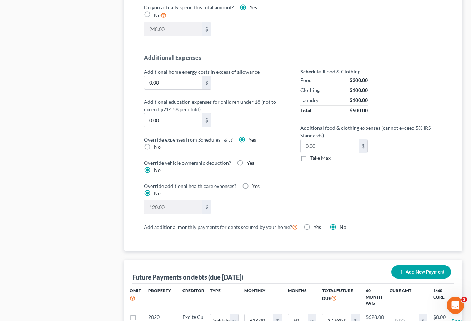
scroll to position [510, 0]
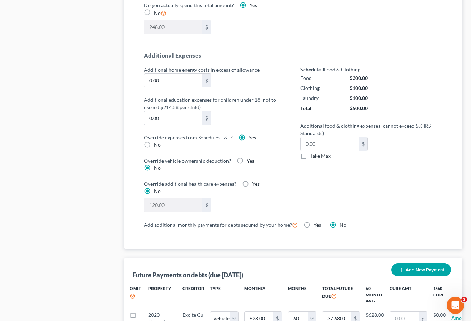
click at [247, 162] on label "Yes" at bounding box center [250, 160] width 7 height 7
click at [249, 162] on input "Yes" at bounding box center [251, 159] width 5 height 5
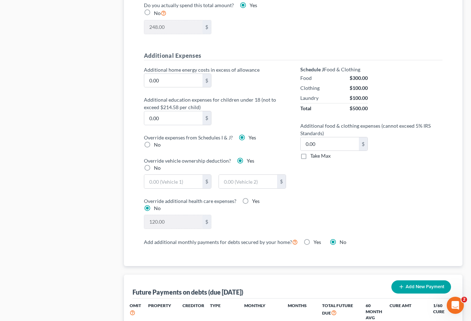
click at [161, 164] on label "No" at bounding box center [157, 167] width 7 height 7
click at [161, 164] on input "No" at bounding box center [159, 166] width 5 height 5
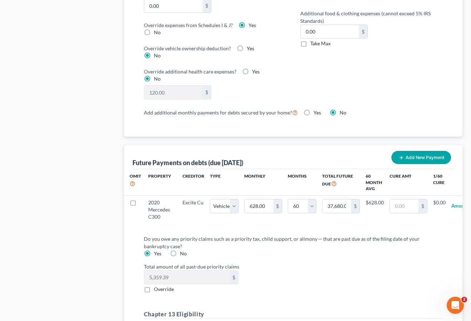
scroll to position [622, 0]
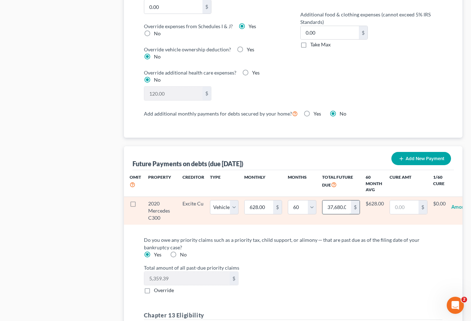
click at [325, 201] on input "37,680.00" at bounding box center [336, 208] width 29 height 14
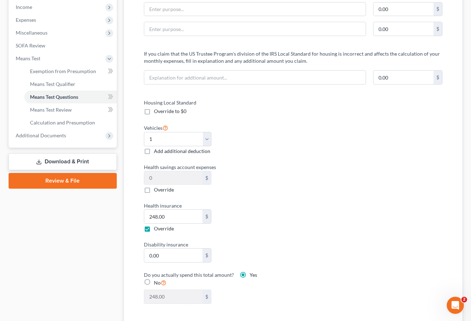
scroll to position [242, 0]
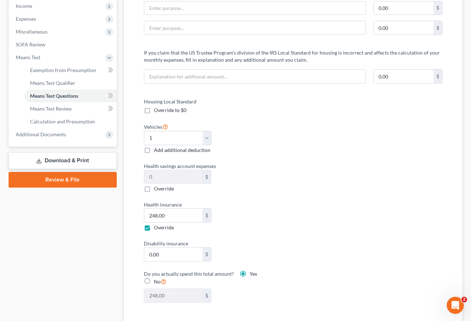
click at [181, 151] on span "Add additional deduction" at bounding box center [182, 150] width 56 height 6
click at [161, 151] on input "Add additional deduction" at bounding box center [159, 149] width 5 height 5
click at [236, 140] on input "0.00" at bounding box center [248, 139] width 58 height 14
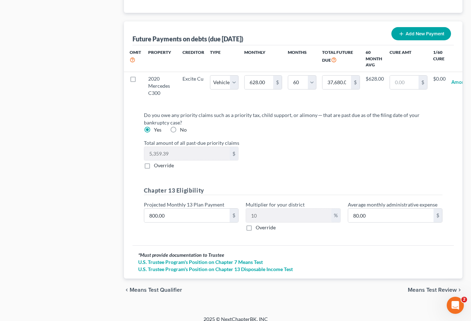
click at [419, 287] on span "Means Test Review" at bounding box center [431, 290] width 49 height 6
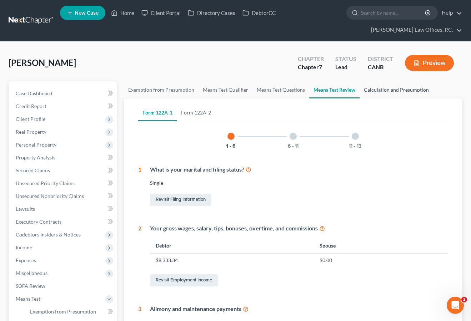
click at [380, 91] on link "Calculation and Presumption" at bounding box center [396, 89] width 74 height 17
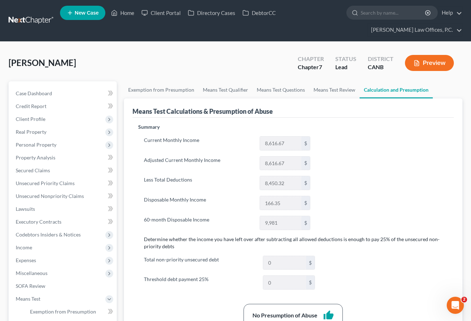
click at [422, 63] on button "Preview" at bounding box center [429, 63] width 49 height 16
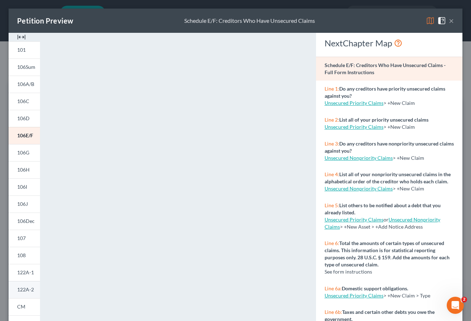
click at [32, 288] on span "122A-2" at bounding box center [25, 290] width 17 height 6
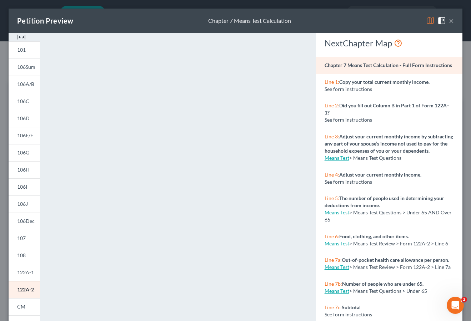
click at [451, 23] on button "×" at bounding box center [450, 20] width 5 height 9
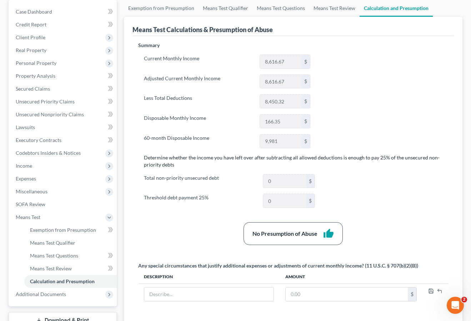
scroll to position [88, 0]
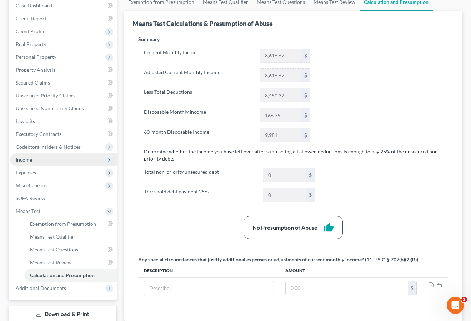
click at [46, 163] on span "Income" at bounding box center [63, 159] width 107 height 13
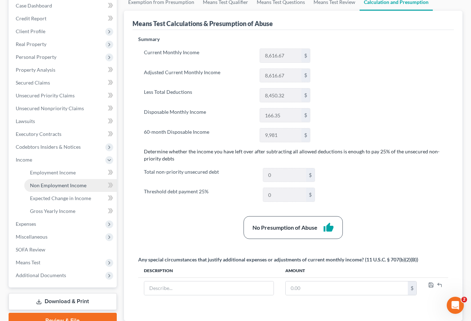
click at [63, 187] on span "Non Employment Income" at bounding box center [58, 185] width 56 height 6
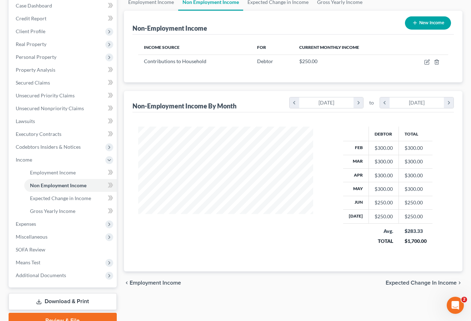
scroll to position [95, 0]
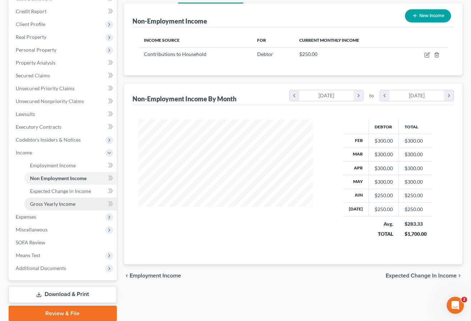
click at [71, 206] on span "Gross Yearly Income" at bounding box center [52, 204] width 45 height 6
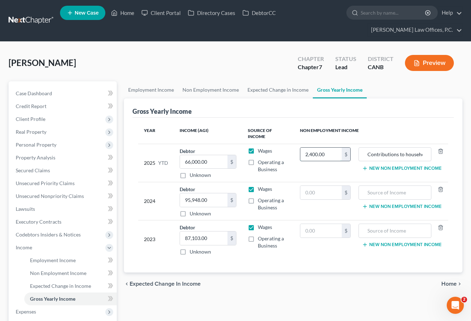
click at [317, 156] on input "2,400.00" at bounding box center [320, 155] width 41 height 14
drag, startPoint x: 411, startPoint y: 157, endPoint x: 457, endPoint y: 157, distance: 45.7
click at [457, 157] on div "Gross Yearly Income Year Income (AGI) Source of Income Non Employment Income 20…" at bounding box center [293, 185] width 338 height 174
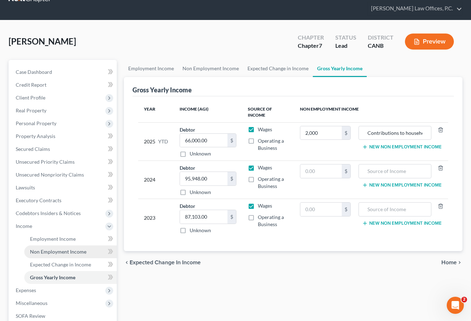
click at [69, 255] on link "Non Employment Income" at bounding box center [70, 251] width 92 height 13
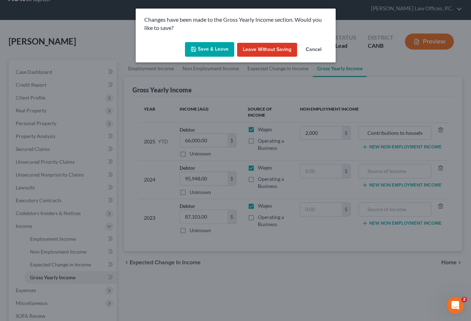
click at [214, 48] on button "Save & Leave" at bounding box center [209, 49] width 49 height 15
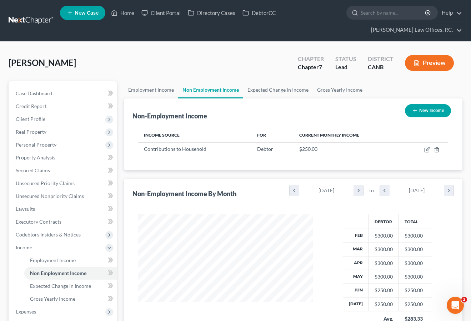
scroll to position [128, 189]
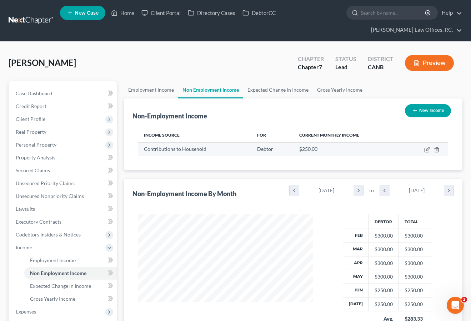
click at [426, 146] on td at bounding box center [424, 149] width 45 height 14
click at [426, 149] on icon "button" at bounding box center [427, 150] width 6 height 6
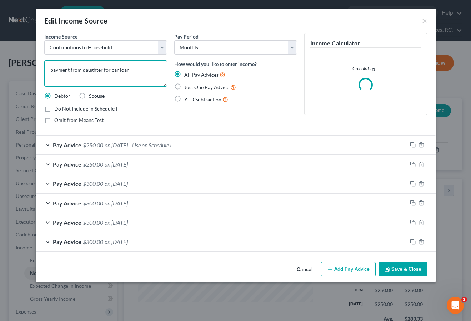
click at [131, 71] on textarea "payment from daughter for car loan" at bounding box center [105, 73] width 123 height 26
click at [391, 270] on button "Save & Close" at bounding box center [402, 269] width 49 height 15
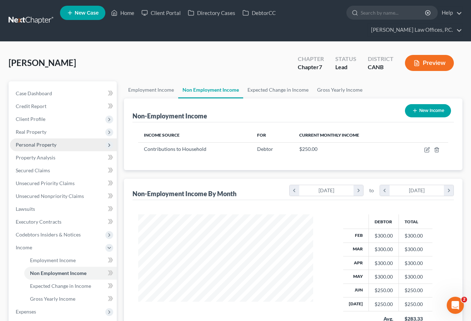
scroll to position [122, 0]
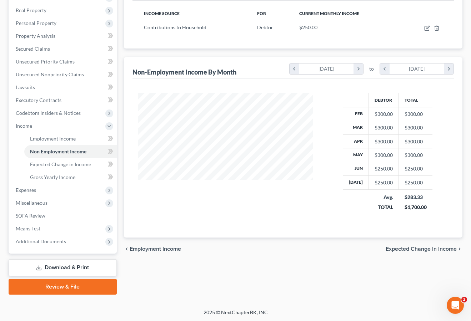
click at [67, 269] on link "Download & Print" at bounding box center [63, 267] width 108 height 17
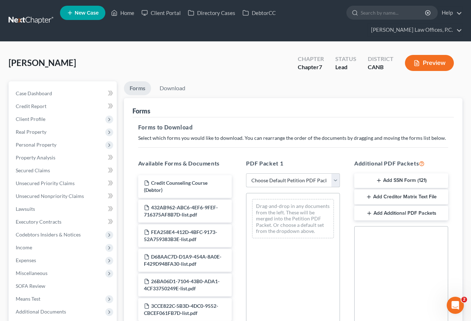
click at [274, 183] on select "Choose Default Petition PDF Packet Complete Bankruptcy Petition (all forms and …" at bounding box center [293, 180] width 94 height 14
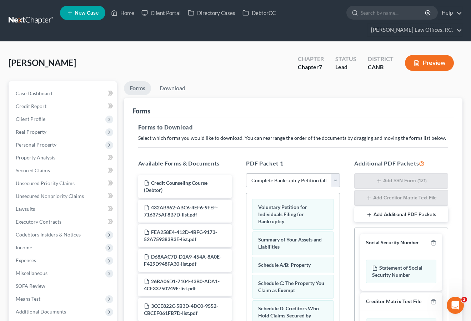
scroll to position [133, 0]
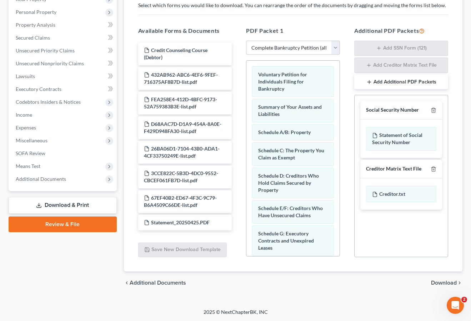
click at [438, 282] on span "Download" at bounding box center [444, 283] width 26 height 6
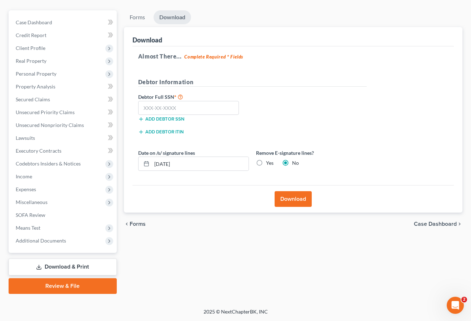
scroll to position [70, 0]
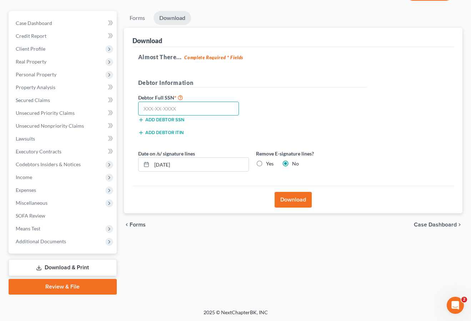
click at [195, 104] on input "text" at bounding box center [188, 109] width 101 height 14
click at [181, 169] on input "[DATE]" at bounding box center [200, 165] width 97 height 14
click at [266, 163] on label "Yes" at bounding box center [269, 163] width 7 height 7
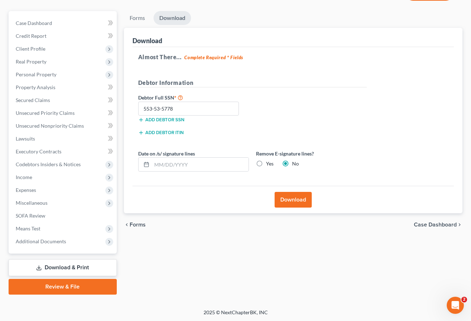
click at [269, 163] on input "Yes" at bounding box center [271, 162] width 5 height 5
click at [266, 162] on label "Yes" at bounding box center [269, 163] width 7 height 7
click at [269, 162] on input "Yes" at bounding box center [271, 162] width 5 height 5
click at [290, 199] on button "Download" at bounding box center [292, 200] width 37 height 16
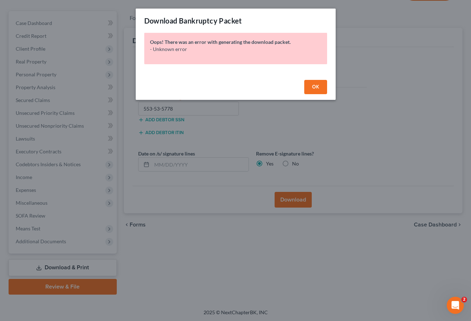
click at [312, 88] on span "OK" at bounding box center [315, 87] width 7 height 6
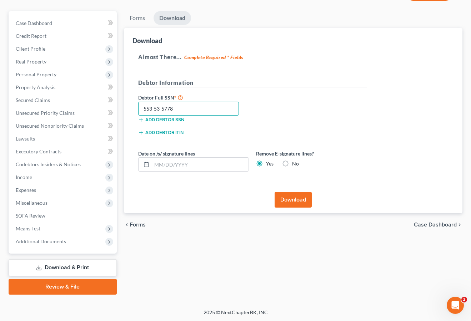
click at [186, 113] on input "553-53-5778" at bounding box center [188, 109] width 101 height 14
click at [71, 277] on div "Case Dashboard Payments Invoices Payments Payments Credit Report Client Profile" at bounding box center [62, 153] width 115 height 284
click at [77, 268] on link "Download & Print" at bounding box center [63, 267] width 108 height 17
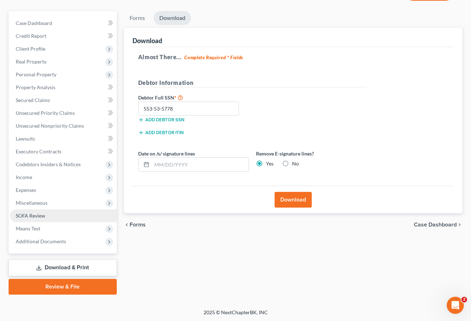
click at [86, 221] on link "SOFA Review" at bounding box center [63, 215] width 107 height 13
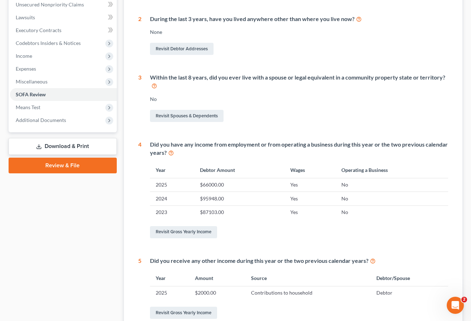
scroll to position [197, 0]
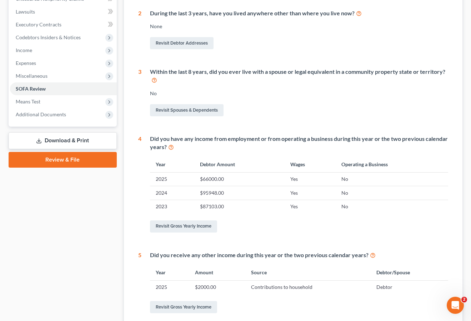
click at [75, 142] on link "Download & Print" at bounding box center [63, 140] width 108 height 17
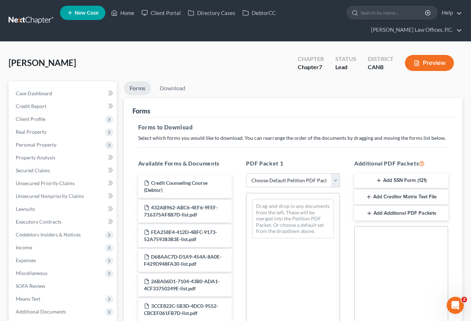
click at [306, 182] on select "Choose Default Petition PDF Packet Complete Bankruptcy Petition (all forms and …" at bounding box center [293, 180] width 94 height 14
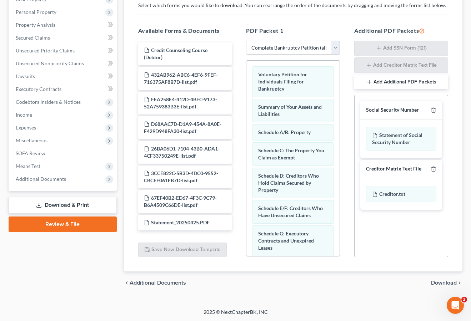
click at [438, 283] on span "Download" at bounding box center [444, 283] width 26 height 6
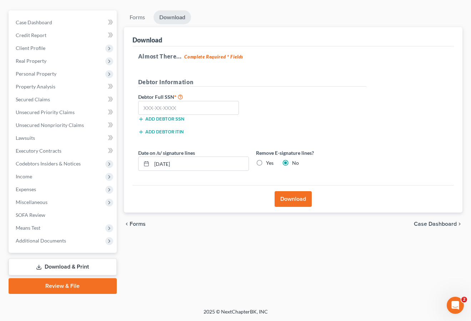
scroll to position [70, 0]
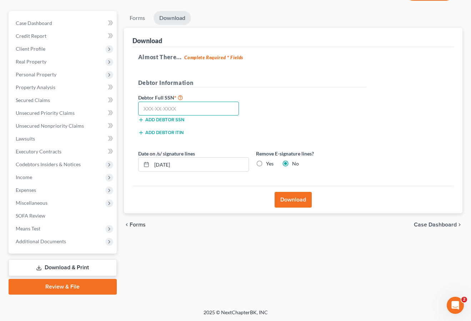
click at [198, 108] on input "text" at bounding box center [188, 109] width 101 height 14
paste input "553-53-5778"
drag, startPoint x: 196, startPoint y: 164, endPoint x: 162, endPoint y: 164, distance: 34.6
click at [162, 164] on input "[DATE]" at bounding box center [200, 165] width 97 height 14
click at [266, 161] on label "Yes" at bounding box center [269, 163] width 7 height 7
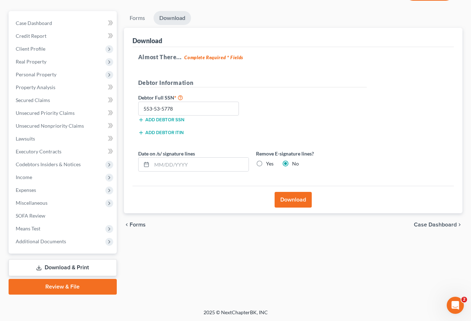
click at [269, 161] on input "Yes" at bounding box center [271, 162] width 5 height 5
click at [266, 163] on label "Yes" at bounding box center [269, 163] width 7 height 7
click at [269, 163] on input "Yes" at bounding box center [271, 162] width 5 height 5
click at [297, 201] on button "Download" at bounding box center [292, 200] width 37 height 16
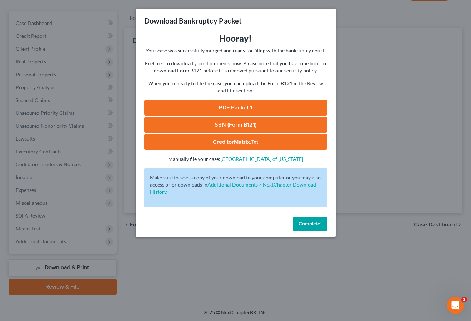
click at [219, 108] on link "PDF Packet 1" at bounding box center [235, 108] width 183 height 16
click at [204, 130] on link "SSN (Form B121)" at bounding box center [235, 125] width 183 height 16
